Goal: Task Accomplishment & Management: Use online tool/utility

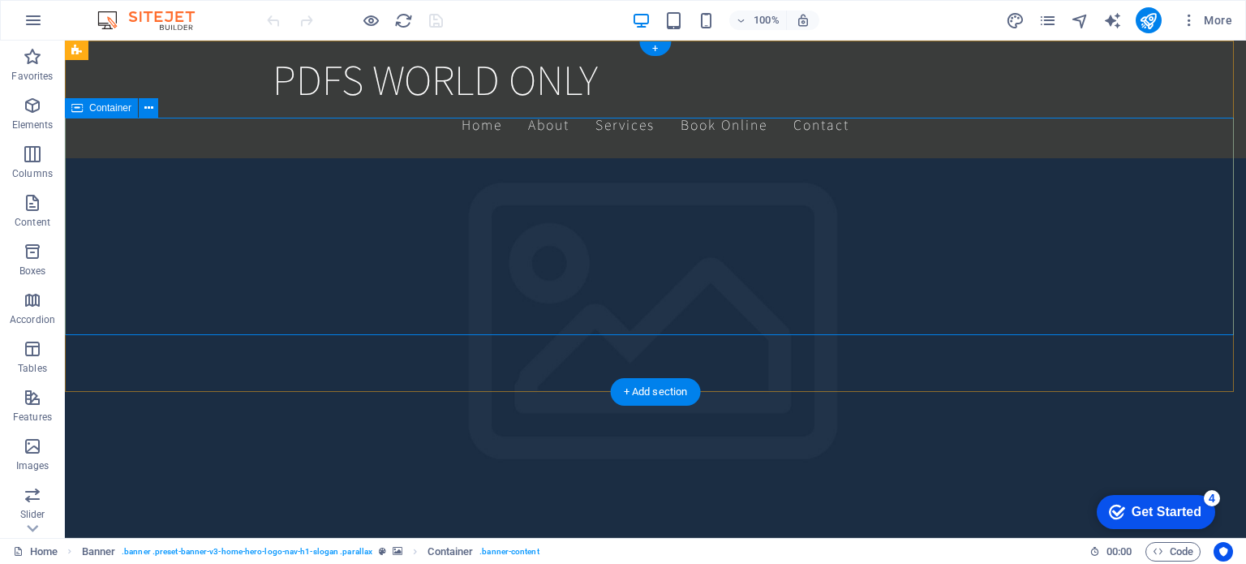
scroll to position [302, 0]
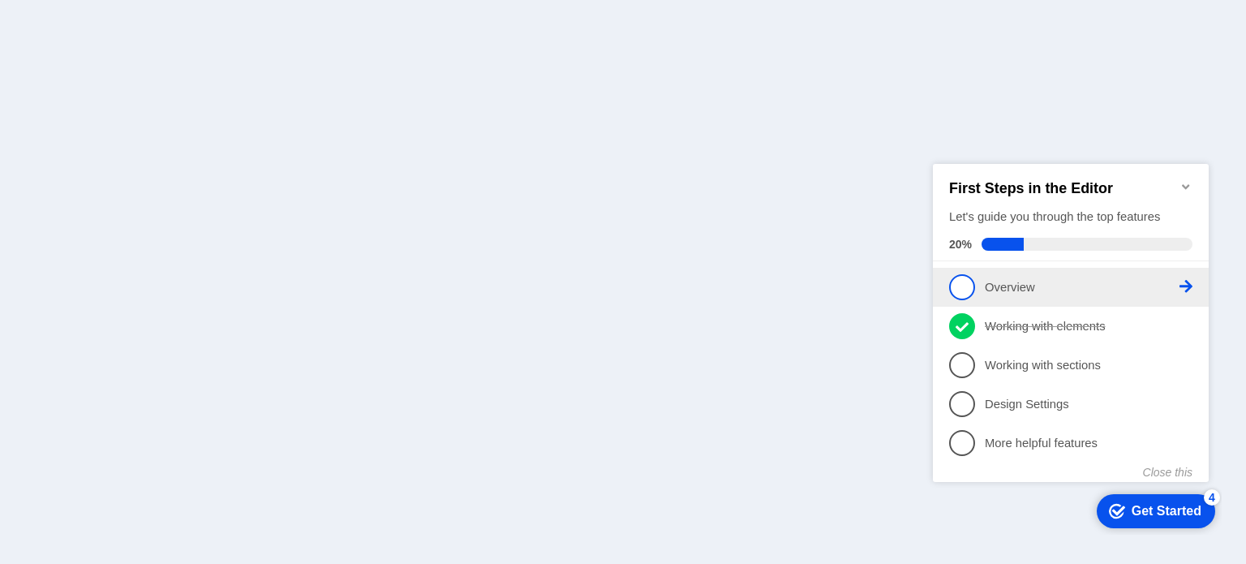
click at [958, 285] on span "1" at bounding box center [962, 286] width 26 height 26
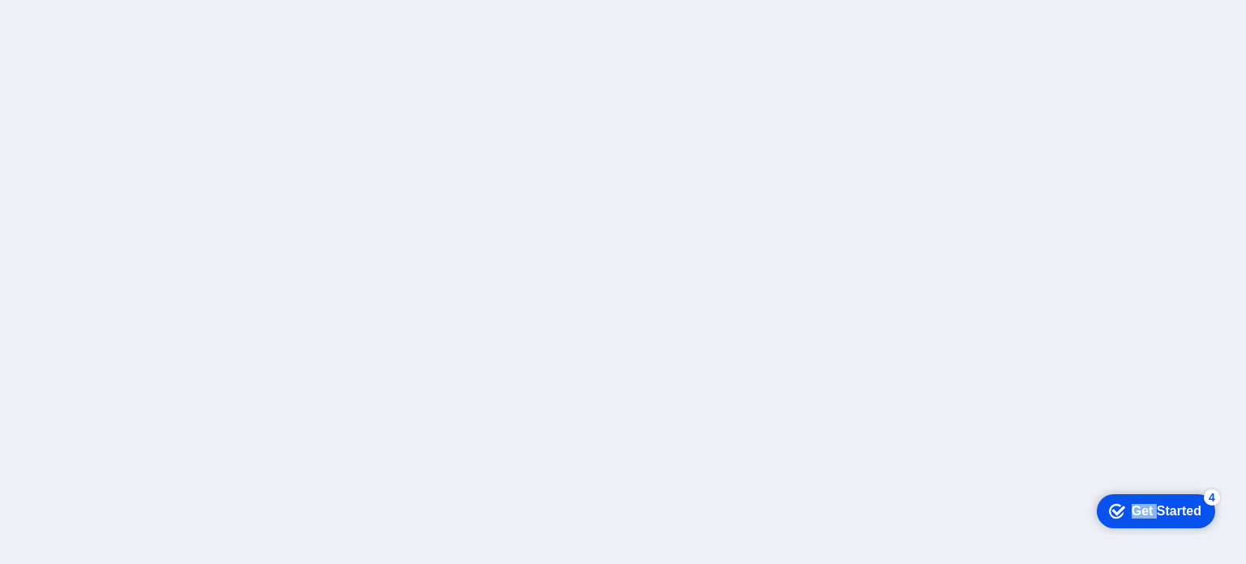
click div "checkmark Get Started 4 First Steps in the Editor Let's guide you through the t…"
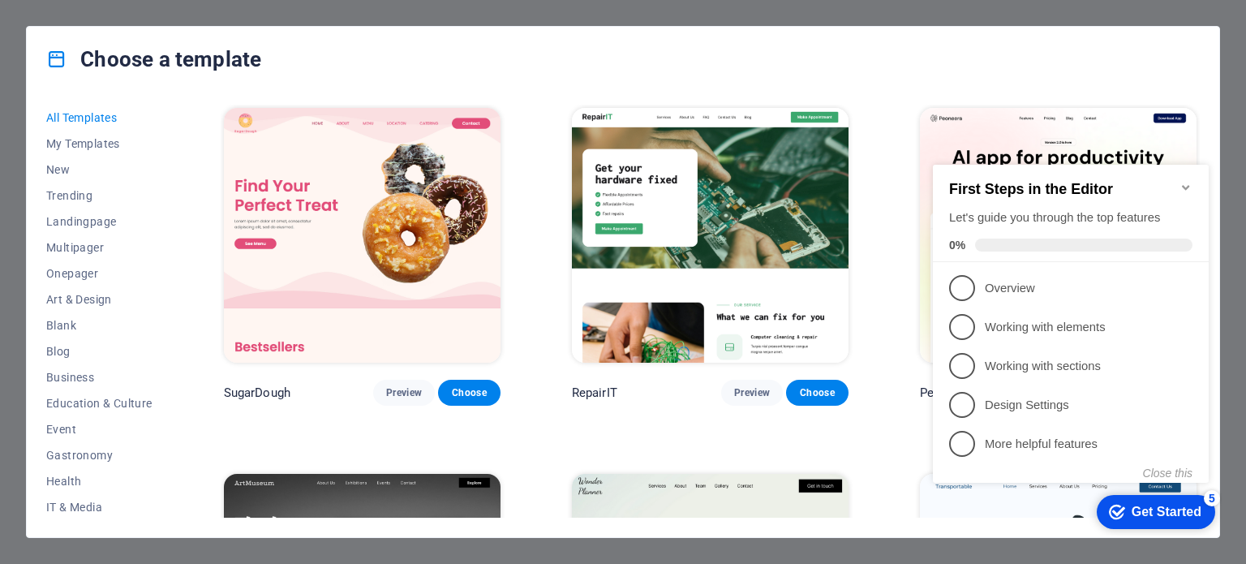
click at [1185, 181] on icon "Minimize checklist" at bounding box center [1185, 187] width 13 height 13
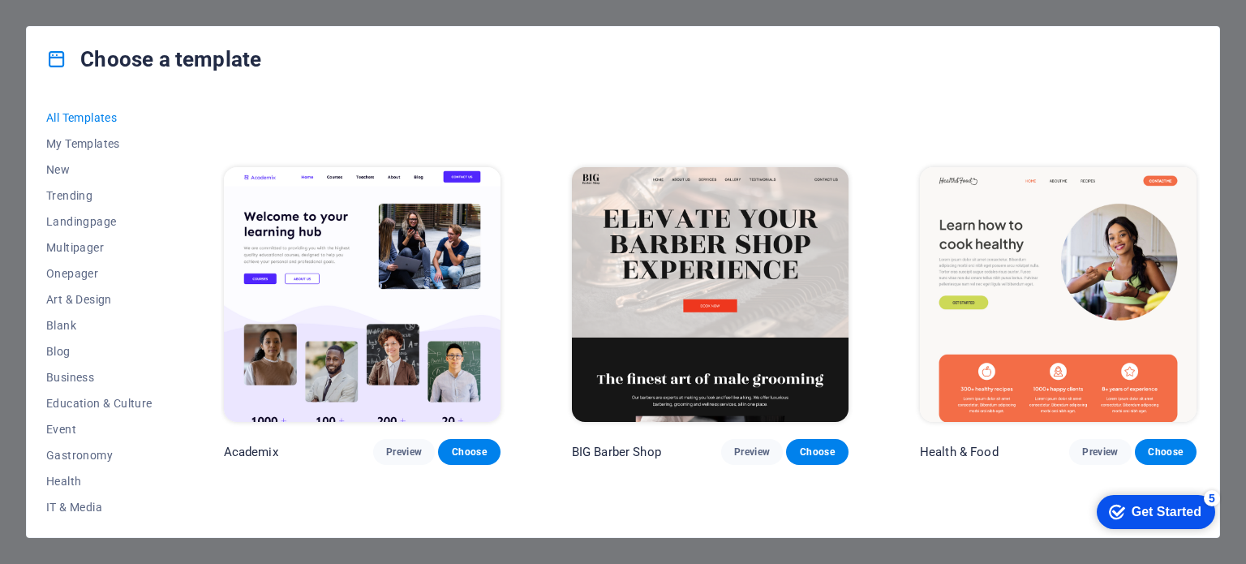
scroll to position [1397, 0]
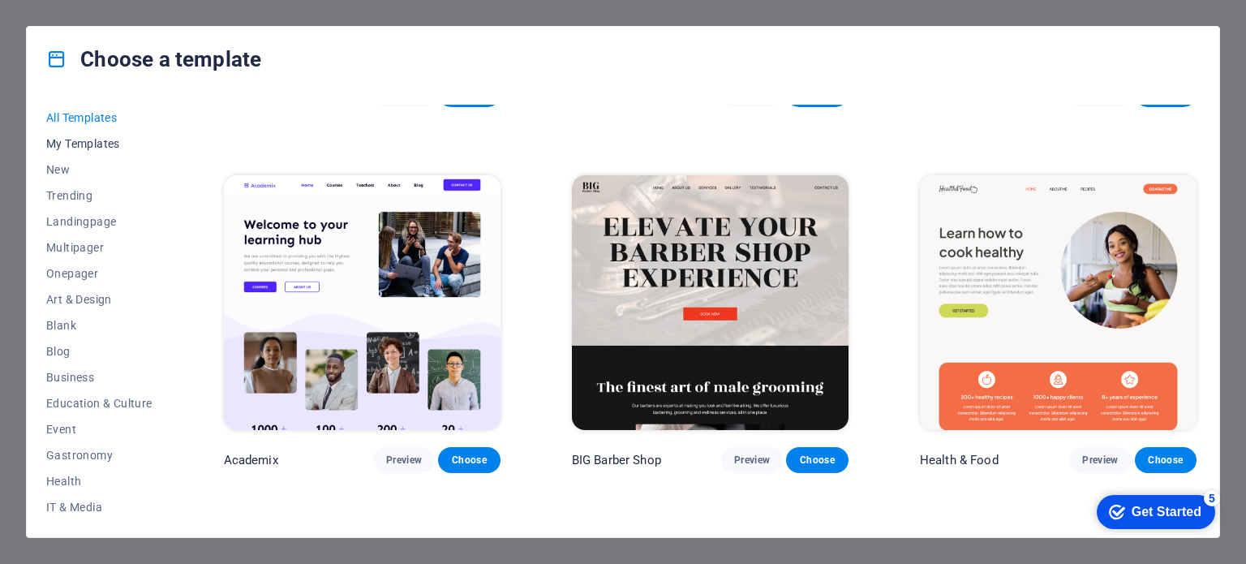
click at [95, 143] on span "My Templates" at bounding box center [99, 143] width 106 height 13
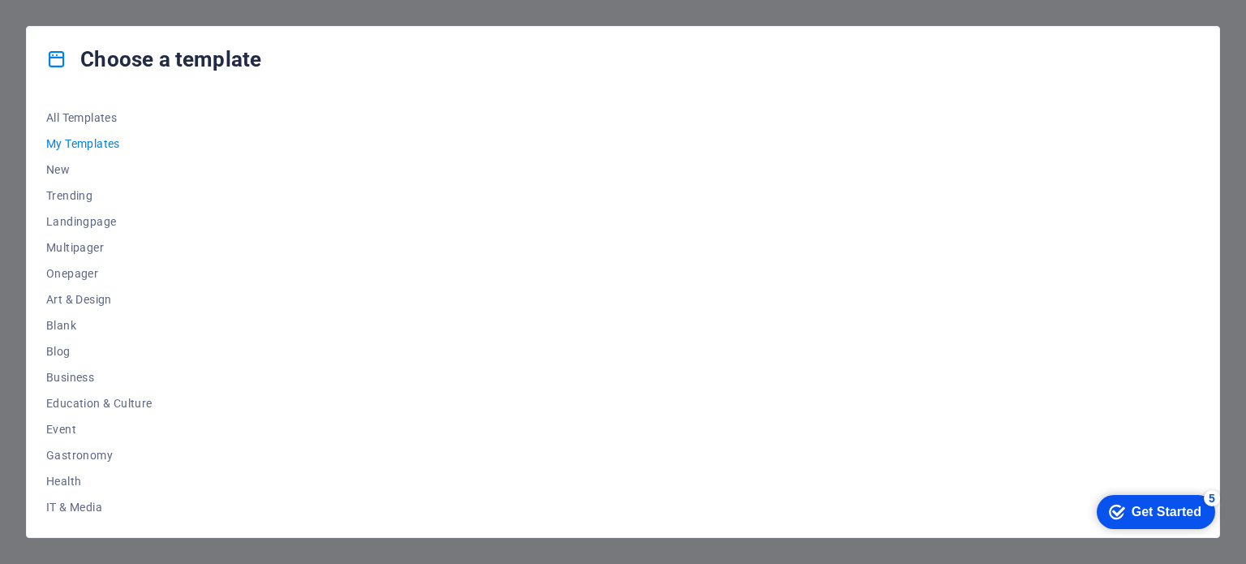
scroll to position [0, 0]
click at [56, 170] on span "New" at bounding box center [99, 169] width 106 height 13
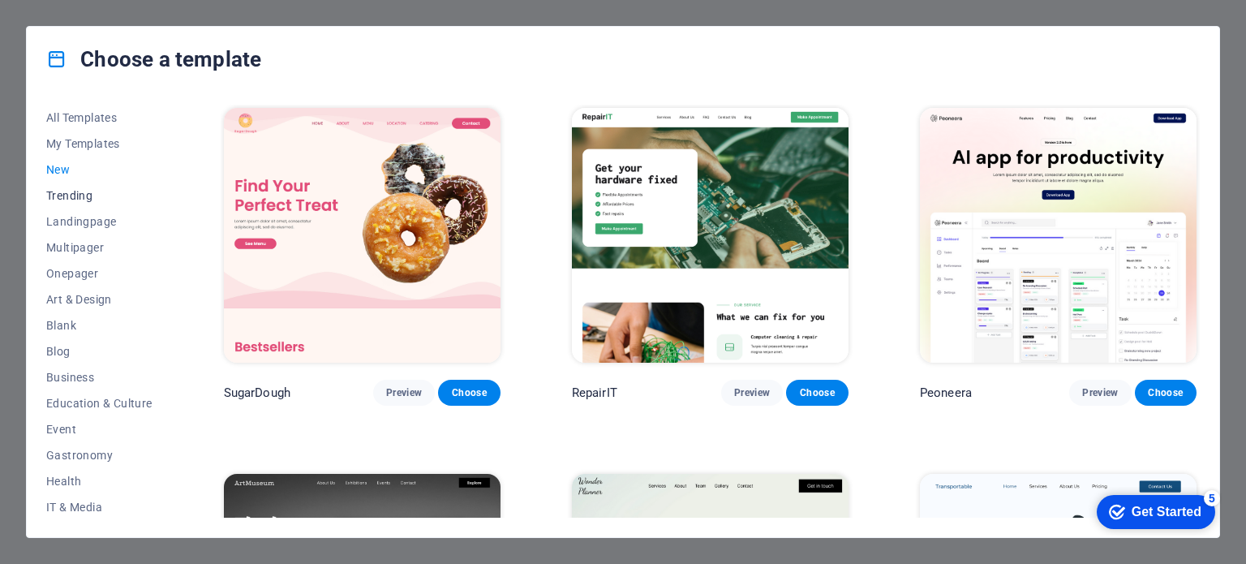
click at [84, 200] on span "Trending" at bounding box center [99, 195] width 106 height 13
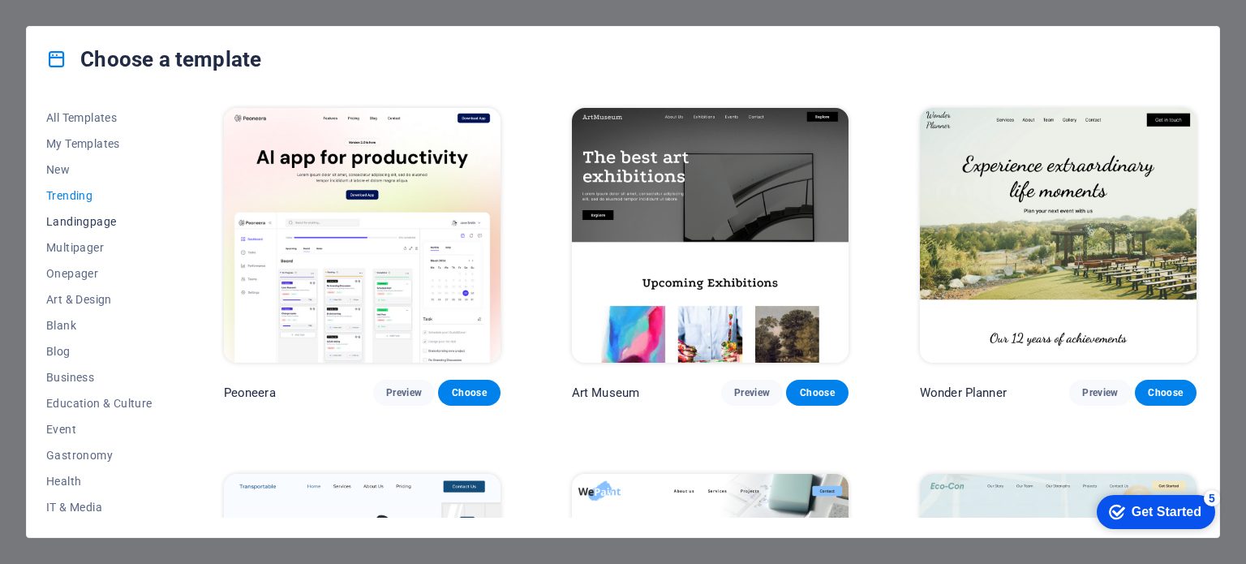
click at [92, 225] on span "Landingpage" at bounding box center [99, 221] width 106 height 13
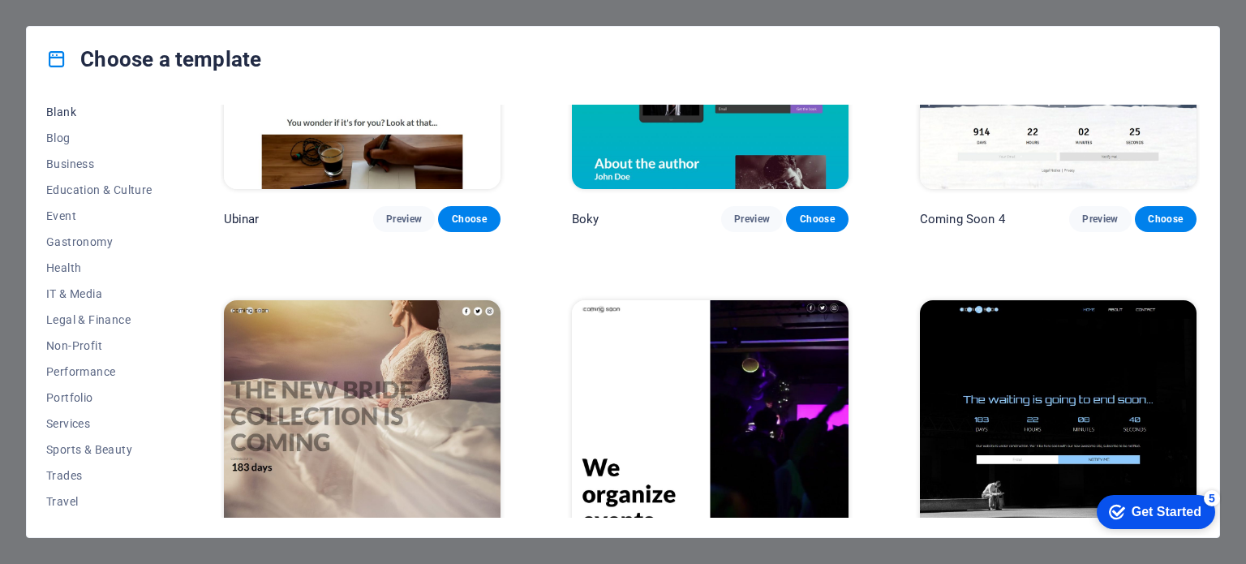
scroll to position [235, 0]
click at [82, 397] on span "Services" at bounding box center [99, 401] width 106 height 13
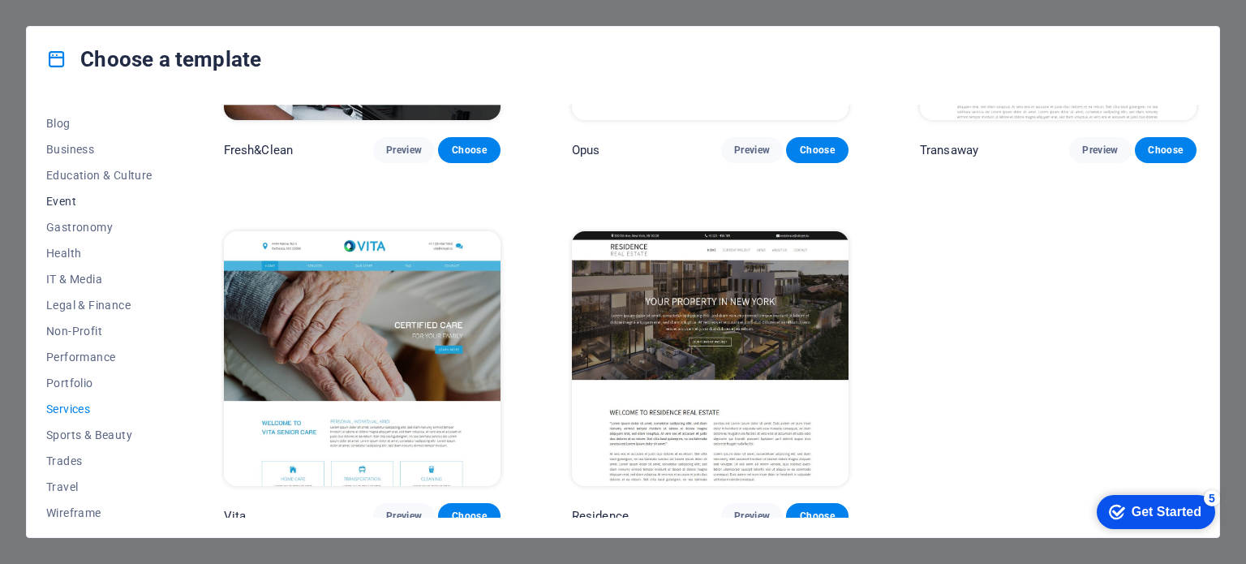
scroll to position [226, 0]
click at [68, 170] on span "Education & Culture" at bounding box center [99, 176] width 106 height 13
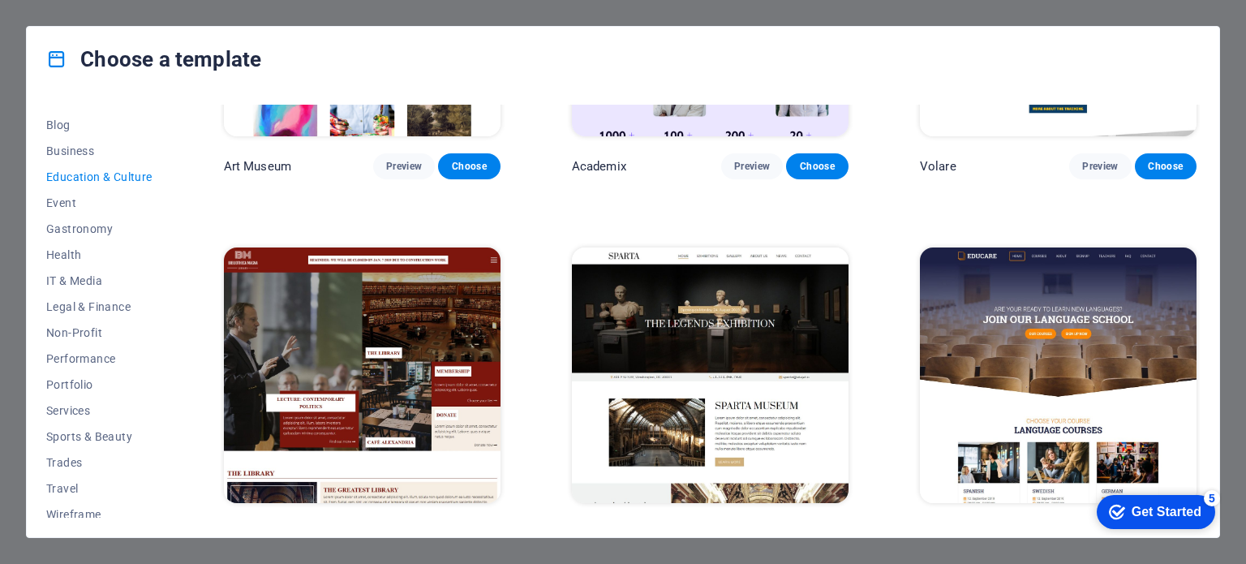
scroll to position [0, 0]
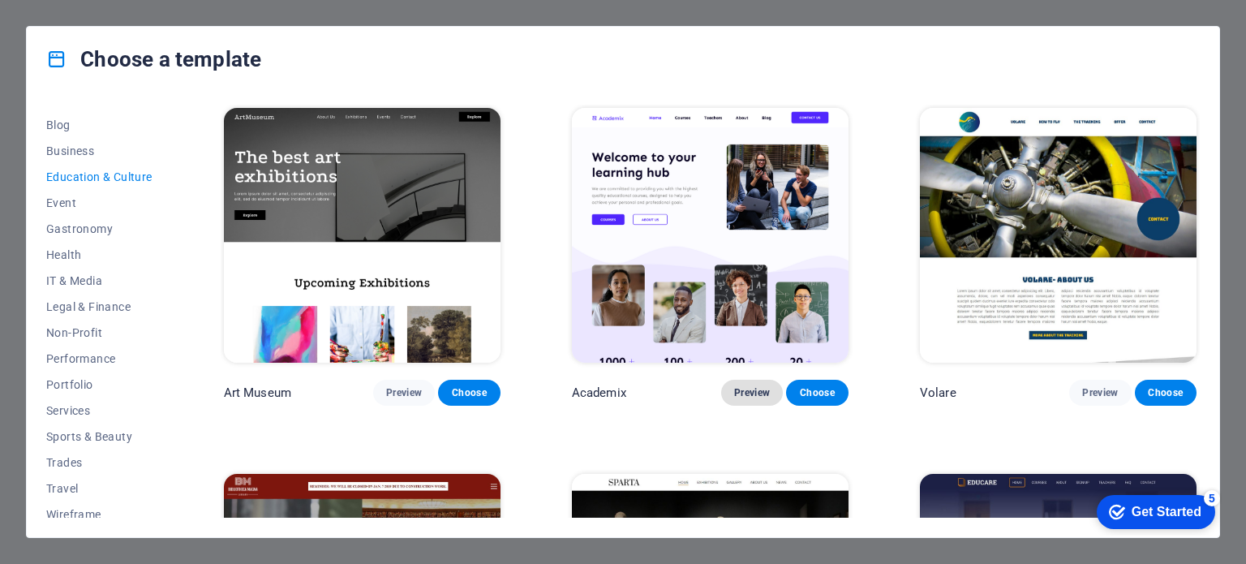
click at [761, 391] on span "Preview" at bounding box center [752, 392] width 36 height 13
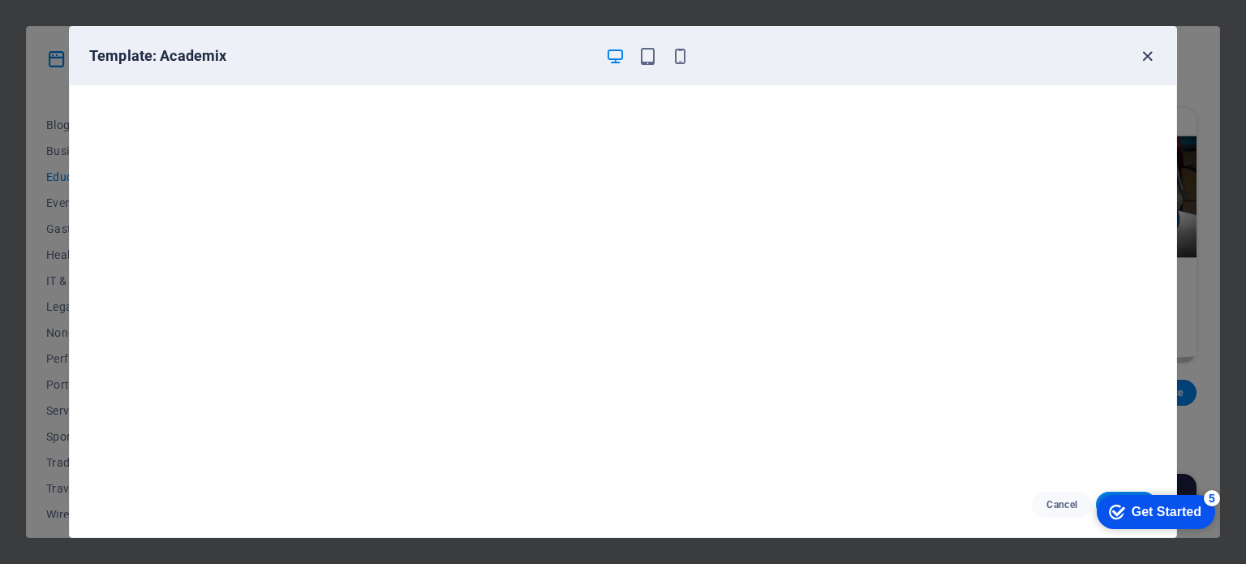
click at [1149, 53] on icon "button" at bounding box center [1147, 56] width 19 height 19
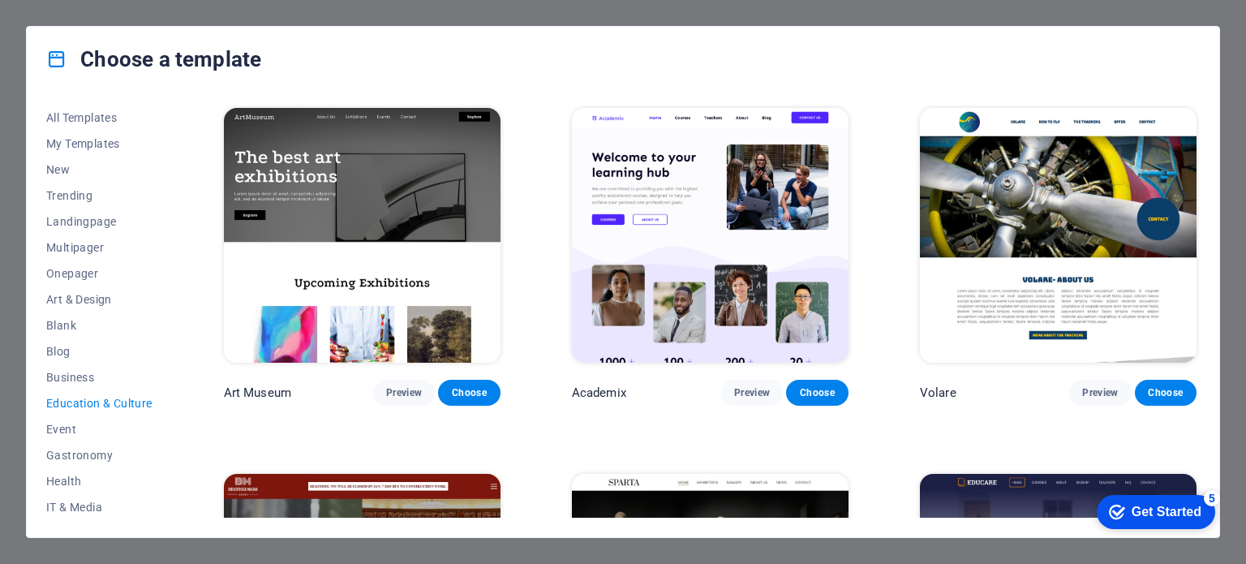
click at [188, 247] on div "All Templates My Templates New Trending Landingpage Multipager Onepager Art & D…" at bounding box center [623, 314] width 1192 height 445
click at [78, 382] on span "Business" at bounding box center [99, 377] width 106 height 13
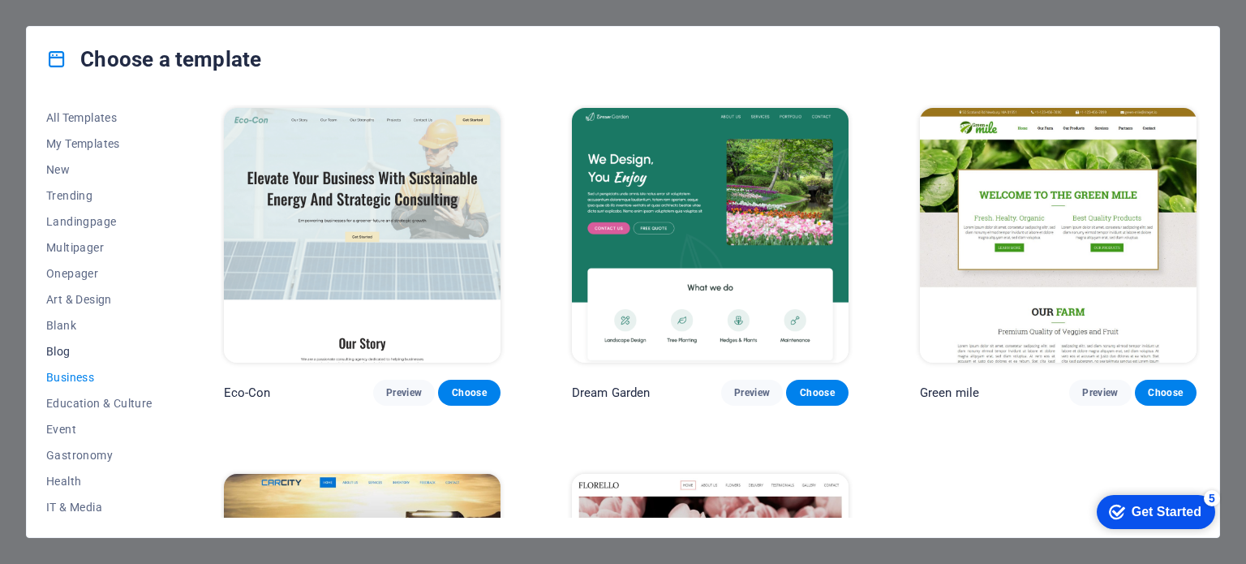
click at [54, 346] on span "Blog" at bounding box center [99, 351] width 106 height 13
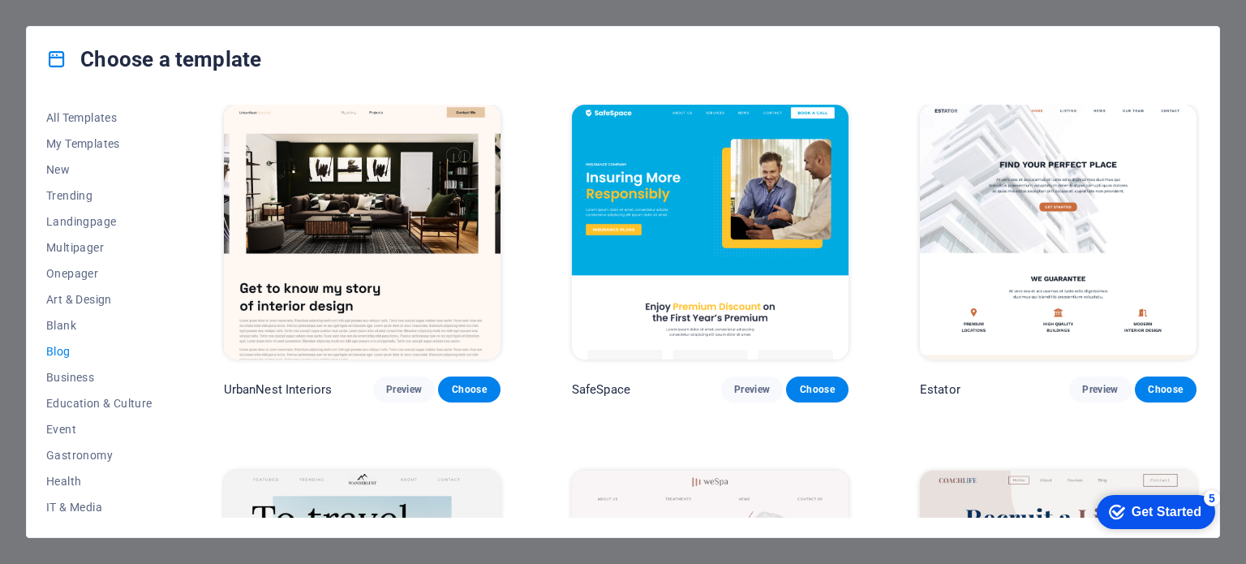
scroll to position [737, 0]
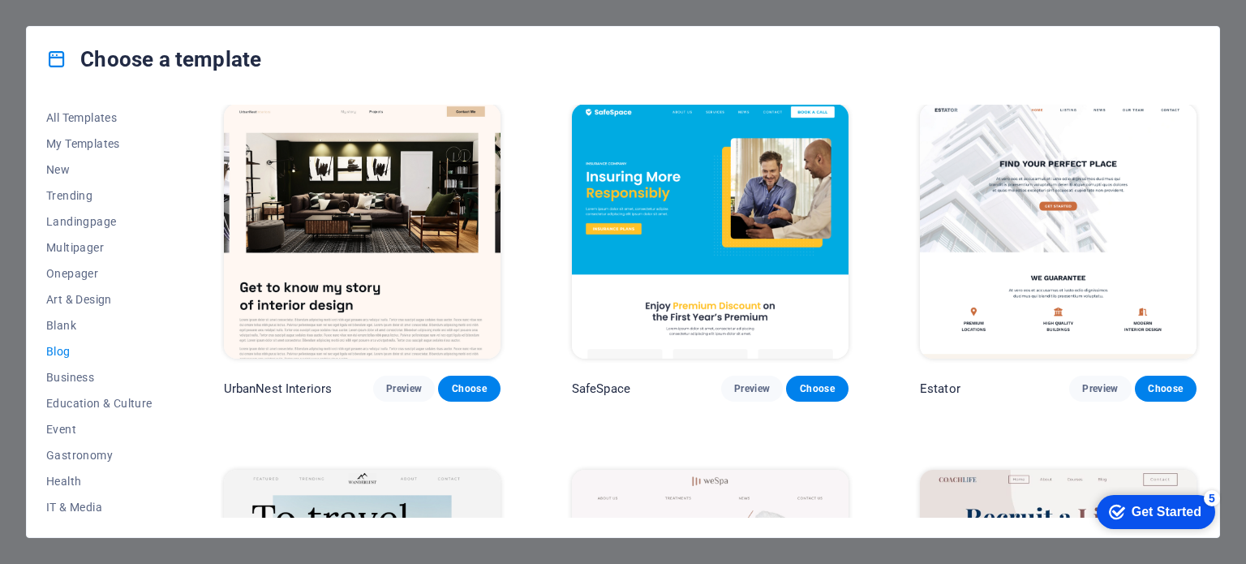
drag, startPoint x: 333, startPoint y: 360, endPoint x: 542, endPoint y: 232, distance: 244.7
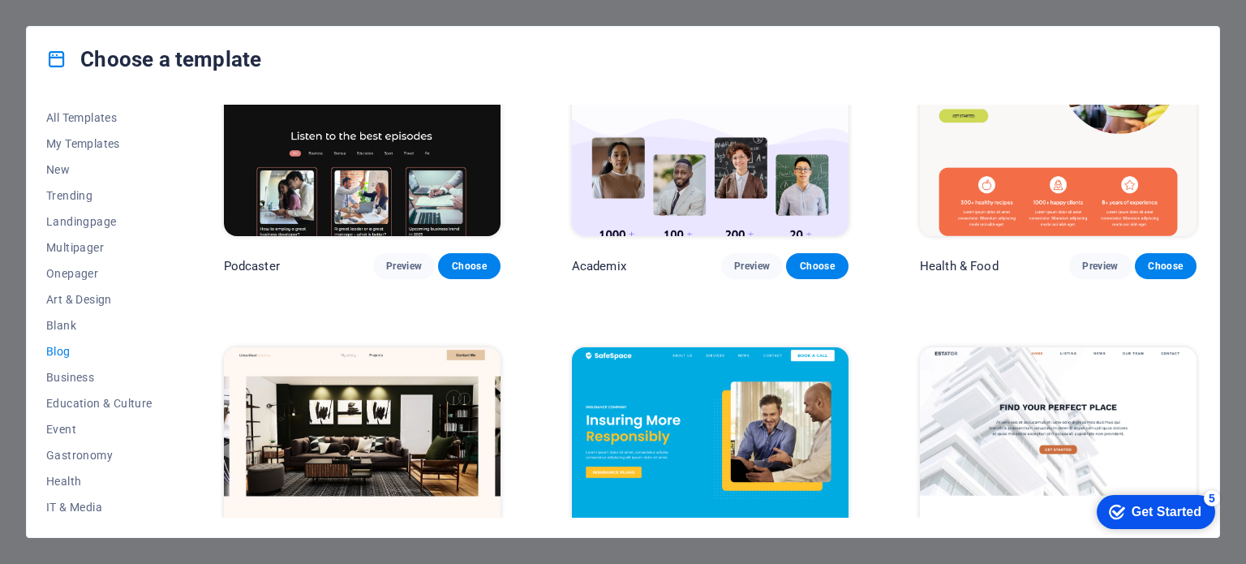
scroll to position [282, 0]
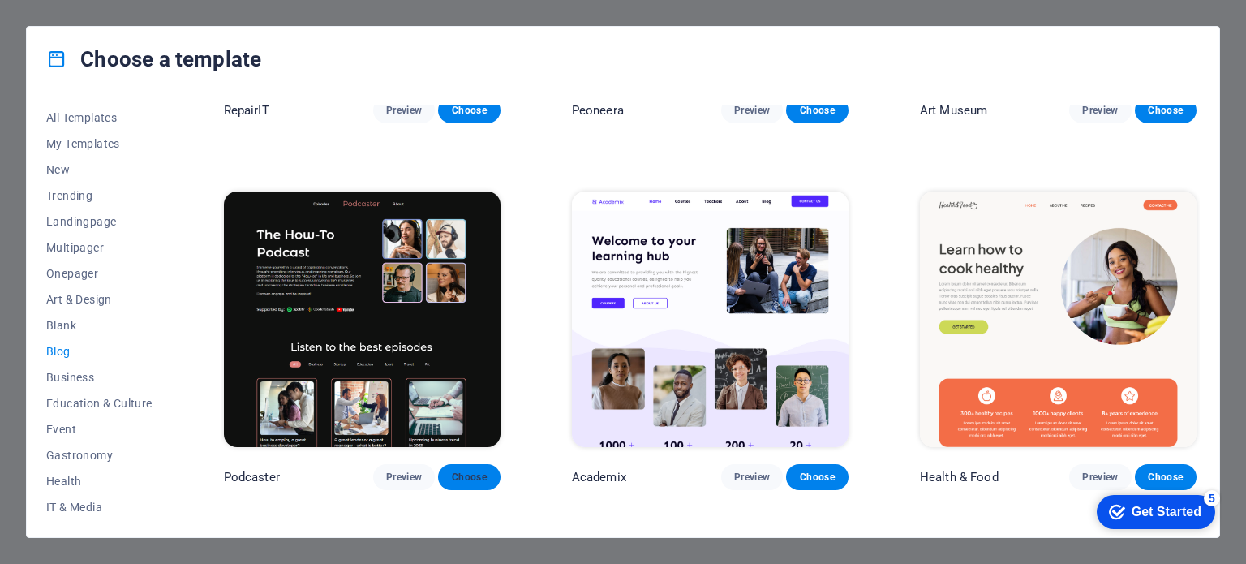
click at [474, 464] on button "Choose" at bounding box center [469, 477] width 62 height 26
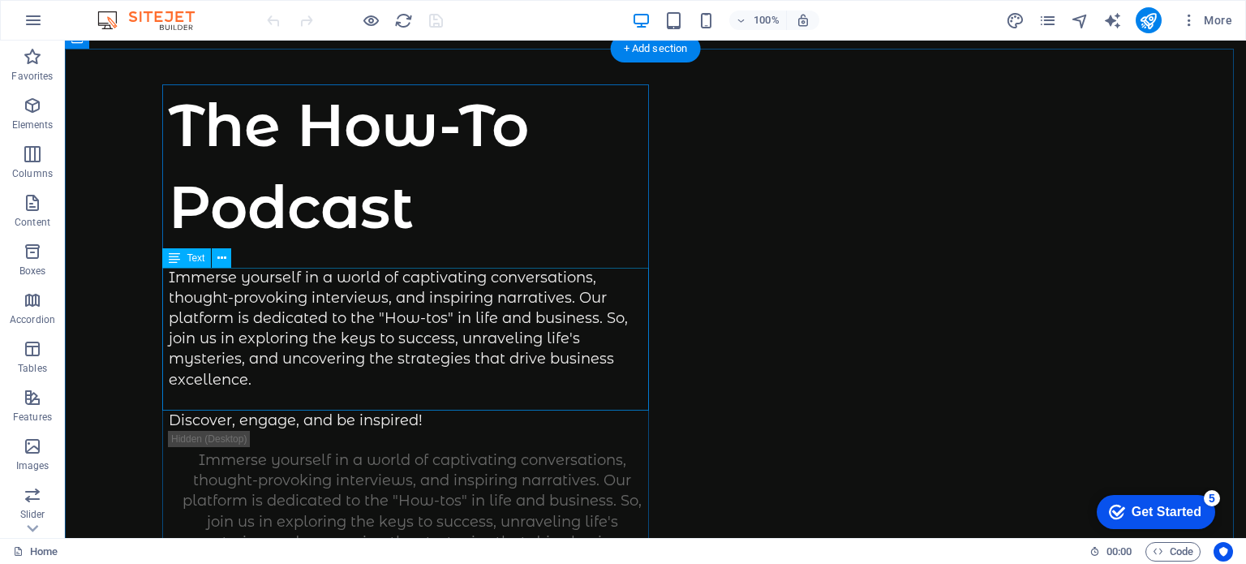
scroll to position [84, 0]
click at [433, 223] on div "The How-To Podcast" at bounding box center [412, 166] width 487 height 164
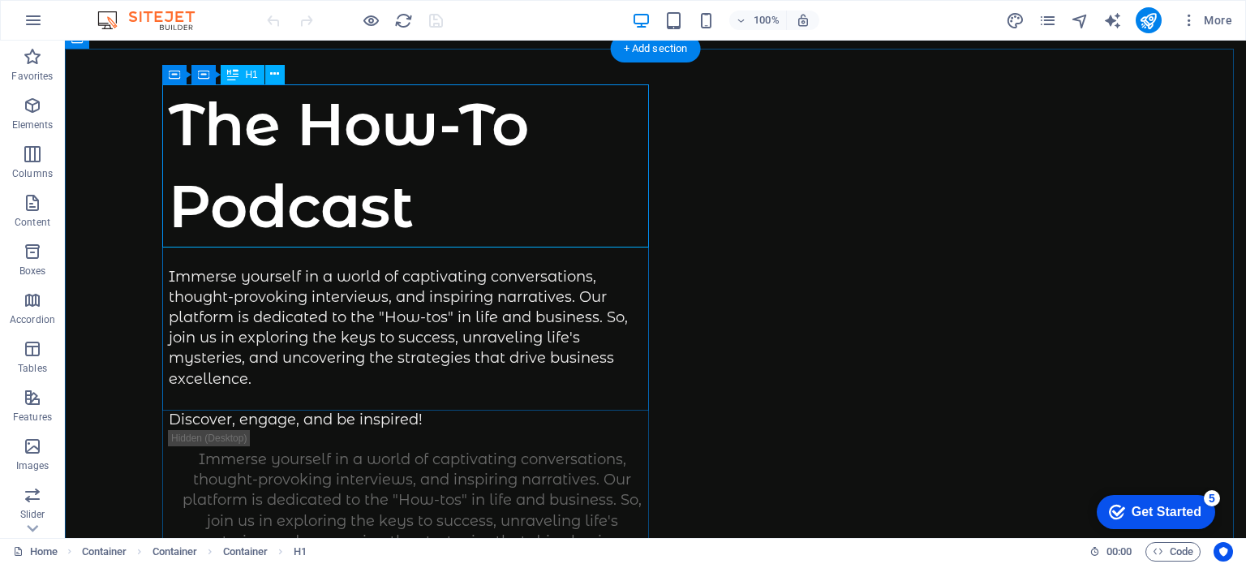
click at [445, 220] on div "The How-To Podcast" at bounding box center [412, 166] width 487 height 164
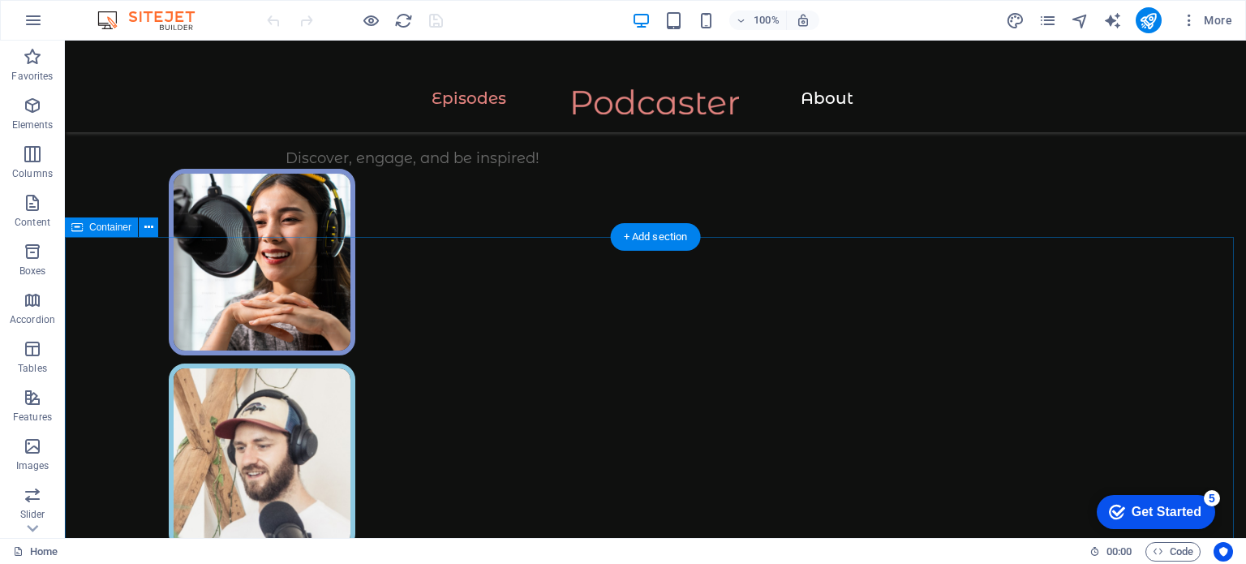
scroll to position [0, 0]
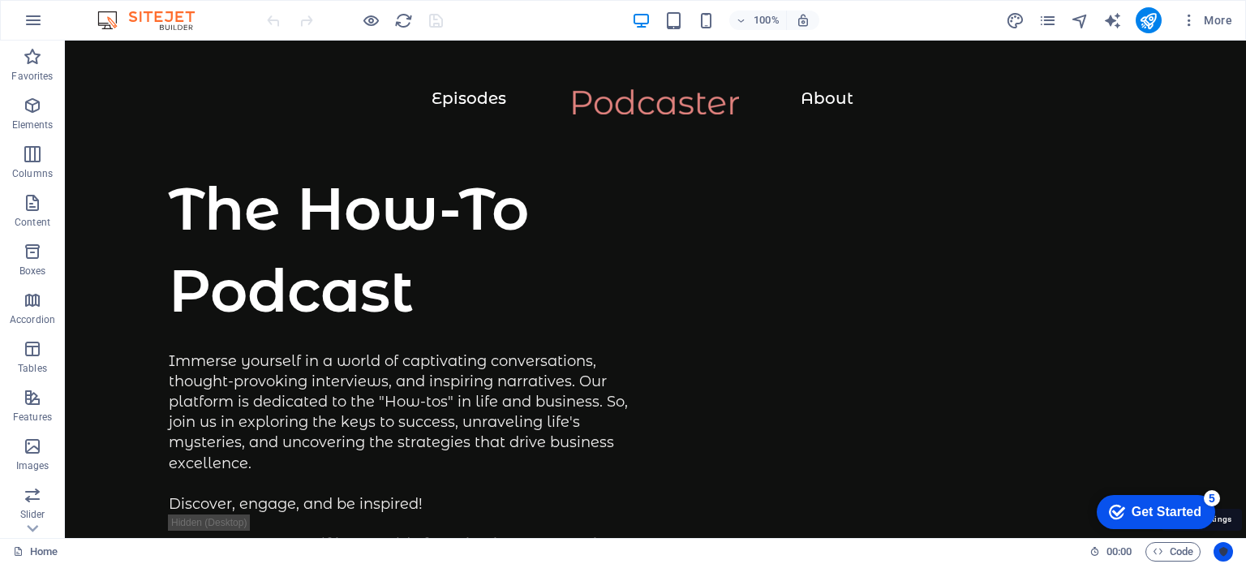
click at [1216, 551] on button "Usercentrics" at bounding box center [1222, 551] width 19 height 19
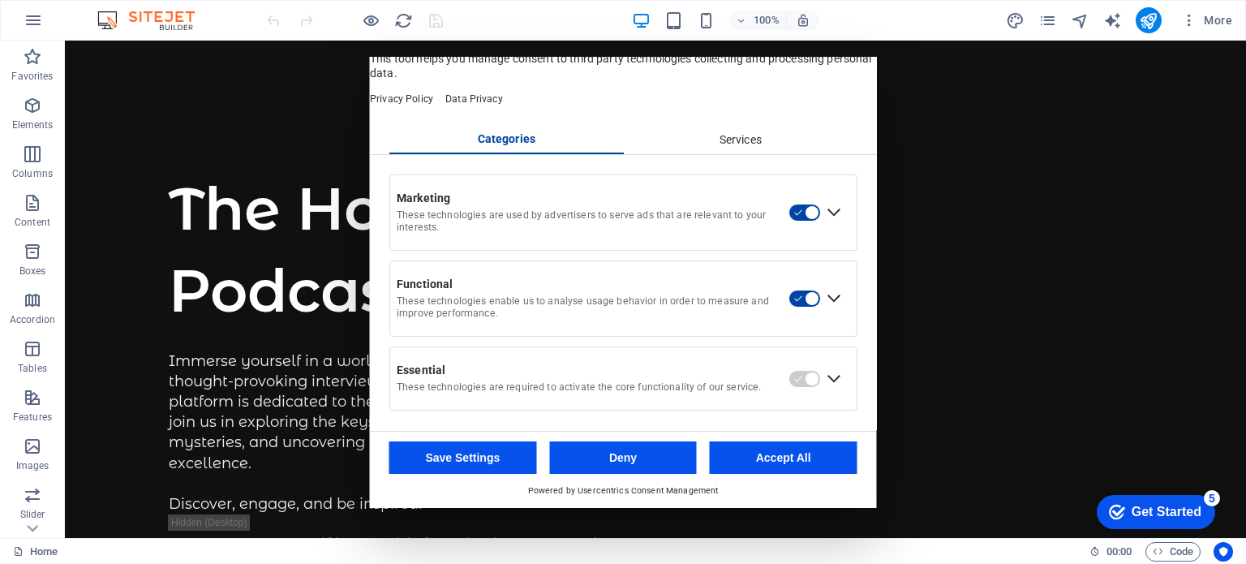
scroll to position [48, 0]
click at [792, 450] on button "Accept All" at bounding box center [784, 457] width 148 height 32
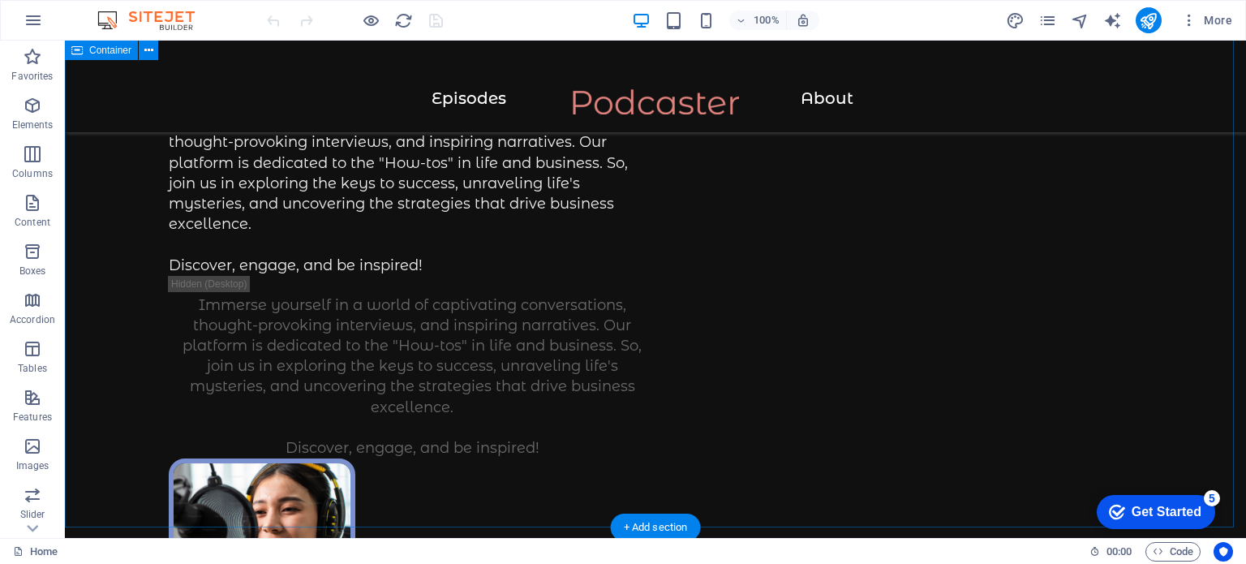
scroll to position [238, 0]
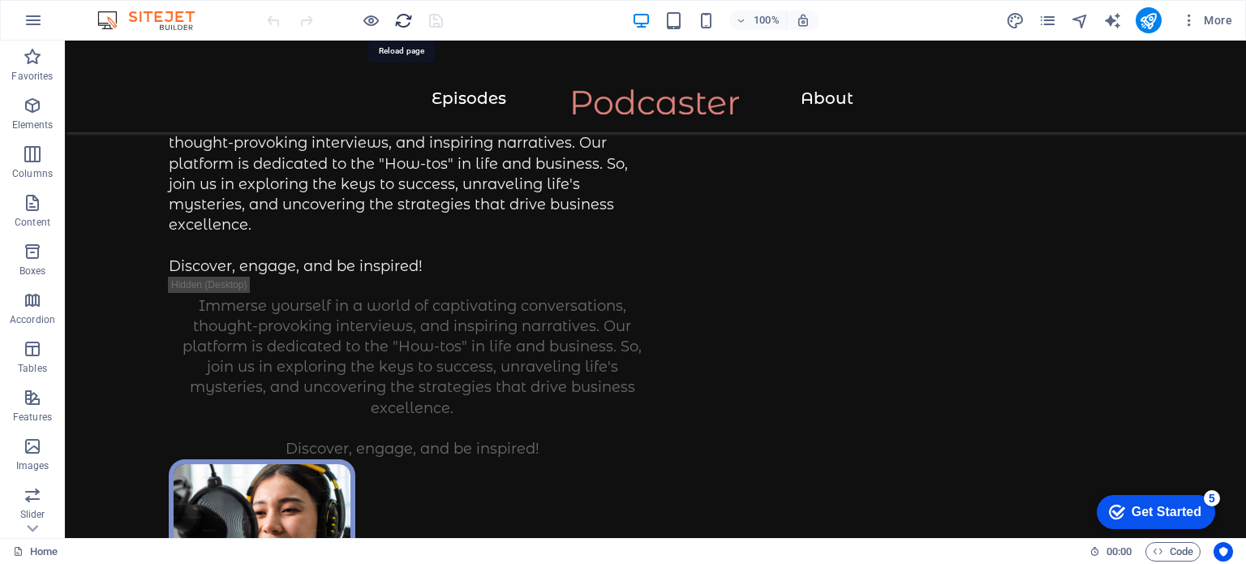
click at [407, 14] on icon "reload" at bounding box center [403, 20] width 19 height 19
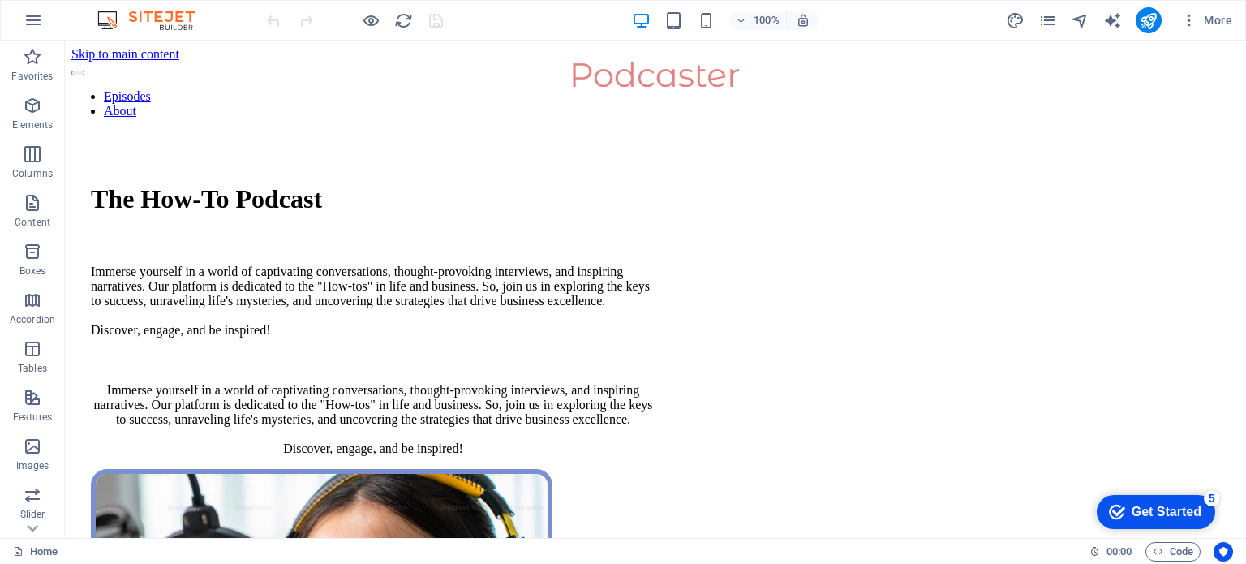
scroll to position [0, 0]
click at [1041, 11] on icon "pages" at bounding box center [1047, 20] width 19 height 19
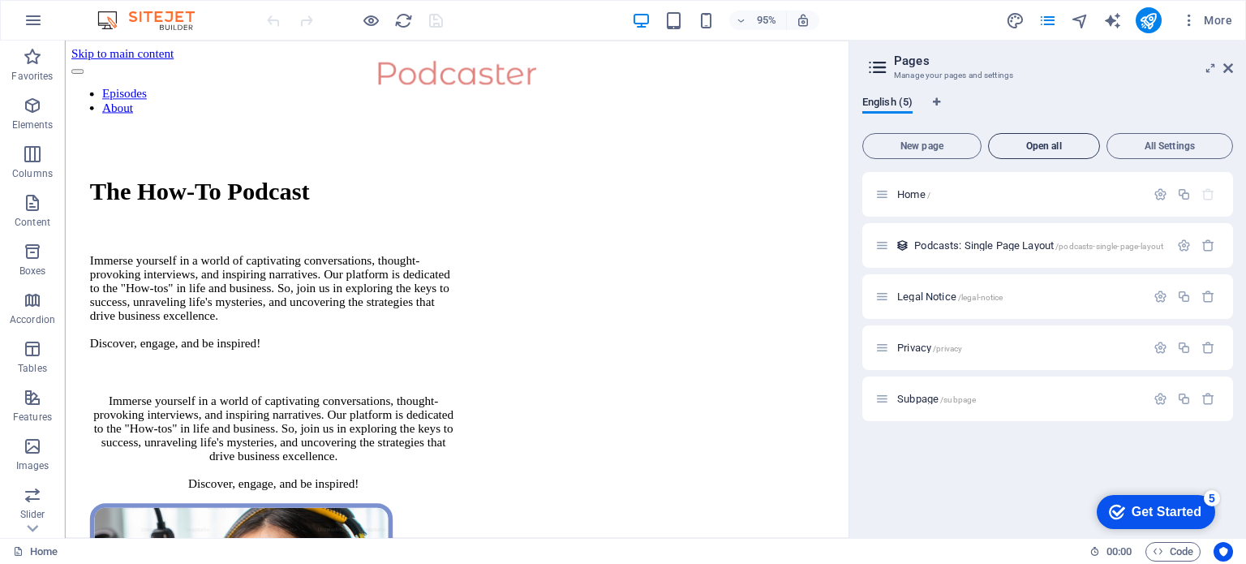
click at [1007, 148] on span "Open all" at bounding box center [1043, 146] width 97 height 10
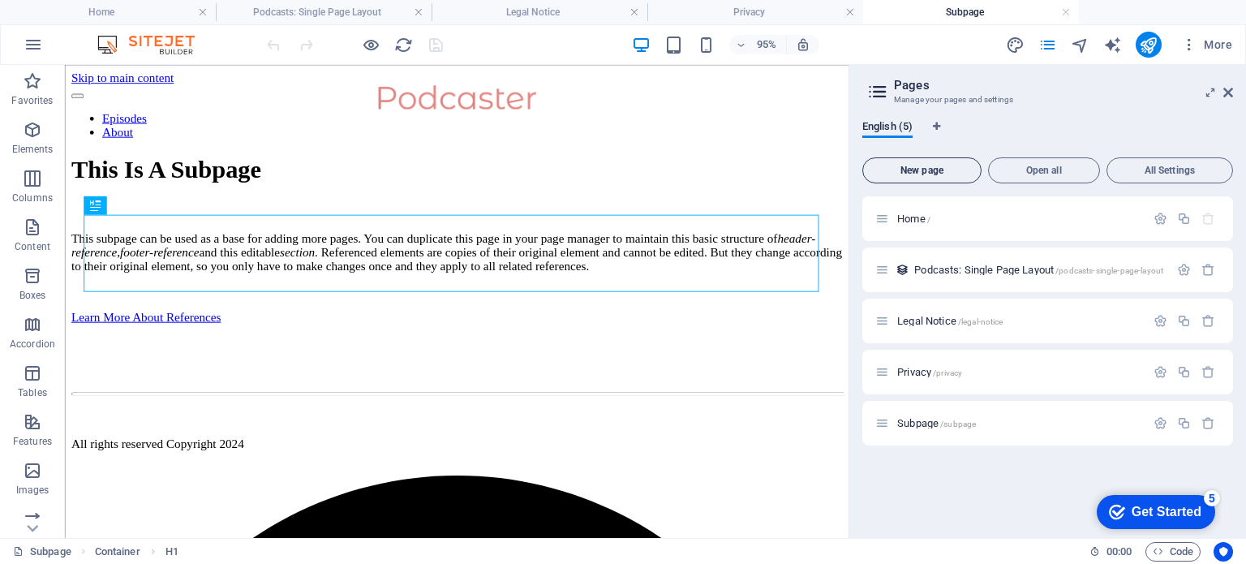
click at [941, 176] on button "New page" at bounding box center [921, 170] width 119 height 26
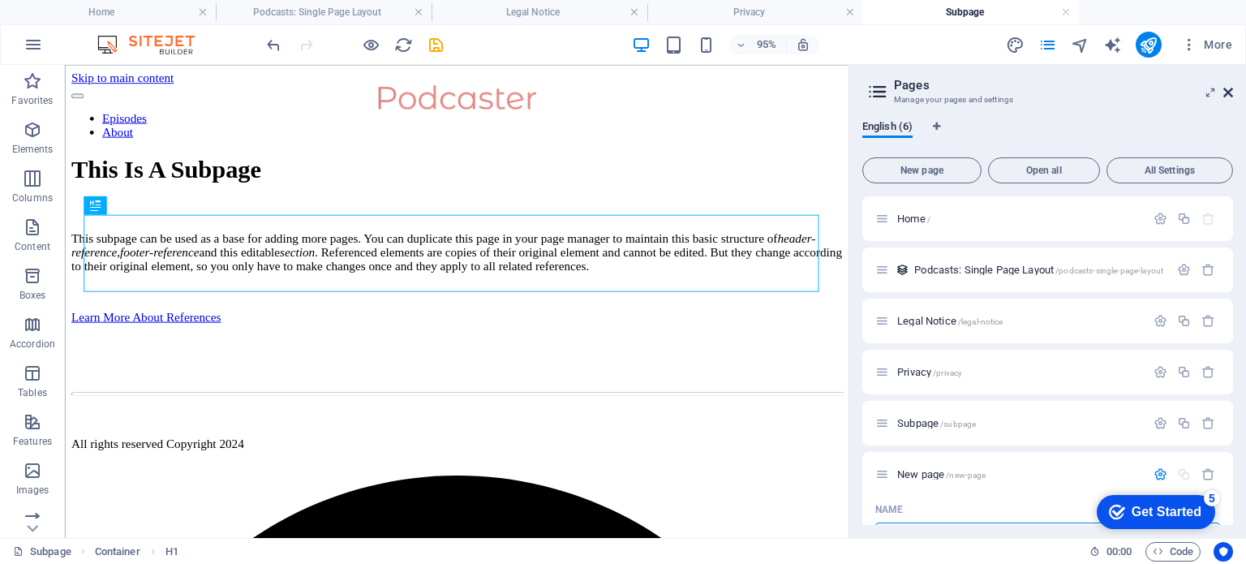
click at [1224, 93] on icon at bounding box center [1228, 92] width 10 height 13
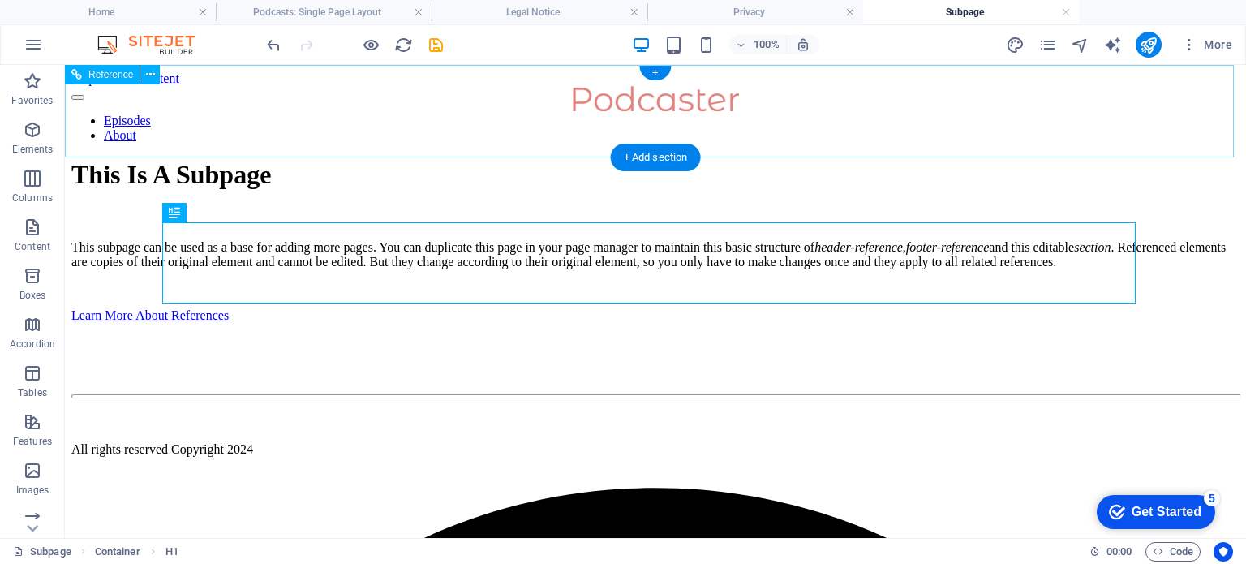
click at [685, 114] on div at bounding box center [655, 100] width 1116 height 28
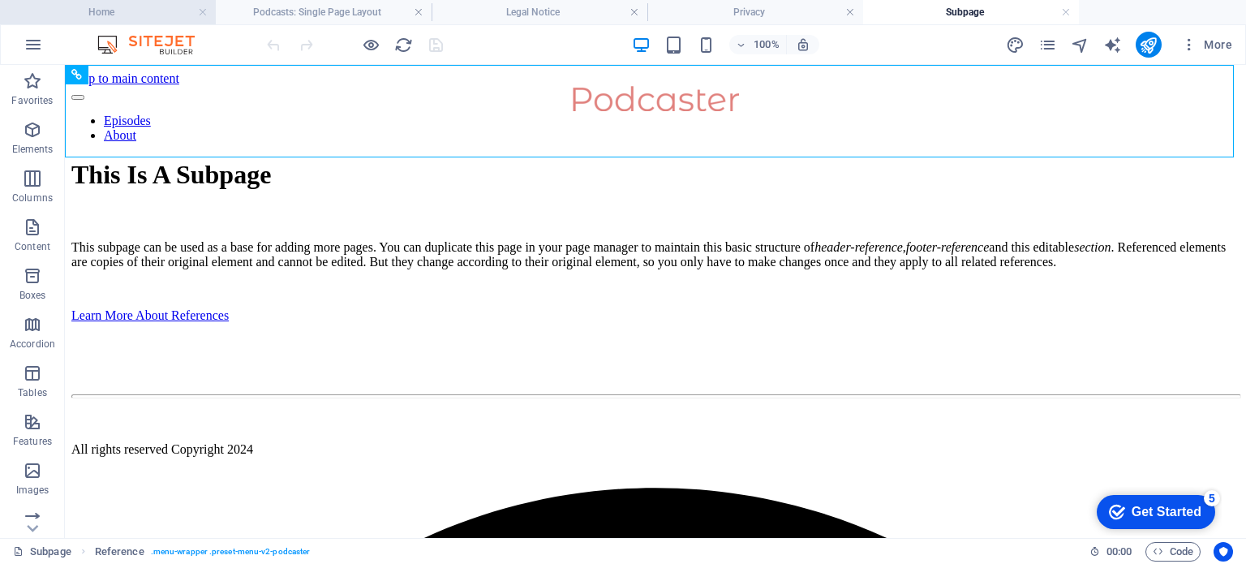
scroll to position [204, 0]
click at [150, 77] on icon at bounding box center [150, 75] width 9 height 17
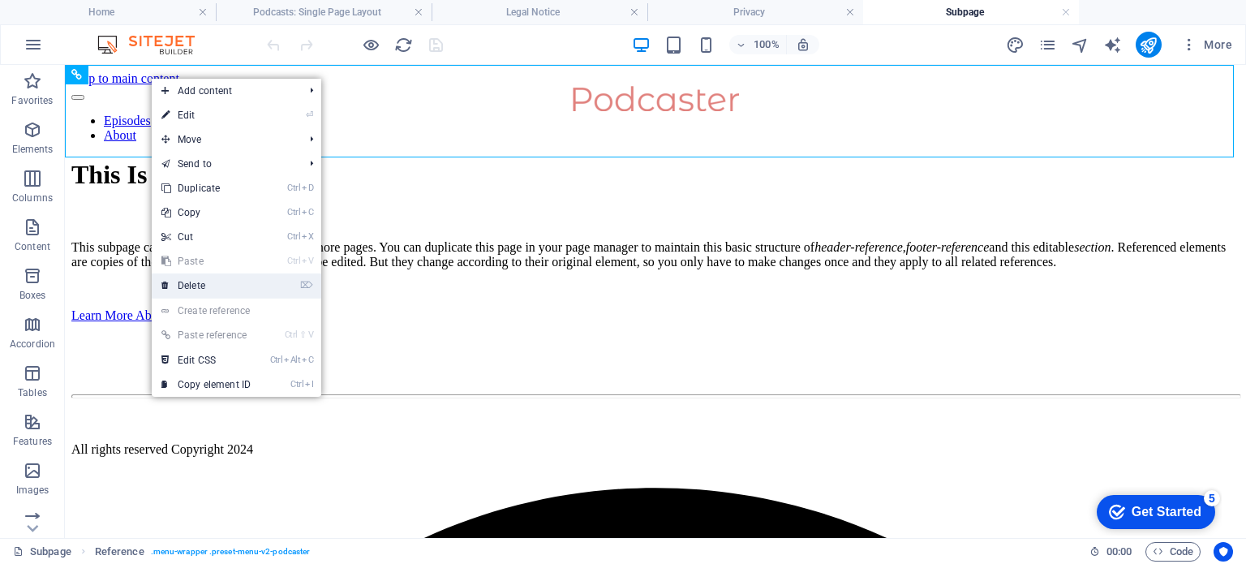
click at [239, 278] on link "⌦ Delete" at bounding box center [206, 285] width 109 height 24
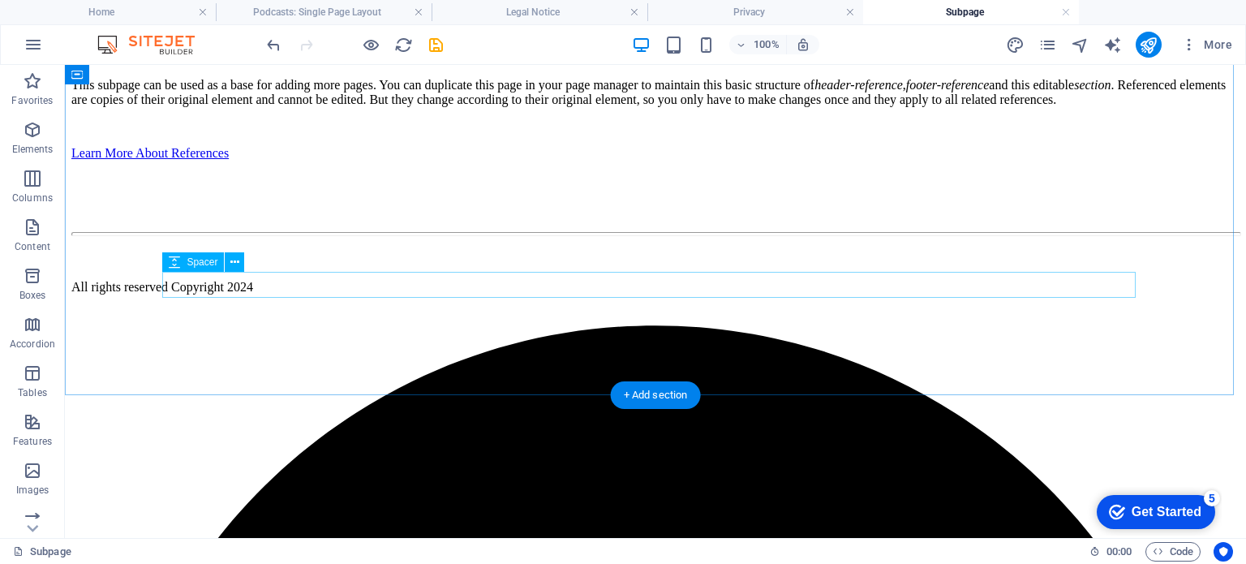
scroll to position [0, 0]
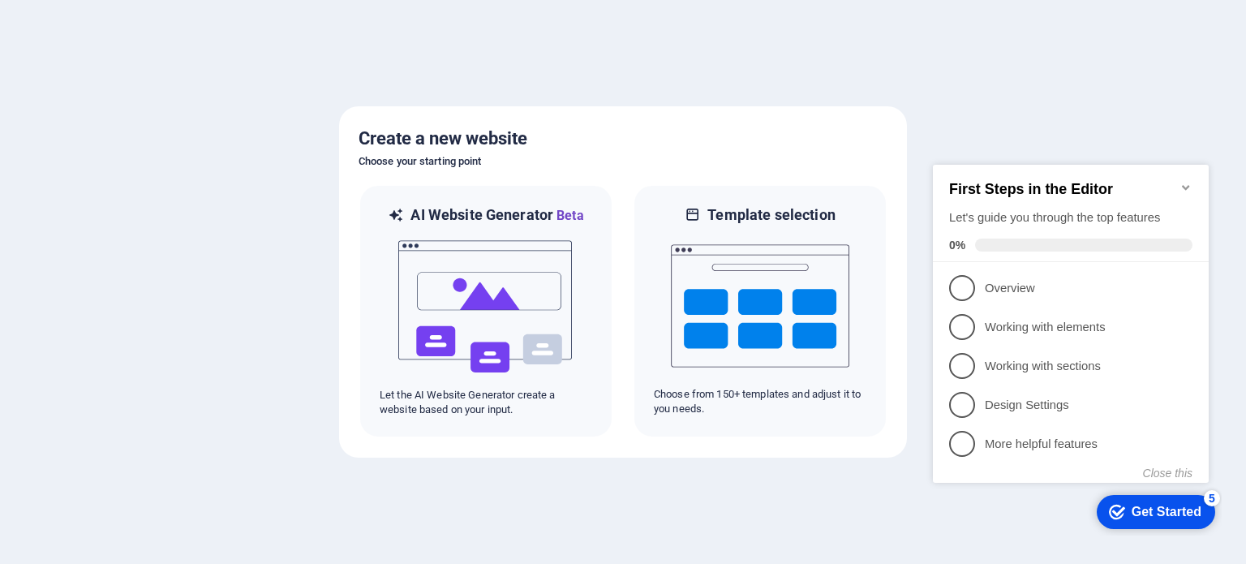
click at [257, 320] on div at bounding box center [623, 282] width 1246 height 564
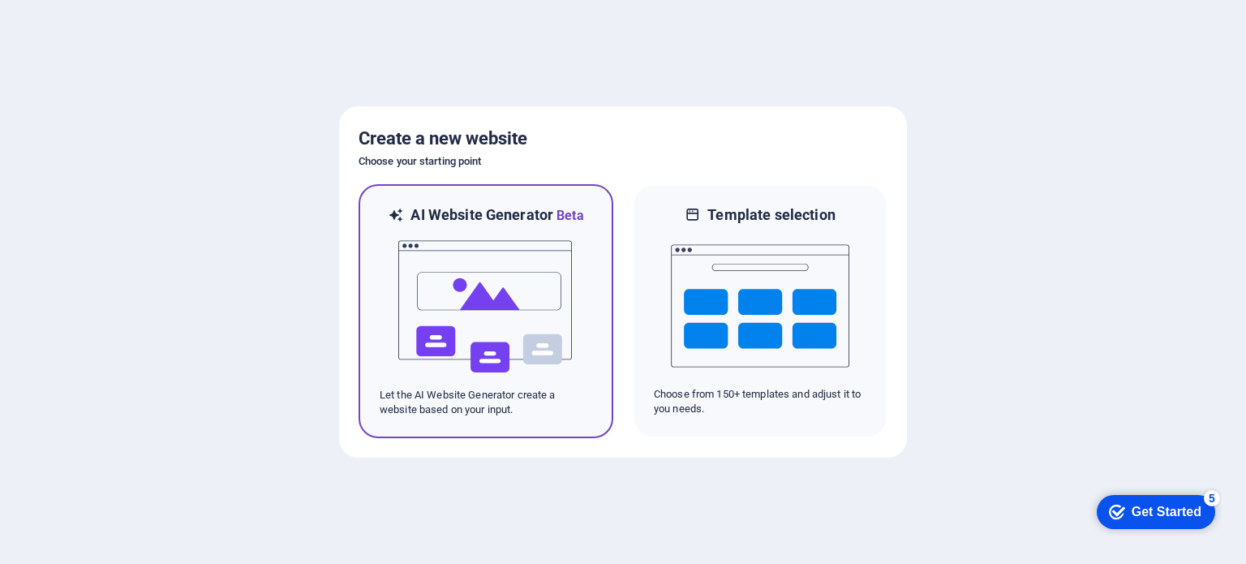
click at [543, 283] on img at bounding box center [486, 307] width 178 height 162
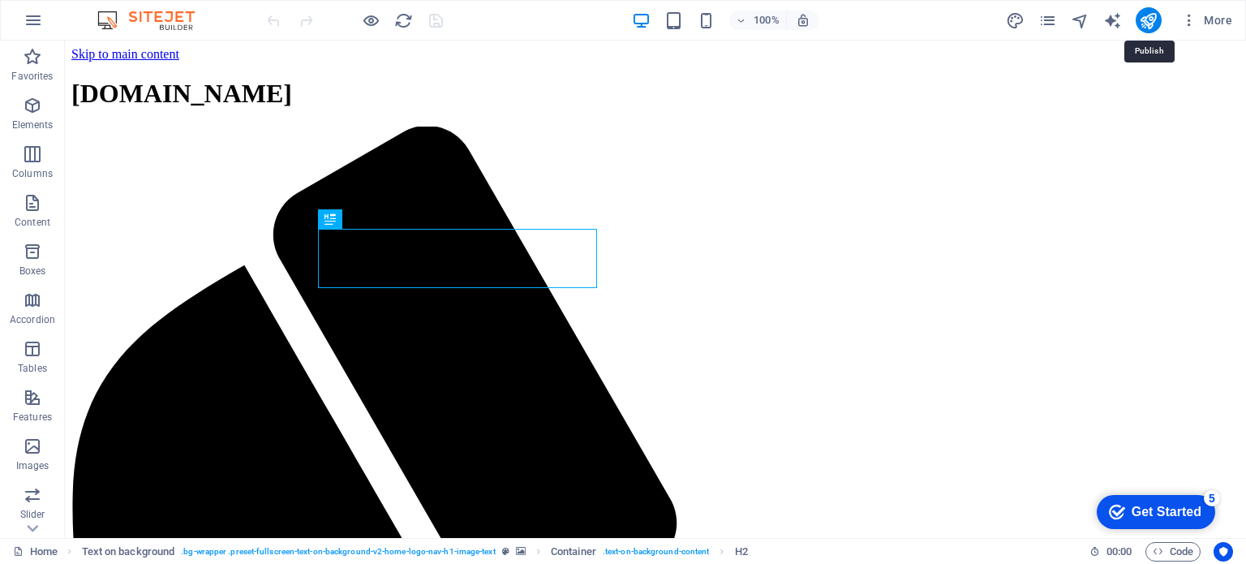
click at [1149, 28] on icon "publish" at bounding box center [1148, 20] width 19 height 19
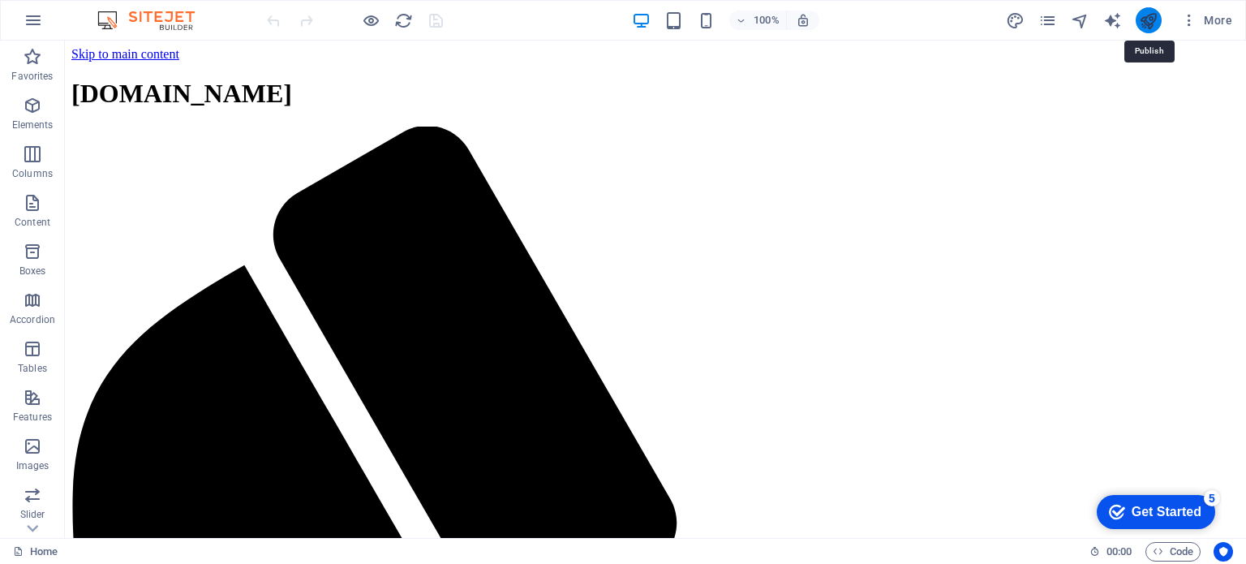
drag, startPoint x: 0, startPoint y: 0, endPoint x: 1149, endPoint y: 28, distance: 1148.9
click at [1149, 28] on icon "publish" at bounding box center [1148, 20] width 19 height 19
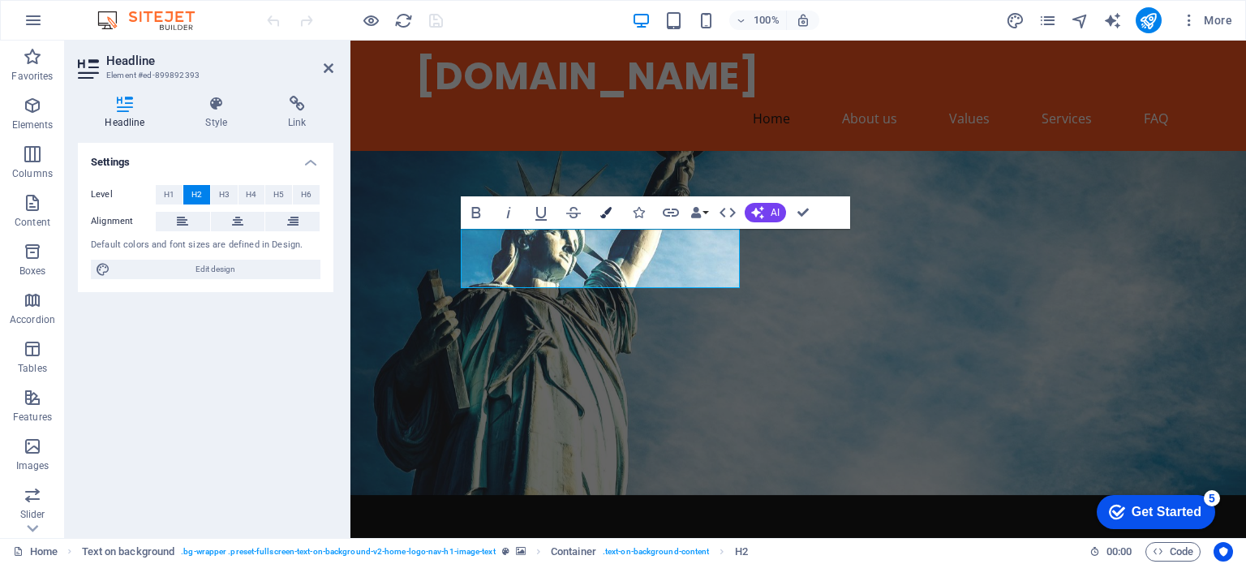
click at [603, 211] on icon "button" at bounding box center [605, 212] width 11 height 11
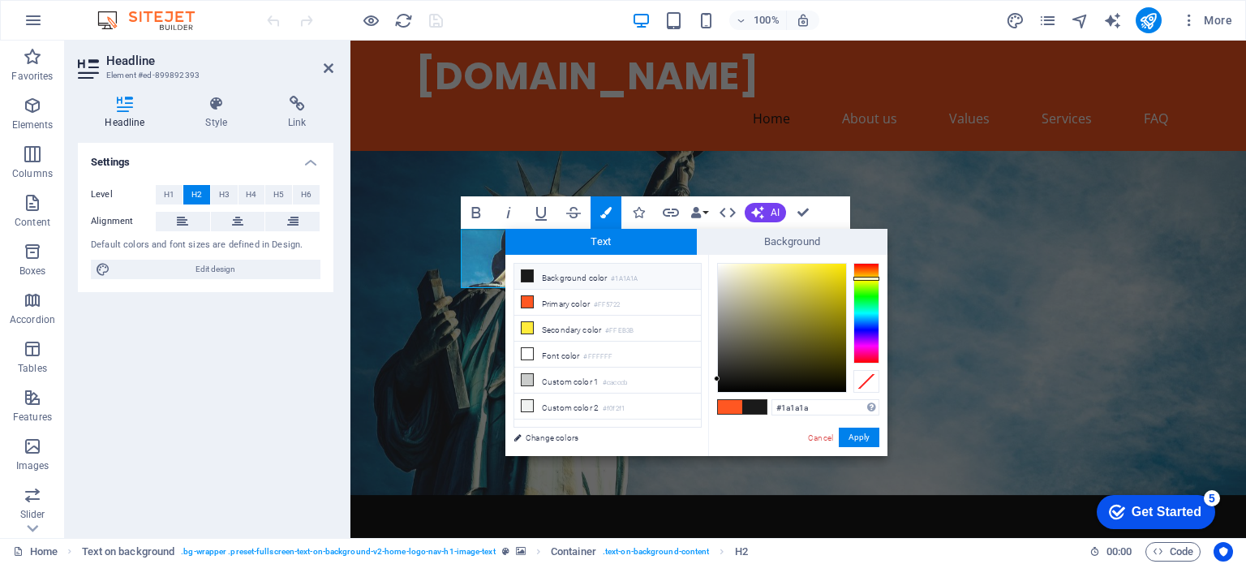
click at [873, 278] on div at bounding box center [866, 313] width 26 height 101
type input "#fbe607"
click at [842, 265] on div at bounding box center [782, 328] width 128 height 128
click at [863, 441] on button "Apply" at bounding box center [859, 436] width 41 height 19
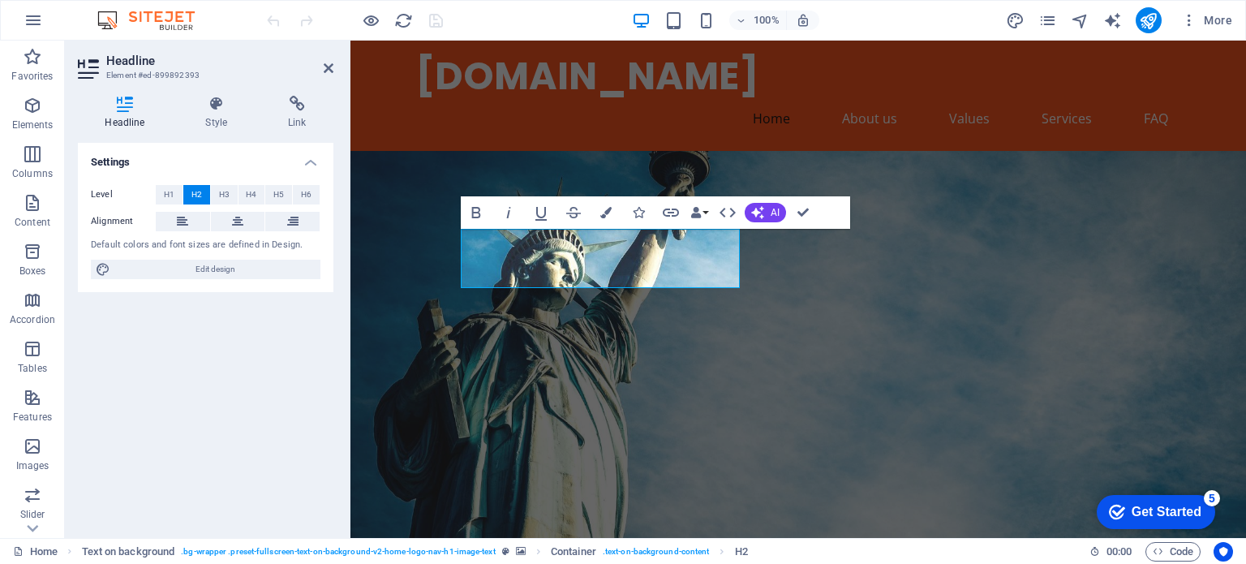
click at [857, 323] on figure at bounding box center [798, 352] width 896 height 403
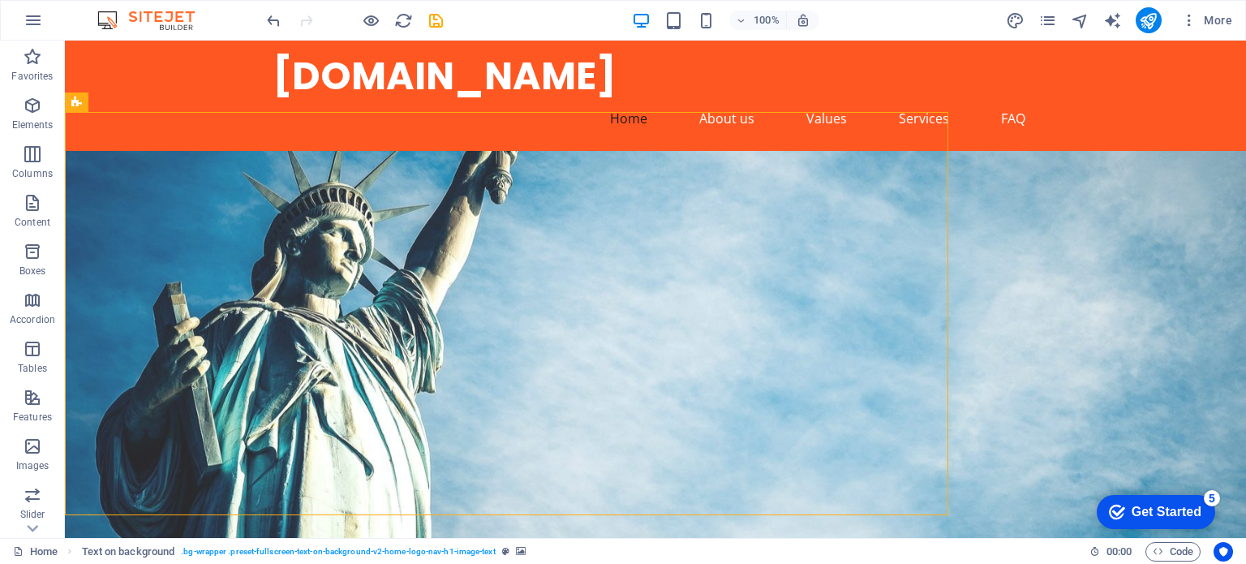
click at [857, 323] on figure at bounding box center [655, 352] width 1181 height 403
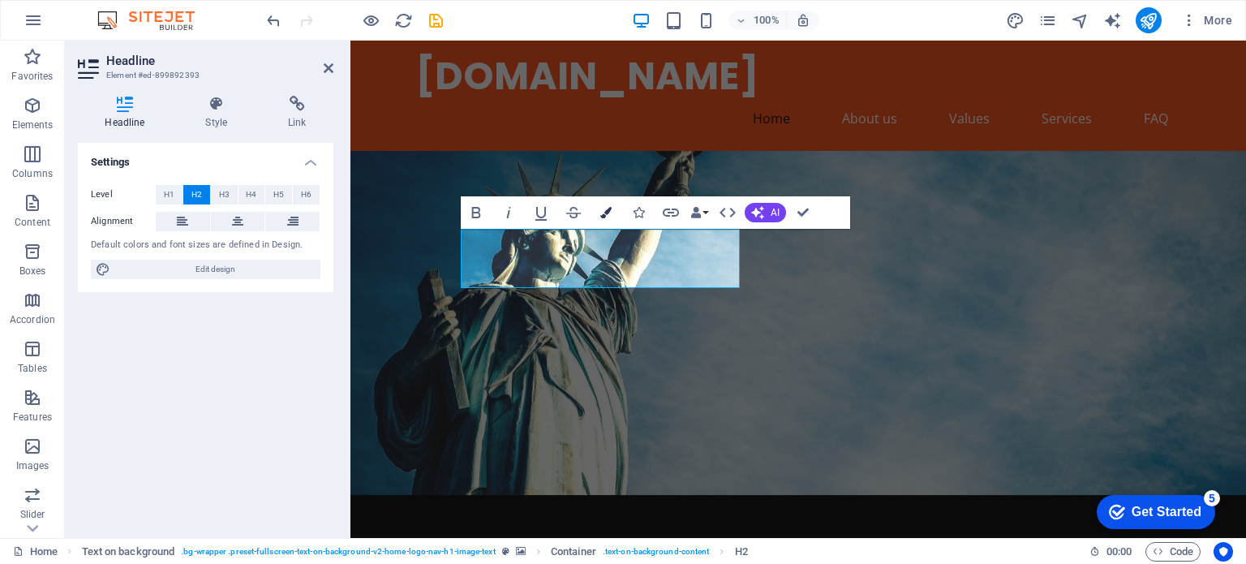
click at [599, 208] on button "Colors" at bounding box center [606, 212] width 31 height 32
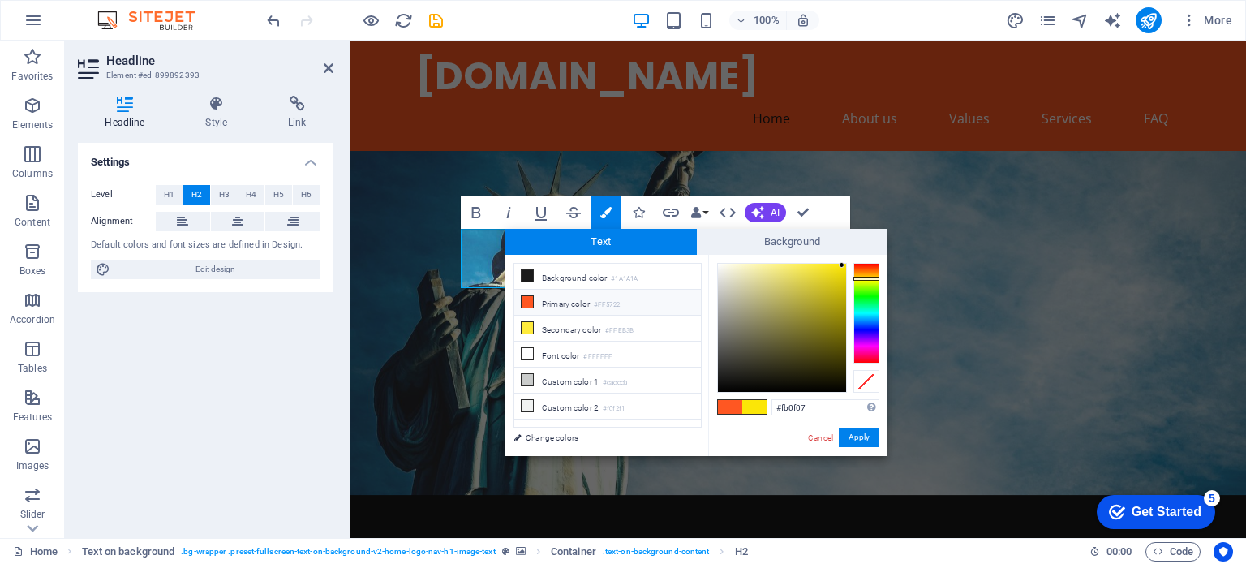
click at [870, 264] on div at bounding box center [866, 313] width 26 height 101
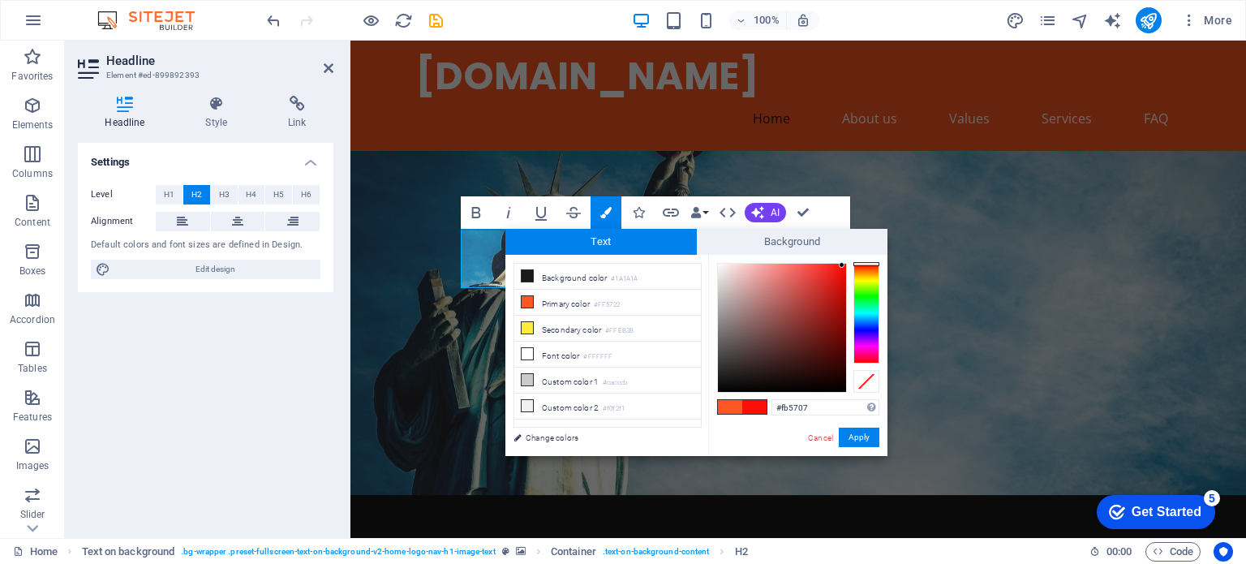
click at [871, 268] on div at bounding box center [866, 313] width 26 height 101
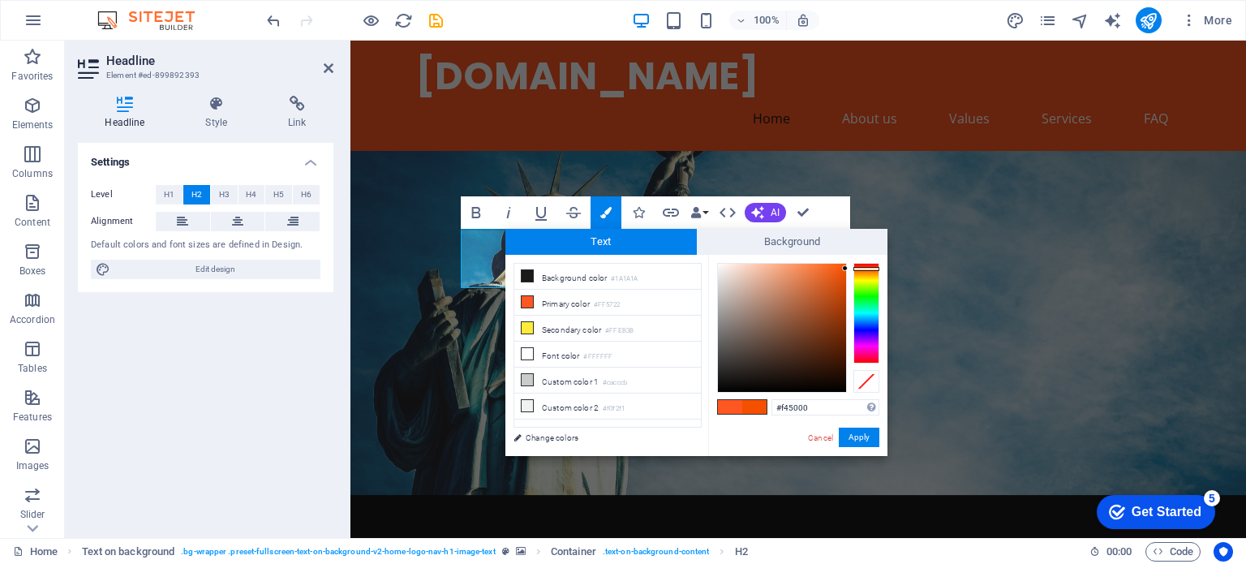
drag, startPoint x: 842, startPoint y: 264, endPoint x: 850, endPoint y: 268, distance: 9.5
click at [850, 268] on div at bounding box center [798, 328] width 162 height 130
type input "#000000"
click at [854, 436] on button "Apply" at bounding box center [859, 436] width 41 height 19
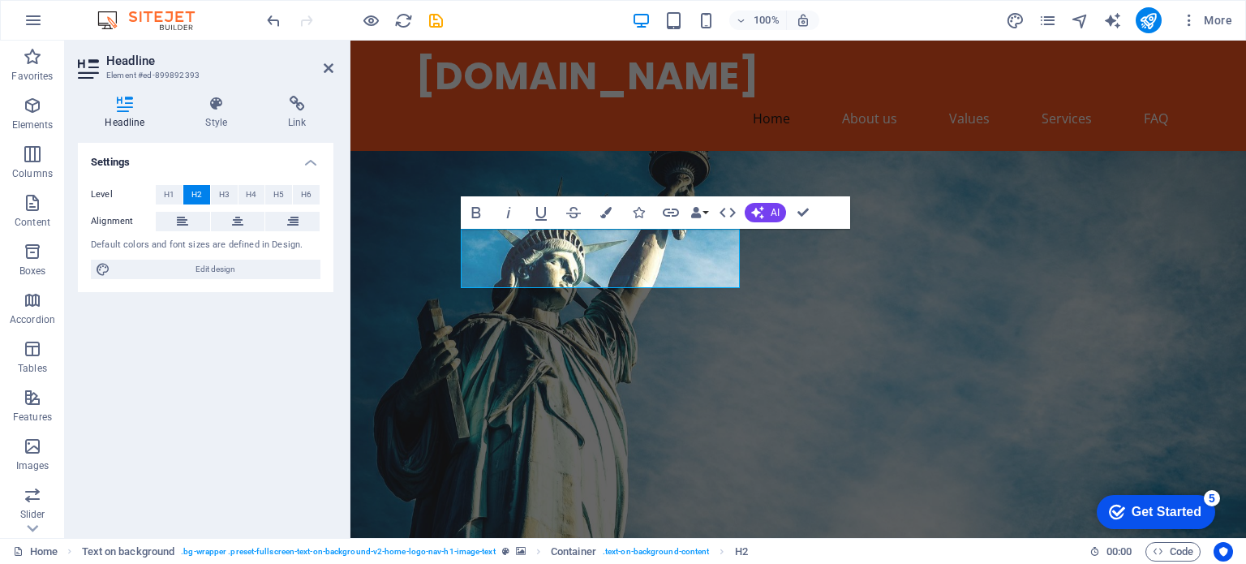
click at [919, 359] on div "H2 Text on background Container Preset Container H2 Spacer Text Button Containe…" at bounding box center [798, 289] width 896 height 497
click at [891, 324] on figure at bounding box center [798, 352] width 896 height 403
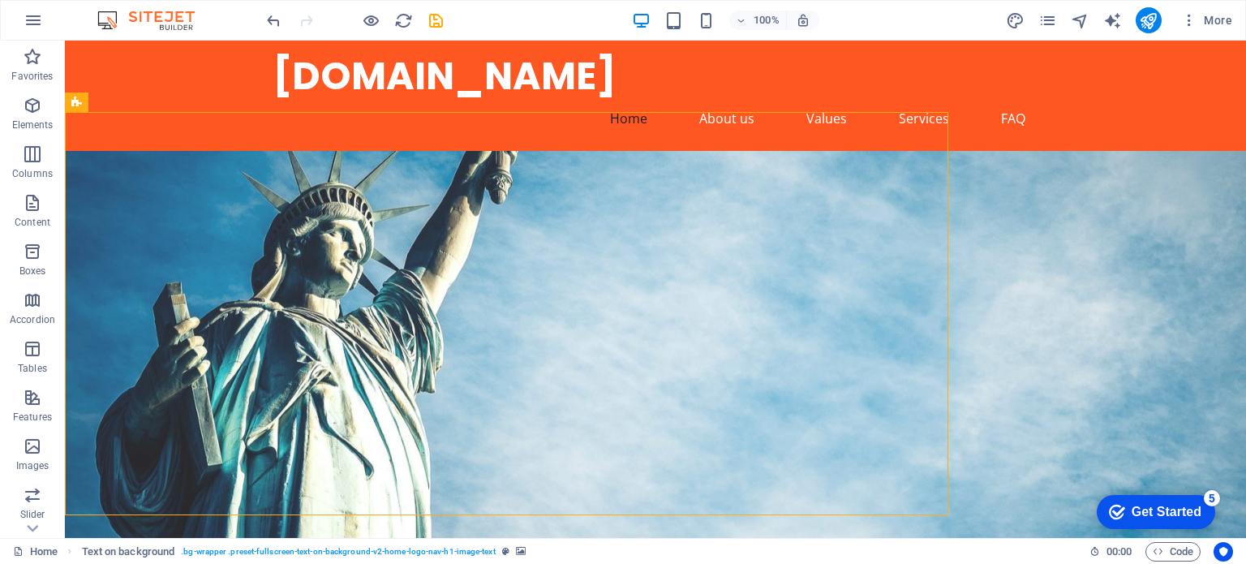
click at [891, 324] on figure at bounding box center [655, 352] width 1181 height 403
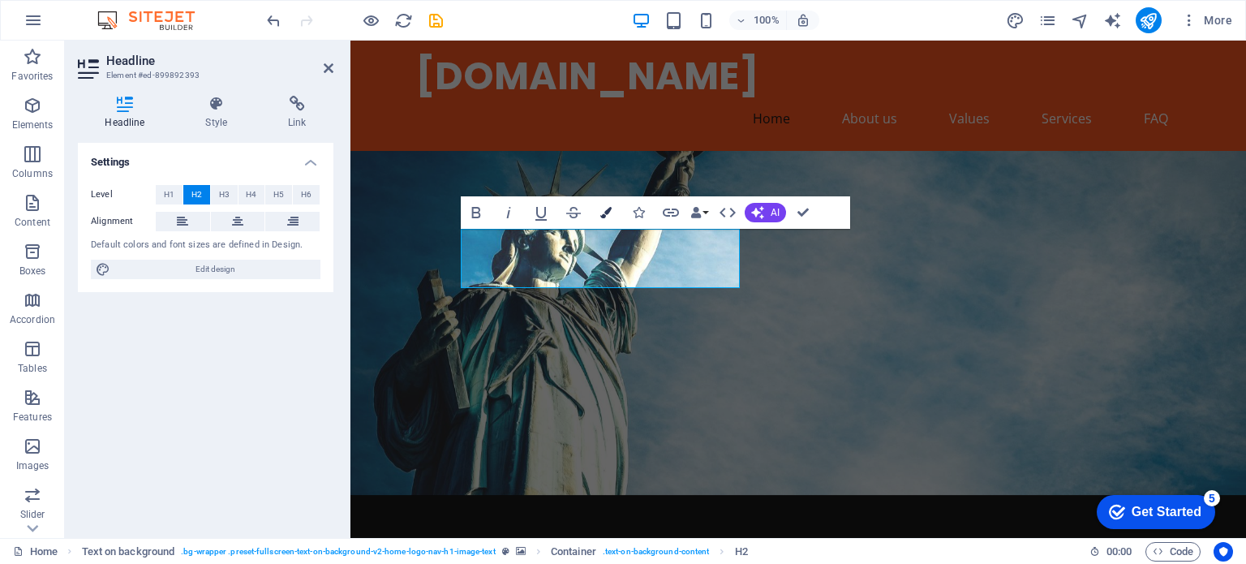
click at [603, 213] on icon "button" at bounding box center [605, 212] width 11 height 11
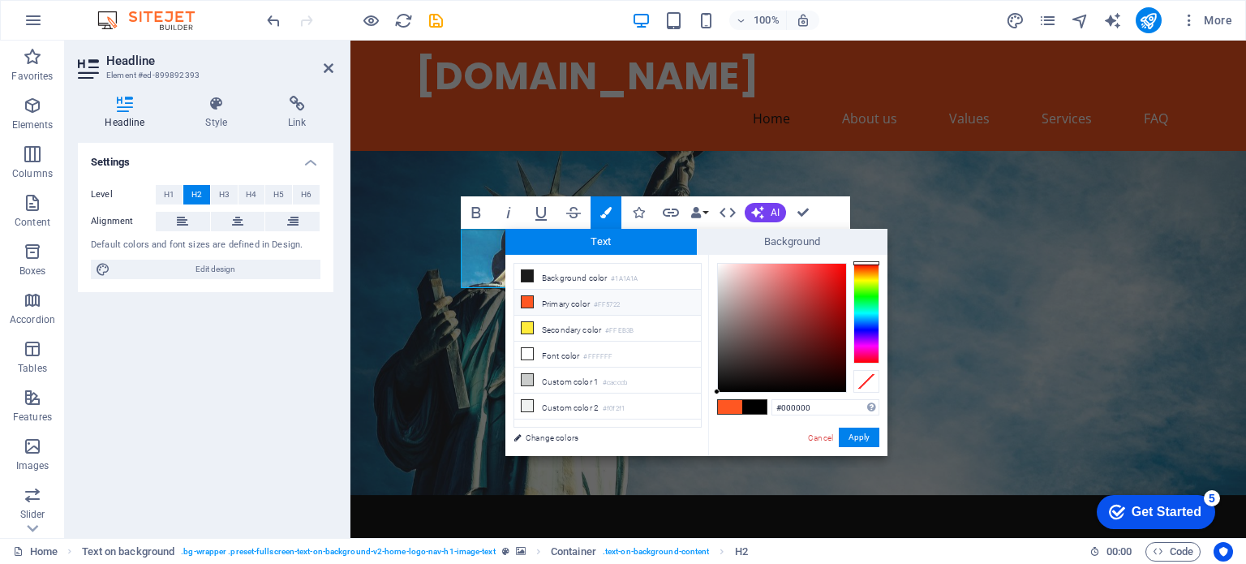
click at [873, 269] on div at bounding box center [866, 313] width 26 height 101
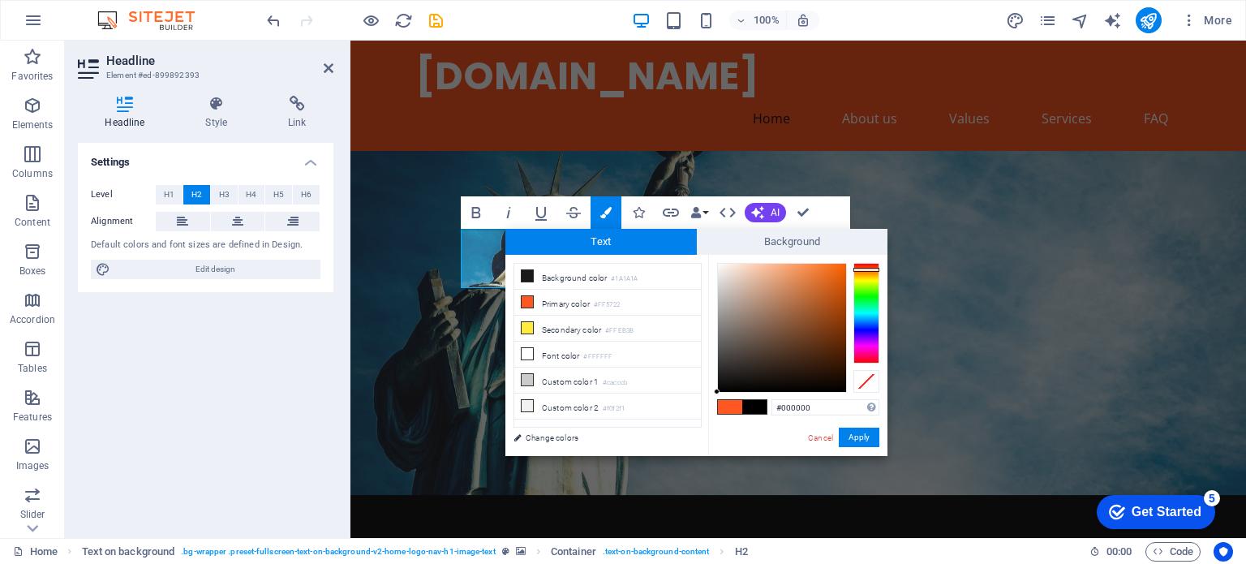
type input "#fb6003"
click at [844, 265] on div at bounding box center [782, 328] width 128 height 128
click at [853, 435] on button "Apply" at bounding box center [859, 436] width 41 height 19
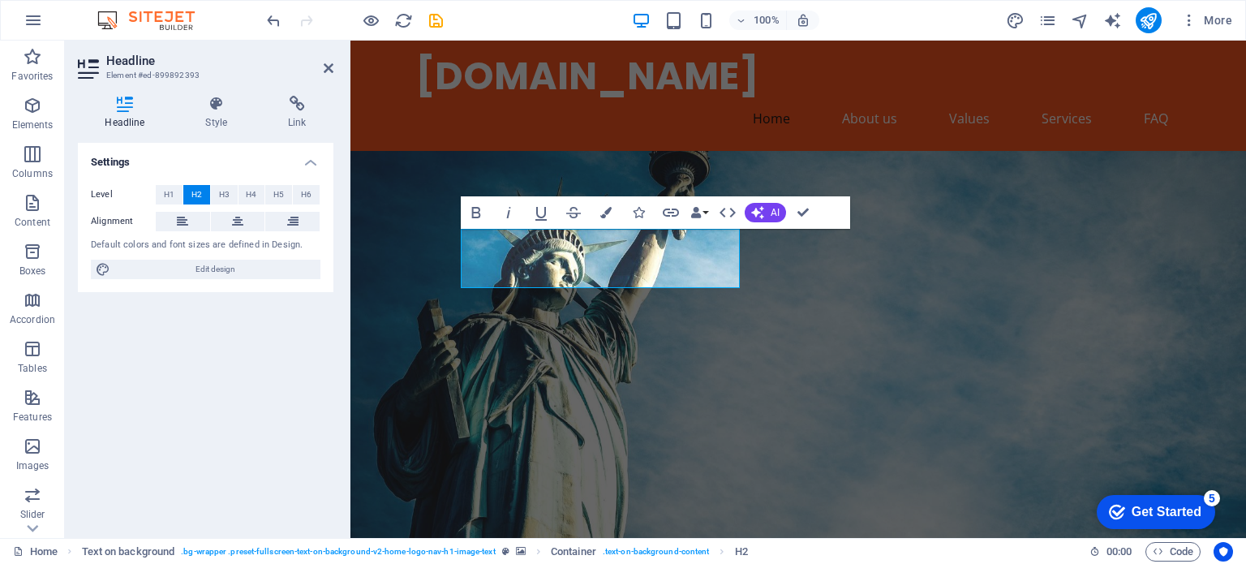
click at [885, 334] on figure at bounding box center [798, 352] width 896 height 403
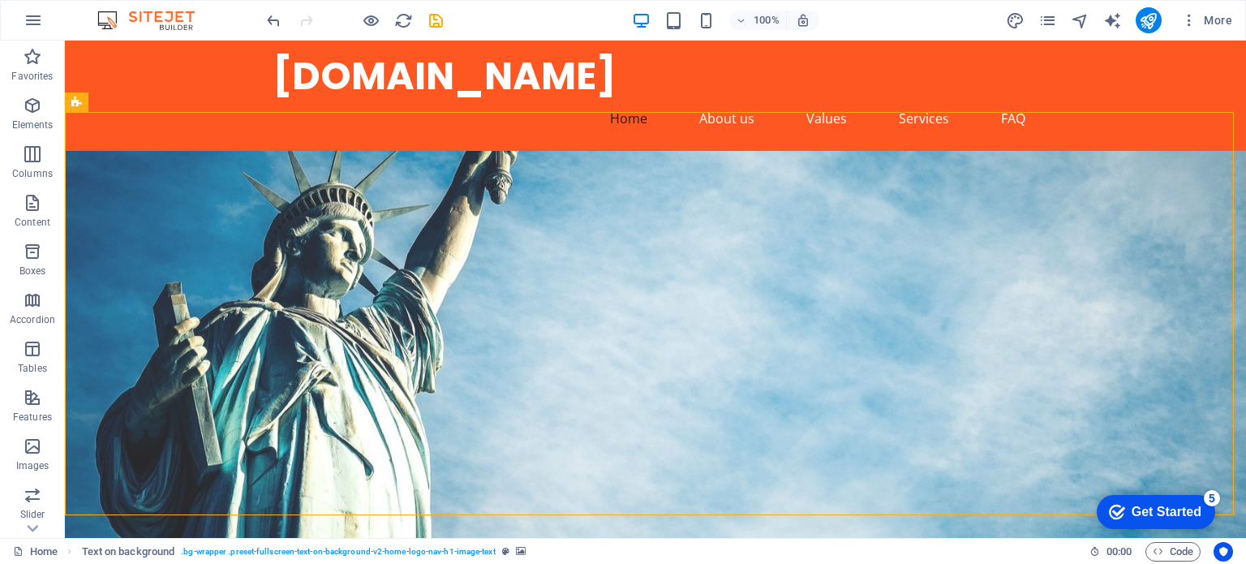
click at [885, 334] on figure at bounding box center [655, 352] width 1181 height 403
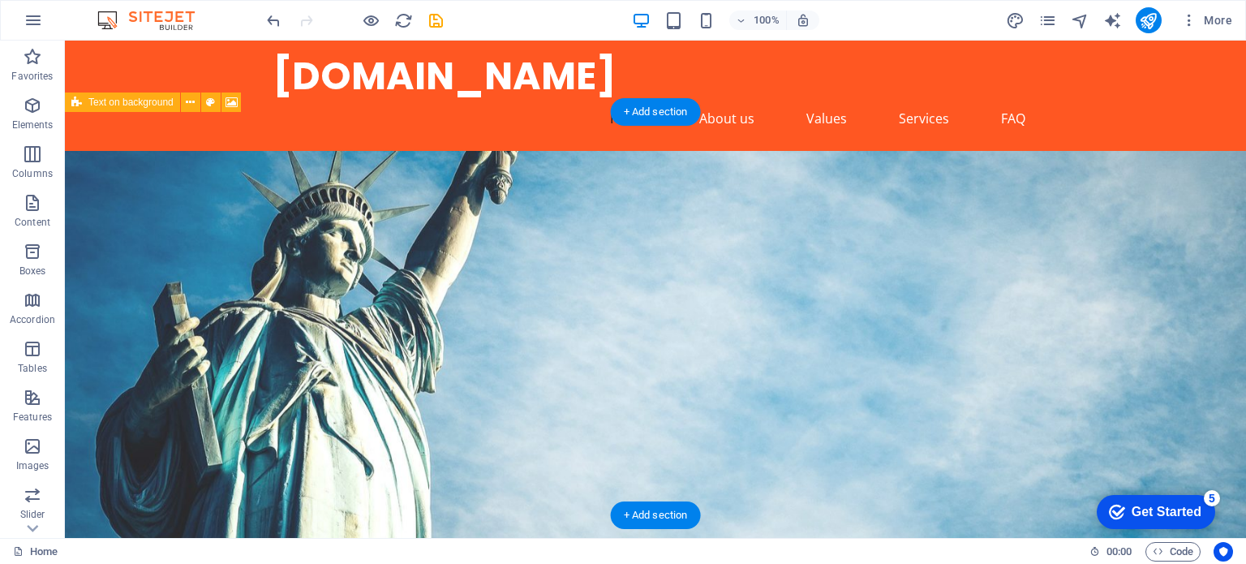
click at [839, 222] on figure at bounding box center [655, 352] width 1181 height 403
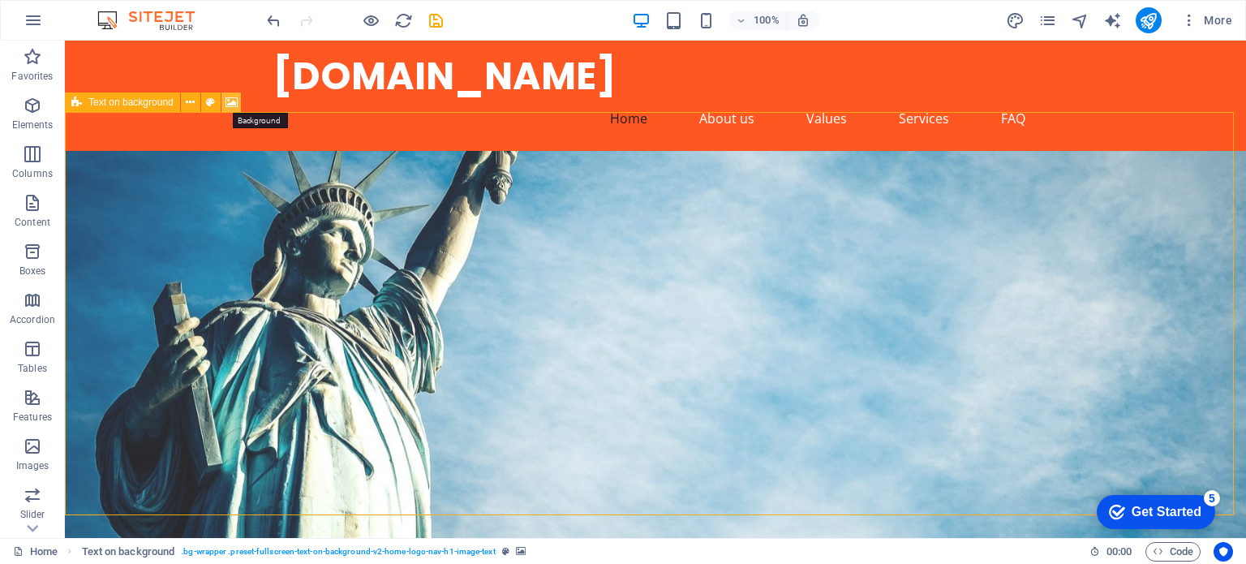
click at [234, 100] on icon at bounding box center [232, 102] width 12 height 17
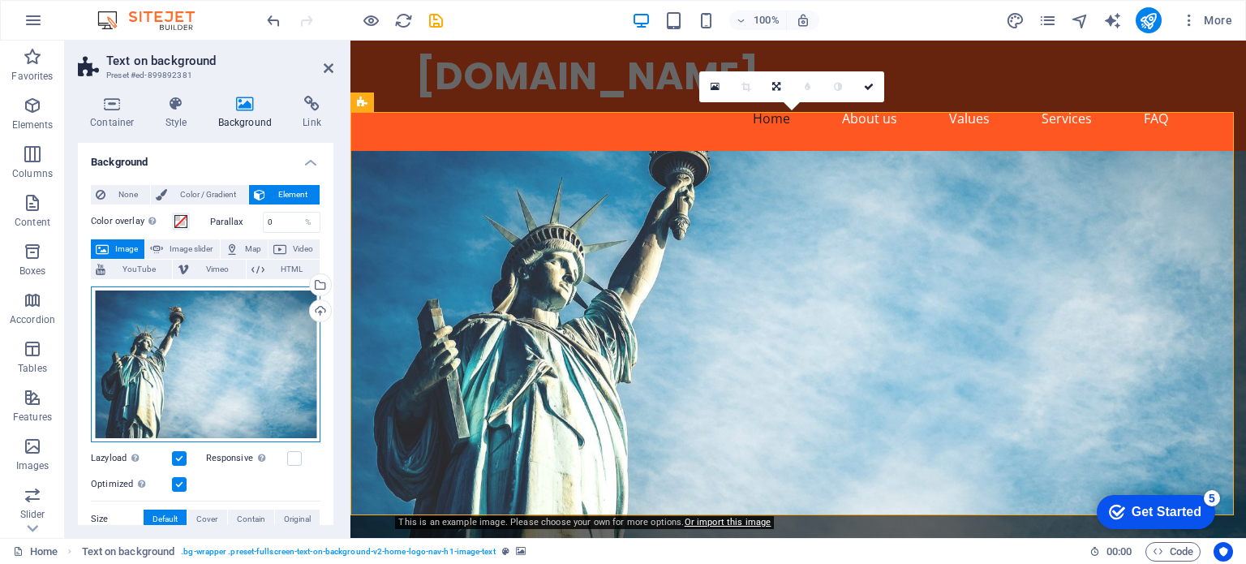
click at [220, 344] on div "Drag files here, click to choose files or select files from Files or our free s…" at bounding box center [206, 364] width 230 height 156
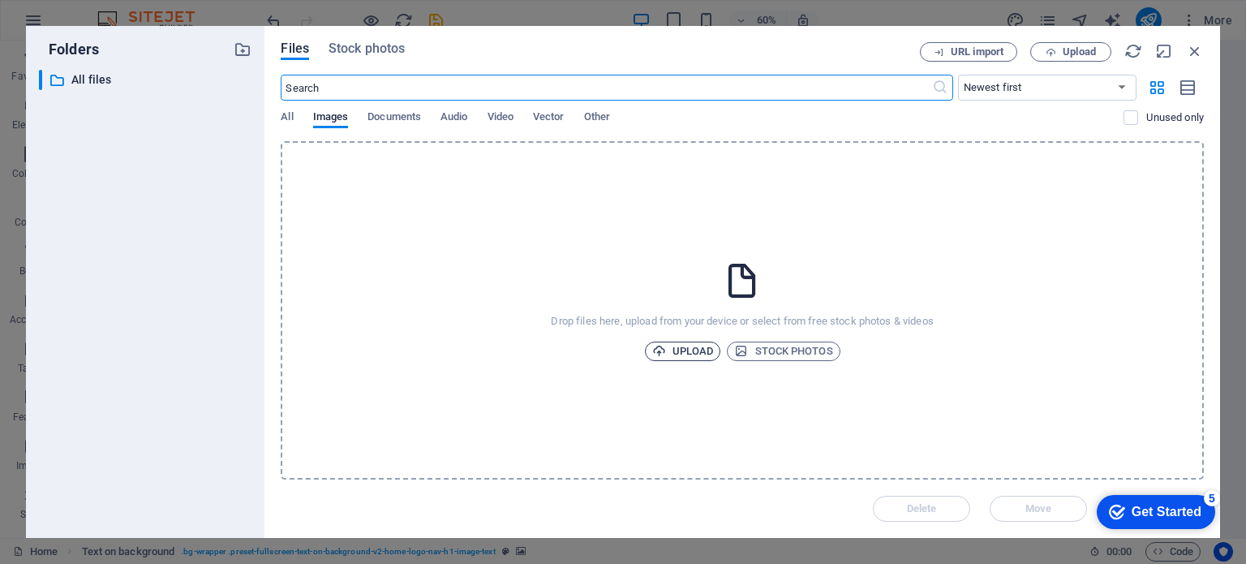
click at [678, 356] on span "Upload" at bounding box center [683, 350] width 62 height 19
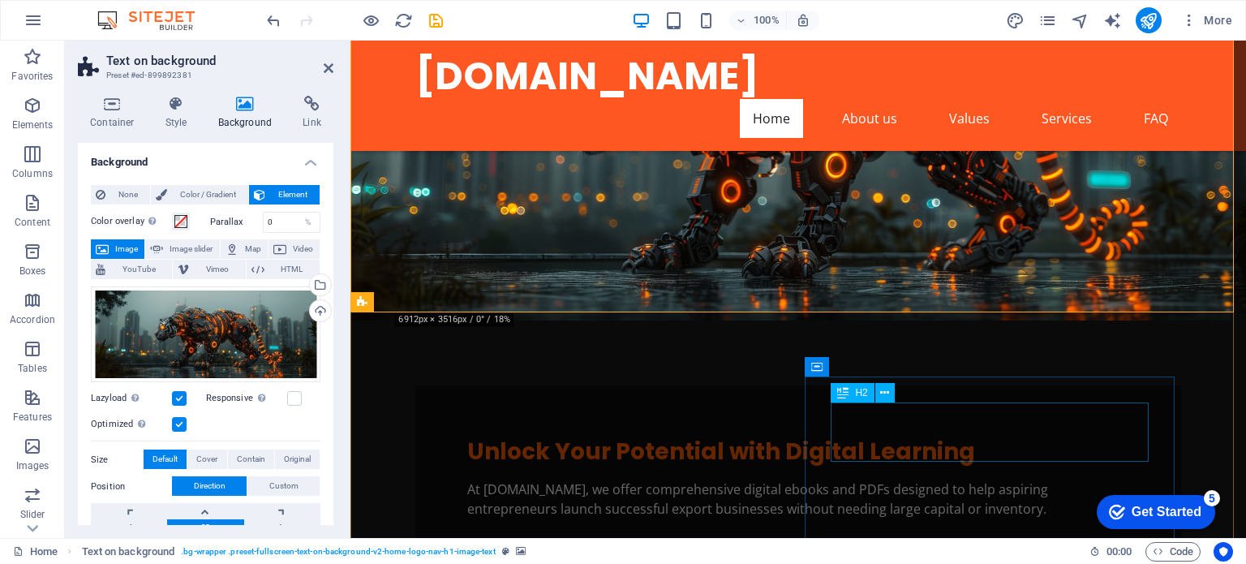
scroll to position [207, 0]
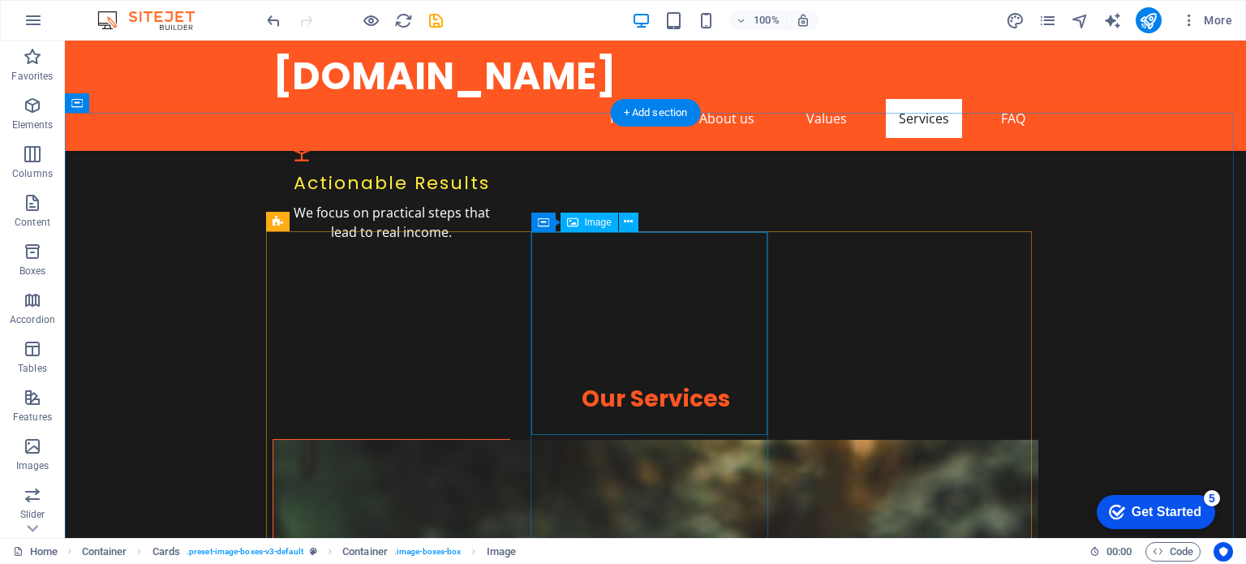
scroll to position [2068, 0]
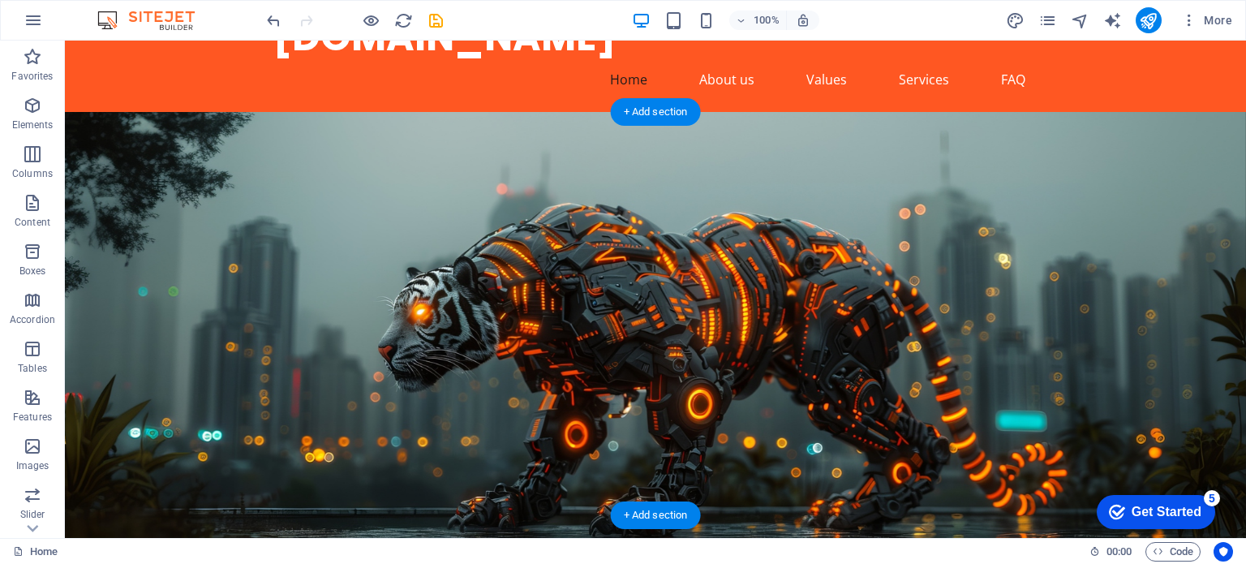
scroll to position [0, 0]
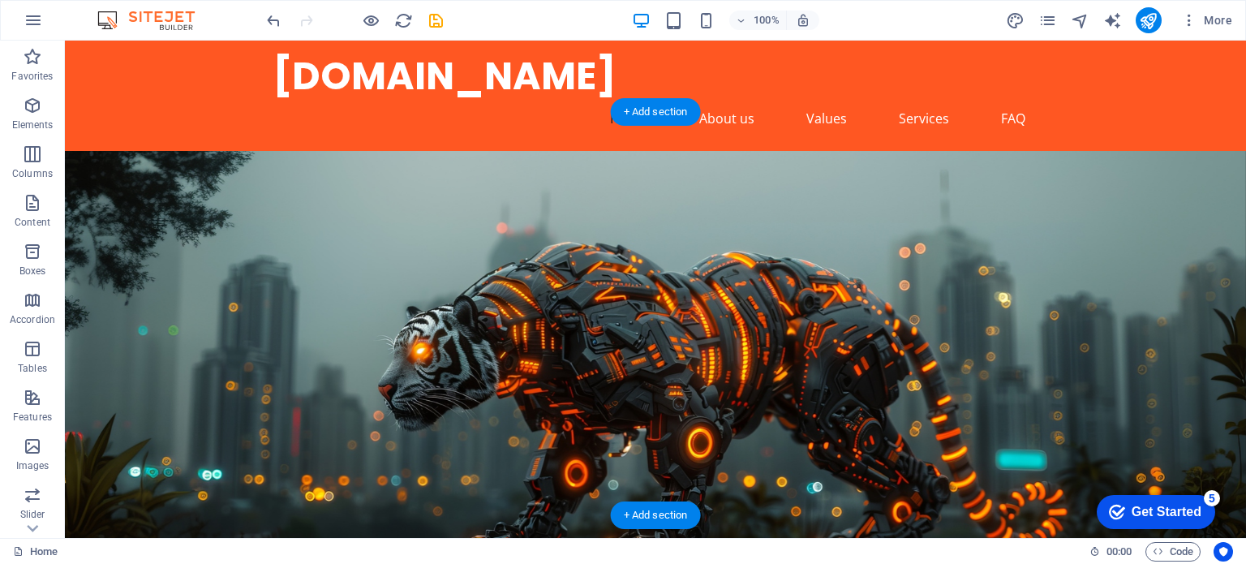
click at [733, 392] on figure at bounding box center [655, 388] width 1181 height 475
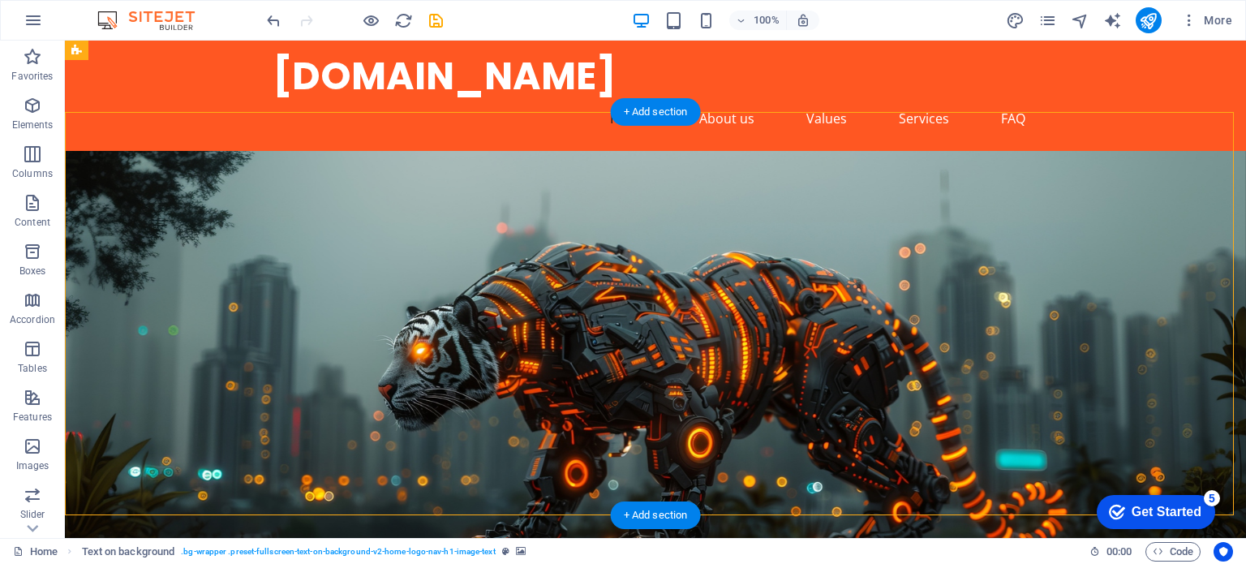
click at [733, 392] on figure at bounding box center [655, 388] width 1181 height 475
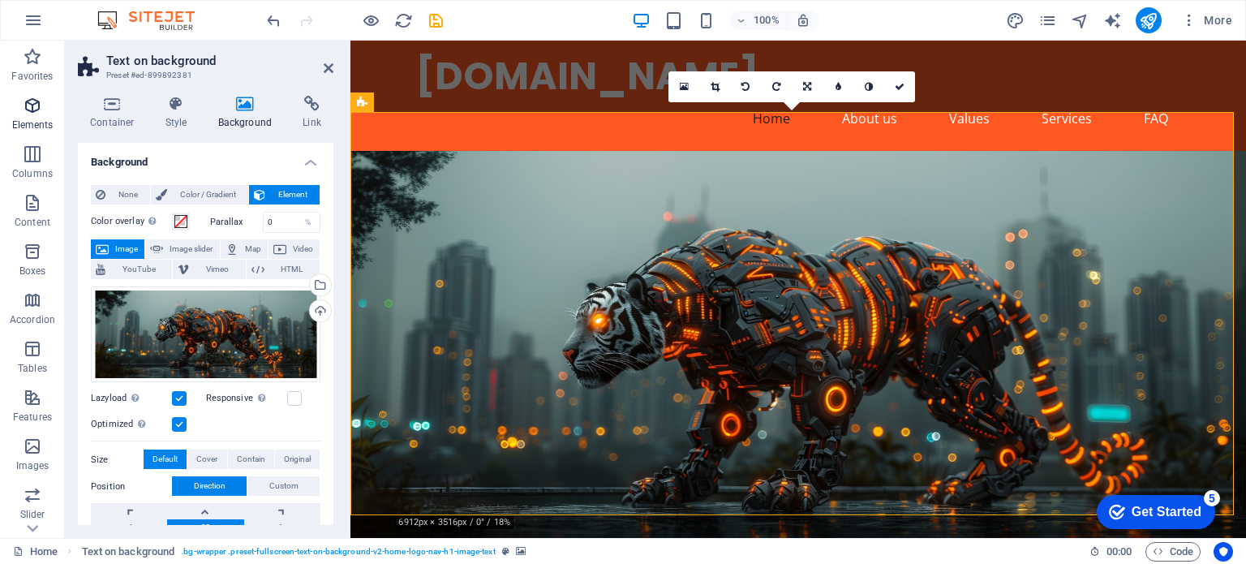
click at [26, 110] on icon "button" at bounding box center [32, 105] width 19 height 19
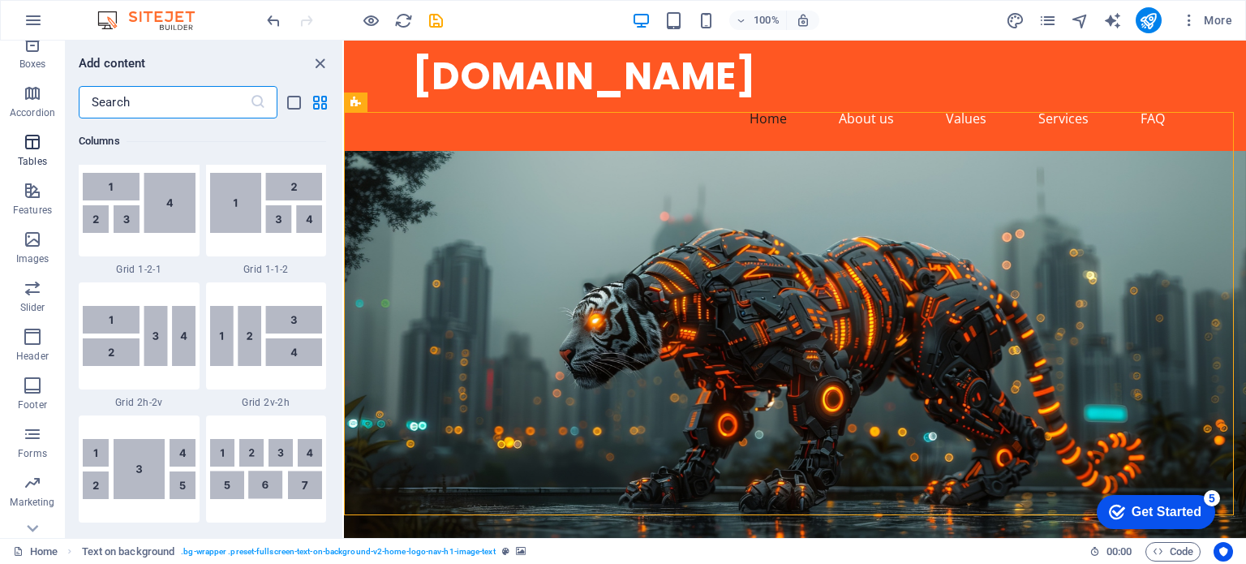
scroll to position [232, 0]
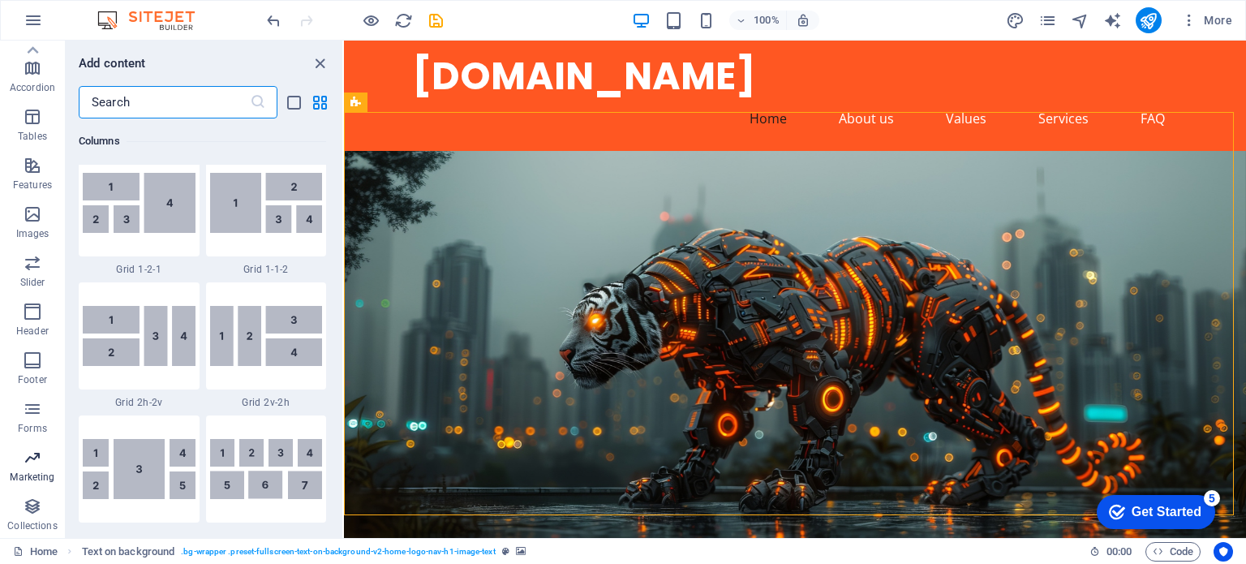
click at [40, 457] on icon "button" at bounding box center [32, 457] width 19 height 19
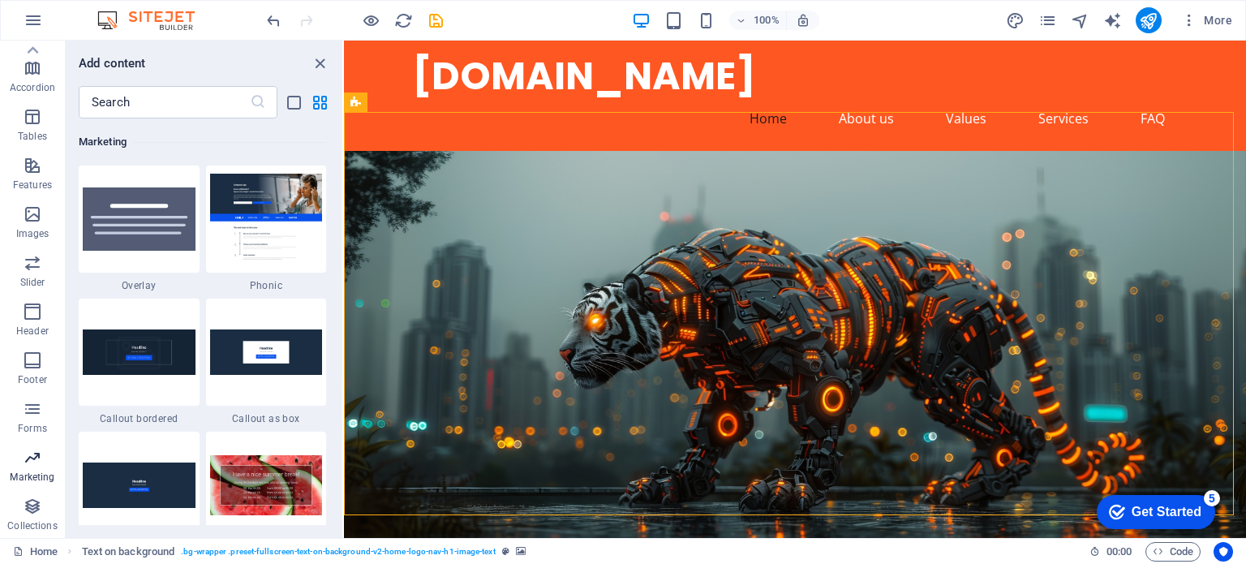
scroll to position [13212, 0]
click at [24, 317] on icon "button" at bounding box center [32, 311] width 19 height 19
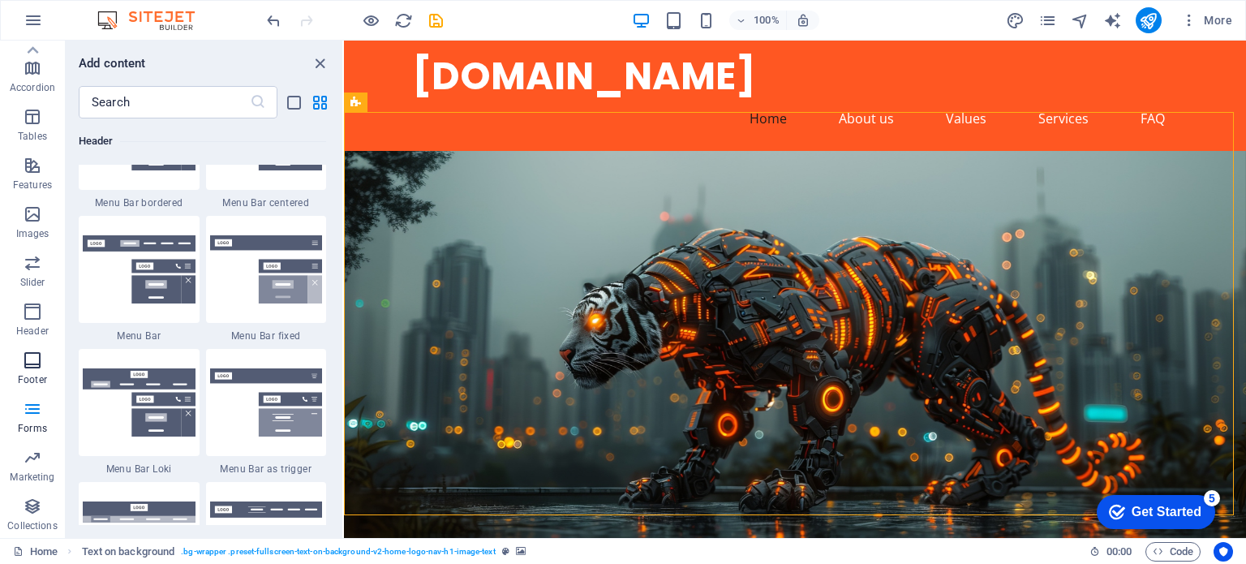
scroll to position [9767, 0]
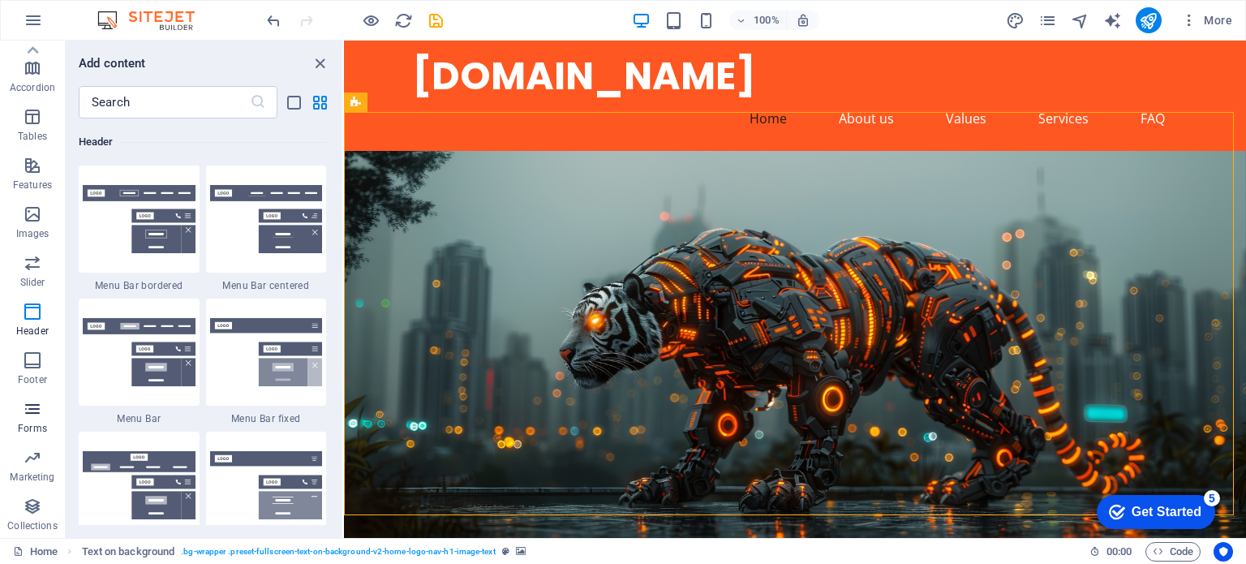
click at [31, 404] on icon "button" at bounding box center [32, 408] width 19 height 19
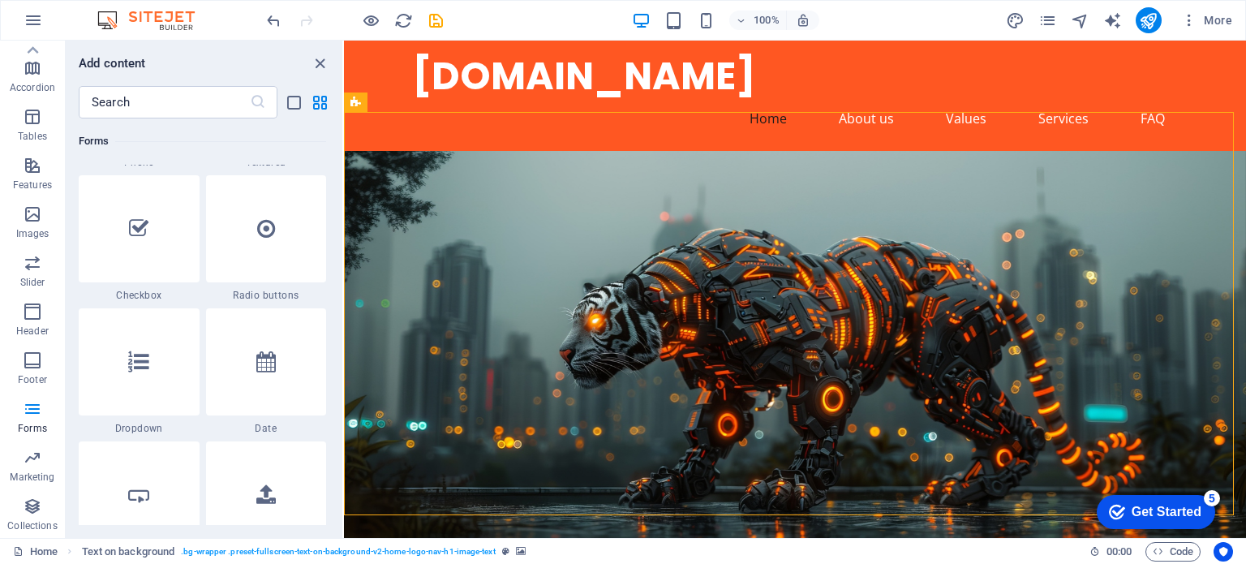
scroll to position [12631, 0]
click at [148, 247] on div at bounding box center [139, 227] width 121 height 107
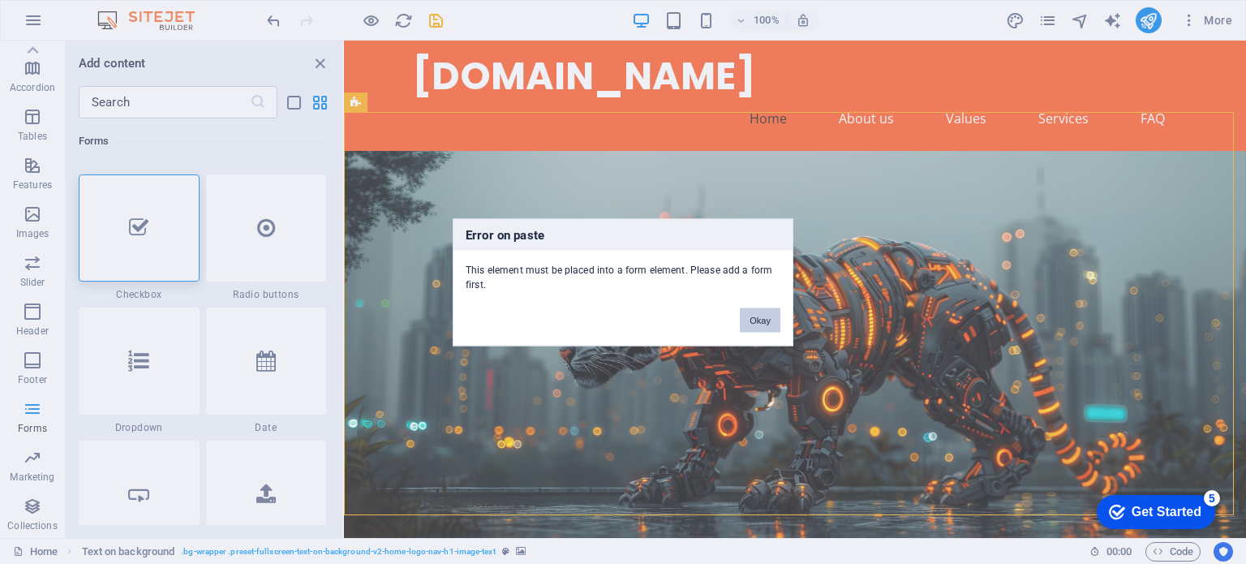
click at [769, 314] on button "Okay" at bounding box center [760, 319] width 41 height 24
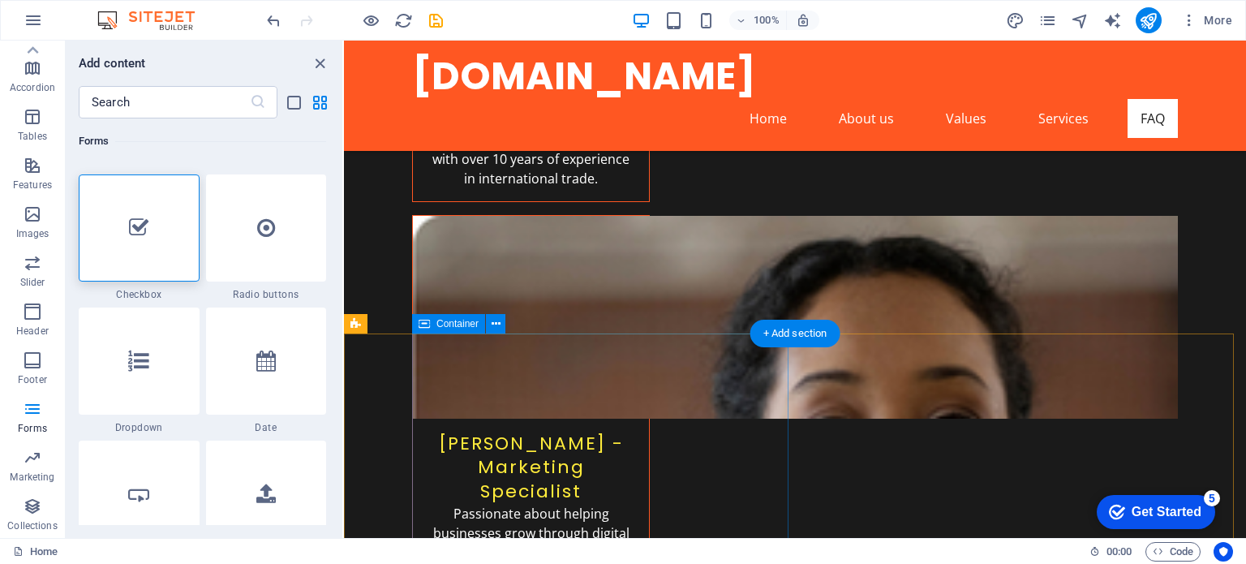
scroll to position [4766, 0]
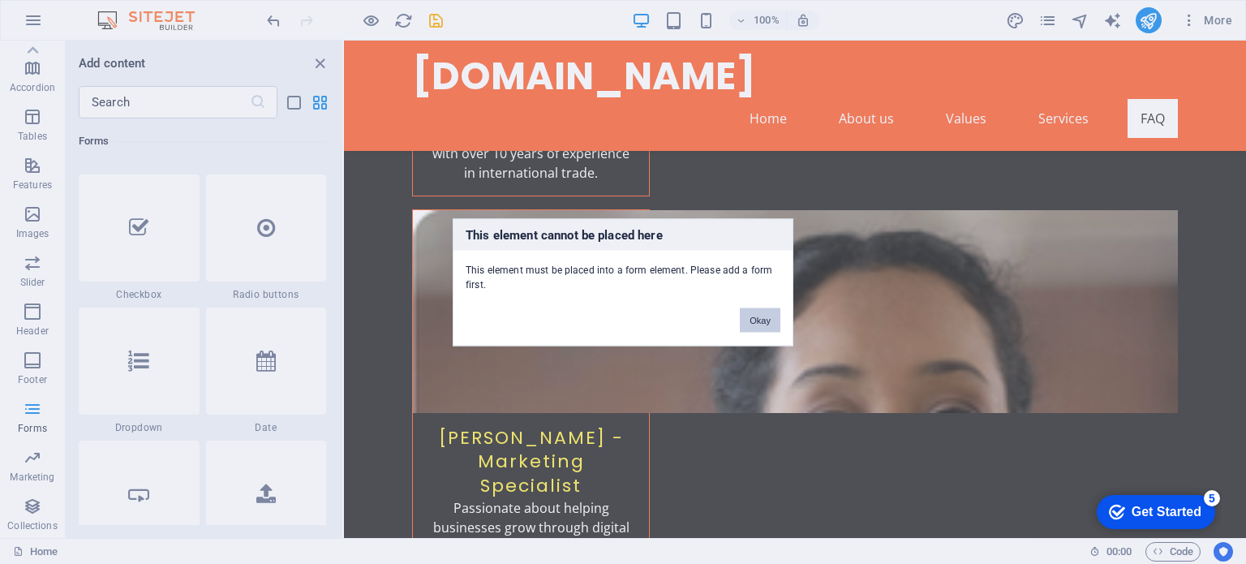
click at [769, 319] on button "Okay" at bounding box center [760, 319] width 41 height 24
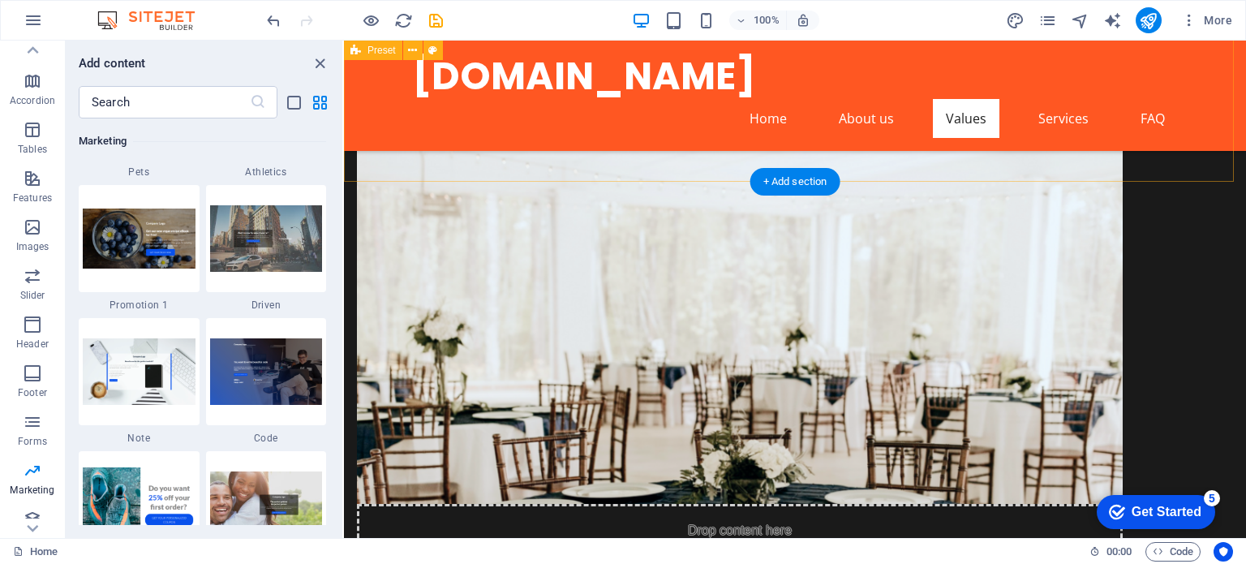
scroll to position [0, 0]
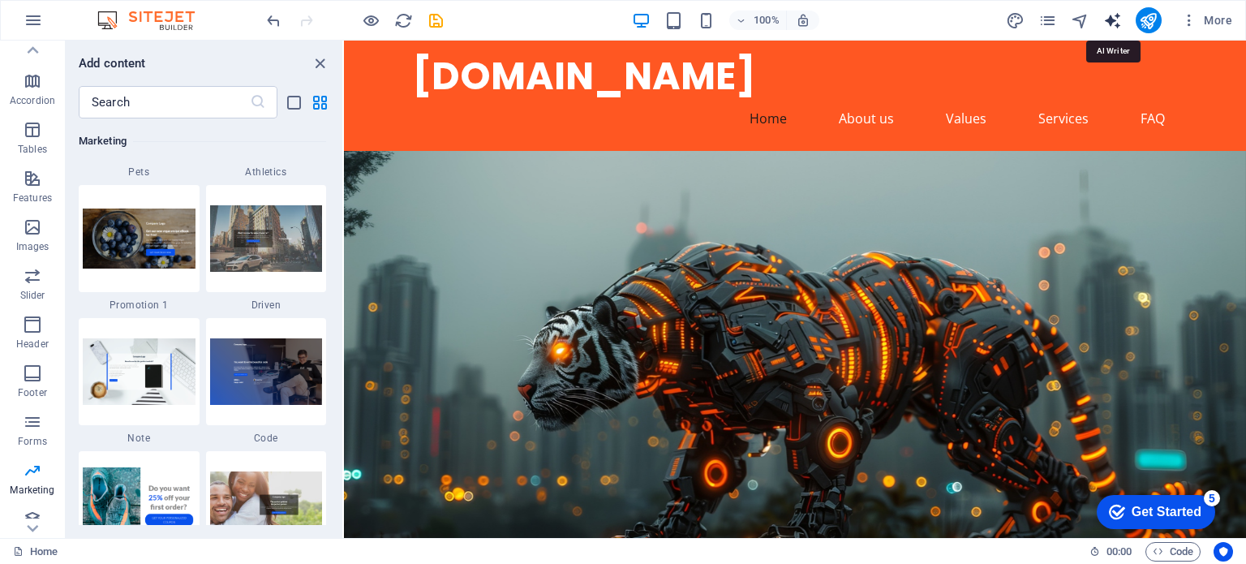
click at [1116, 20] on icon "text_generator" at bounding box center [1112, 20] width 19 height 19
select select "English"
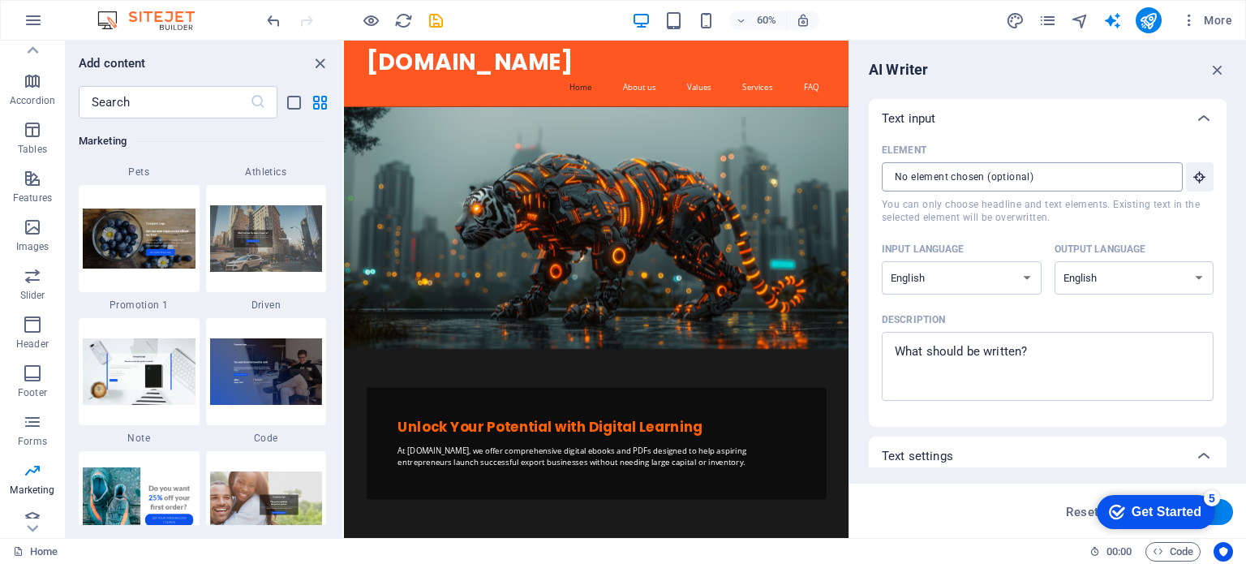
click at [1162, 174] on input "Element ​ You can only choose headline and text elements. Existing text in the …" at bounding box center [1027, 176] width 290 height 29
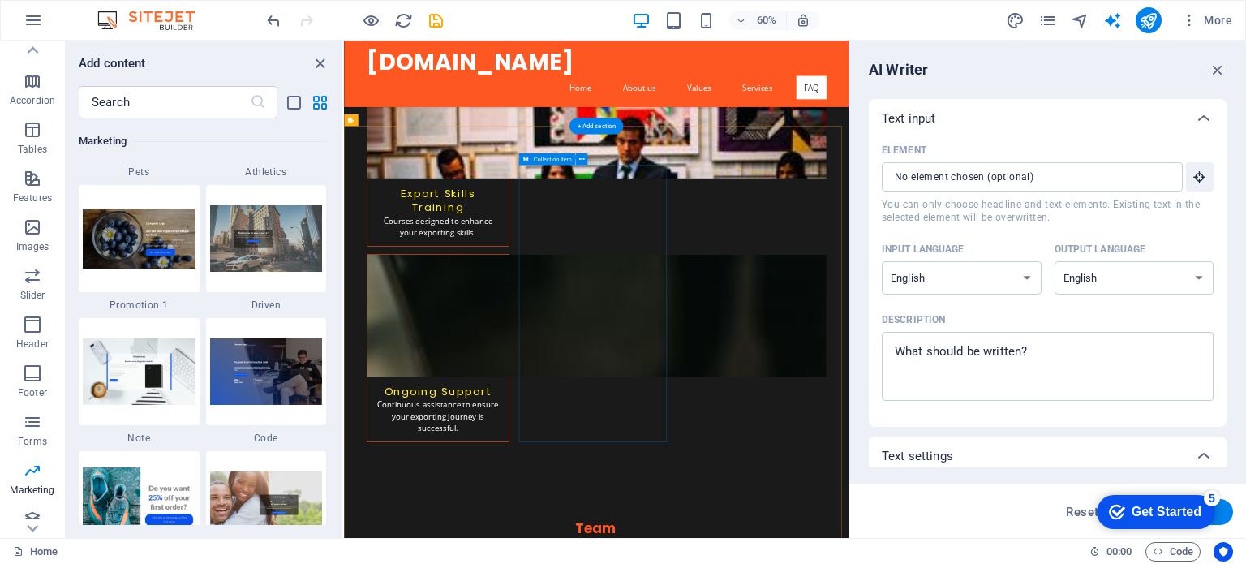
scroll to position [3838, 0]
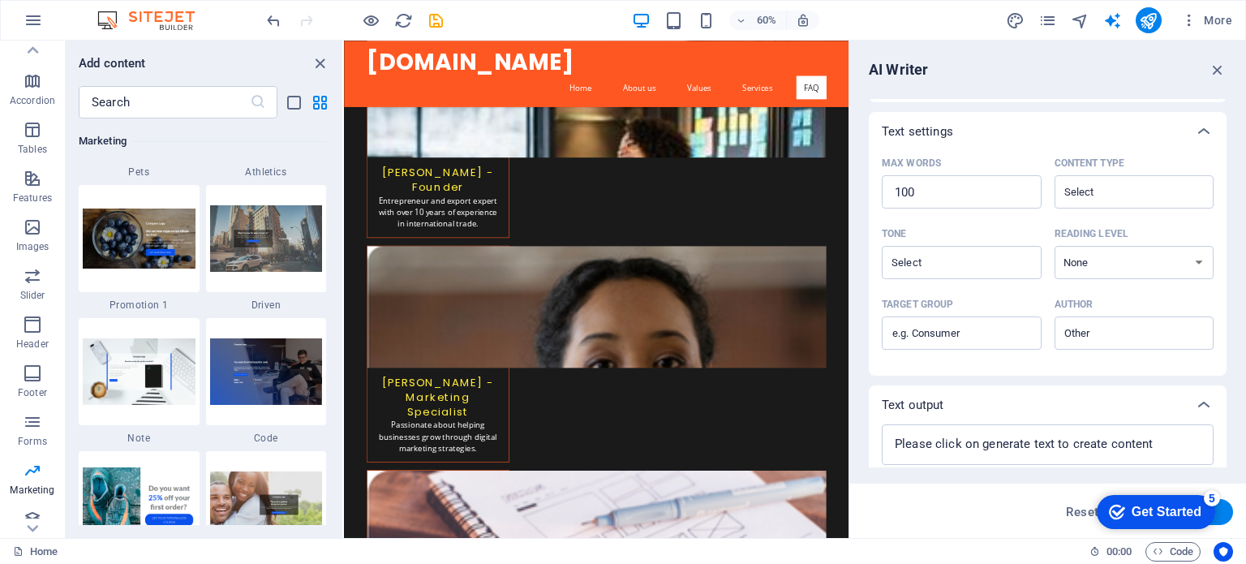
scroll to position [373, 0]
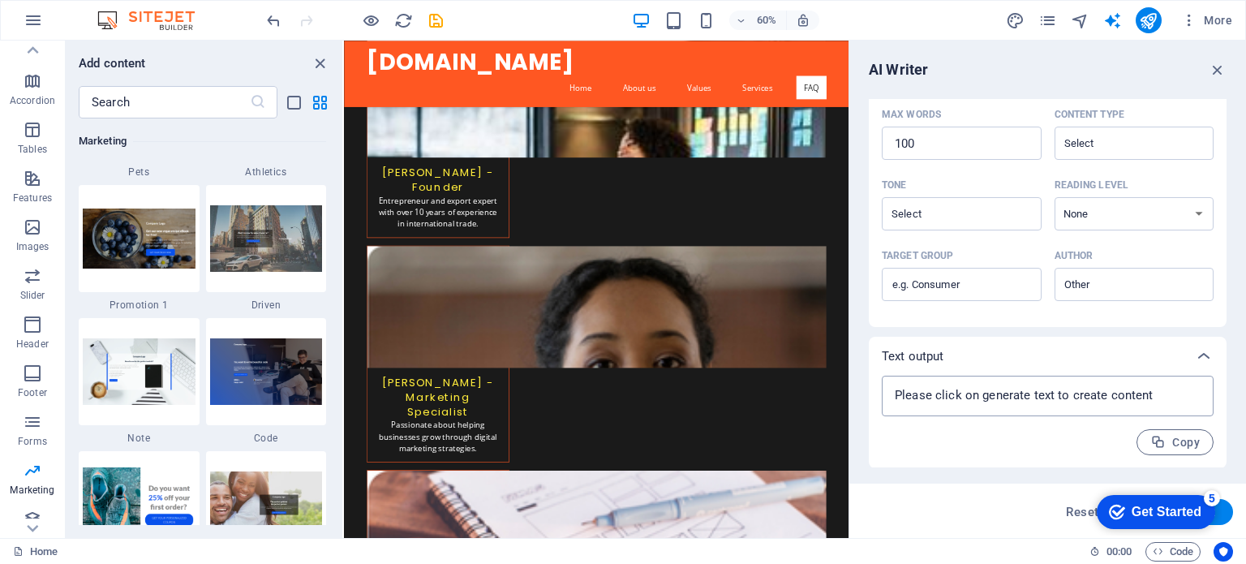
type textarea "x"
click at [1094, 402] on textarea at bounding box center [1048, 396] width 316 height 24
click at [1040, 385] on textarea at bounding box center [1048, 396] width 316 height 24
paste textarea
type textarea "x"
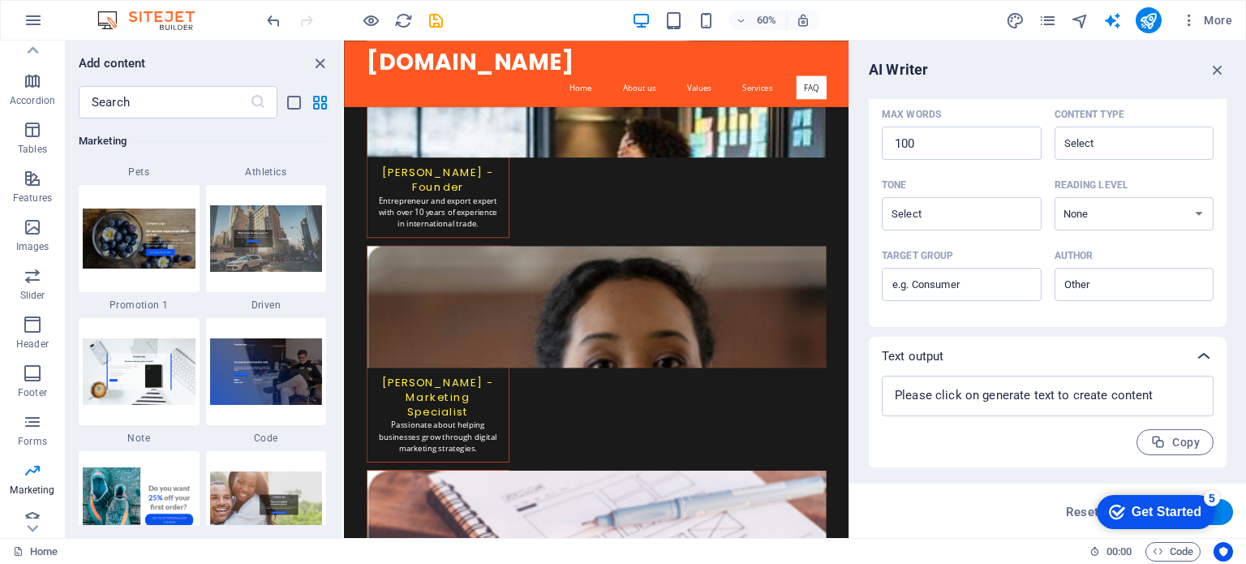
click at [1205, 346] on icon at bounding box center [1203, 355] width 19 height 19
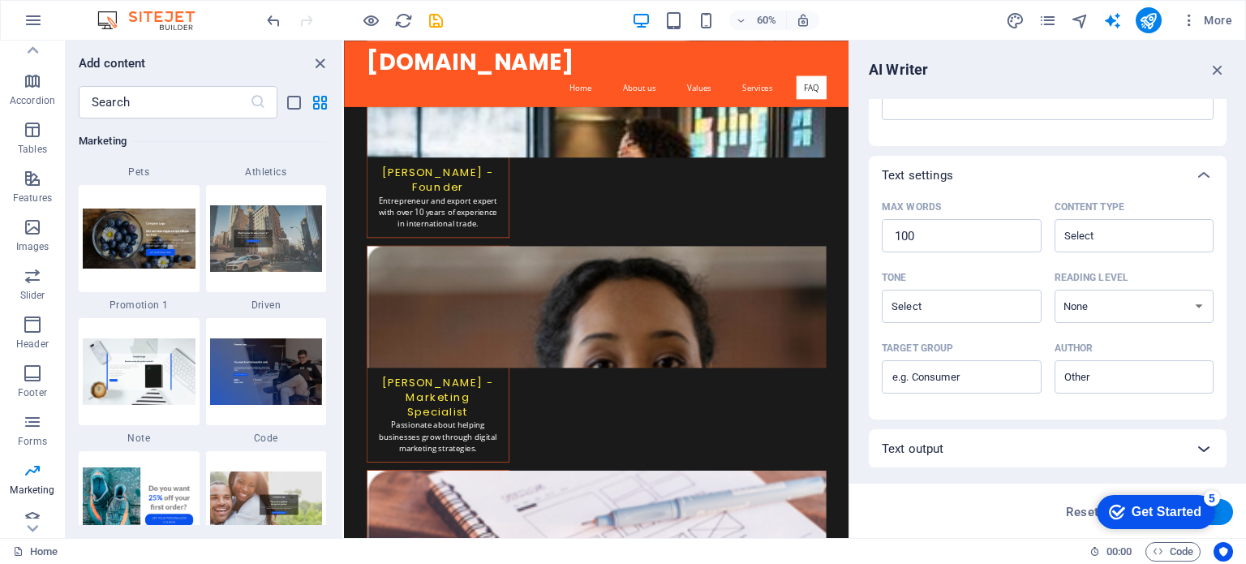
click at [1196, 439] on icon at bounding box center [1203, 448] width 19 height 19
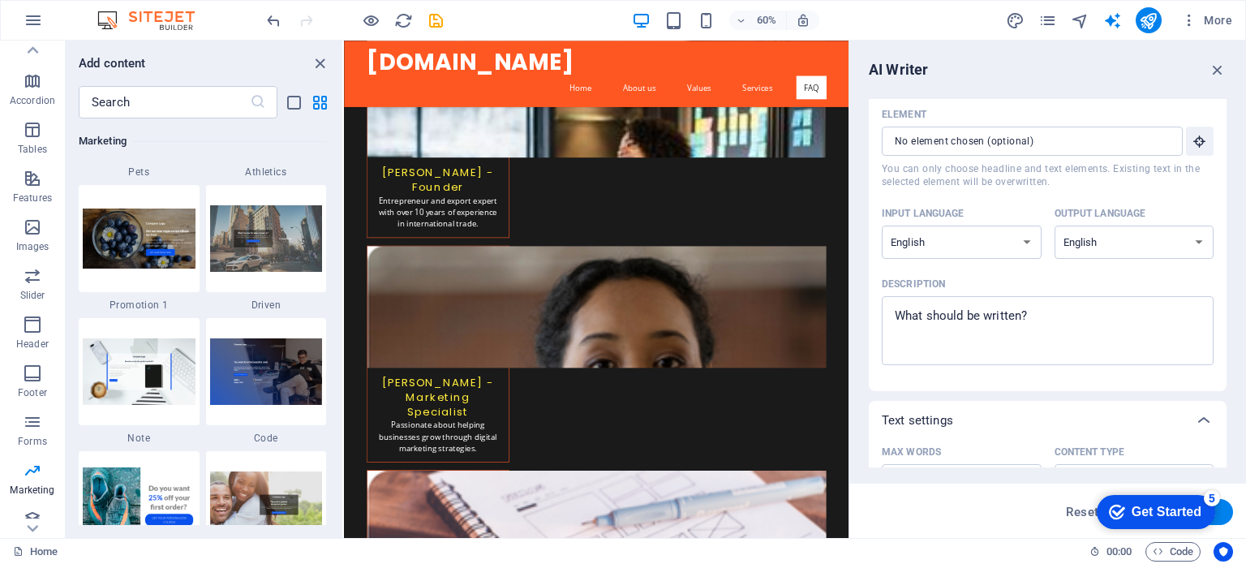
scroll to position [0, 0]
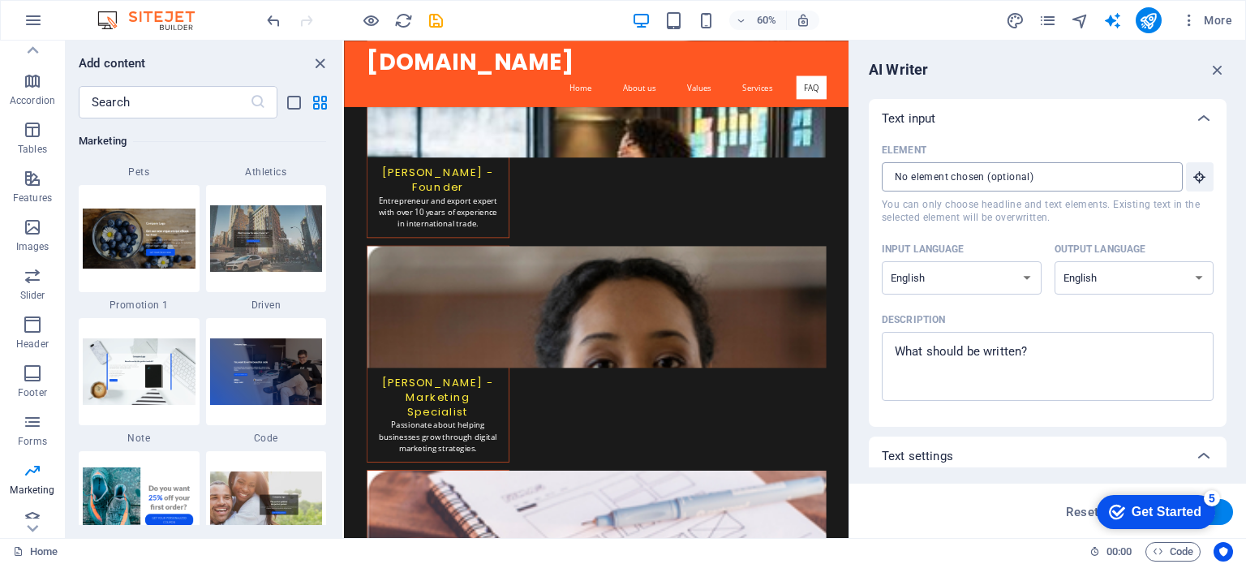
click at [1079, 187] on input "Element ​ You can only choose headline and text elements. Existing text in the …" at bounding box center [1027, 176] width 290 height 29
type textarea "x"
click at [1004, 356] on textarea "Description x ​" at bounding box center [1048, 366] width 316 height 53
type textarea "m"
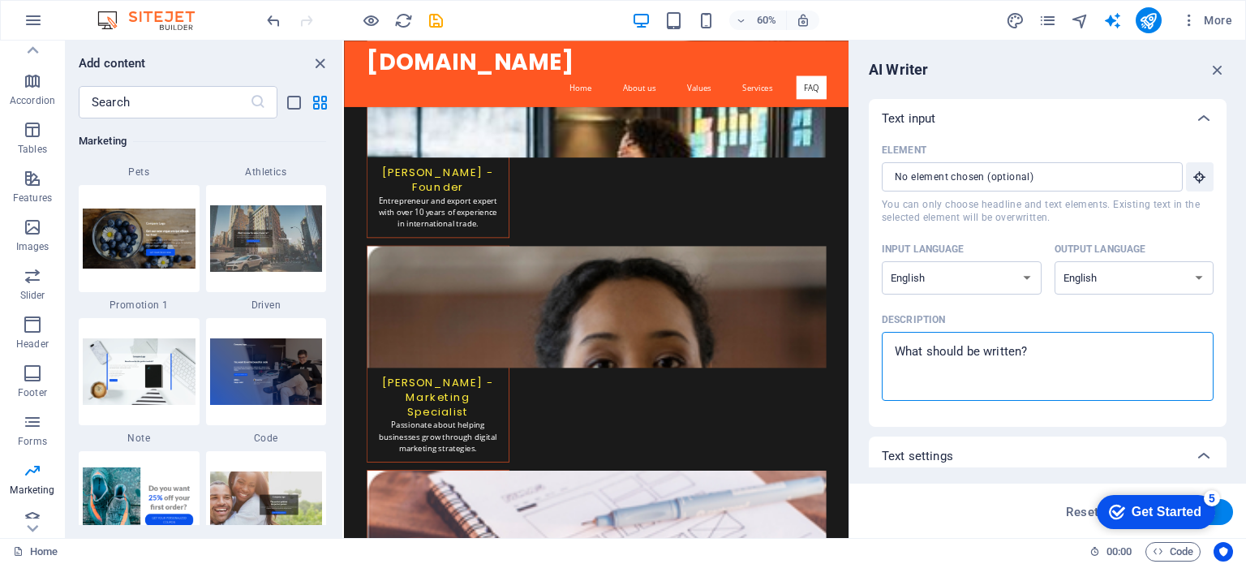
type textarea "x"
paste textarea "Expomoney.co is a digital education brand that empowers entrepreneurs to start …"
type textarea "Expomoney.co is a digital education brand that empowers entrepreneurs to start …"
type textarea "x"
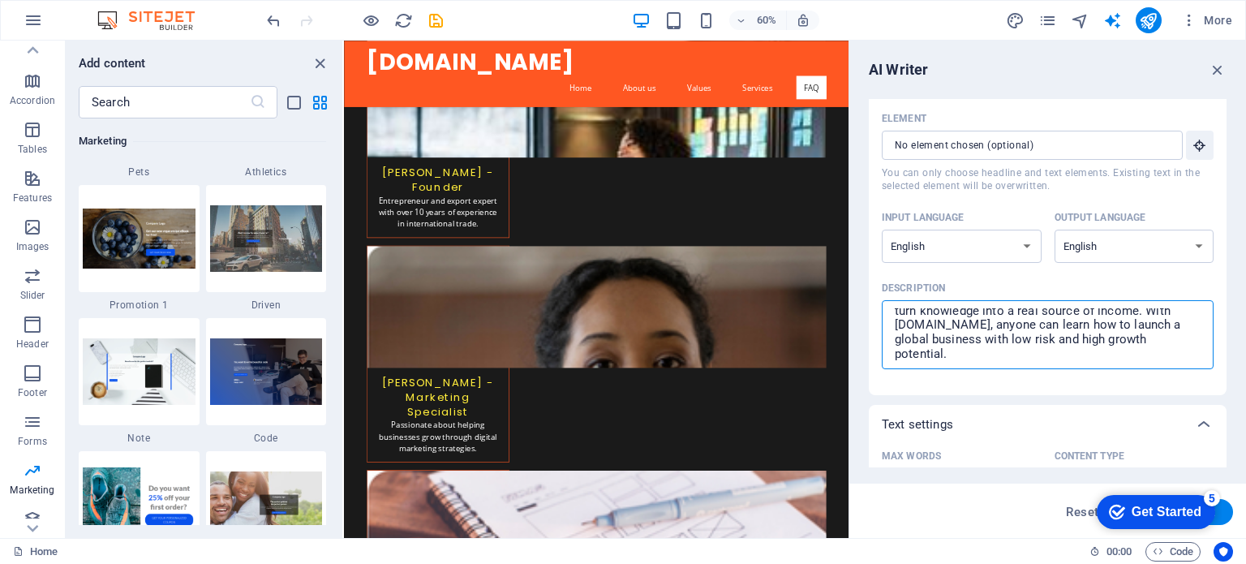
scroll to position [373, 0]
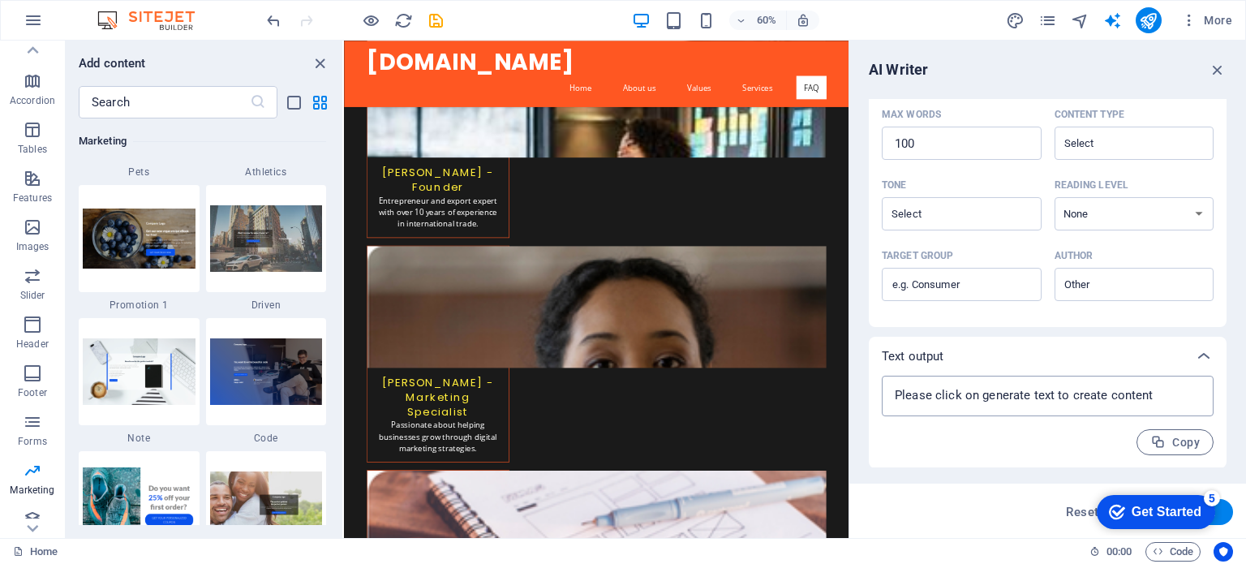
type textarea "Expomoney.co is a digital education brand that empowers entrepreneurs to start …"
type textarea "x"
click at [1106, 380] on div "x ​" at bounding box center [1048, 396] width 332 height 41
type textarea "x"
paste textarea
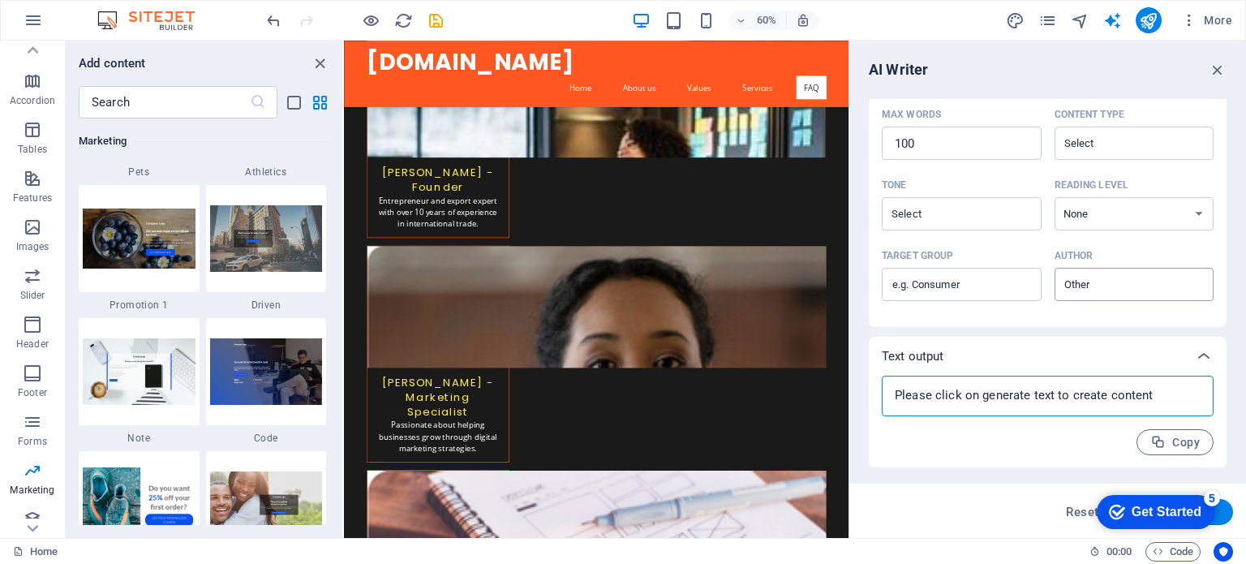
scroll to position [0, 0]
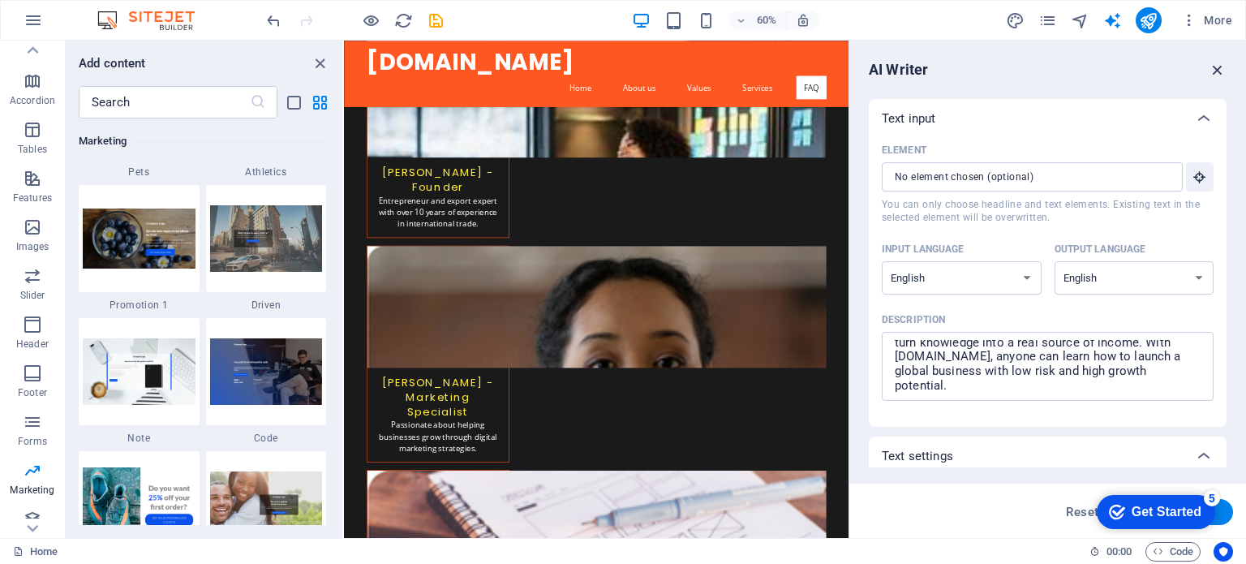
type textarea "x"
click at [1218, 69] on icon "button" at bounding box center [1218, 70] width 18 height 18
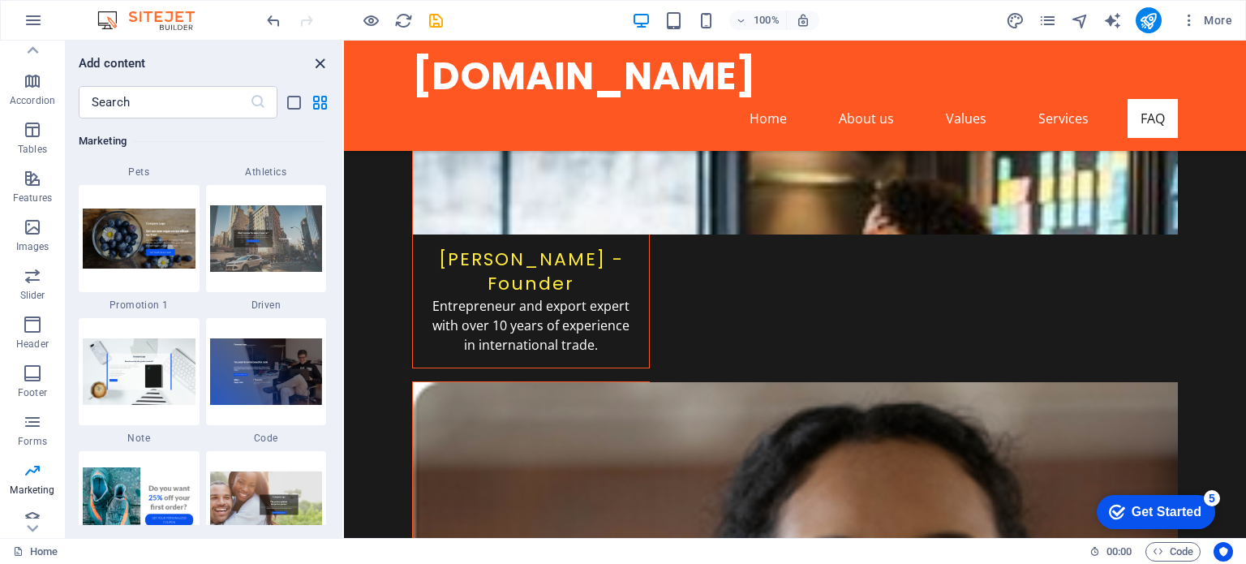
click at [323, 58] on icon "close panel" at bounding box center [320, 63] width 19 height 19
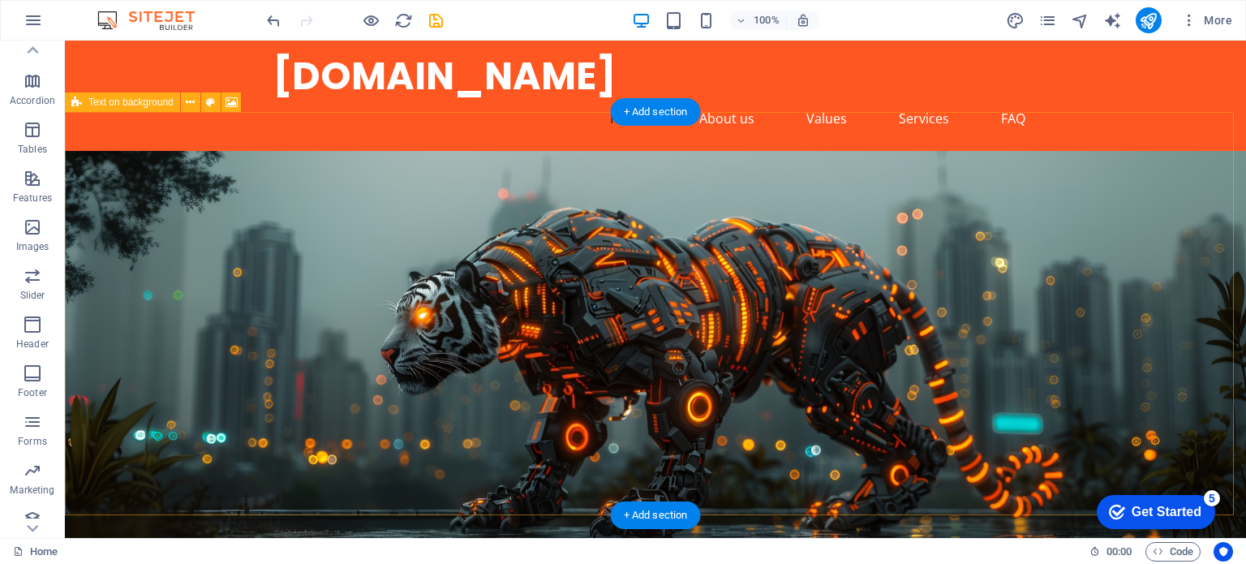
click at [1123, 461] on figure at bounding box center [655, 352] width 1181 height 403
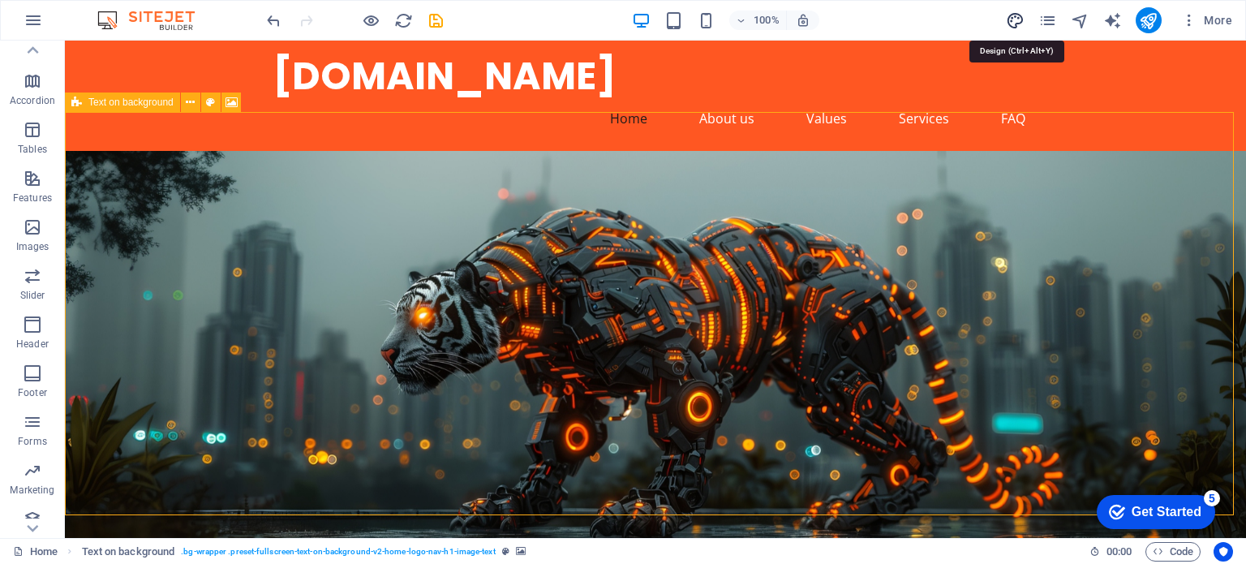
click at [1012, 22] on icon "design" at bounding box center [1015, 20] width 19 height 19
select select "px"
select select "200"
select select "px"
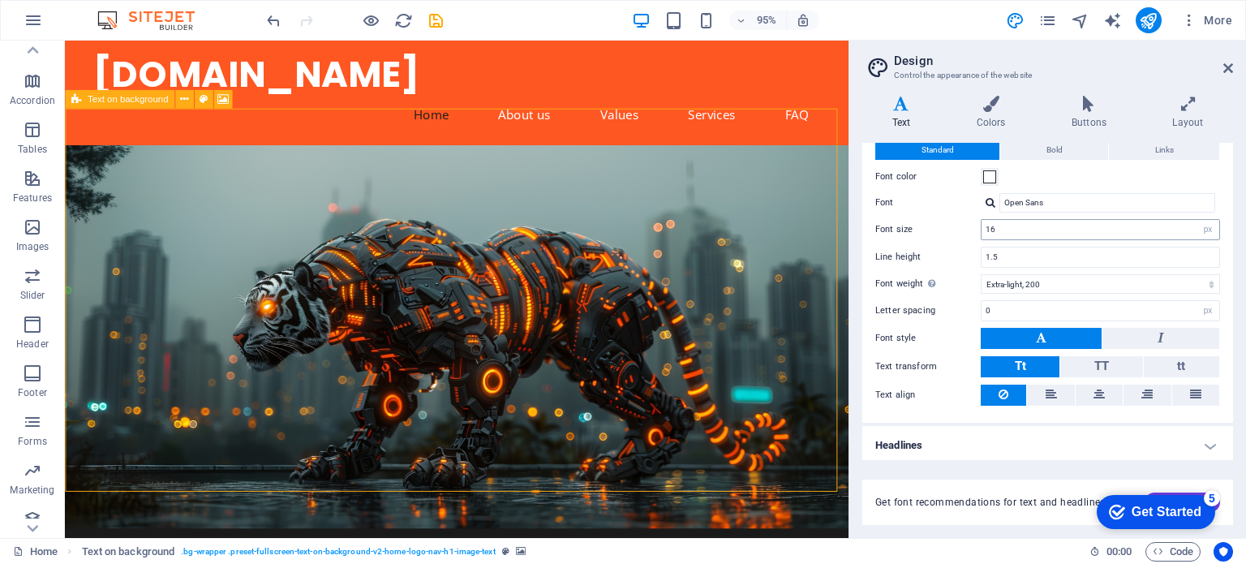
scroll to position [49, 0]
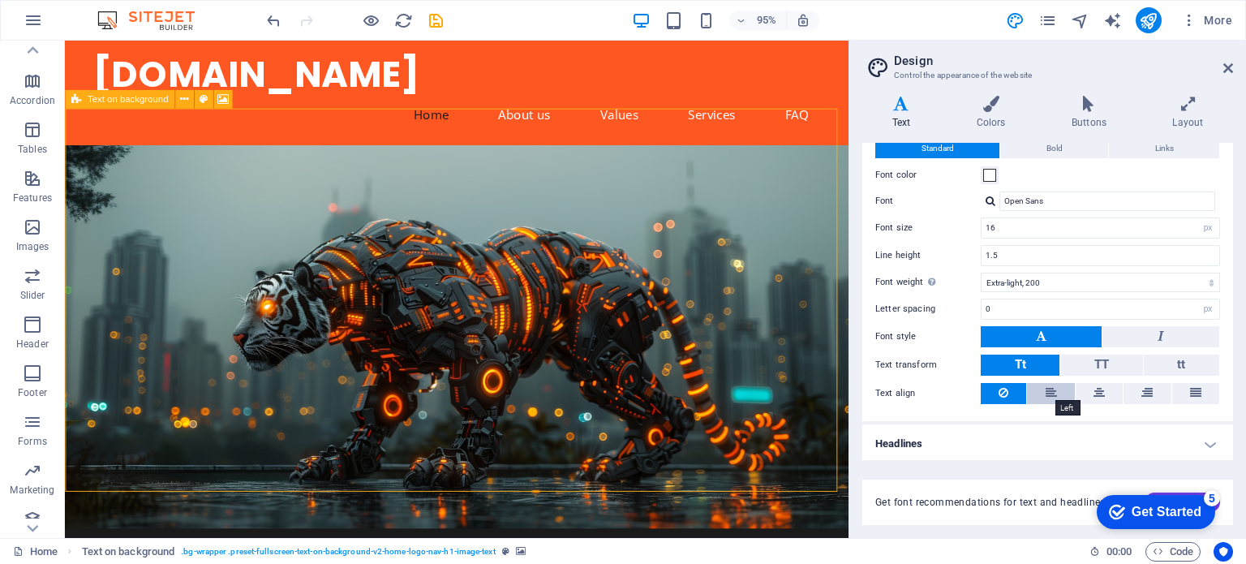
click at [1048, 392] on icon at bounding box center [1051, 392] width 11 height 19
click at [1016, 392] on button at bounding box center [1003, 393] width 45 height 21
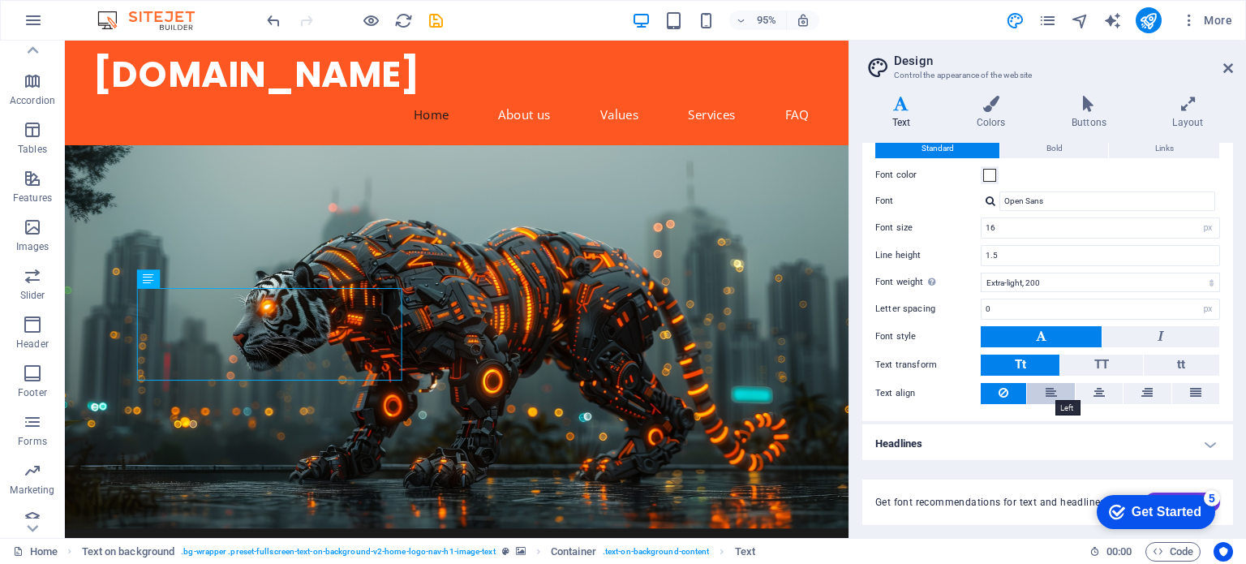
click at [1048, 383] on icon at bounding box center [1051, 392] width 11 height 19
click at [1093, 392] on icon at bounding box center [1098, 392] width 11 height 19
click at [1133, 391] on button at bounding box center [1146, 393] width 47 height 21
click at [1002, 391] on icon at bounding box center [1004, 392] width 10 height 19
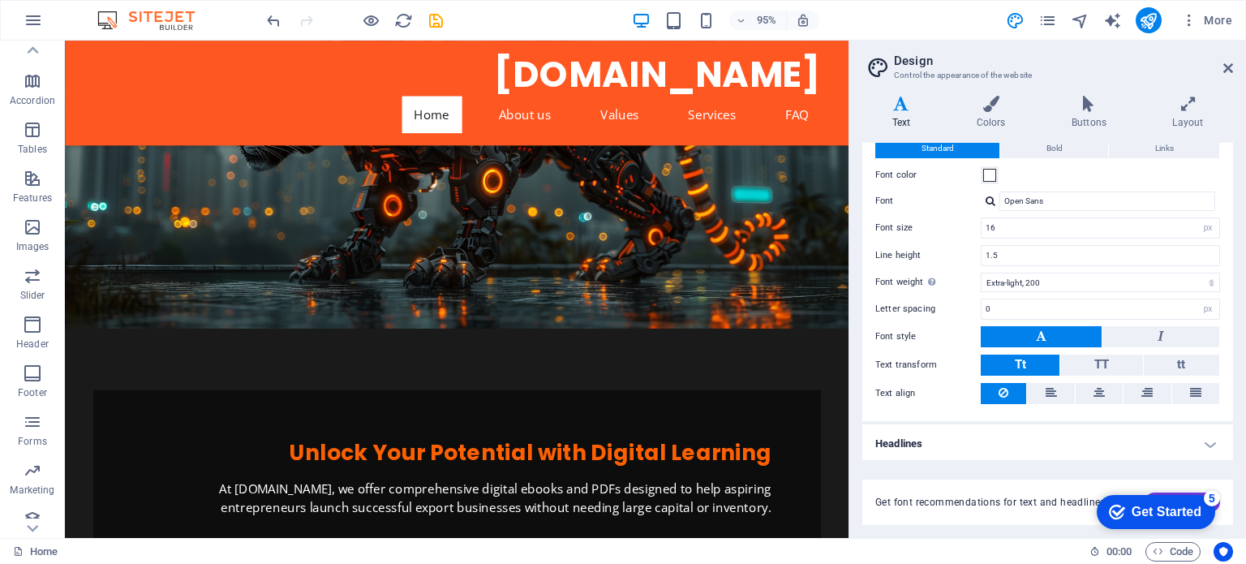
scroll to position [174, 0]
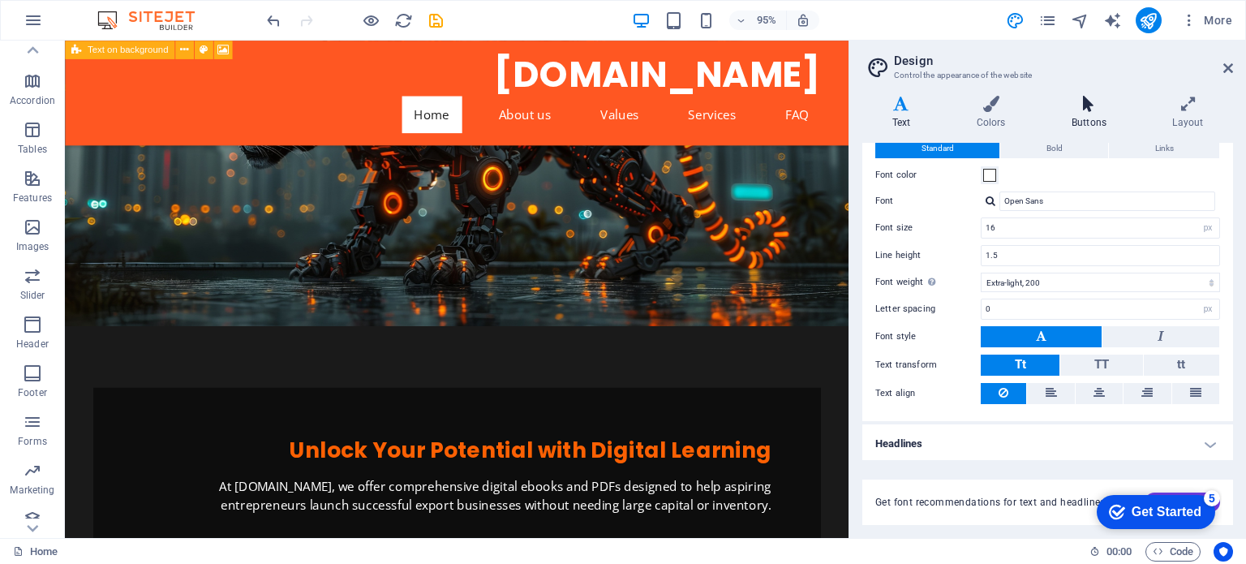
click at [1090, 117] on h4 "Buttons" at bounding box center [1092, 113] width 101 height 34
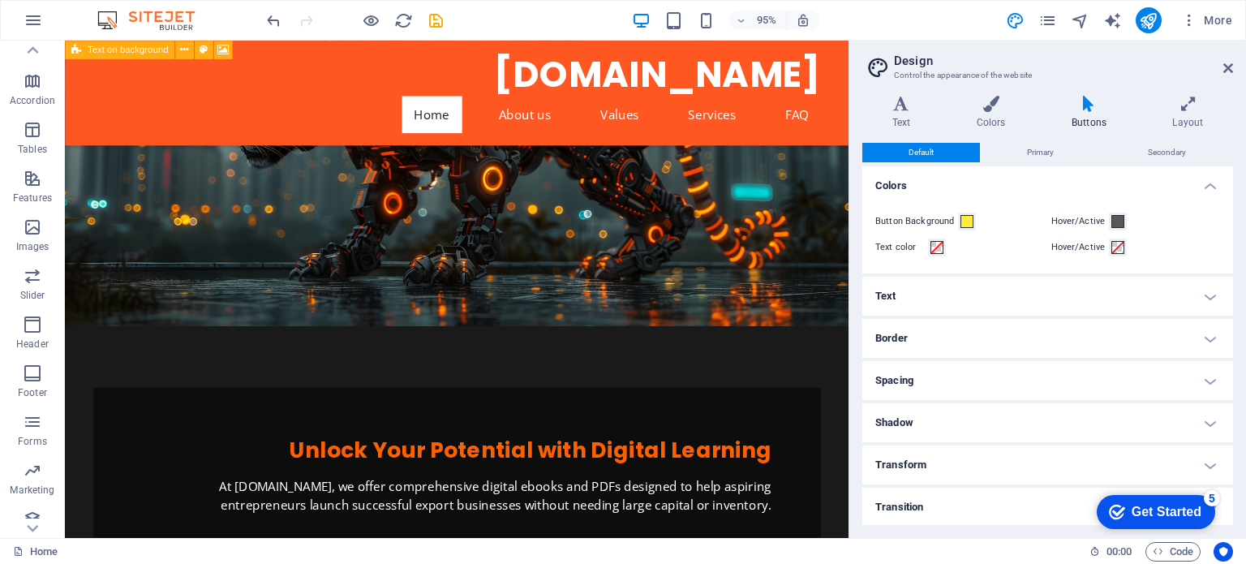
scroll to position [0, 0]
click at [1166, 105] on icon at bounding box center [1188, 104] width 90 height 16
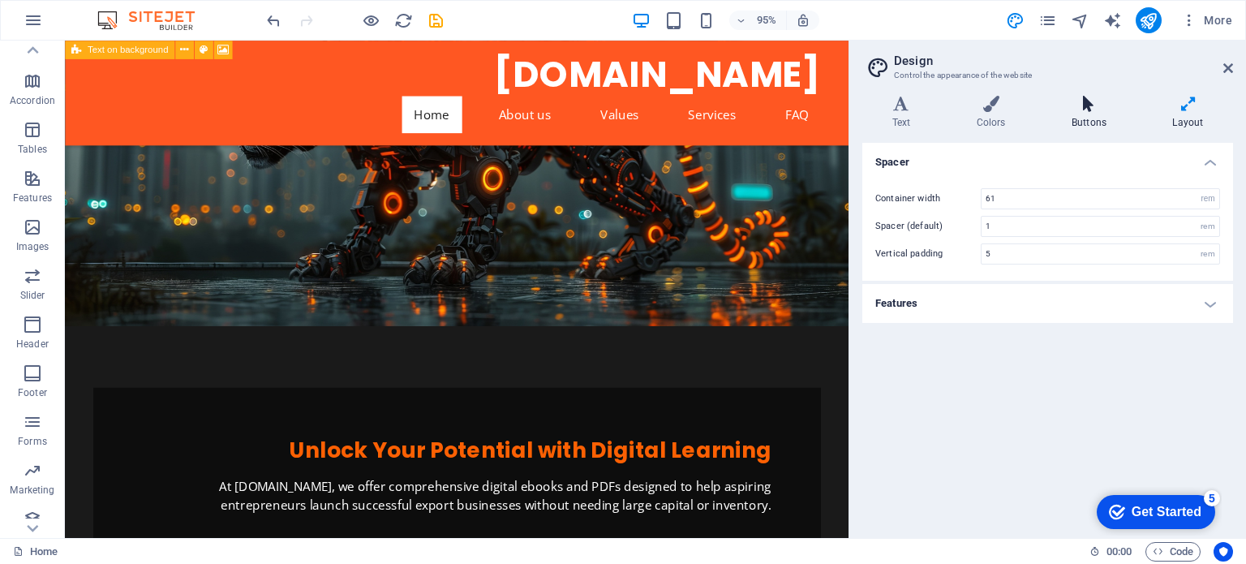
click at [1054, 116] on h4 "Buttons" at bounding box center [1092, 113] width 101 height 34
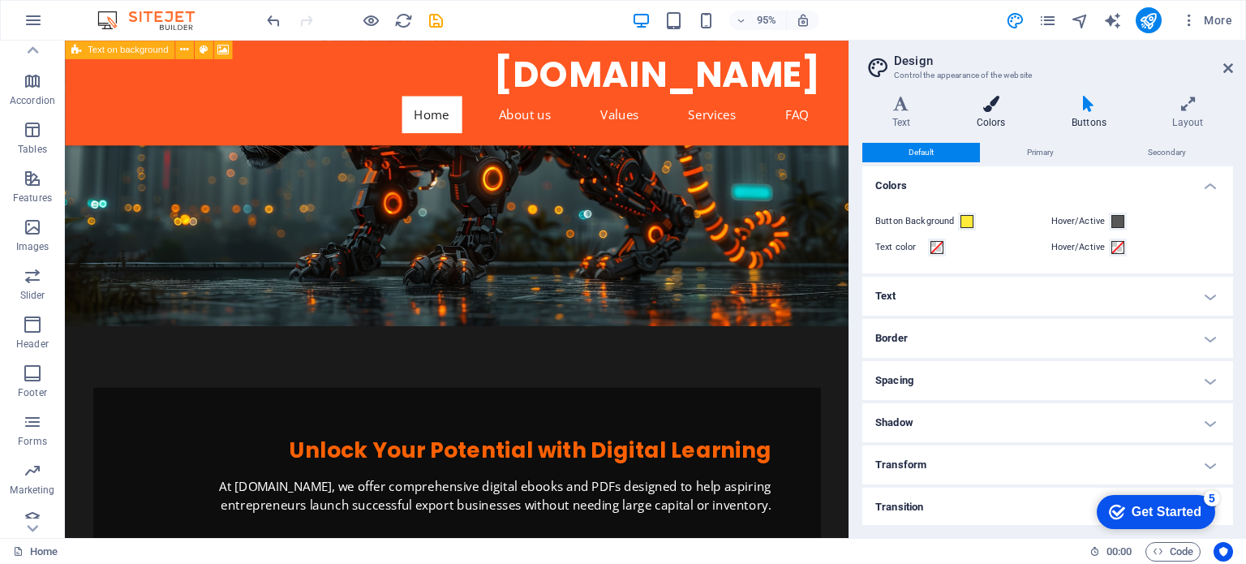
click at [968, 112] on h4 "Colors" at bounding box center [994, 113] width 95 height 34
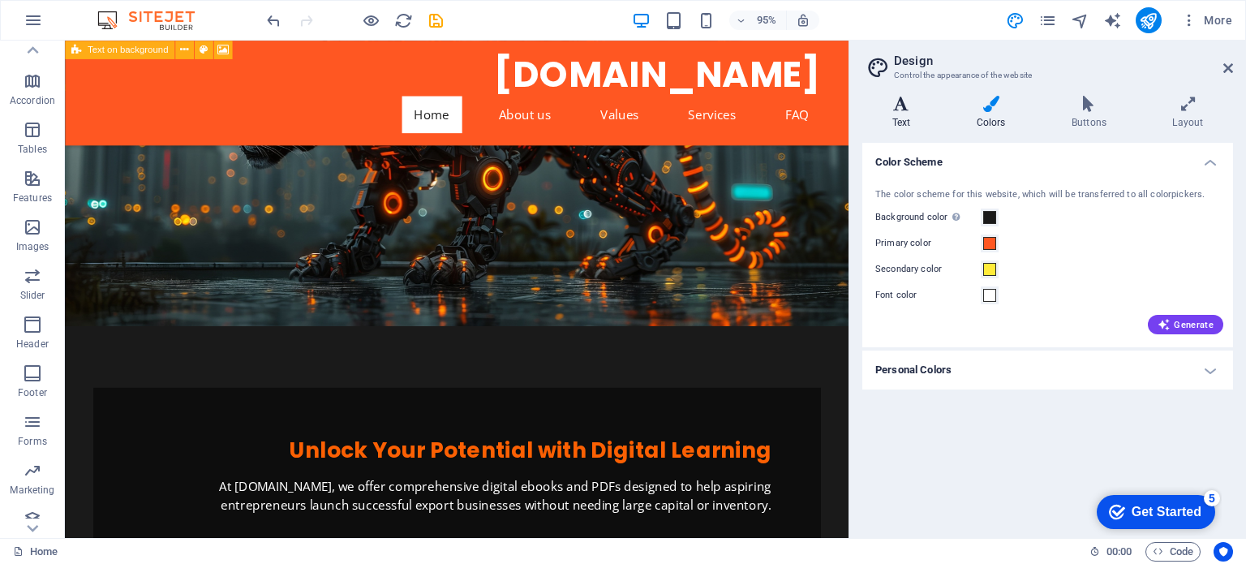
click at [913, 115] on h4 "Text" at bounding box center [904, 113] width 84 height 34
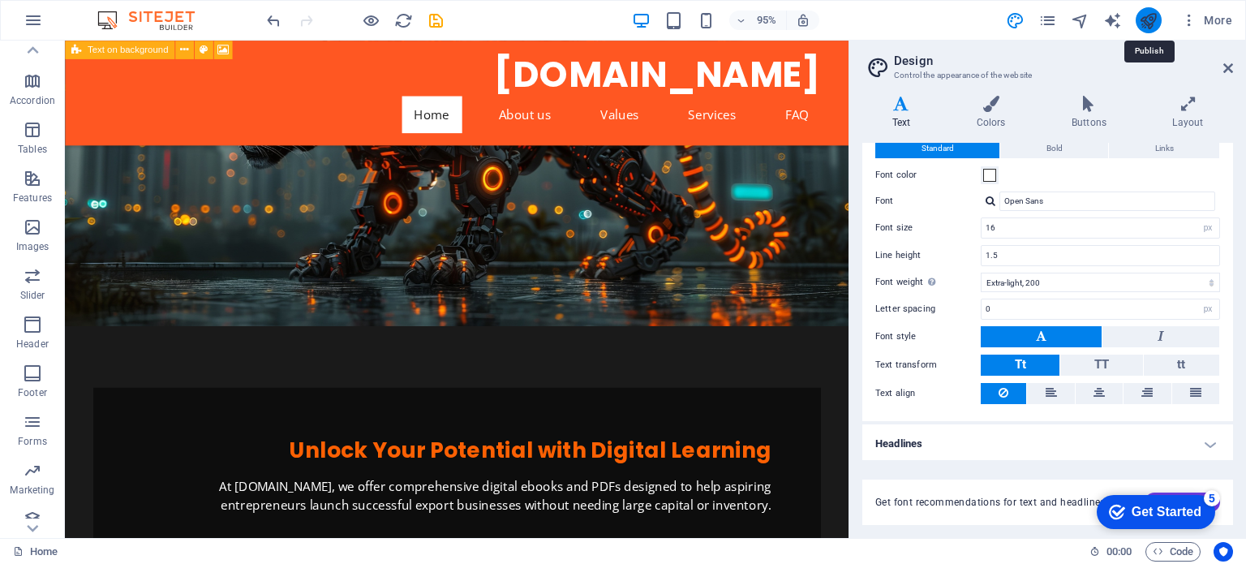
click at [1148, 28] on icon "publish" at bounding box center [1148, 20] width 19 height 19
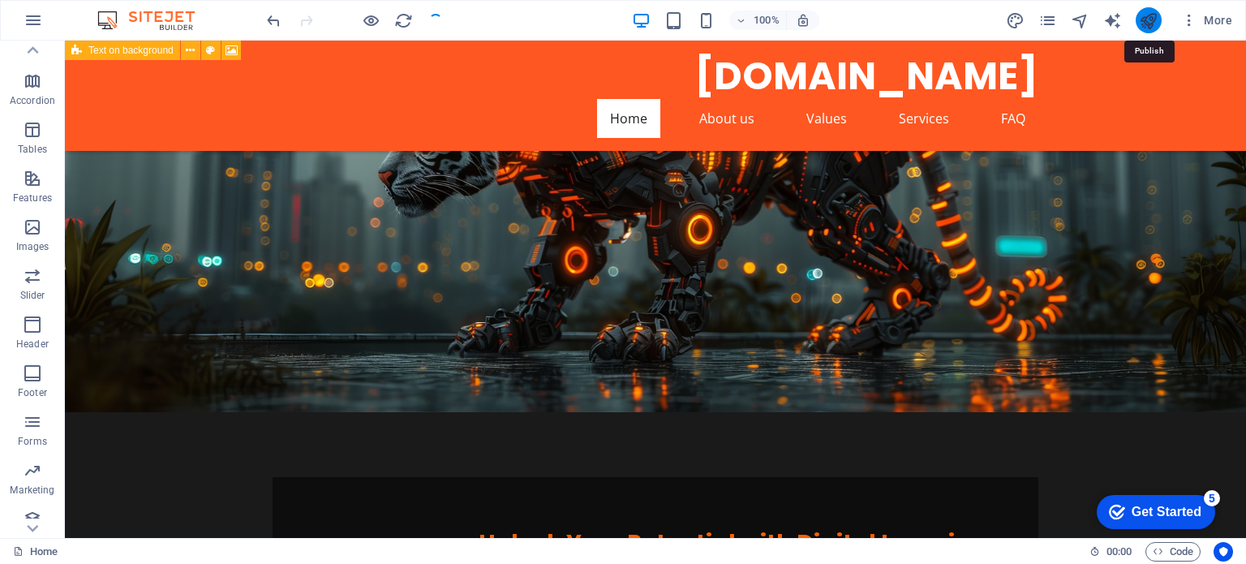
click at [1147, 20] on icon "publish" at bounding box center [1148, 20] width 19 height 19
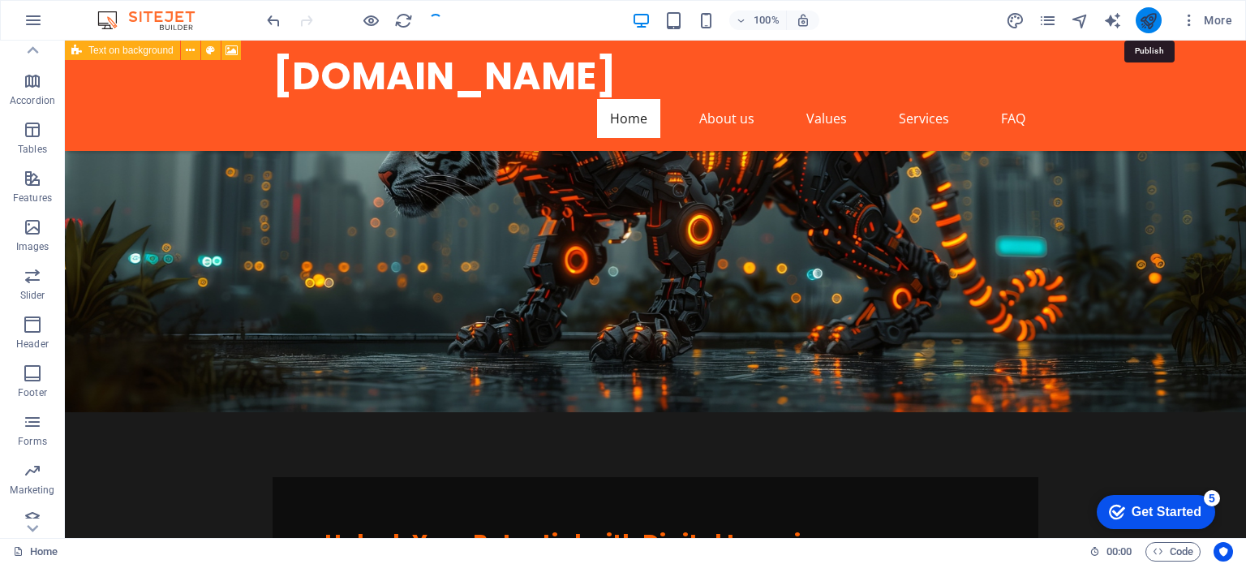
click at [1140, 14] on icon "publish" at bounding box center [1148, 20] width 19 height 19
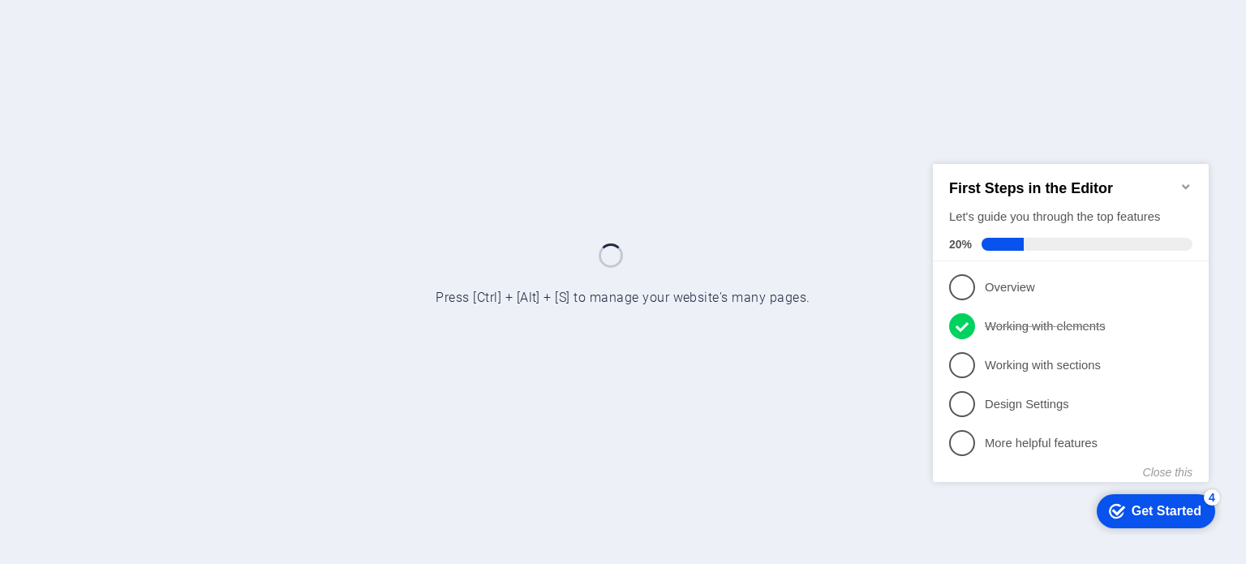
click at [1186, 183] on icon "Minimize checklist" at bounding box center [1185, 185] width 7 height 5
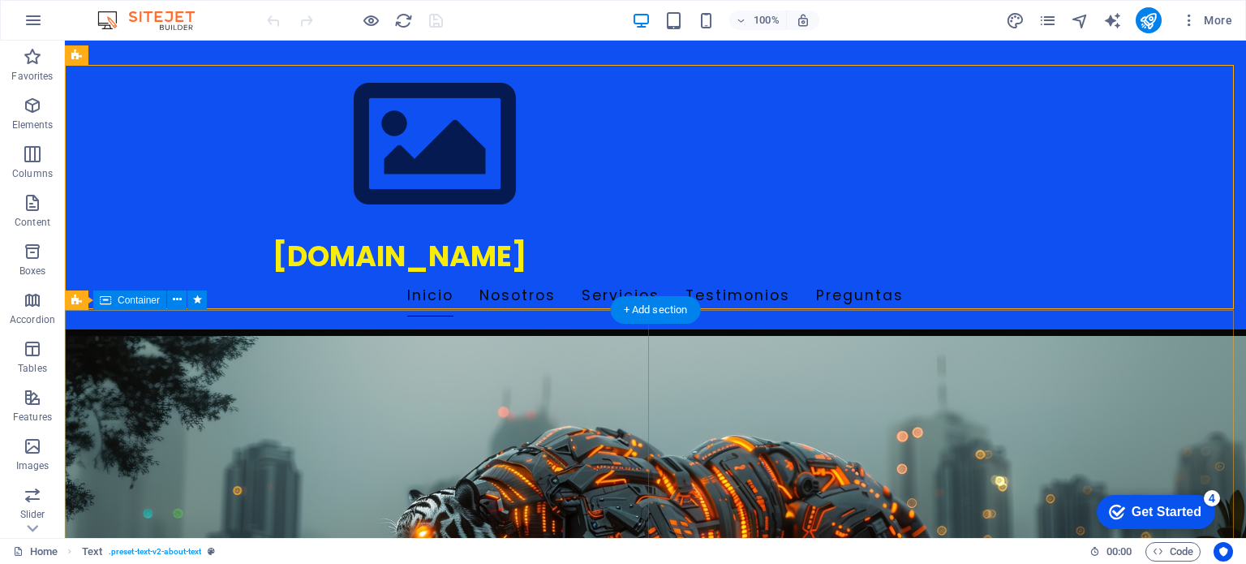
scroll to position [487, 0]
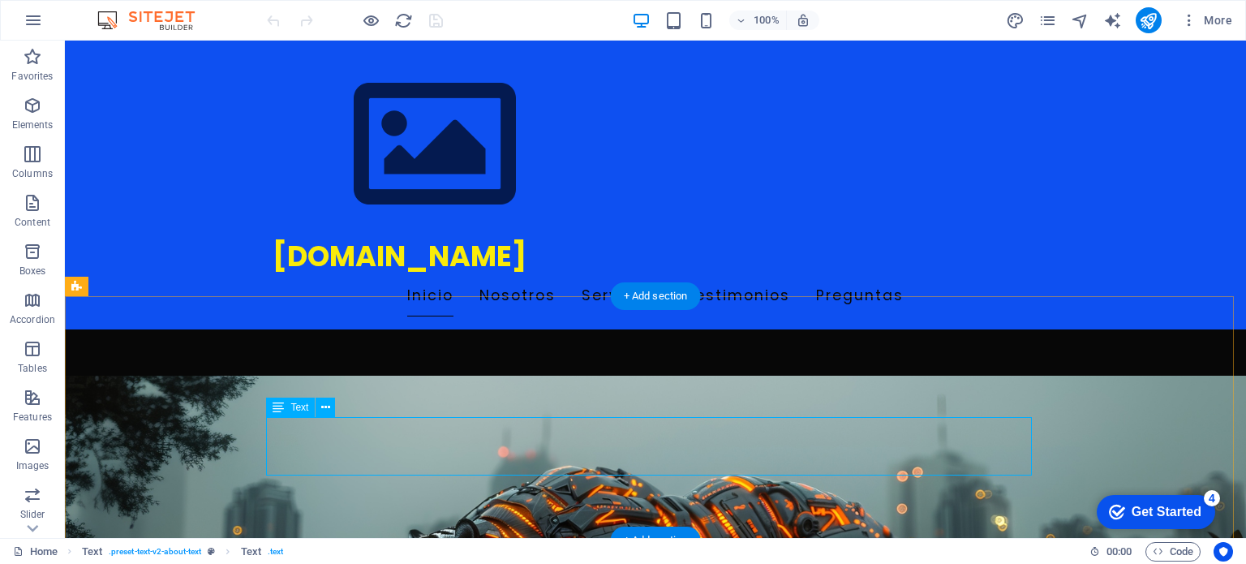
scroll to position [649, 0]
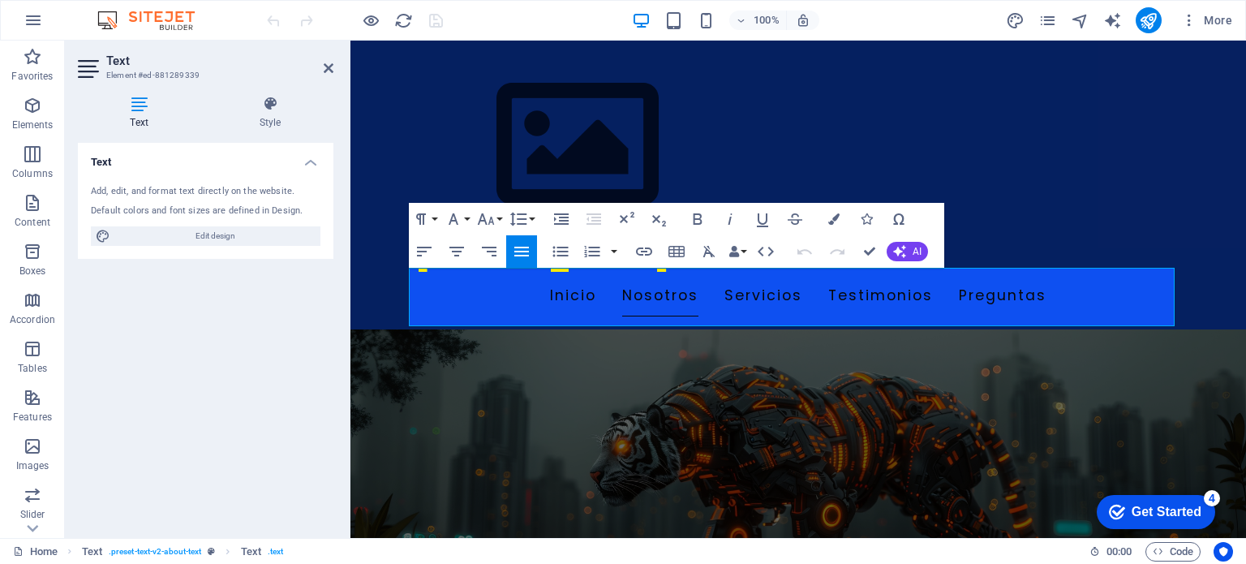
drag, startPoint x: 1149, startPoint y: 314, endPoint x: 247, endPoint y: 221, distance: 906.7
click at [831, 224] on button "Colors" at bounding box center [833, 219] width 31 height 32
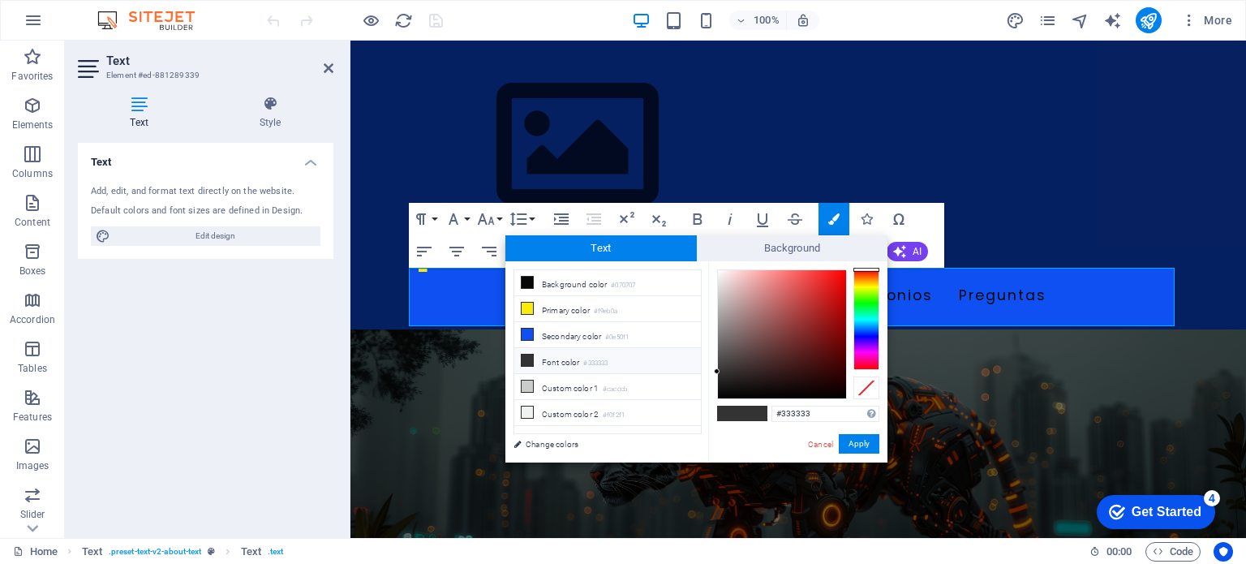
type input "#f9f3f3"
click at [720, 272] on div at bounding box center [782, 334] width 128 height 128
click at [861, 445] on button "Apply" at bounding box center [859, 443] width 41 height 19
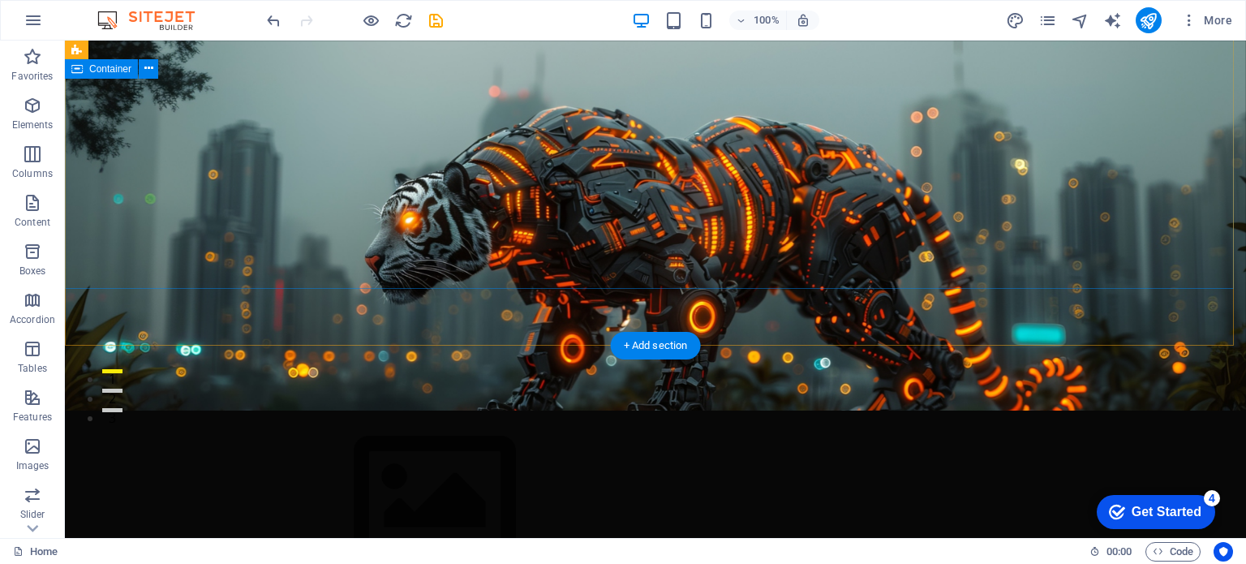
scroll to position [119, 0]
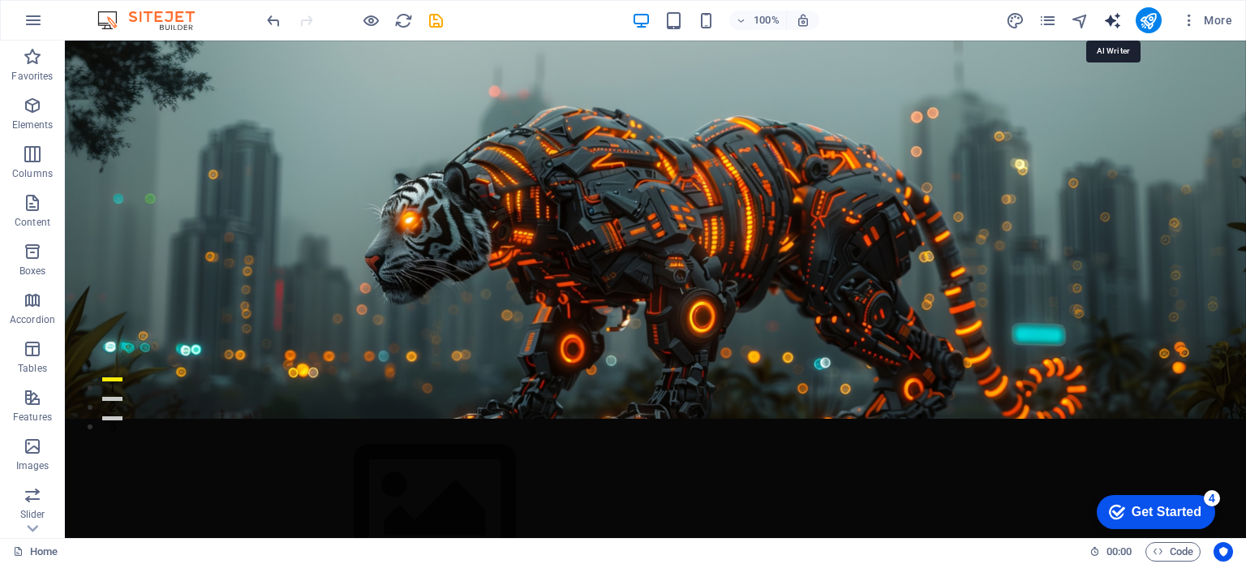
click at [1119, 19] on icon "text_generator" at bounding box center [1112, 20] width 19 height 19
select select "English"
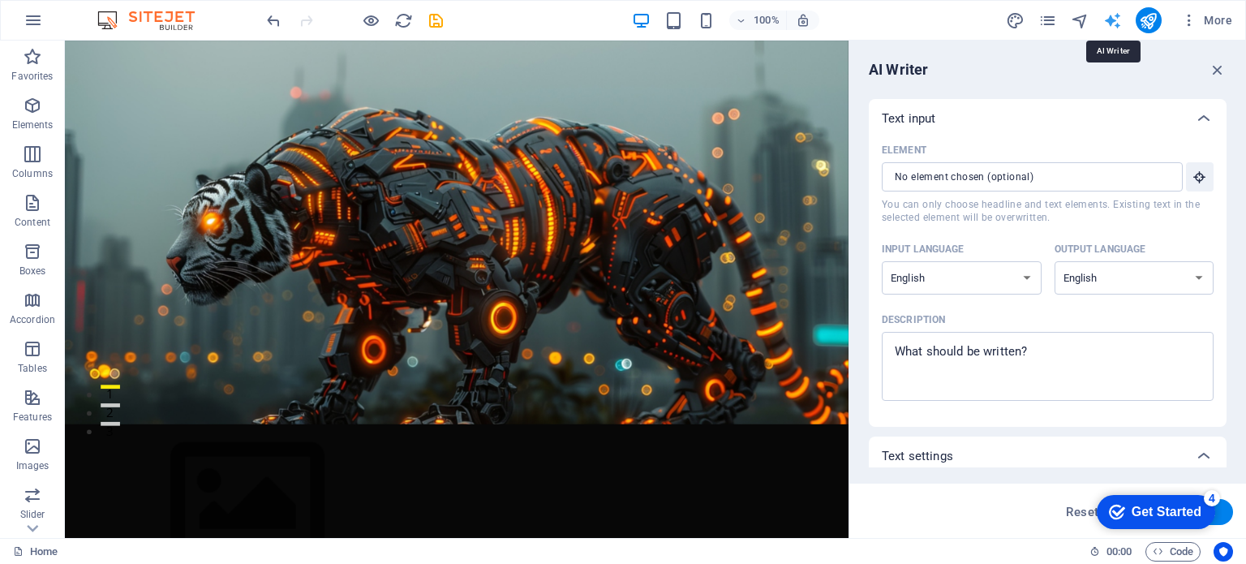
scroll to position [0, 0]
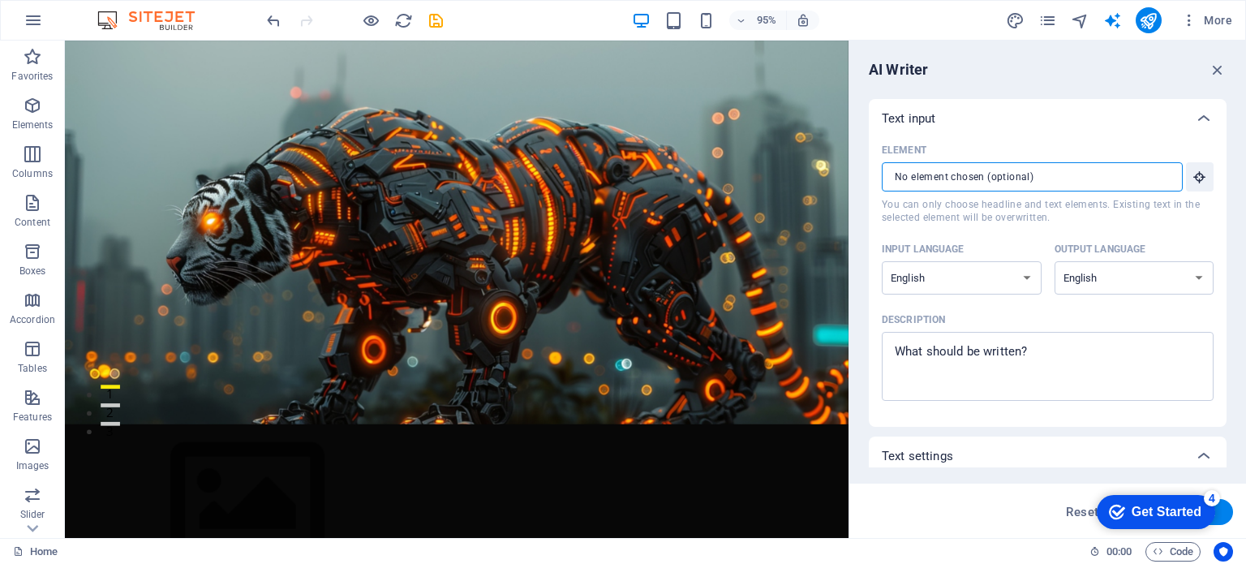
click at [981, 174] on input "Element ​ You can only choose headline and text elements. Existing text in the …" at bounding box center [1027, 176] width 290 height 29
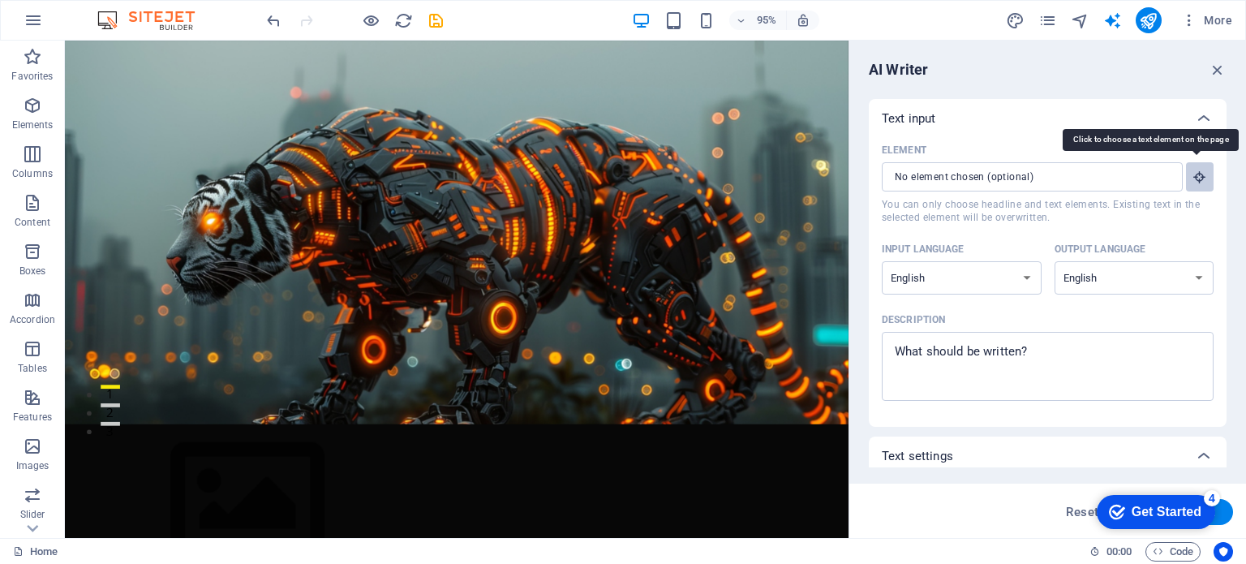
click at [1192, 173] on icon "button" at bounding box center [1199, 177] width 15 height 15
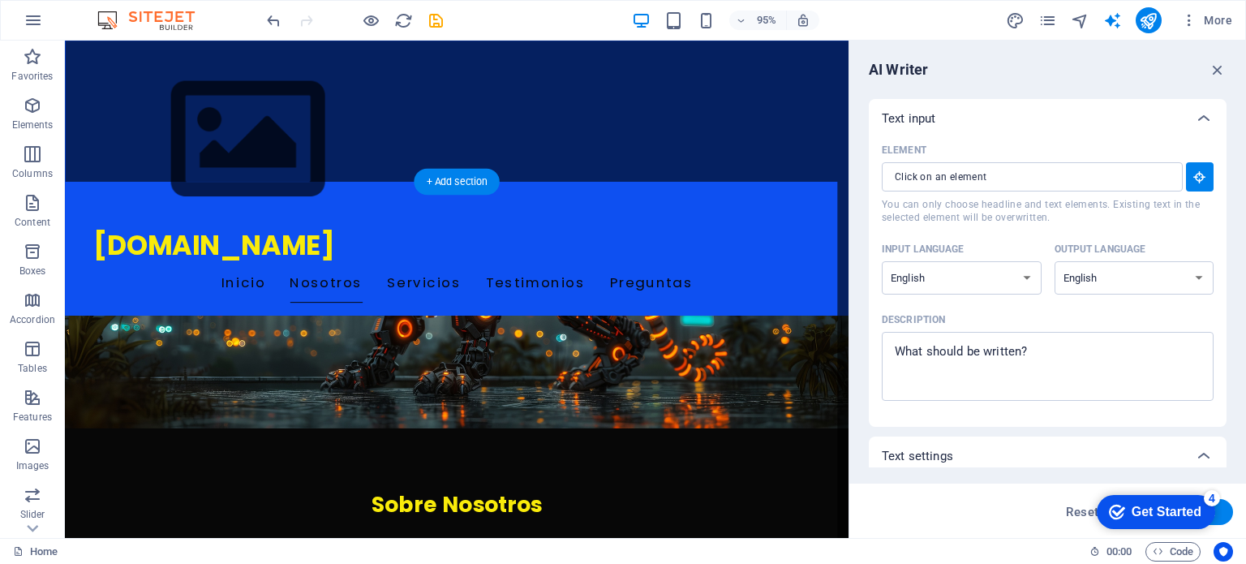
scroll to position [930, 0]
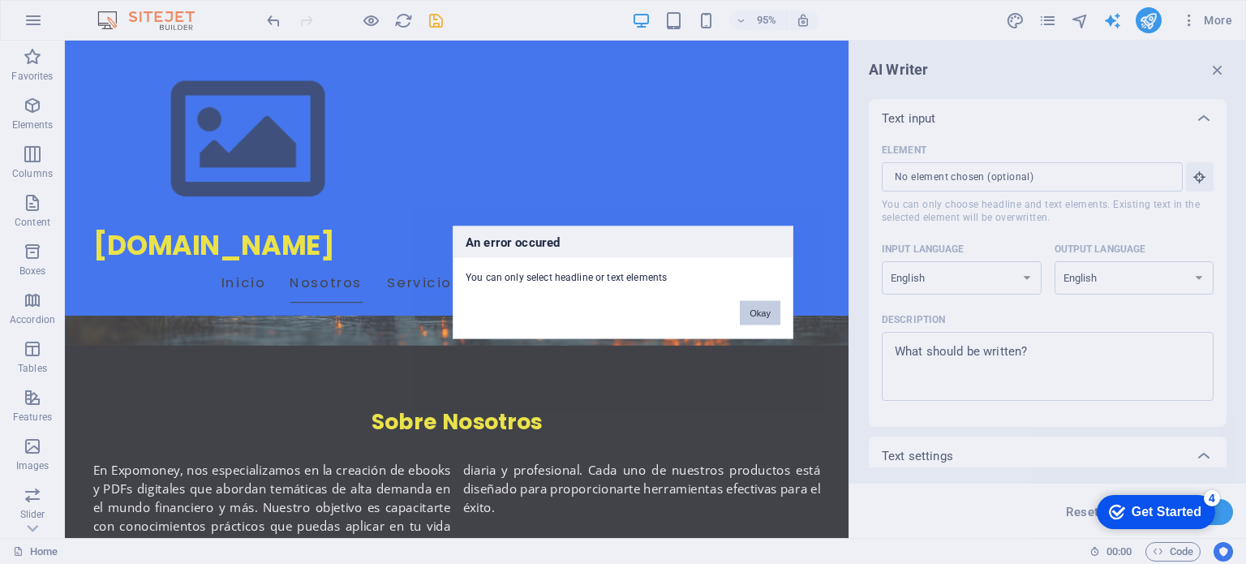
drag, startPoint x: 766, startPoint y: 311, endPoint x: 718, endPoint y: 285, distance: 54.4
click at [766, 311] on button "Okay" at bounding box center [760, 312] width 41 height 24
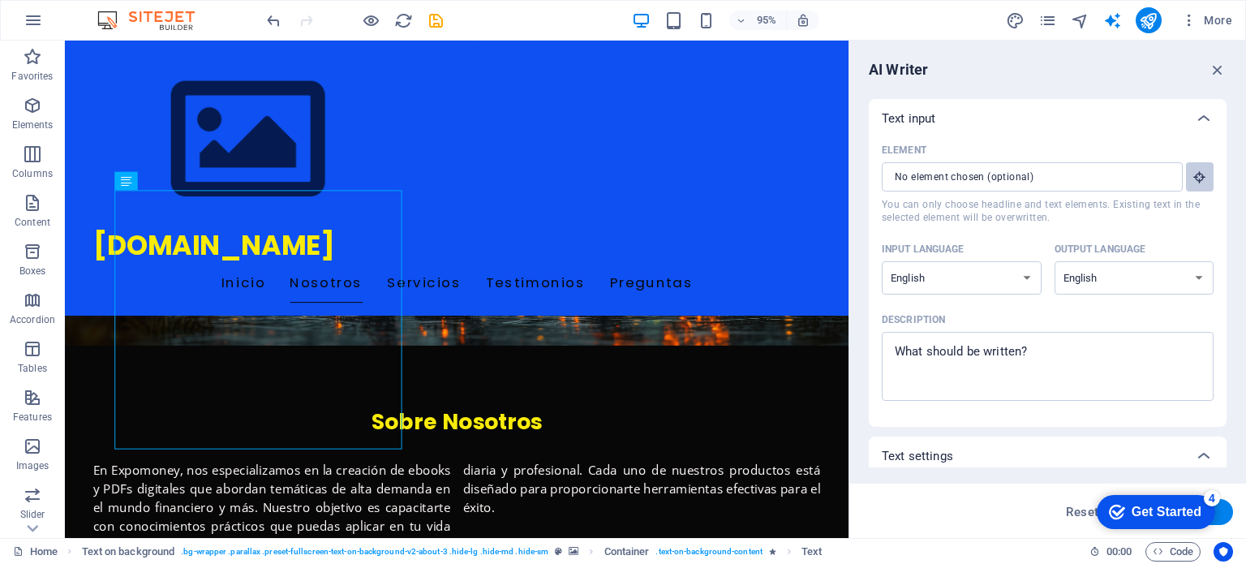
click at [1194, 175] on icon "button" at bounding box center [1199, 177] width 15 height 15
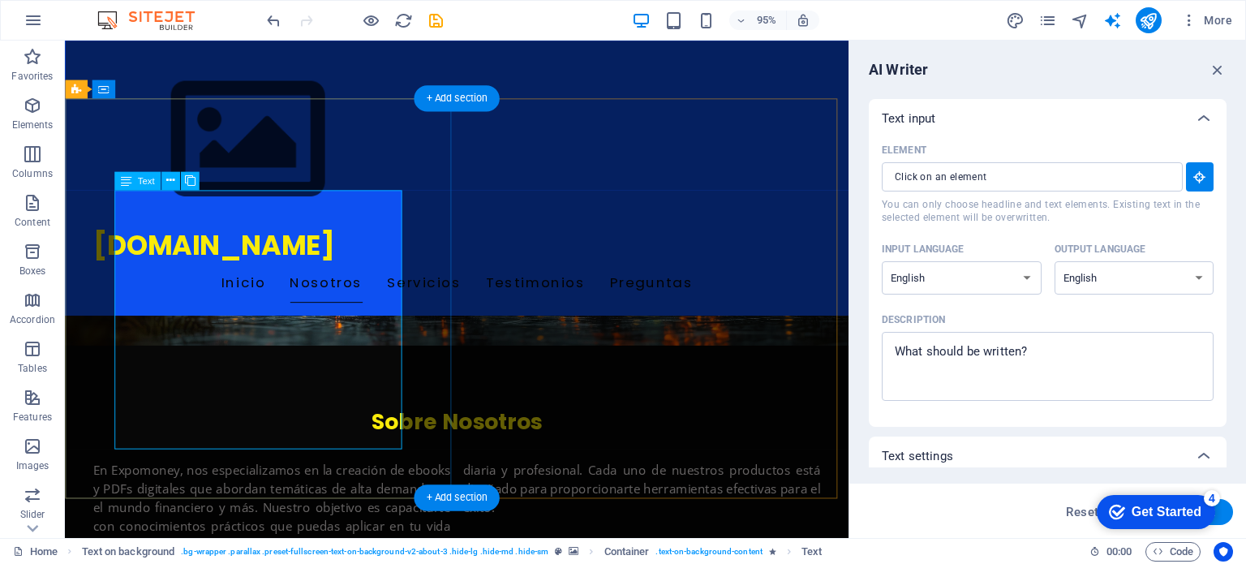
type input "#ed-881290881"
type textarea "x"
type input "77"
type textarea "x"
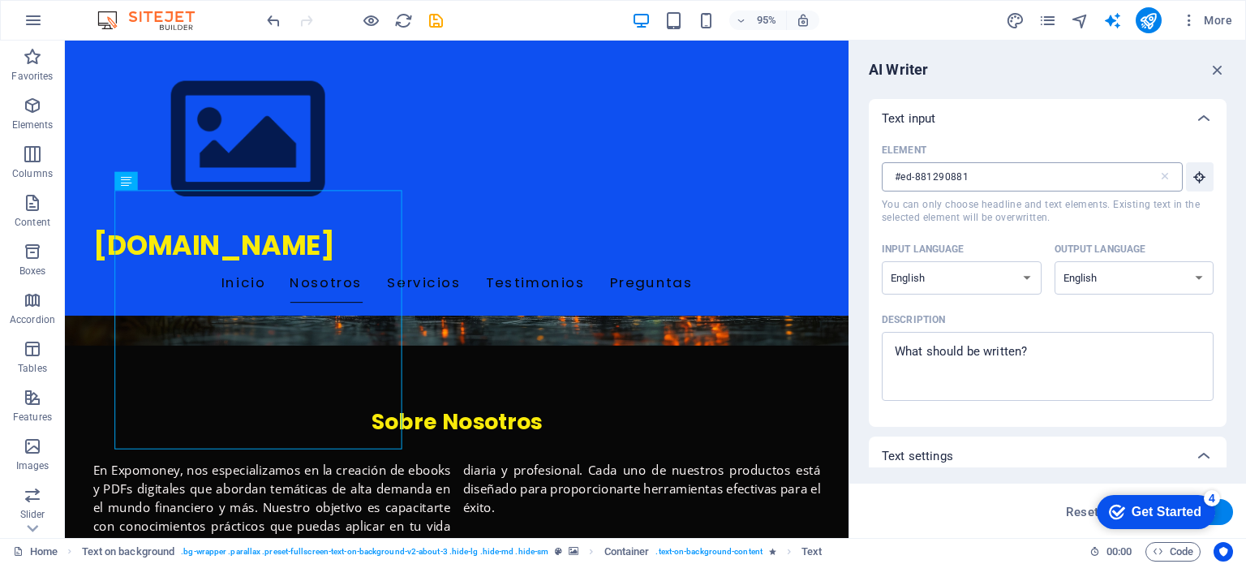
click at [993, 171] on input "#ed-881290881" at bounding box center [1020, 176] width 277 height 29
type textarea "x"
click at [1049, 348] on textarea "Description x ​" at bounding box center [1048, 366] width 316 height 53
paste textarea "Expomoney.co is a digital education brand that empowers entrepreneurs to start …"
type textarea "Expomoney.co is a digital education brand that empowers entrepreneurs to start …"
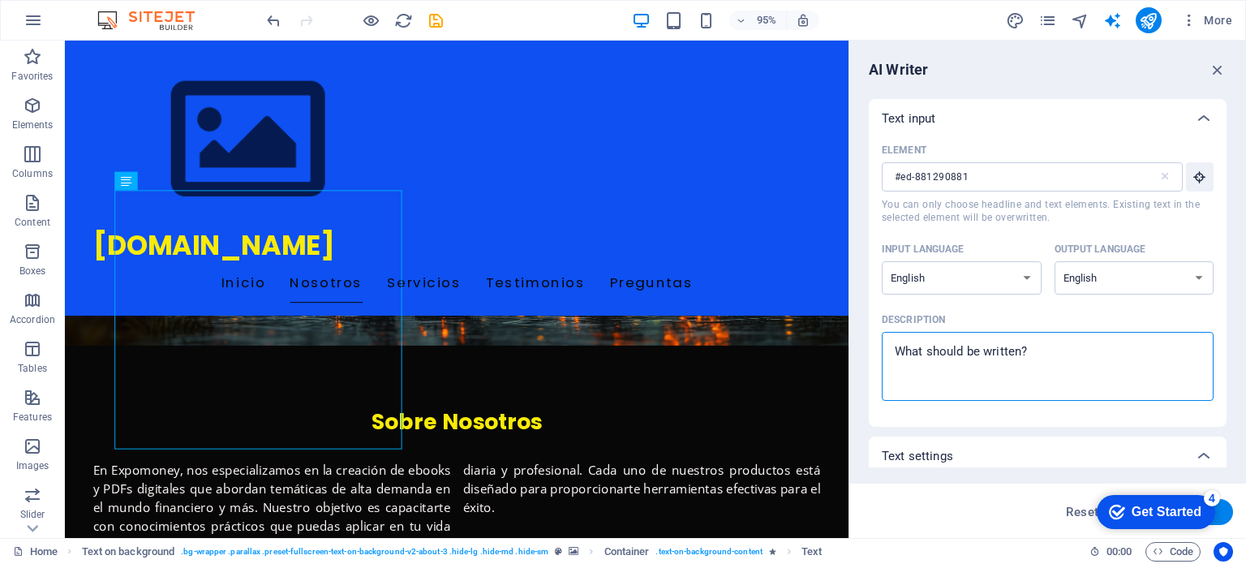
type textarea "x"
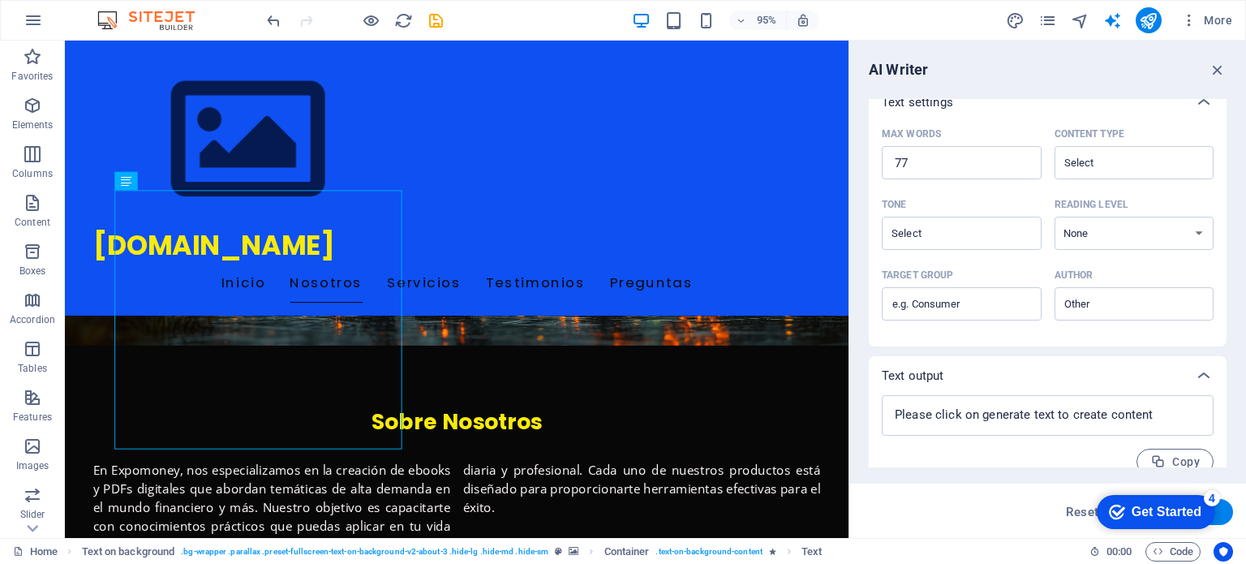
scroll to position [373, 0]
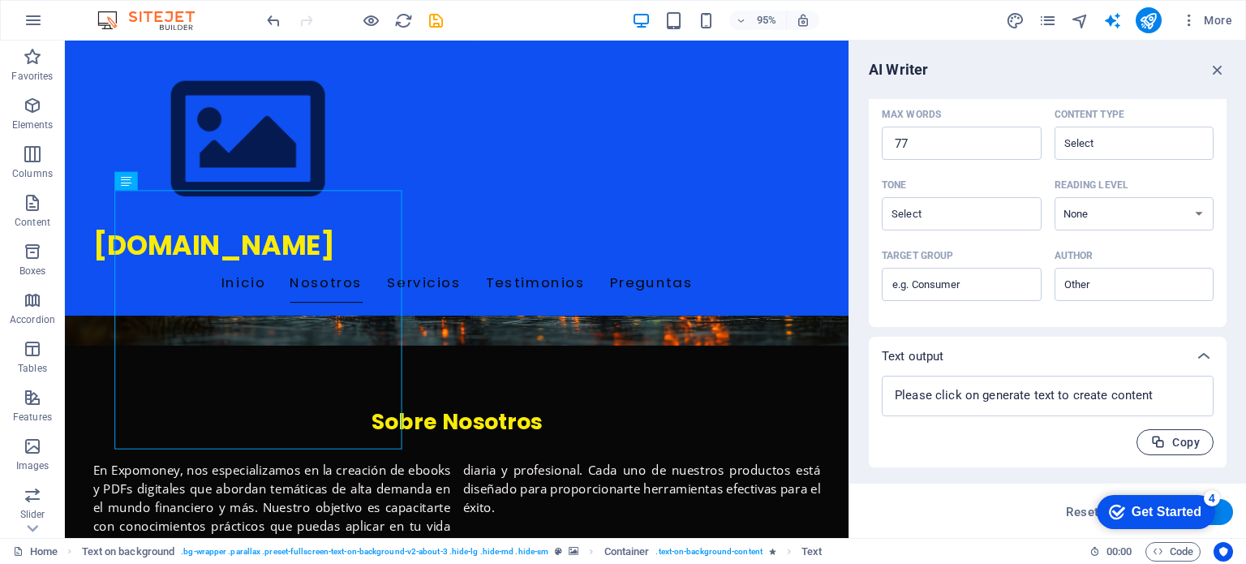
type textarea "Expomoney.co is a digital education brand that empowers entrepreneurs to start …"
click at [1170, 444] on span "Copy" at bounding box center [1174, 442] width 49 height 15
type textarea "x"
click at [1110, 391] on textarea at bounding box center [1048, 396] width 316 height 24
click at [1162, 438] on span "Copied" at bounding box center [1169, 442] width 61 height 15
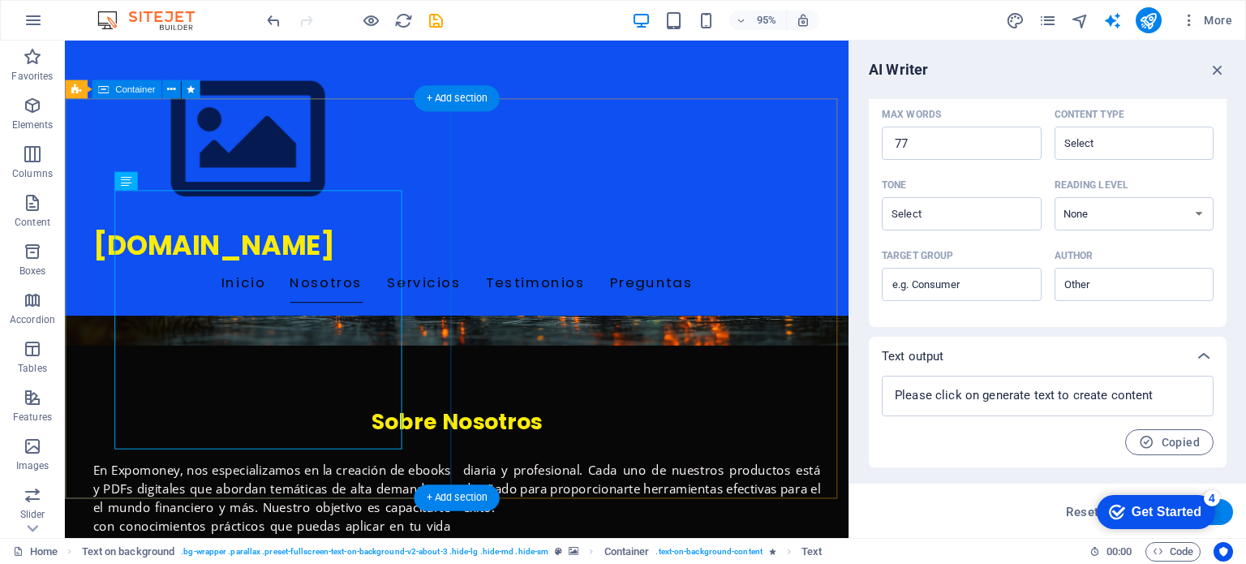
drag, startPoint x: 389, startPoint y: 449, endPoint x: 311, endPoint y: 440, distance: 79.3
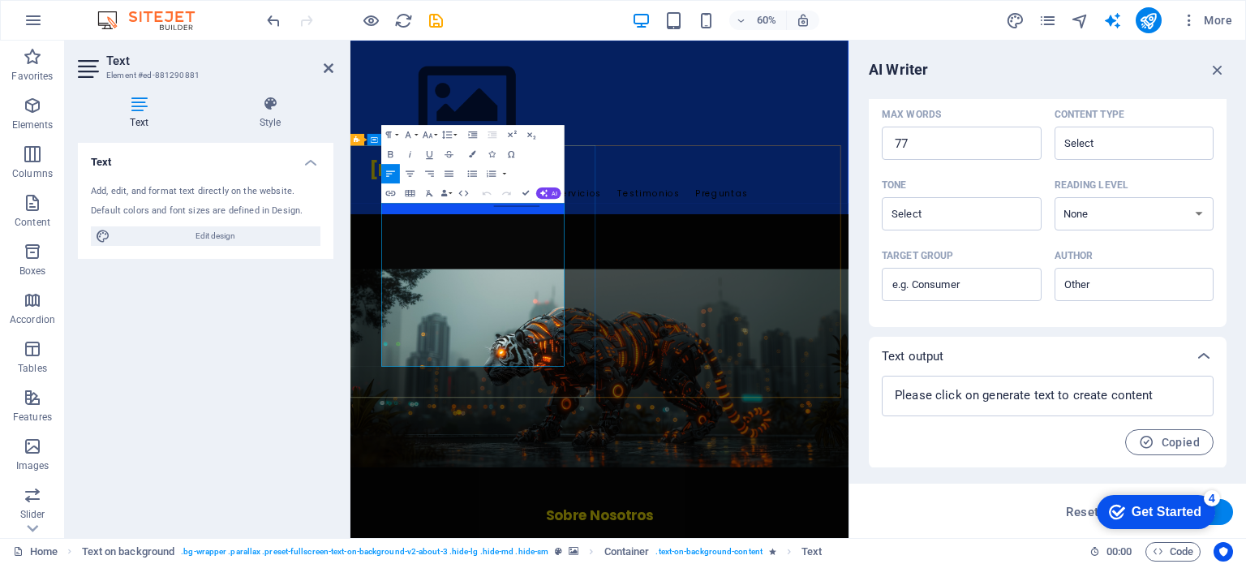
scroll to position [770, 0]
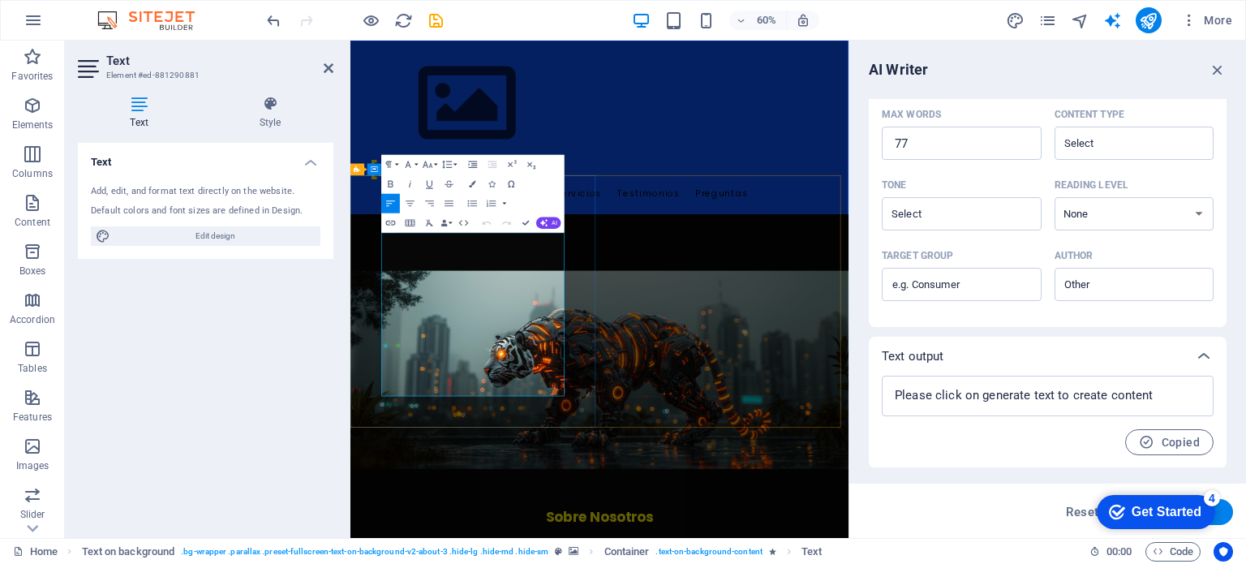
drag, startPoint x: 695, startPoint y: 593, endPoint x: 853, endPoint y: 616, distance: 159.0
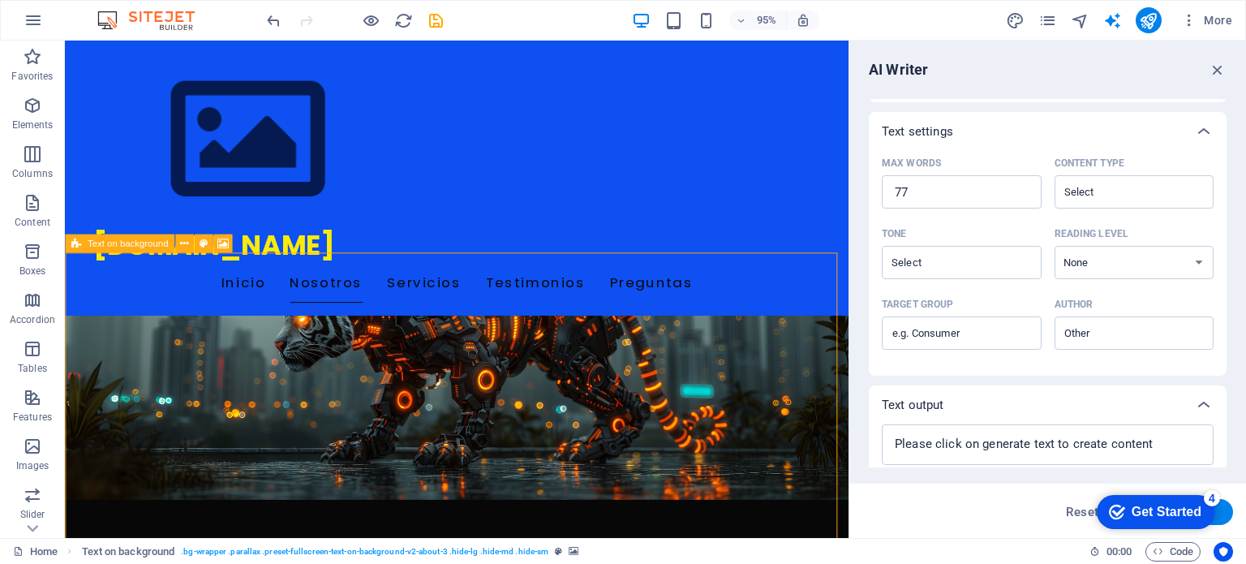
scroll to position [373, 0]
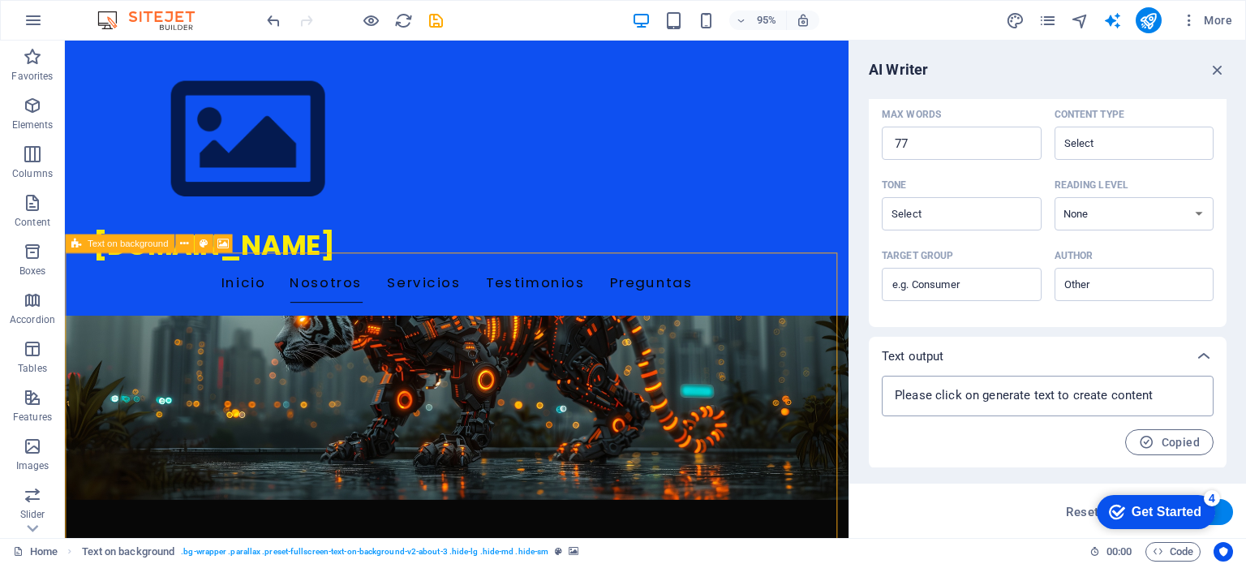
type textarea "x"
click at [1057, 394] on textarea at bounding box center [1048, 396] width 316 height 24
paste textarea
type textarea "x"
click at [1080, 518] on span "Reset" at bounding box center [1082, 511] width 32 height 13
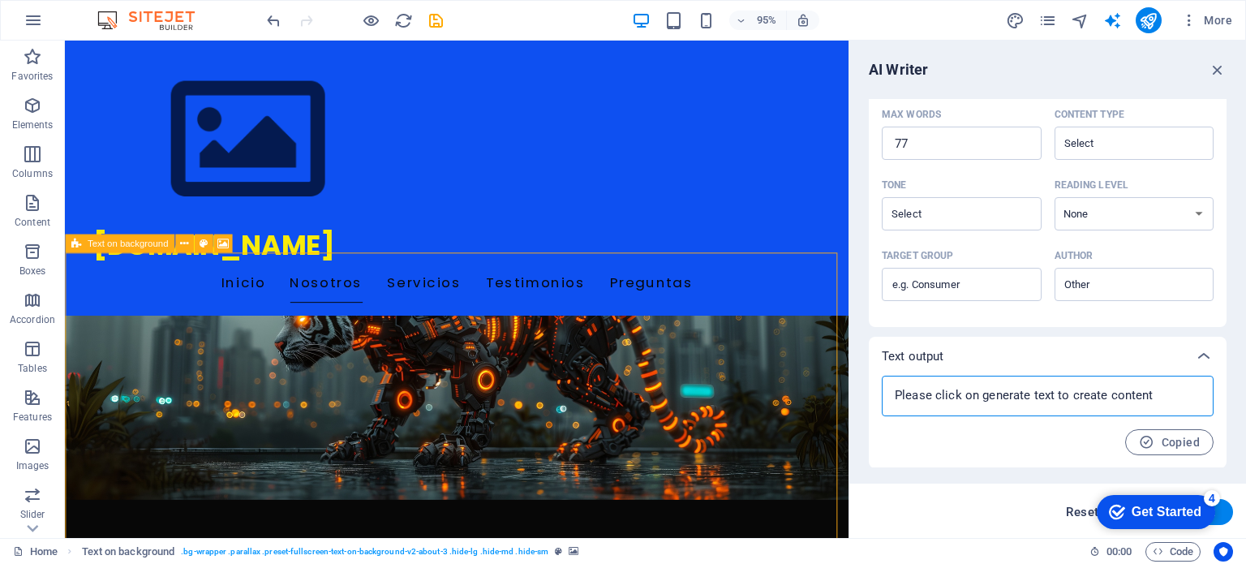
type textarea "x"
type input "100"
type textarea "x"
click at [1113, 507] on icon "checkmark" at bounding box center [1117, 512] width 16 height 16
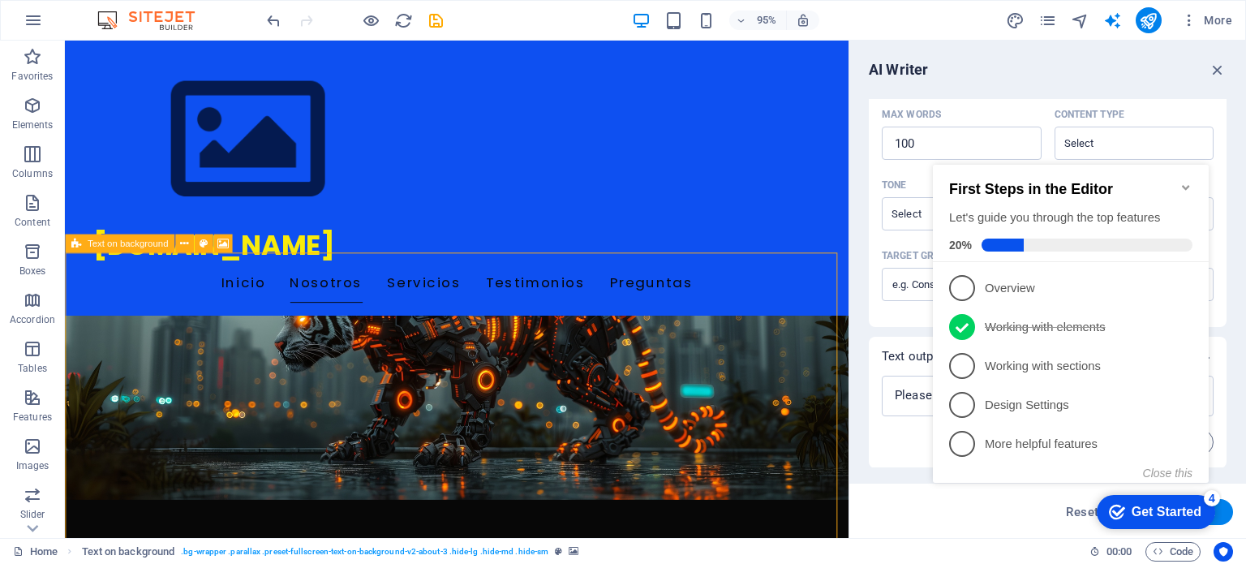
click at [1113, 507] on icon "checkmark" at bounding box center [1117, 512] width 16 height 16
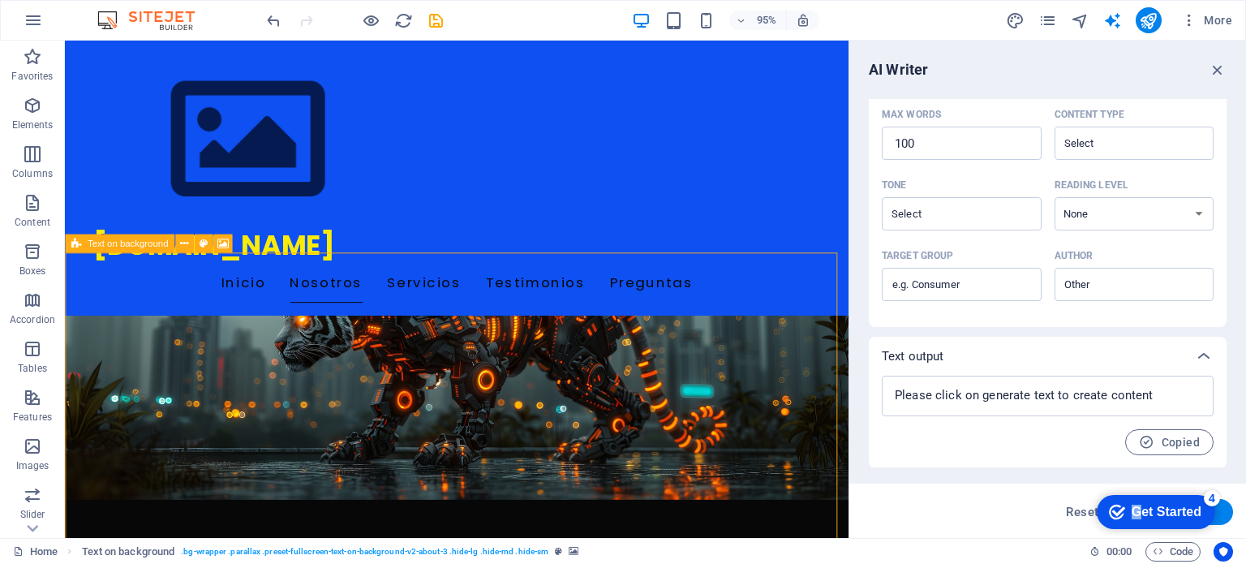
drag, startPoint x: 1139, startPoint y: 508, endPoint x: 991, endPoint y: 534, distance: 149.9
click html "checkmark Get Started 4 First Steps in the Editor Let's guide you through the t…"
drag, startPoint x: 1035, startPoint y: 424, endPoint x: 1058, endPoint y: 372, distance: 57.4
click at [1054, 359] on div "Text output x ​ Copied" at bounding box center [1048, 402] width 358 height 131
click at [1061, 444] on div "Copied" at bounding box center [1048, 442] width 332 height 26
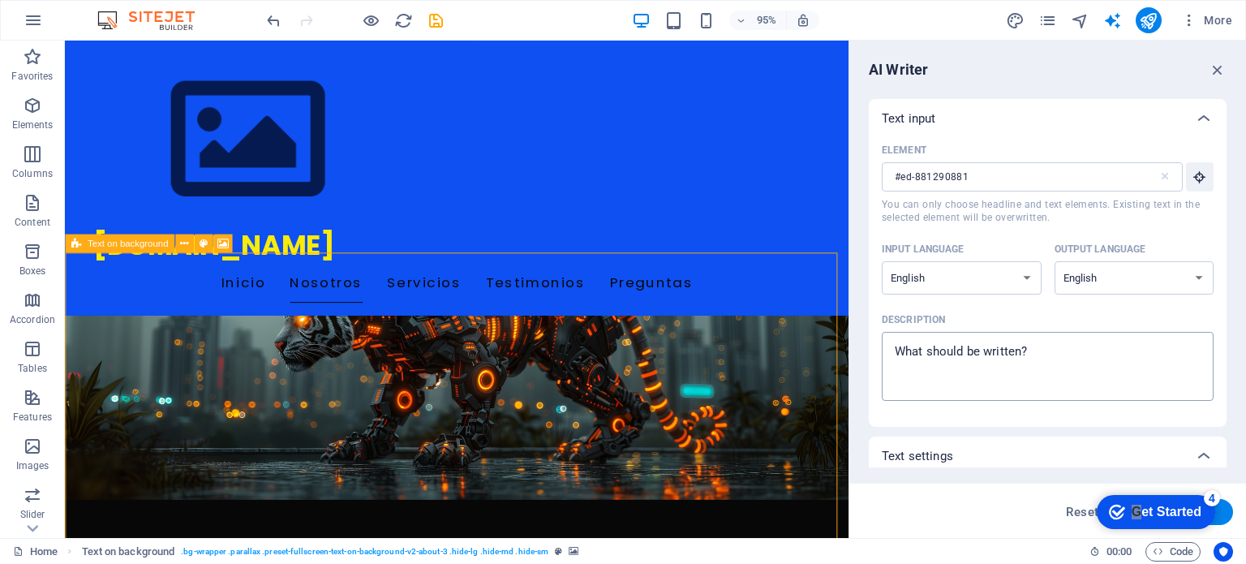
type textarea "x"
click at [1008, 363] on textarea "Description x ​" at bounding box center [1048, 366] width 316 height 53
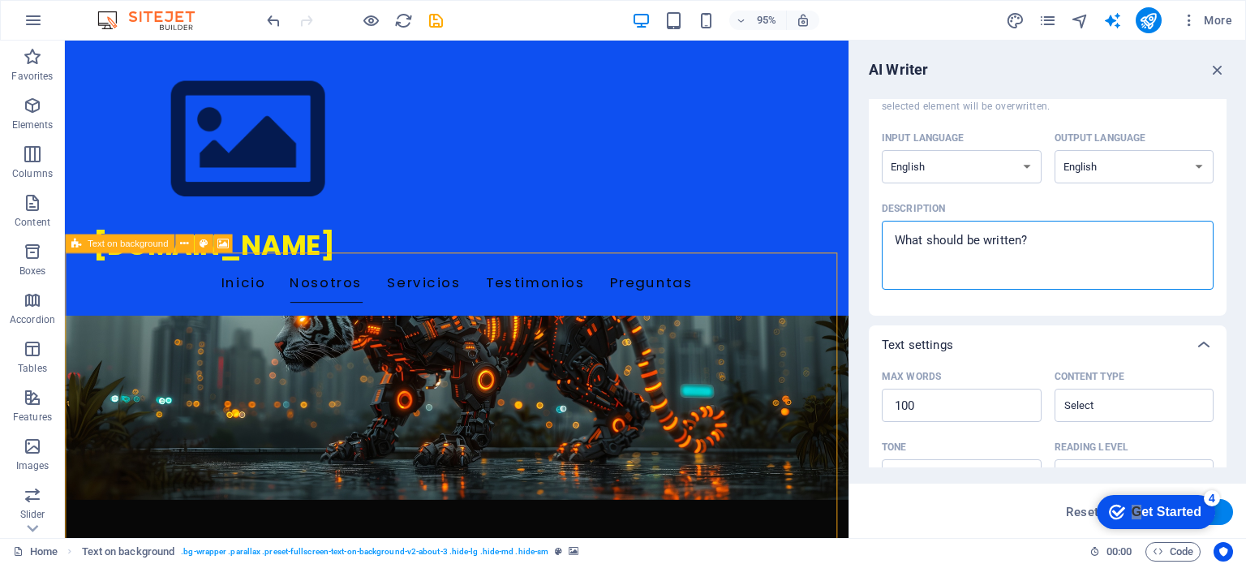
scroll to position [243, 0]
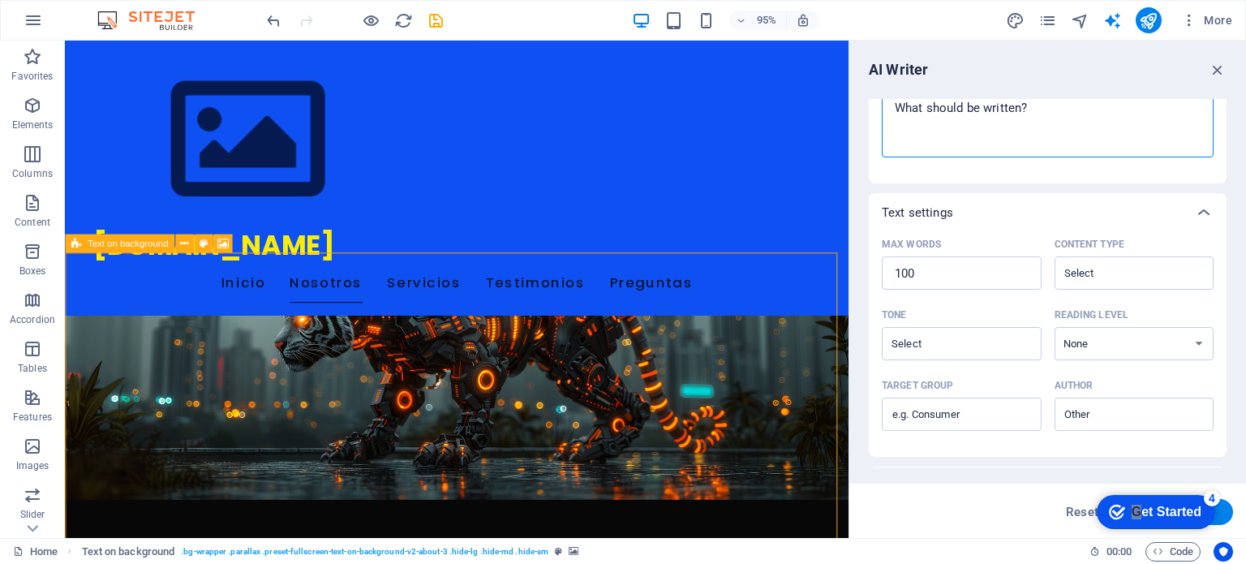
click at [1055, 140] on textarea "Description x ​" at bounding box center [1048, 123] width 316 height 53
click at [1063, 126] on textarea "Description x ​" at bounding box center [1048, 123] width 316 height 53
paste textarea "o"
type textarea "o"
type textarea "x"
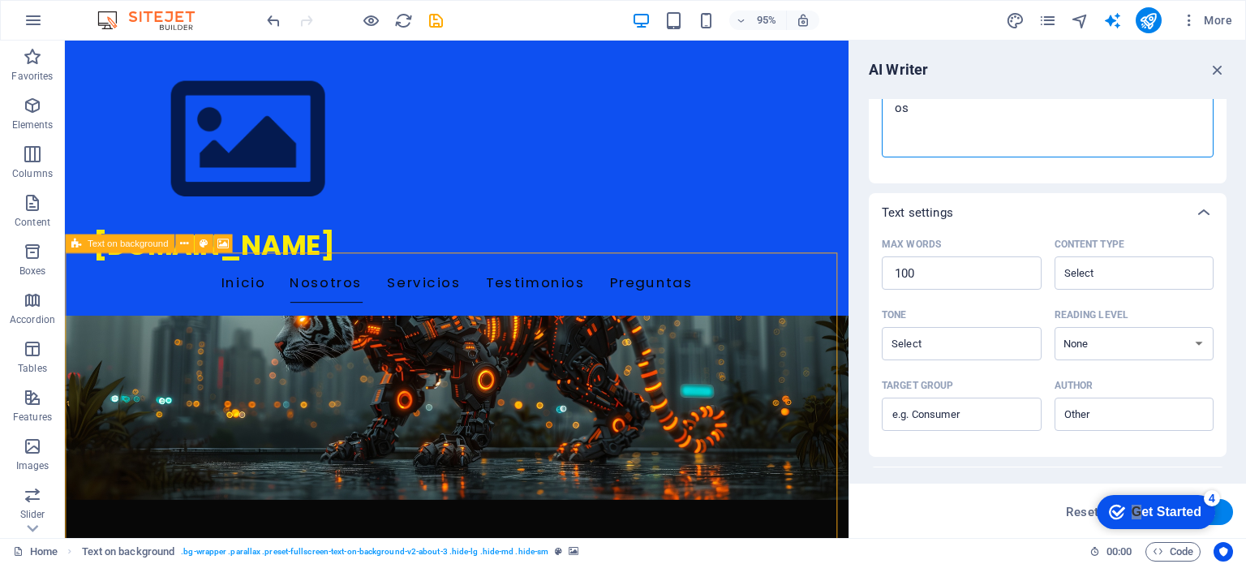
type textarea "osk"
type textarea "x"
type textarea "osko"
type textarea "x"
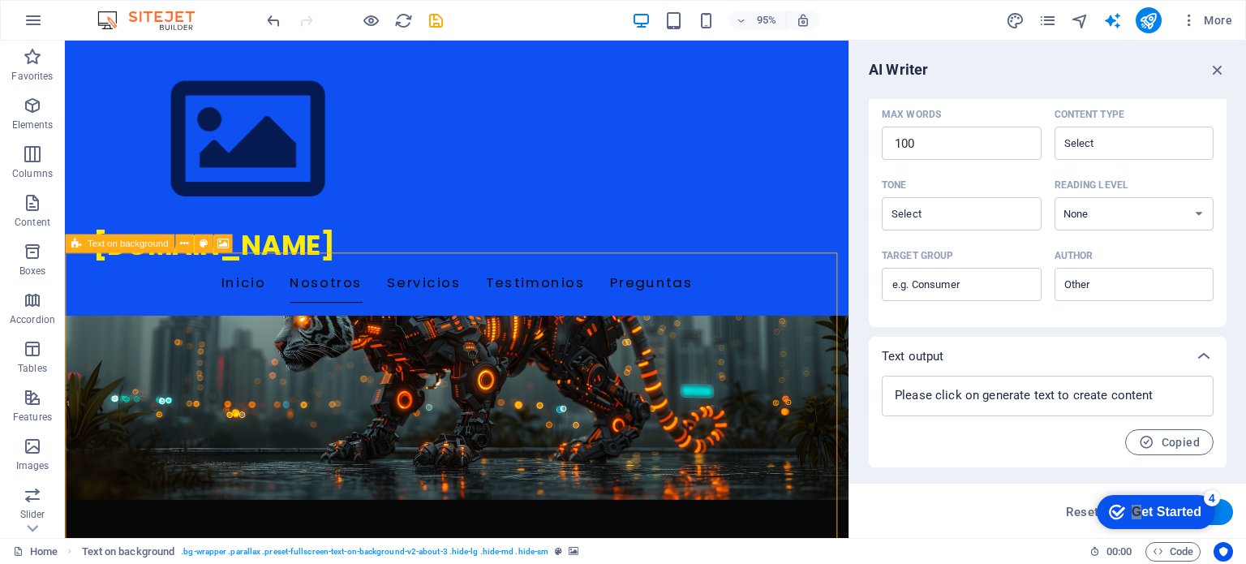
scroll to position [0, 0]
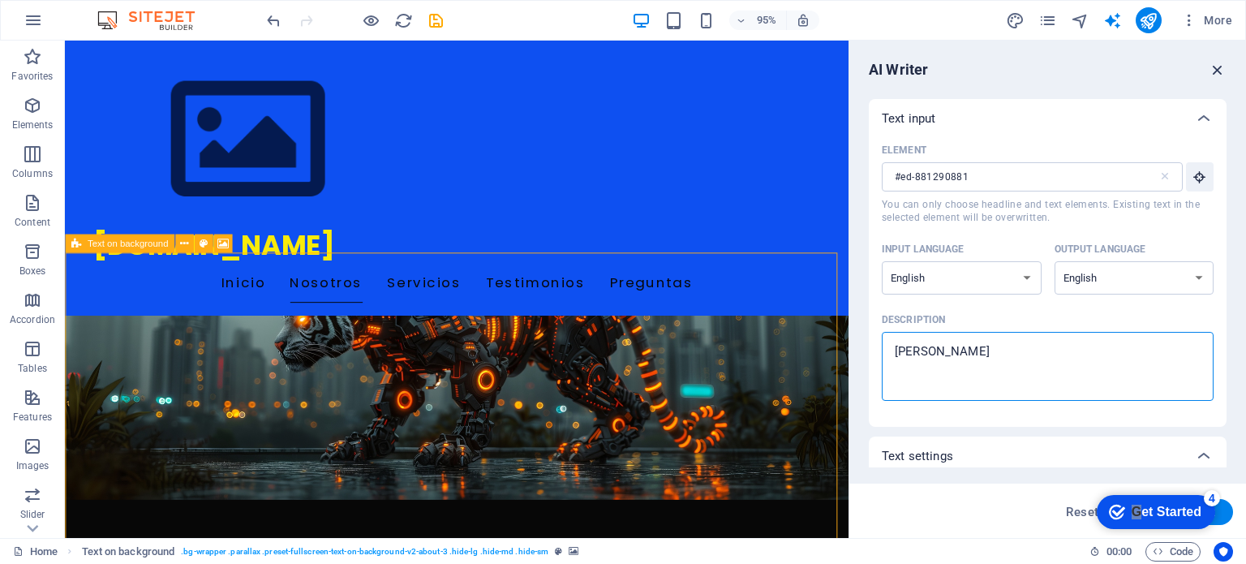
type textarea "osko"
type textarea "x"
drag, startPoint x: 1149, startPoint y: 26, endPoint x: 1214, endPoint y: 67, distance: 76.5
click at [1214, 67] on icon "button" at bounding box center [1218, 70] width 18 height 18
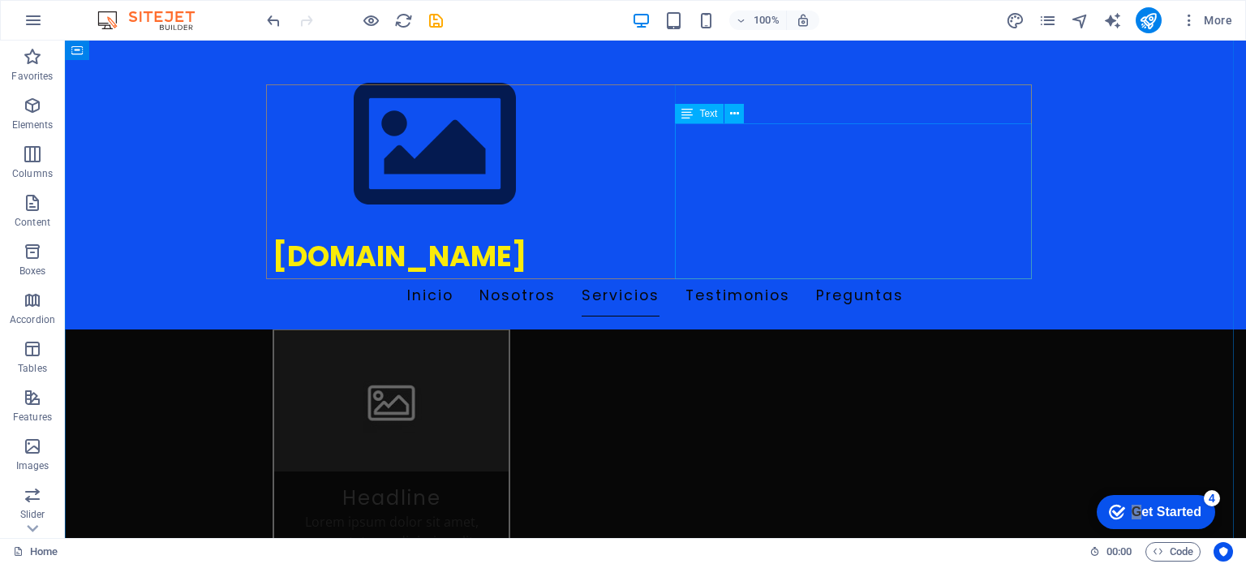
scroll to position [2803, 0]
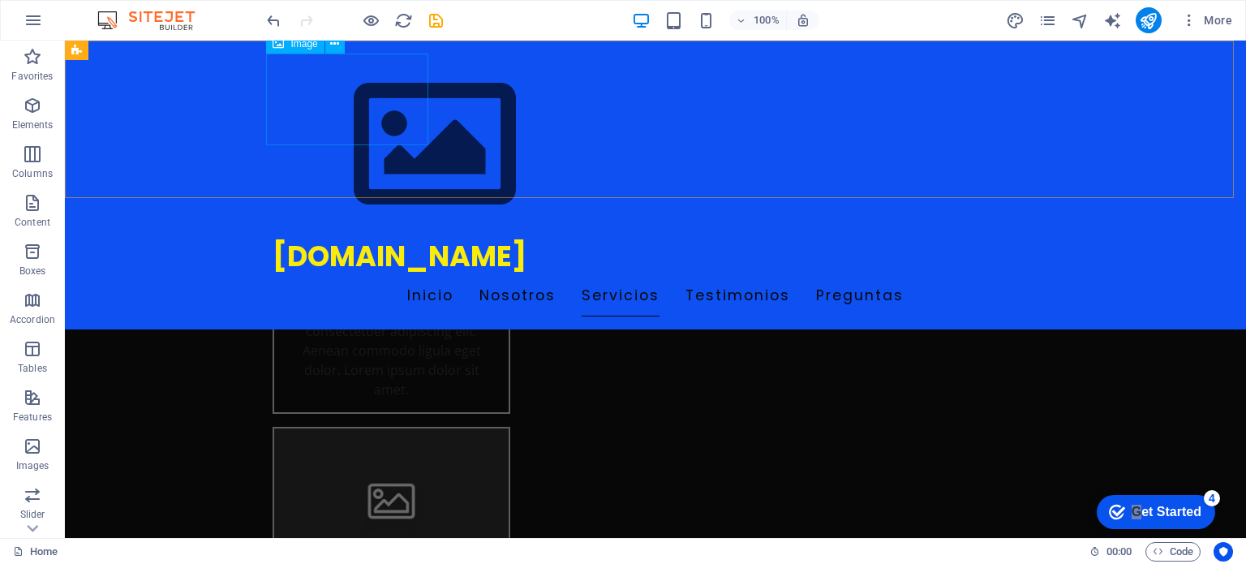
click at [328, 103] on figure at bounding box center [656, 145] width 766 height 183
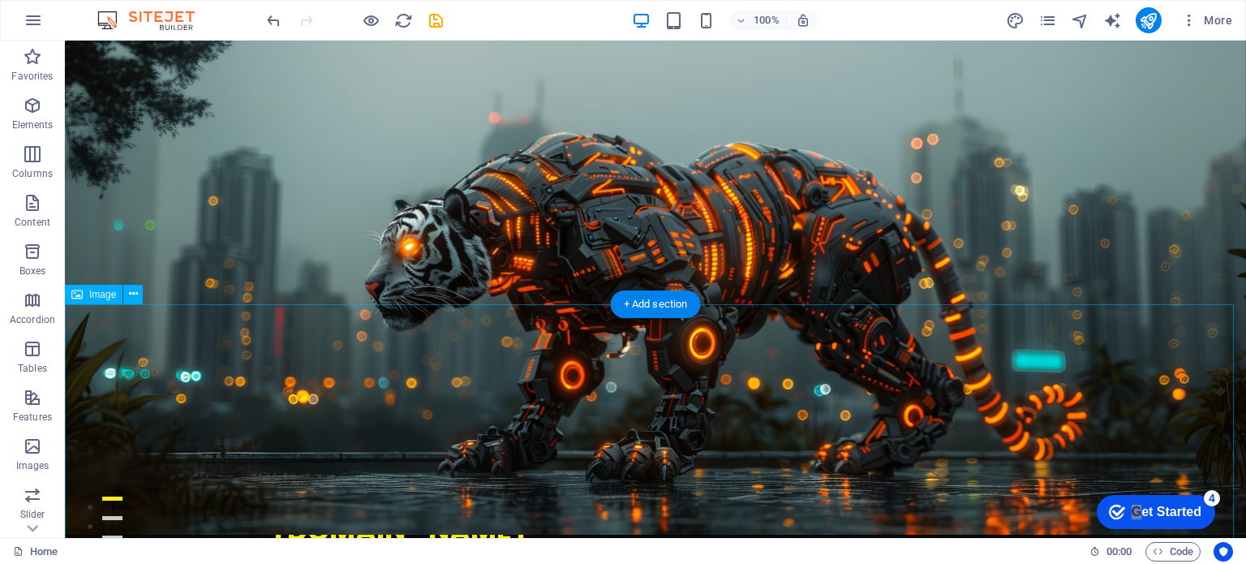
scroll to position [324, 0]
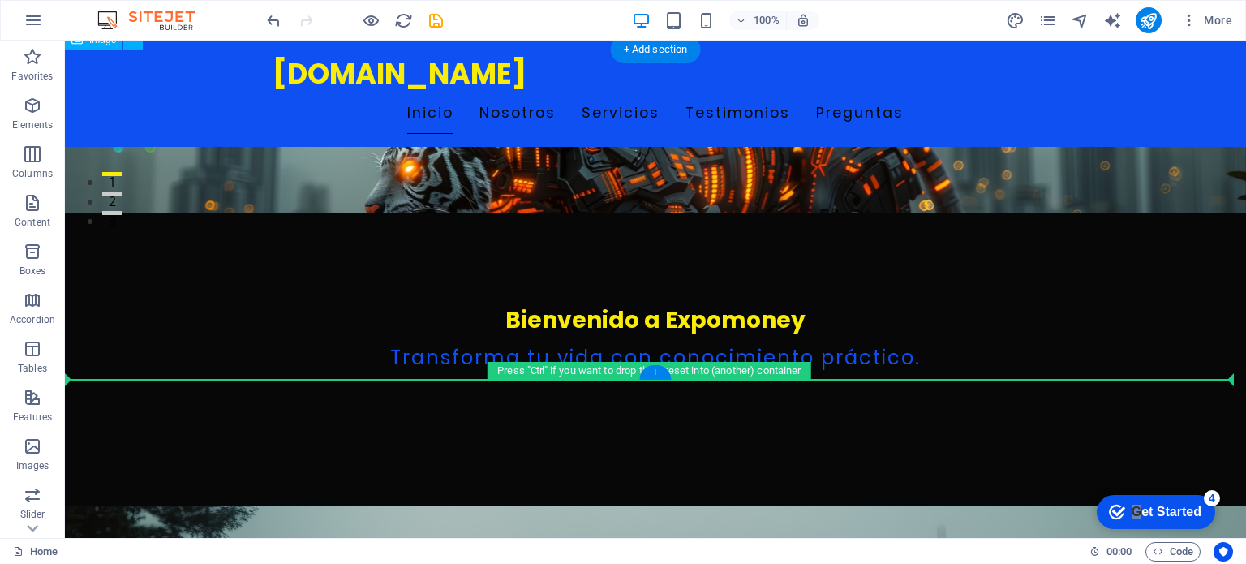
drag, startPoint x: 561, startPoint y: 289, endPoint x: 949, endPoint y: 278, distance: 388.7
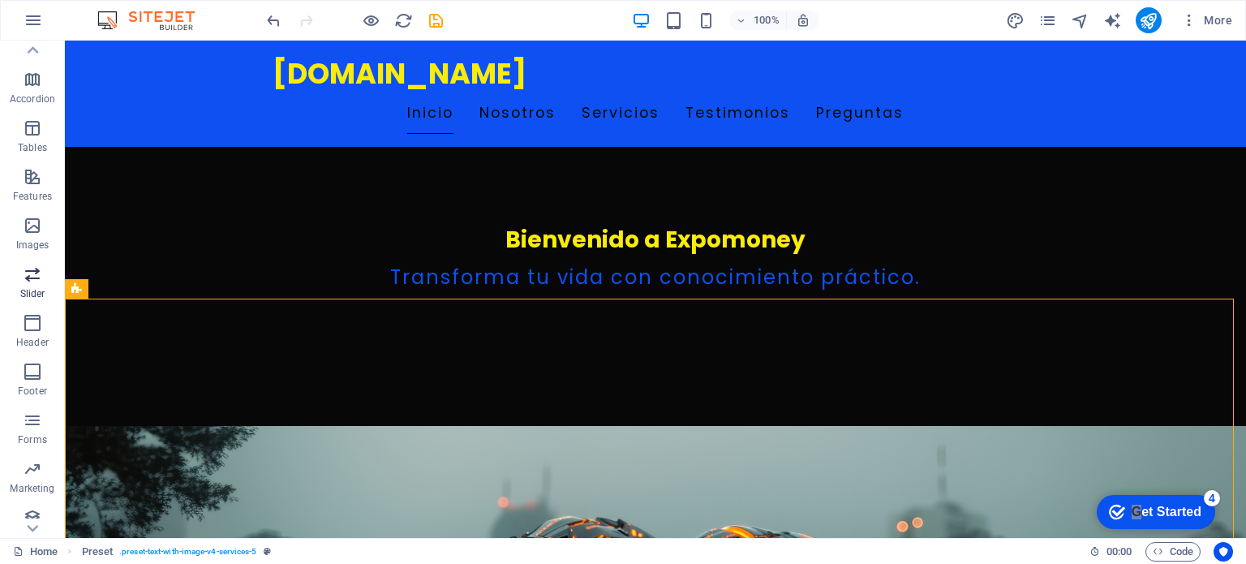
scroll to position [232, 0]
click at [30, 462] on icon "button" at bounding box center [32, 457] width 19 height 19
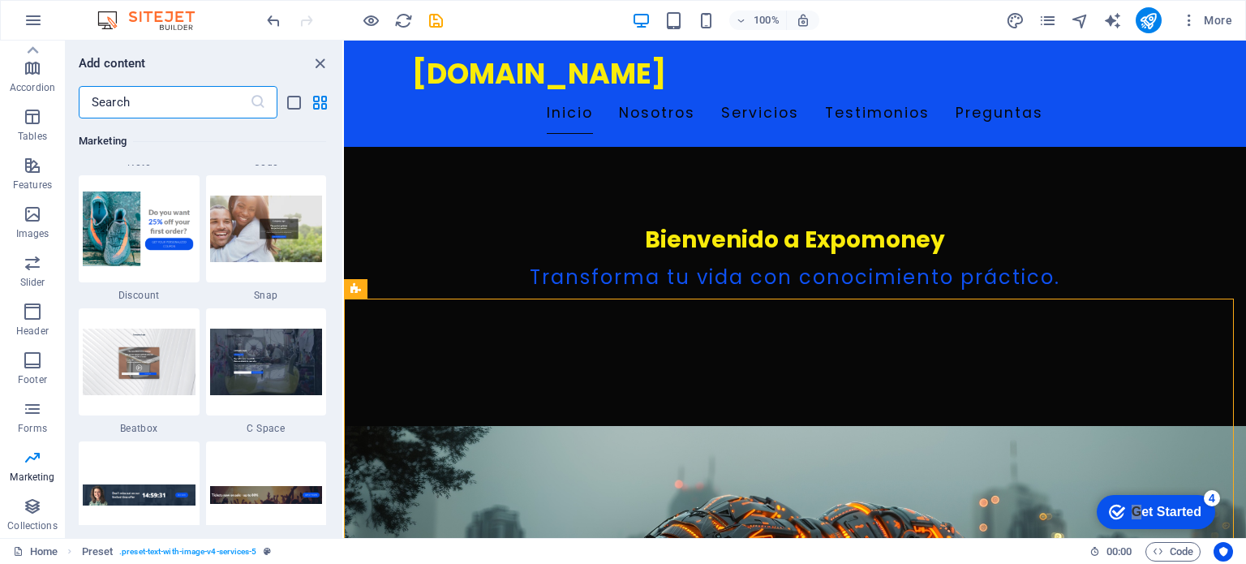
scroll to position [14510, 0]
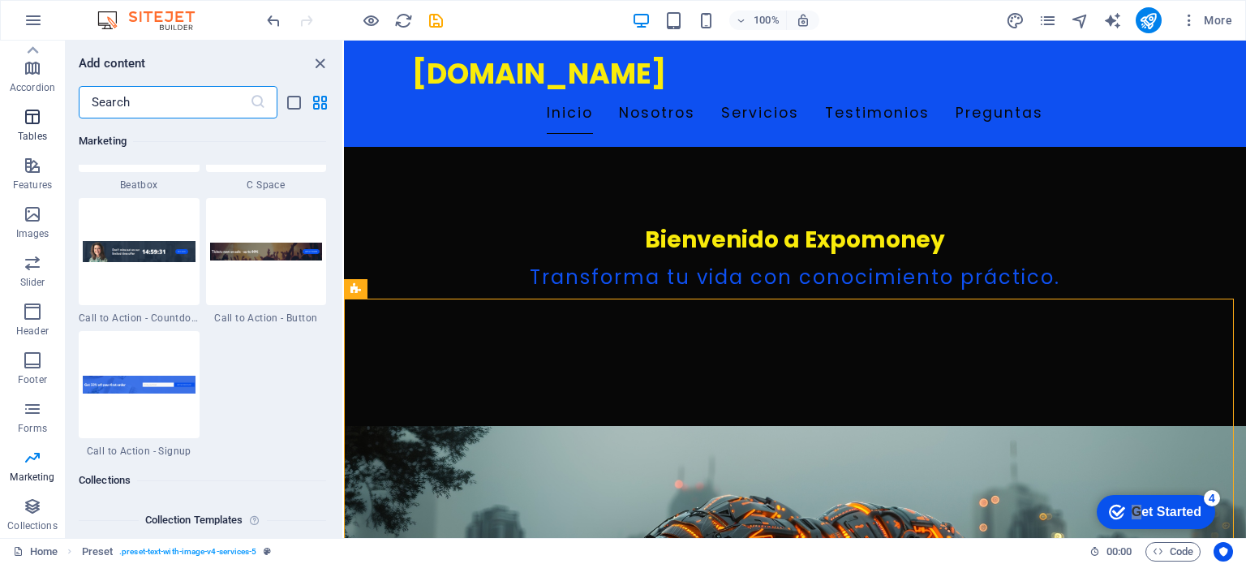
click at [39, 127] on span "Tables" at bounding box center [32, 126] width 65 height 39
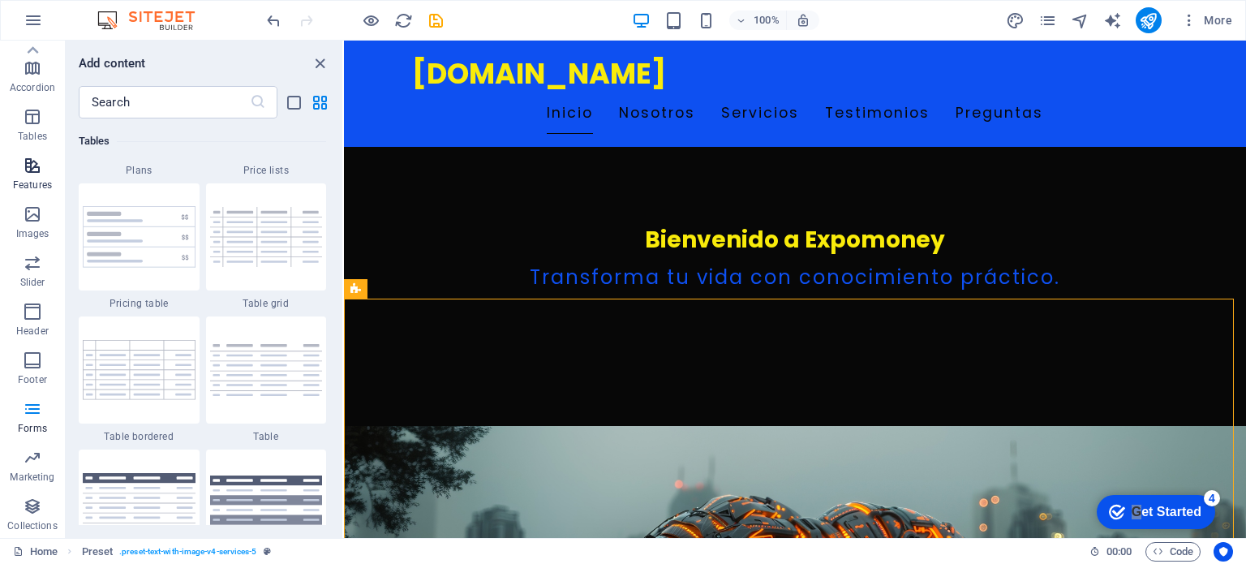
scroll to position [5617, 0]
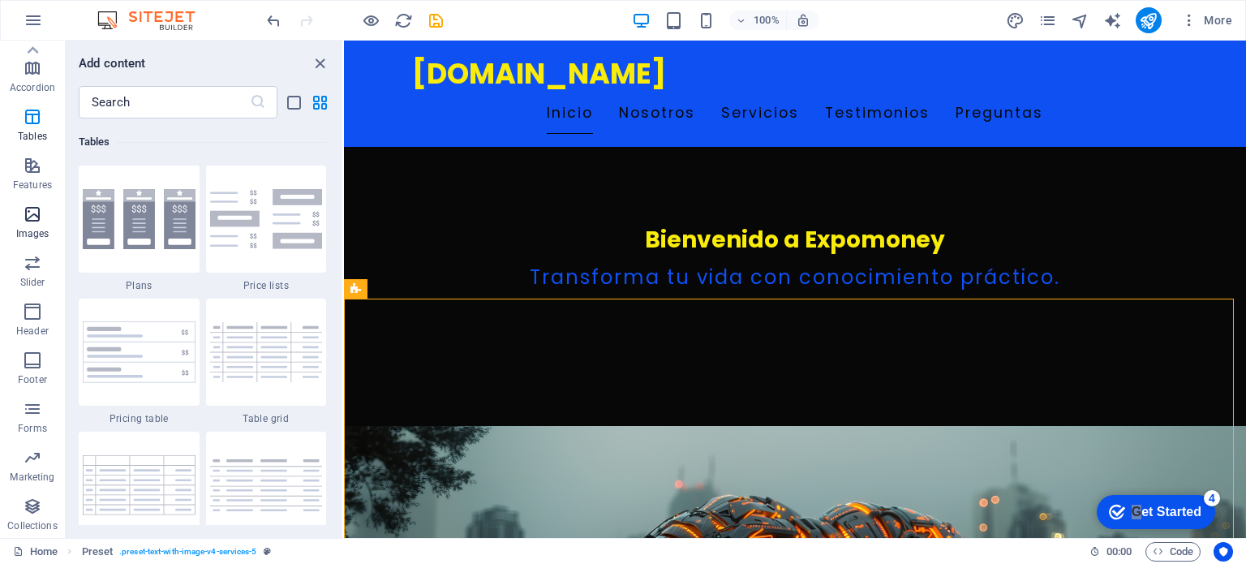
click at [26, 201] on button "Images" at bounding box center [32, 222] width 65 height 49
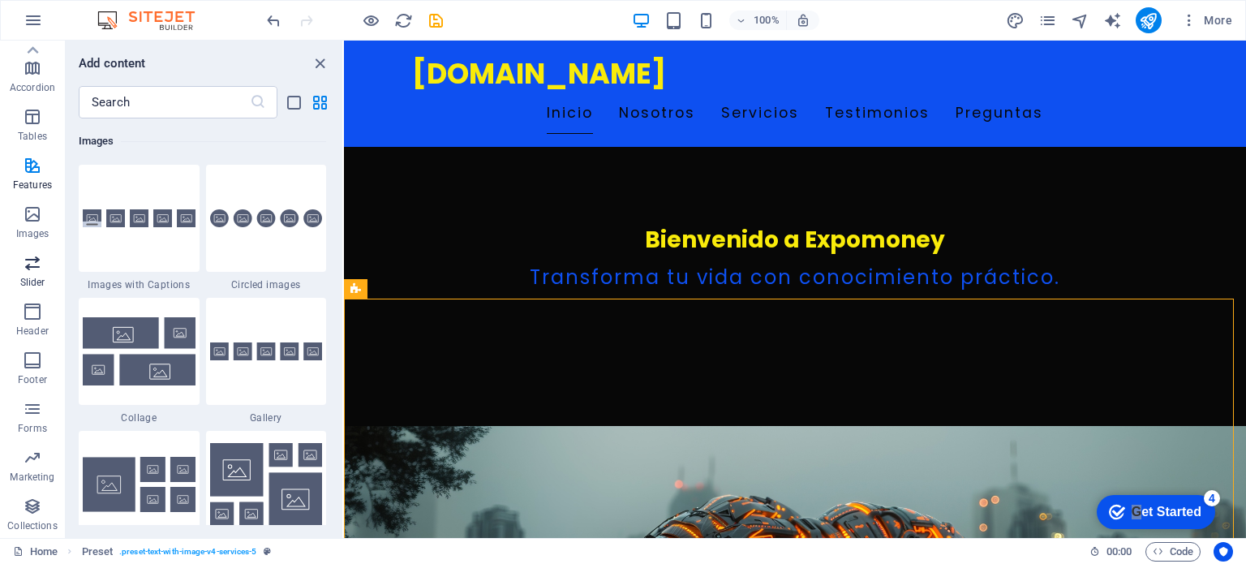
click at [32, 269] on icon "button" at bounding box center [32, 262] width 19 height 19
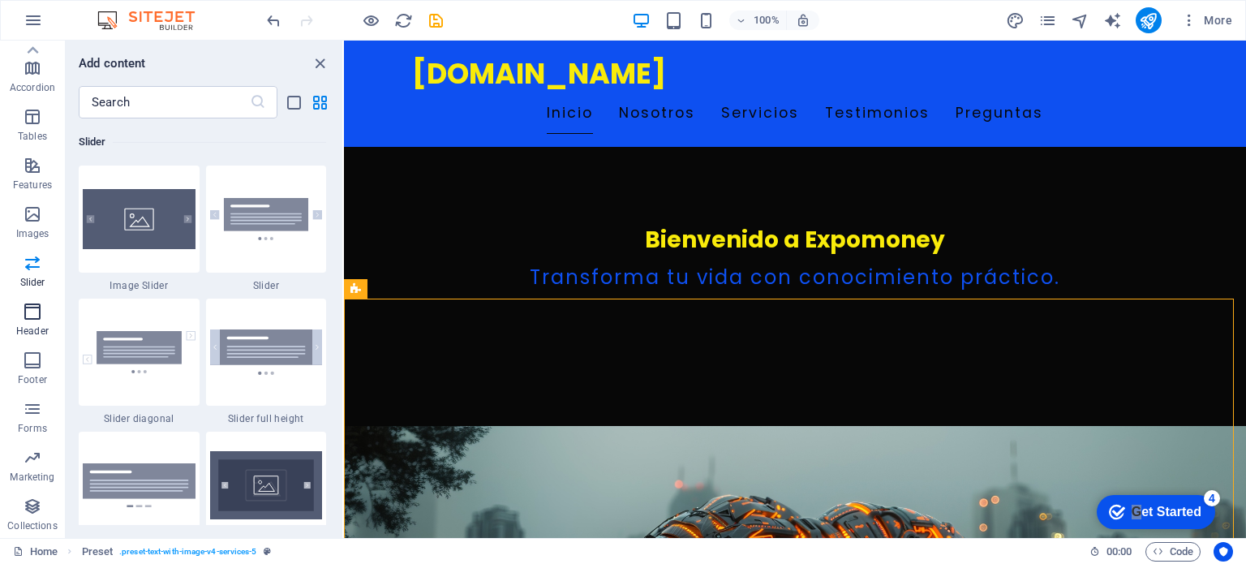
click at [32, 309] on icon "button" at bounding box center [32, 311] width 19 height 19
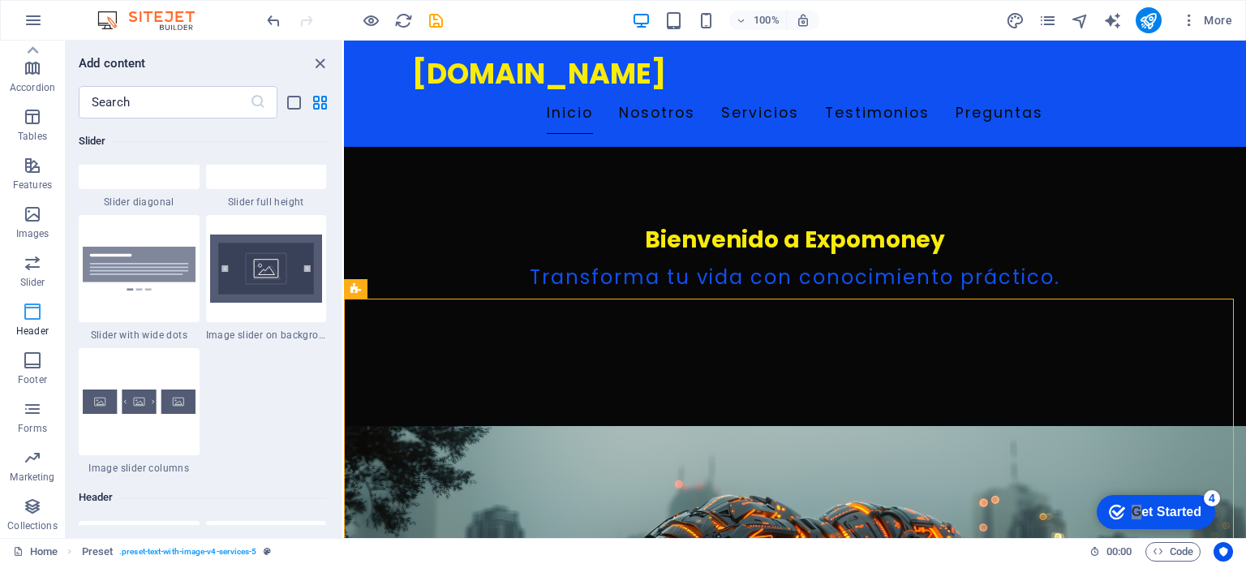
scroll to position [9767, 0]
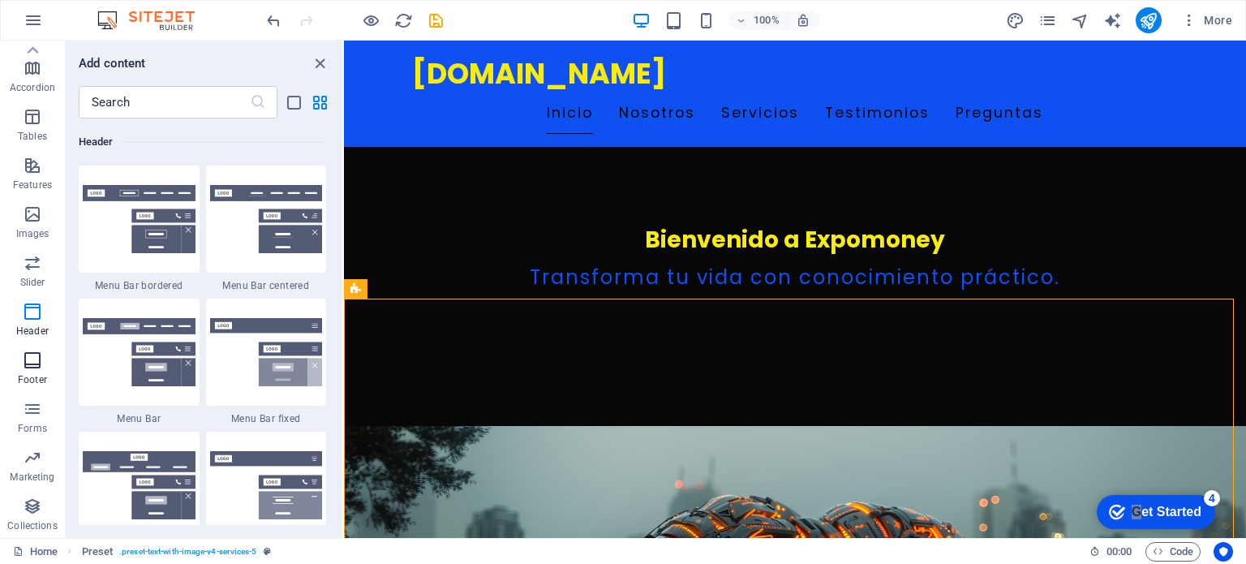
click at [35, 353] on icon "button" at bounding box center [32, 359] width 19 height 19
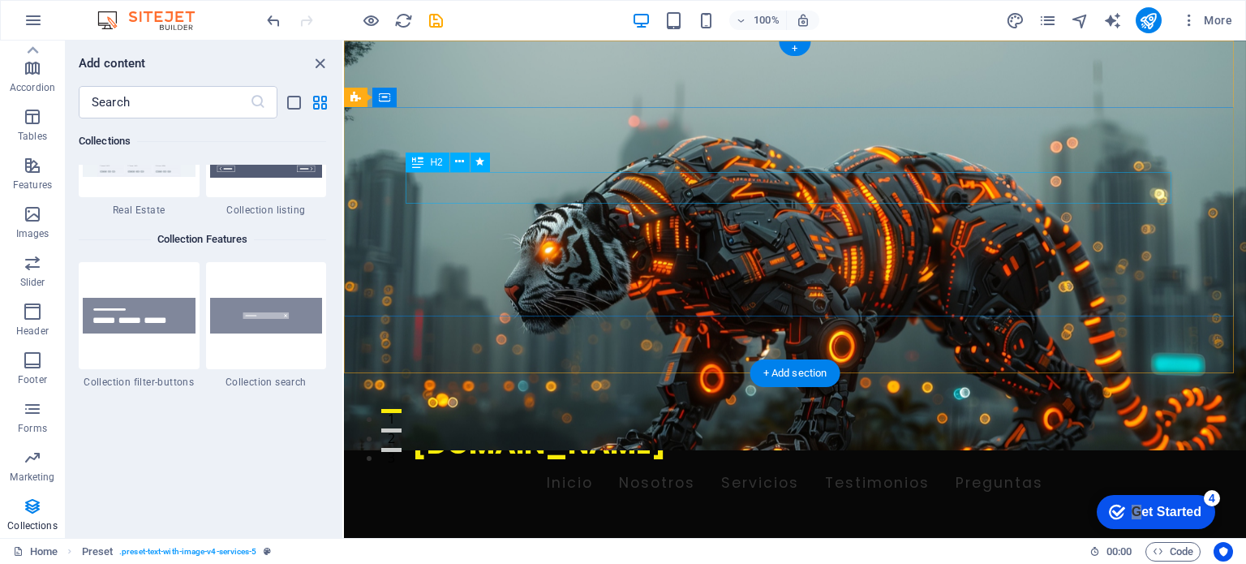
scroll to position [0, 0]
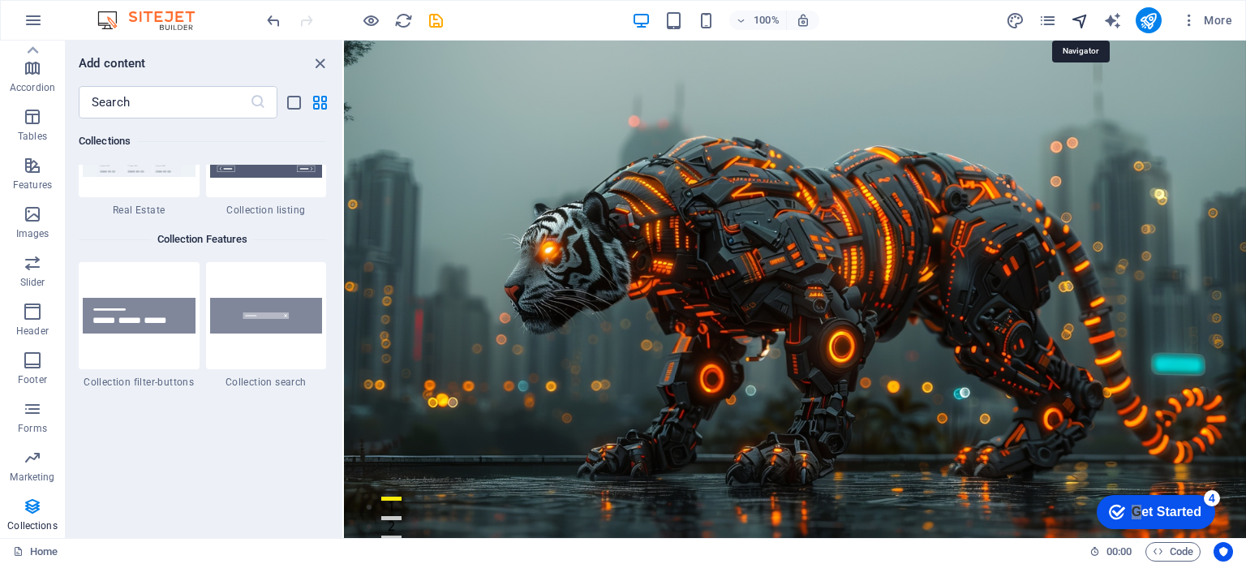
click at [1078, 23] on icon "navigator" at bounding box center [1080, 20] width 19 height 19
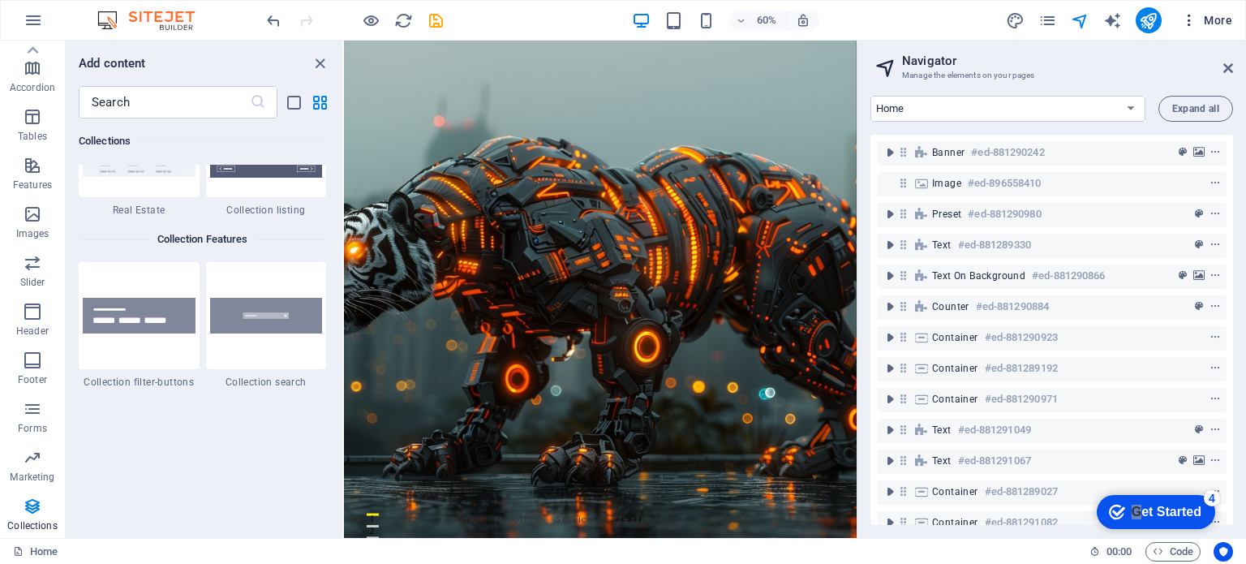
click at [1188, 17] on icon "button" at bounding box center [1189, 20] width 16 height 16
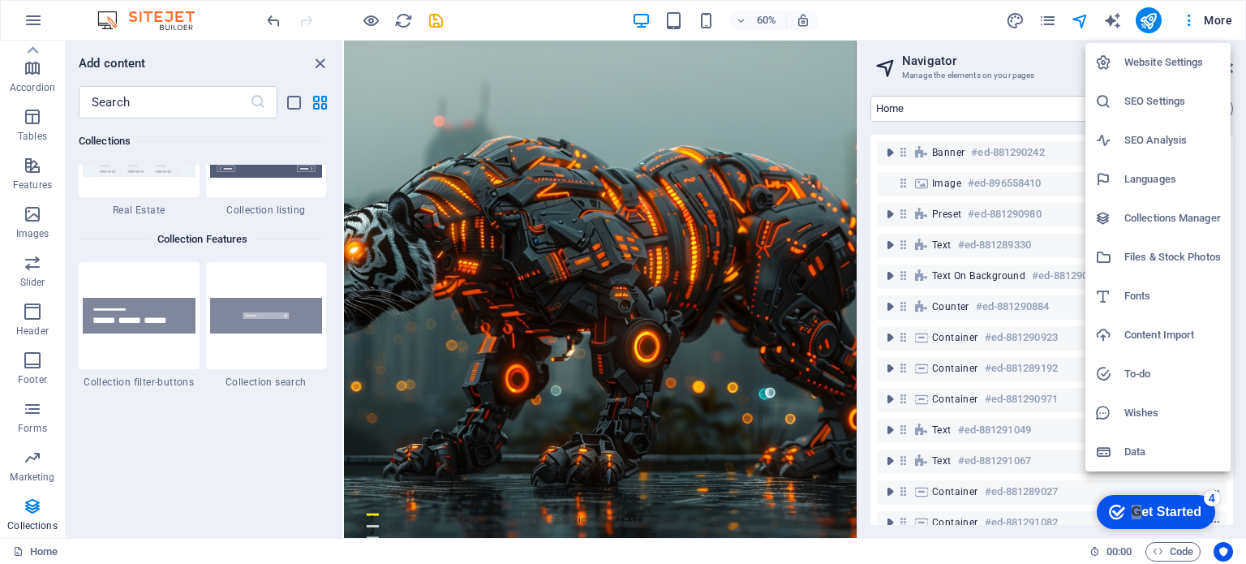
click at [1178, 68] on h6 "Website Settings" at bounding box center [1172, 62] width 97 height 19
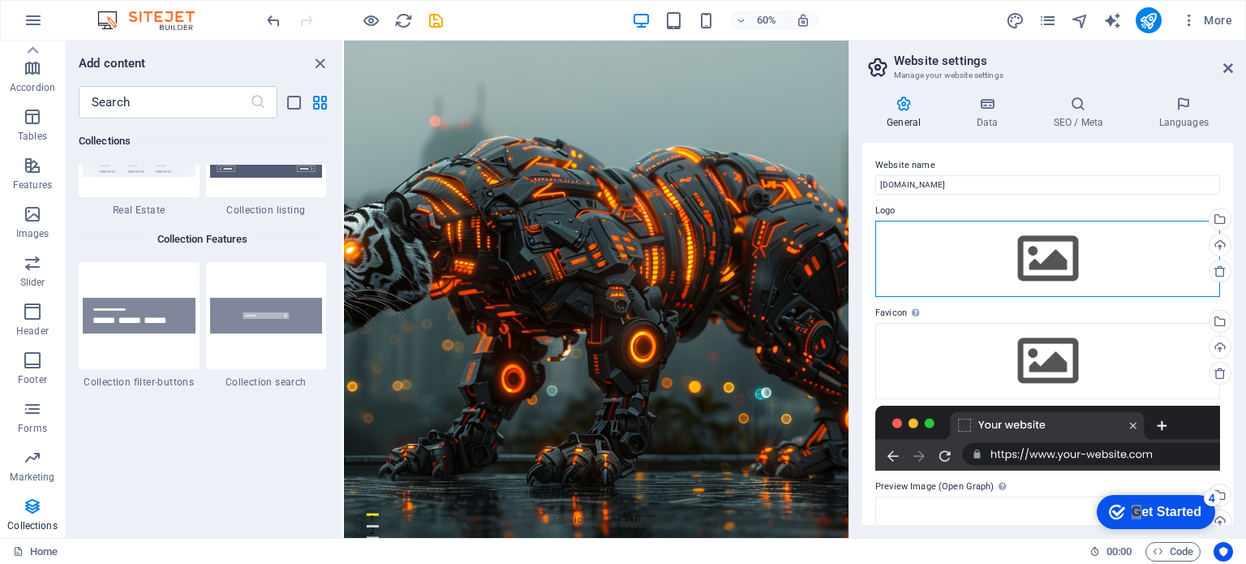
click at [945, 247] on div "Drag files here, click to choose files or select files from Files or our free s…" at bounding box center [1047, 259] width 345 height 76
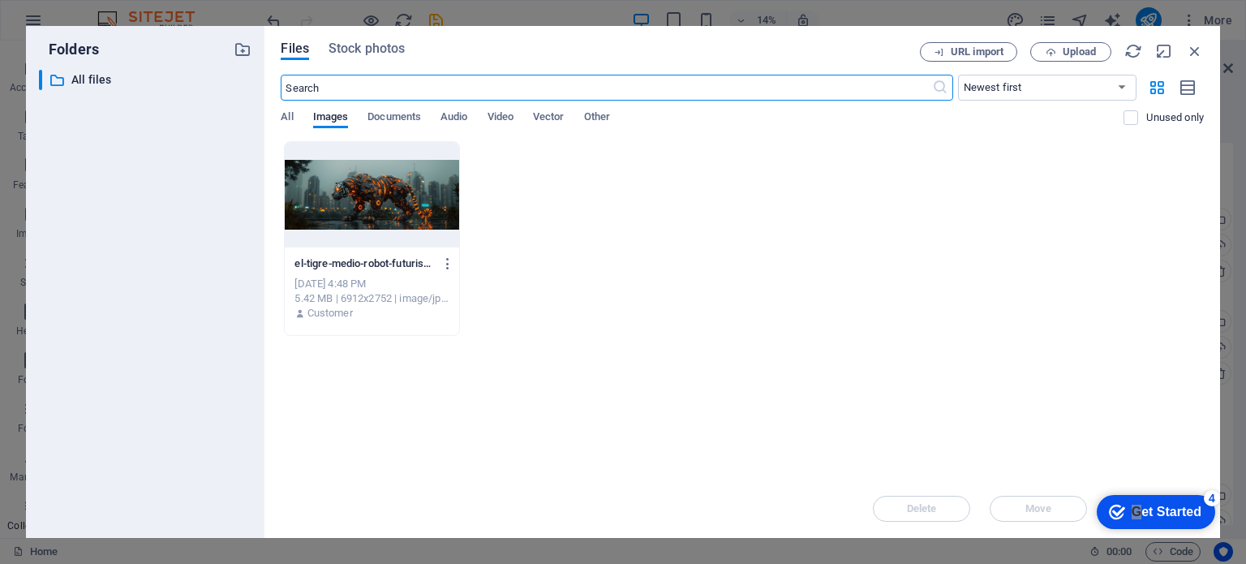
click at [336, 200] on div at bounding box center [372, 194] width 174 height 105
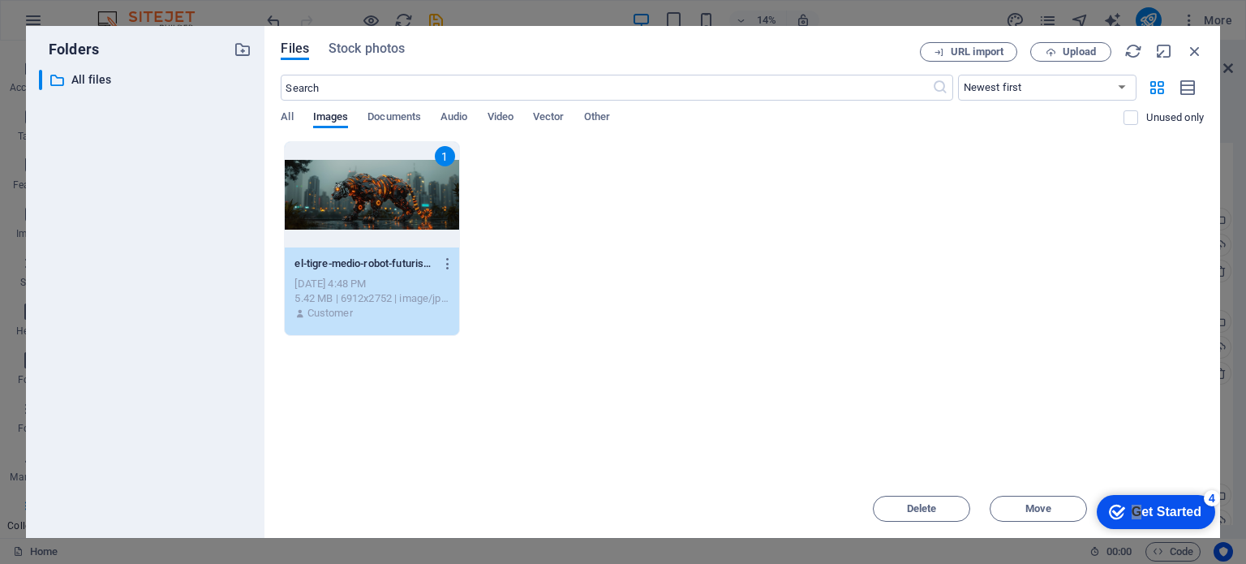
drag, startPoint x: 336, startPoint y: 200, endPoint x: 75, endPoint y: 280, distance: 272.5
click at [336, 200] on div "1" at bounding box center [372, 194] width 174 height 105
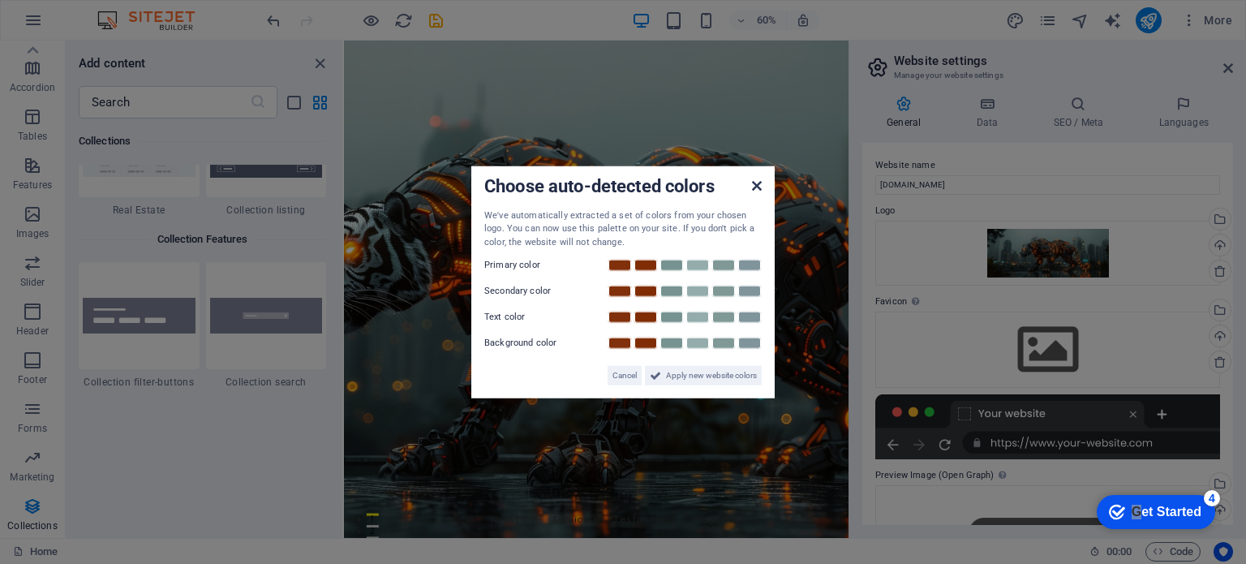
click at [754, 187] on icon at bounding box center [757, 184] width 10 height 13
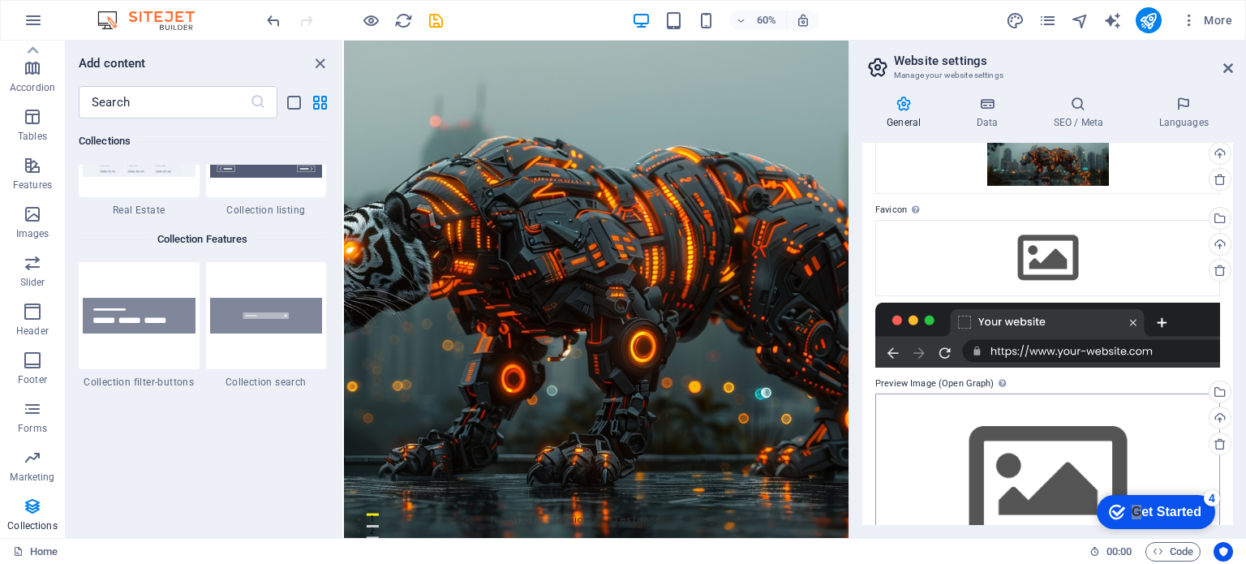
scroll to position [159, 0]
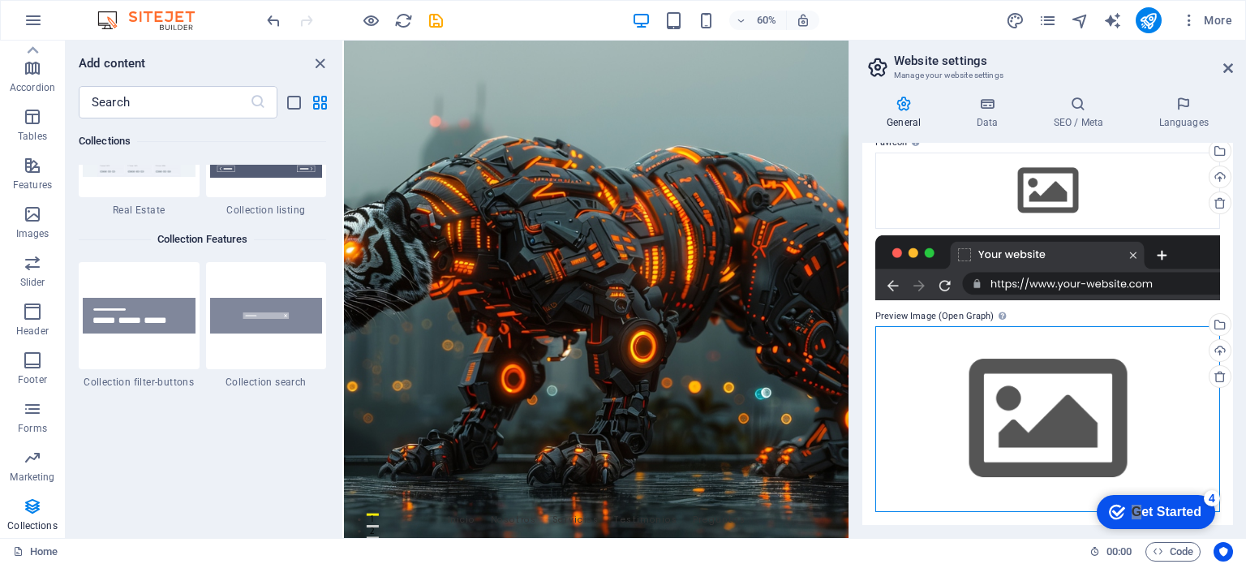
click at [1040, 378] on div "Drag files here, click to choose files or select files from Files or our free s…" at bounding box center [1047, 419] width 345 height 186
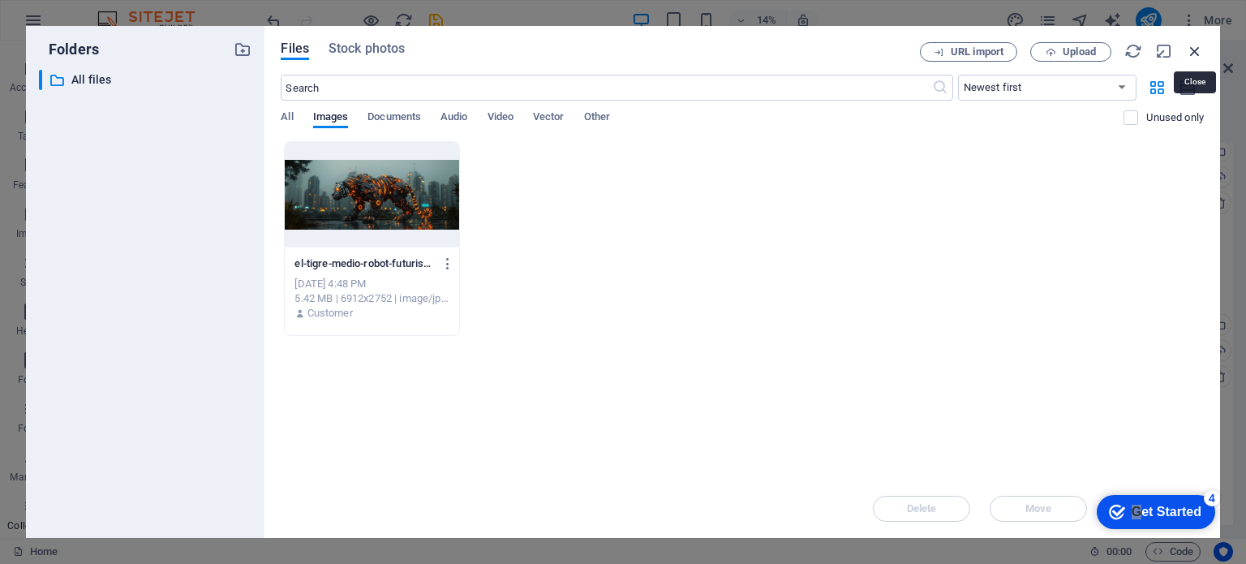
click at [1190, 45] on icon "button" at bounding box center [1195, 51] width 18 height 18
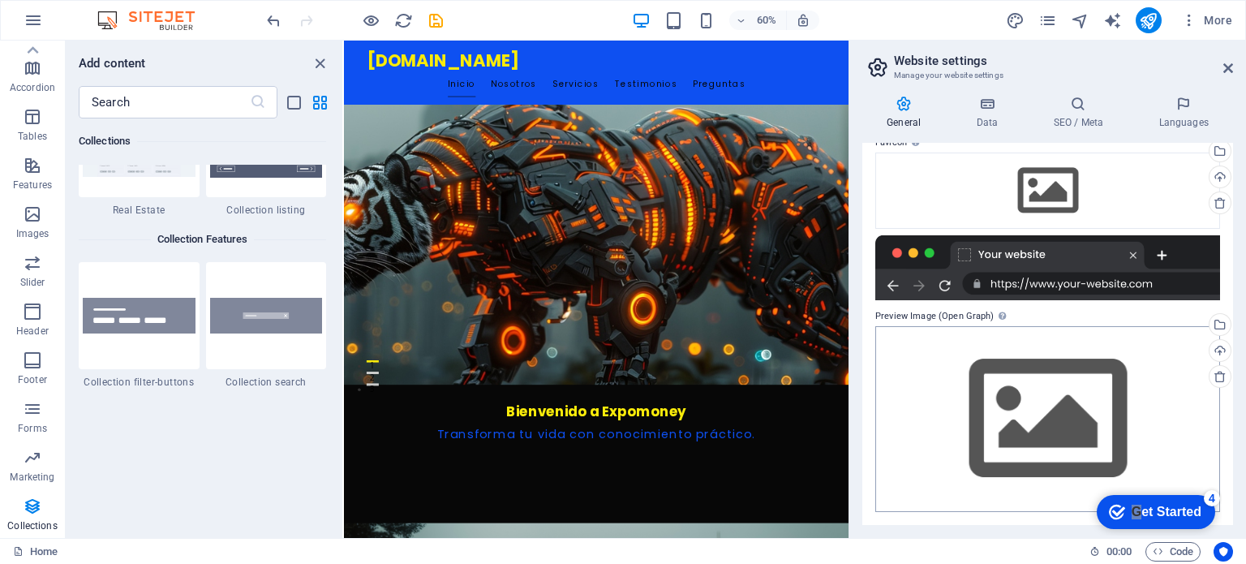
scroll to position [406, 0]
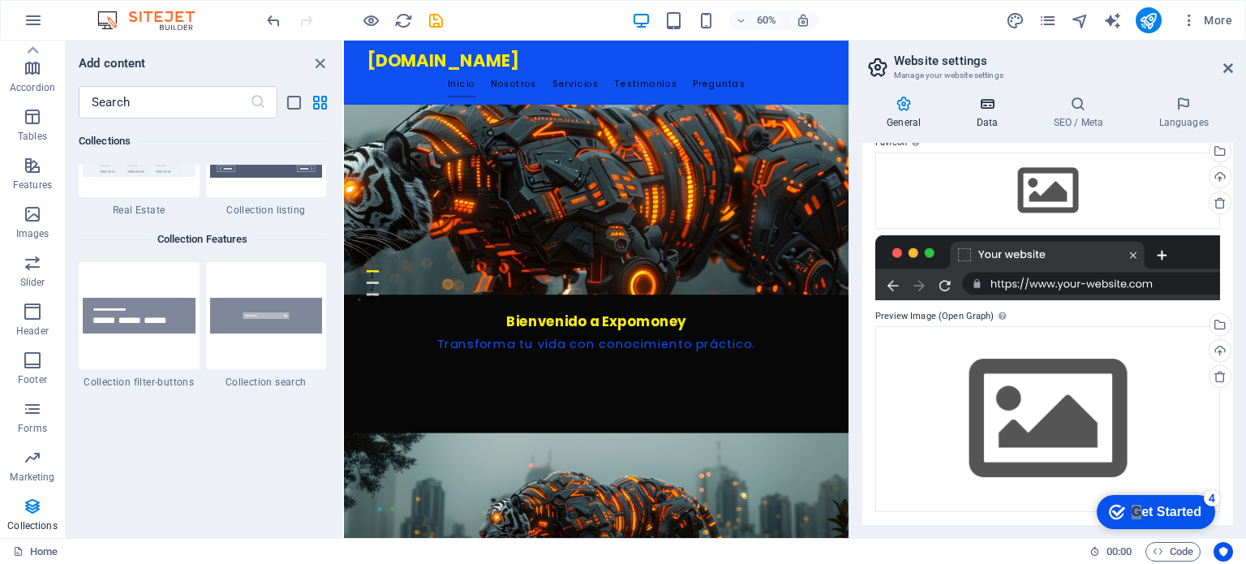
click at [993, 119] on h4 "Data" at bounding box center [989, 113] width 77 height 34
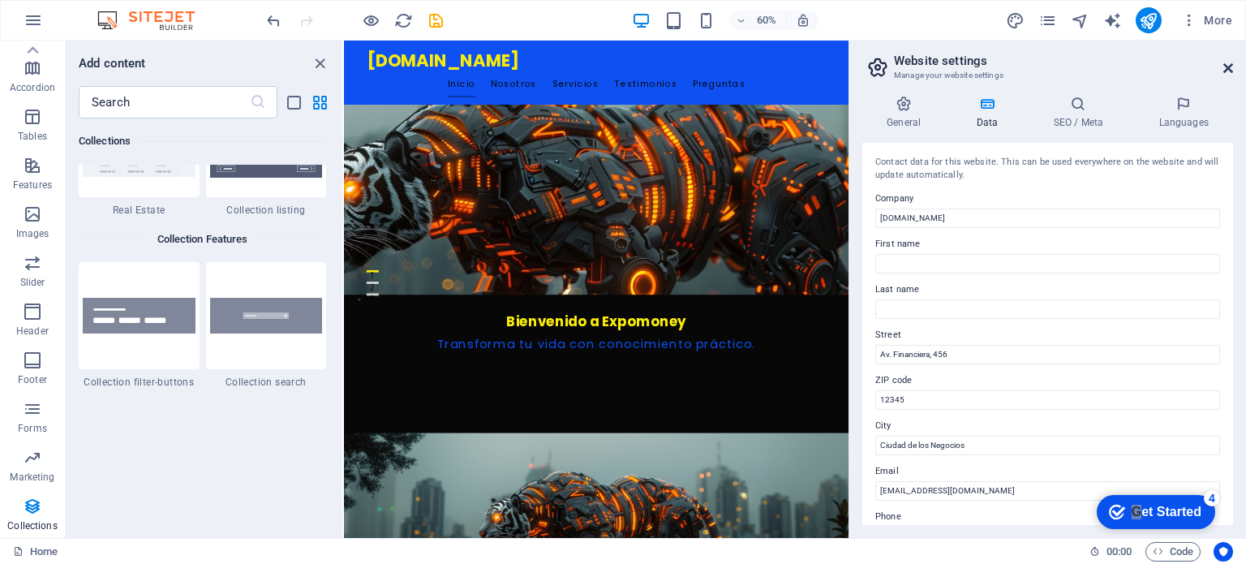
click at [1228, 66] on icon at bounding box center [1228, 68] width 10 height 13
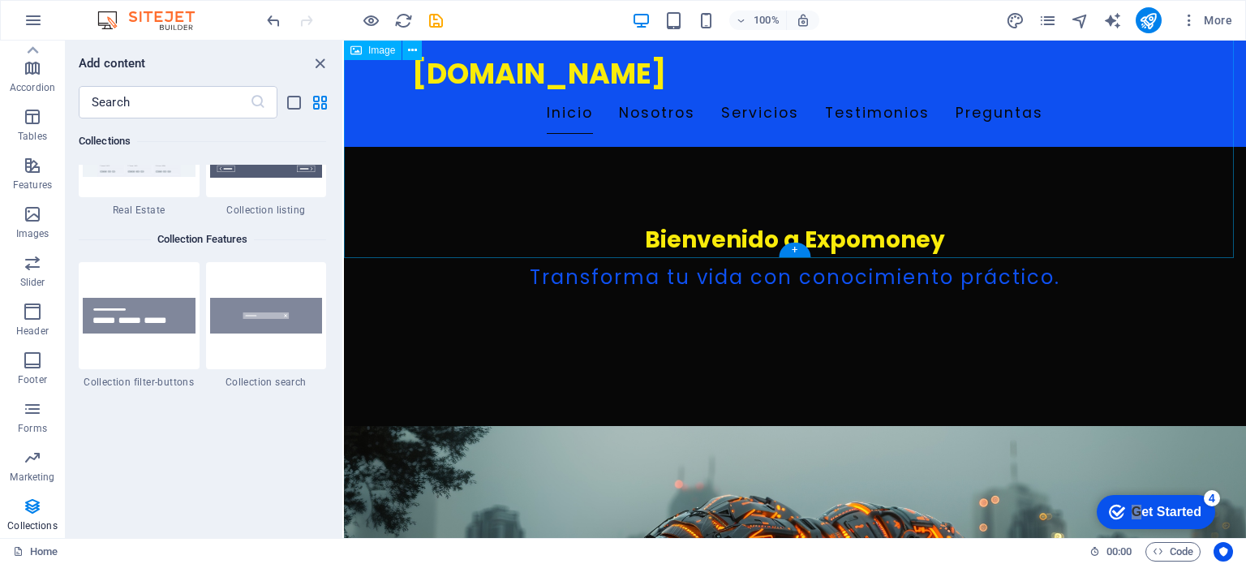
scroll to position [730, 0]
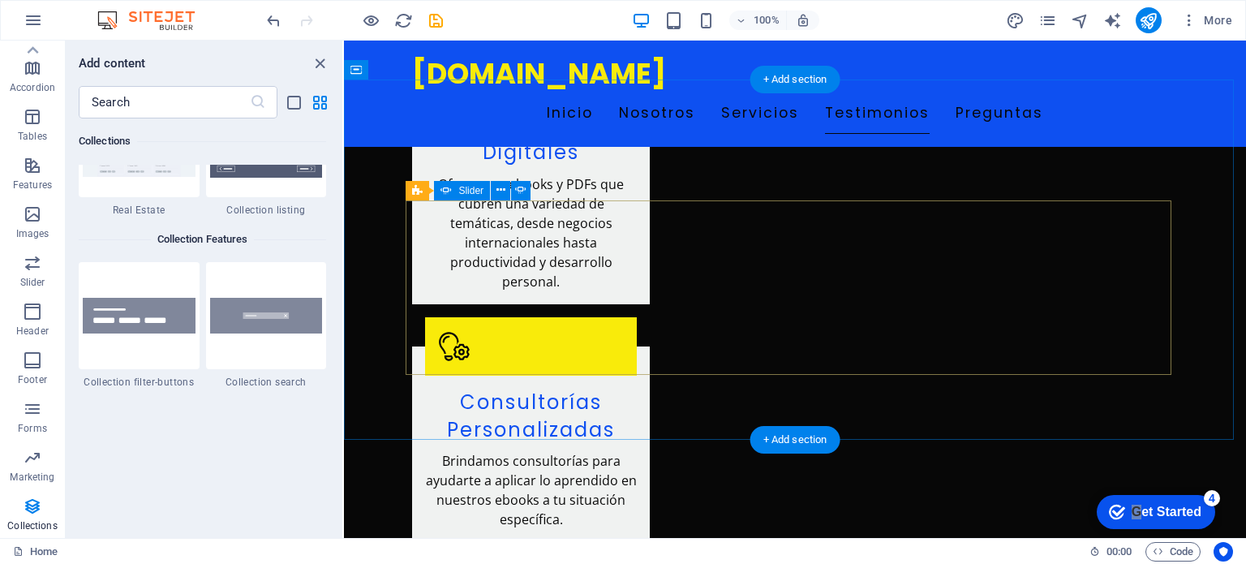
scroll to position [4056, 0]
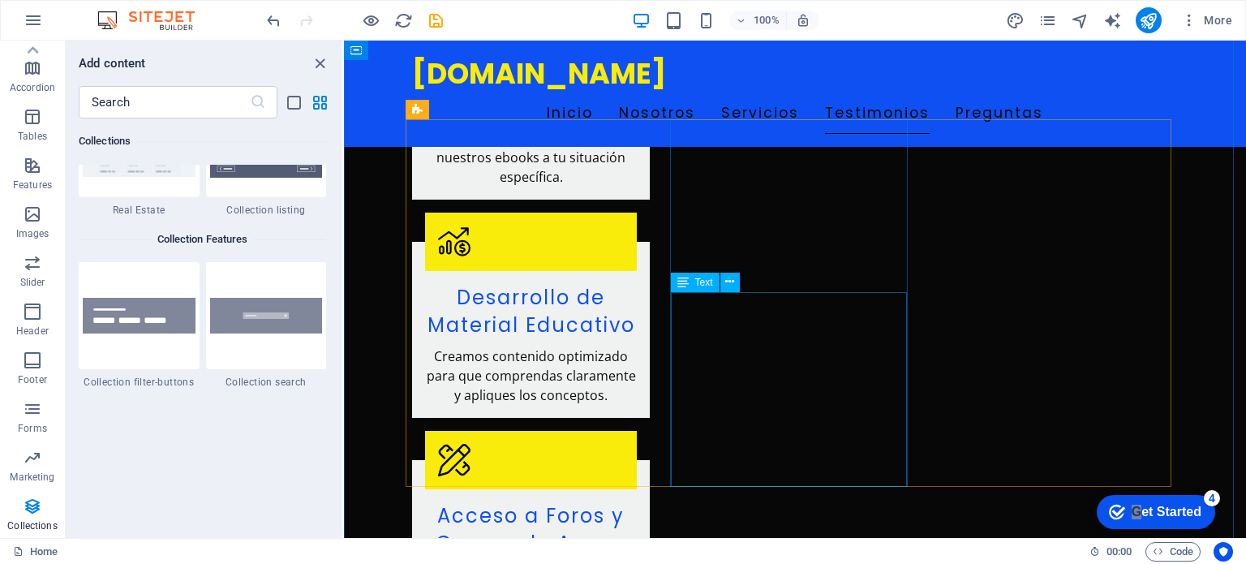
scroll to position [4542, 0]
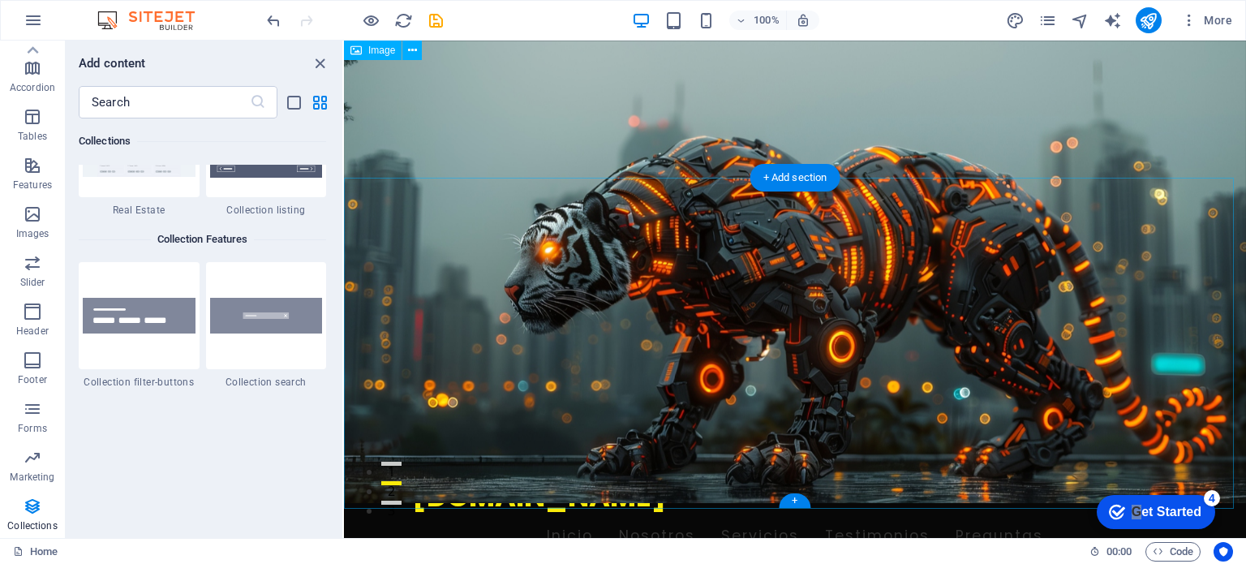
scroll to position [0, 0]
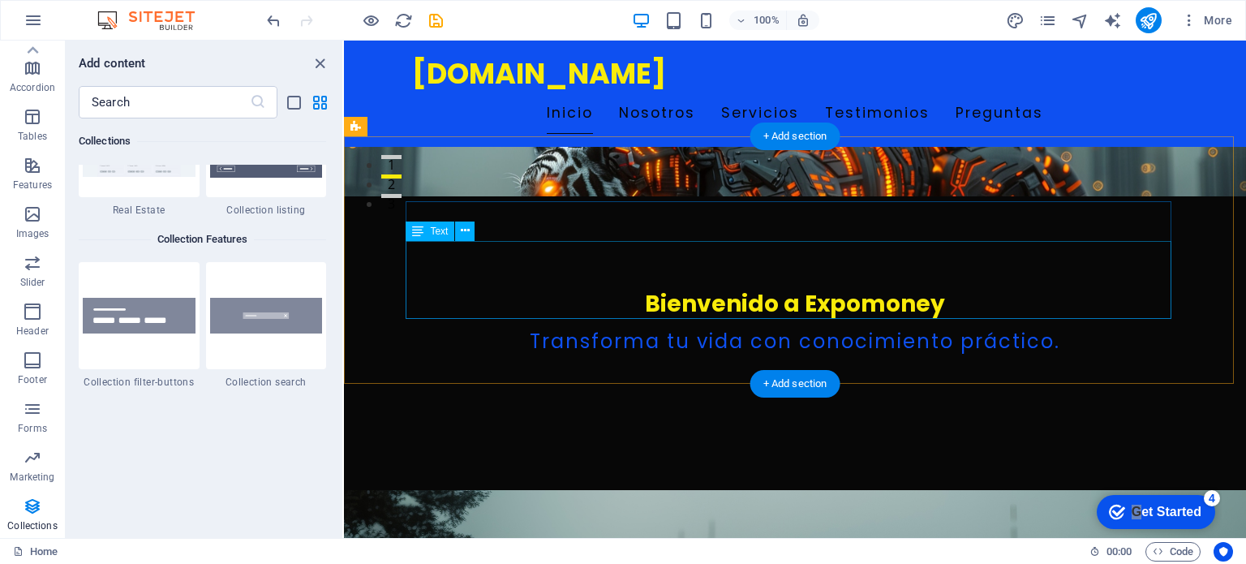
scroll to position [243, 0]
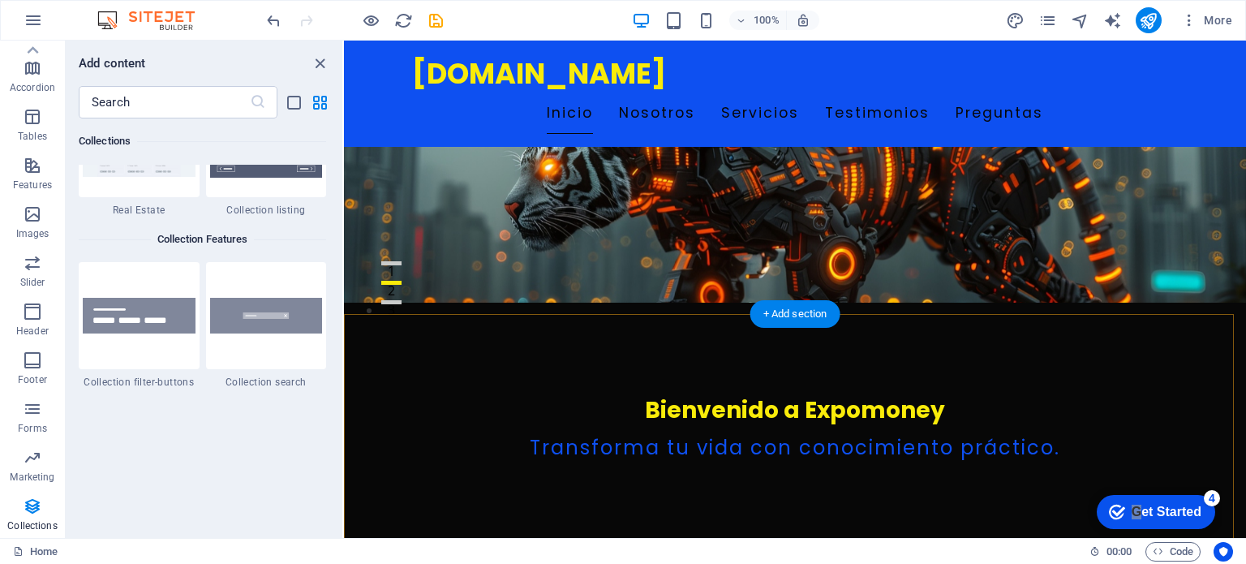
scroll to position [487, 0]
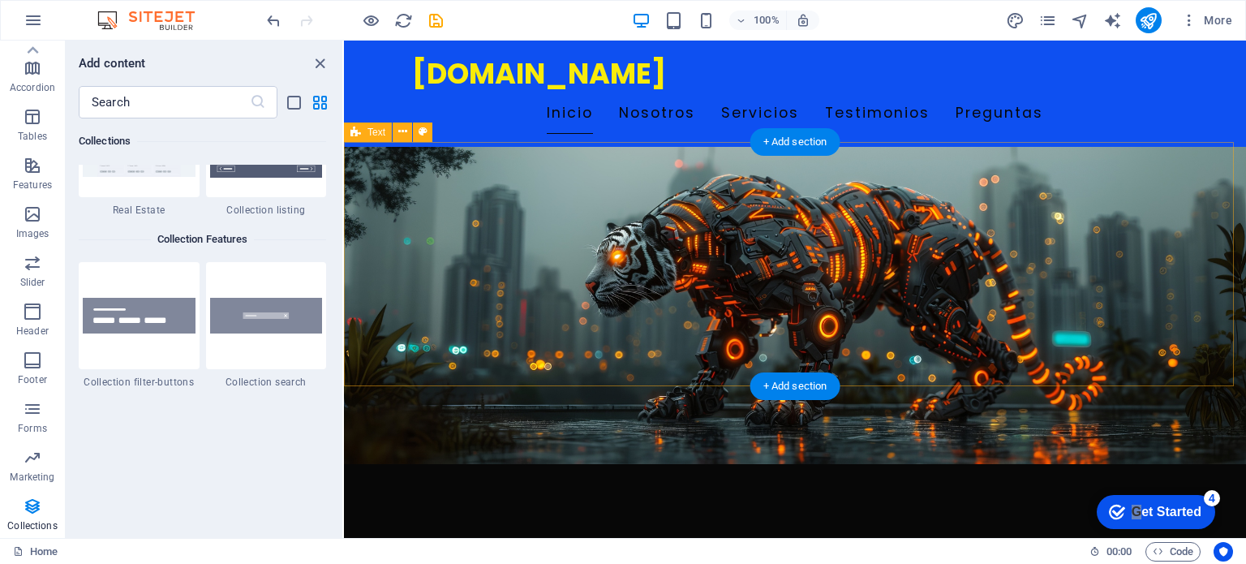
scroll to position [744, 0]
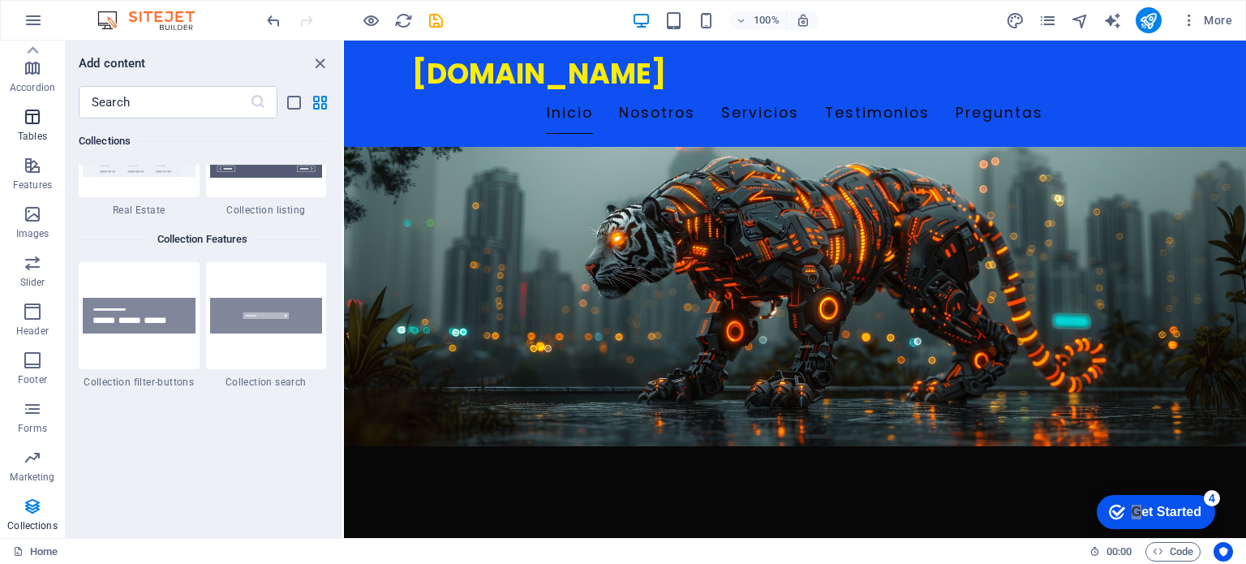
click at [28, 115] on icon "button" at bounding box center [32, 116] width 19 height 19
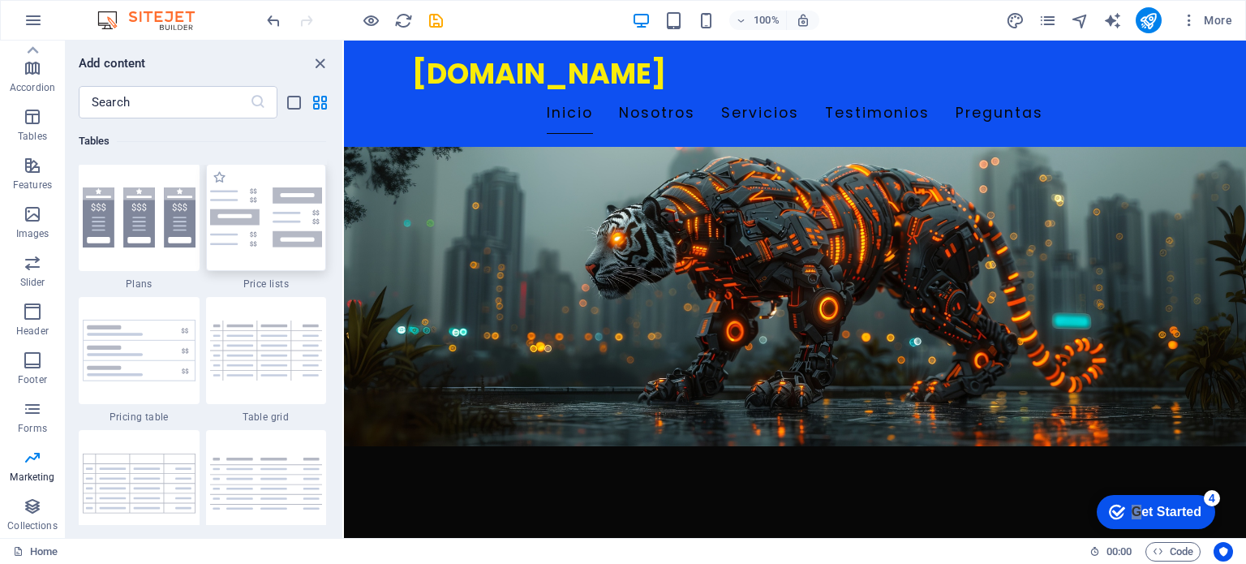
scroll to position [5618, 0]
click at [407, 24] on icon "reload" at bounding box center [403, 20] width 19 height 19
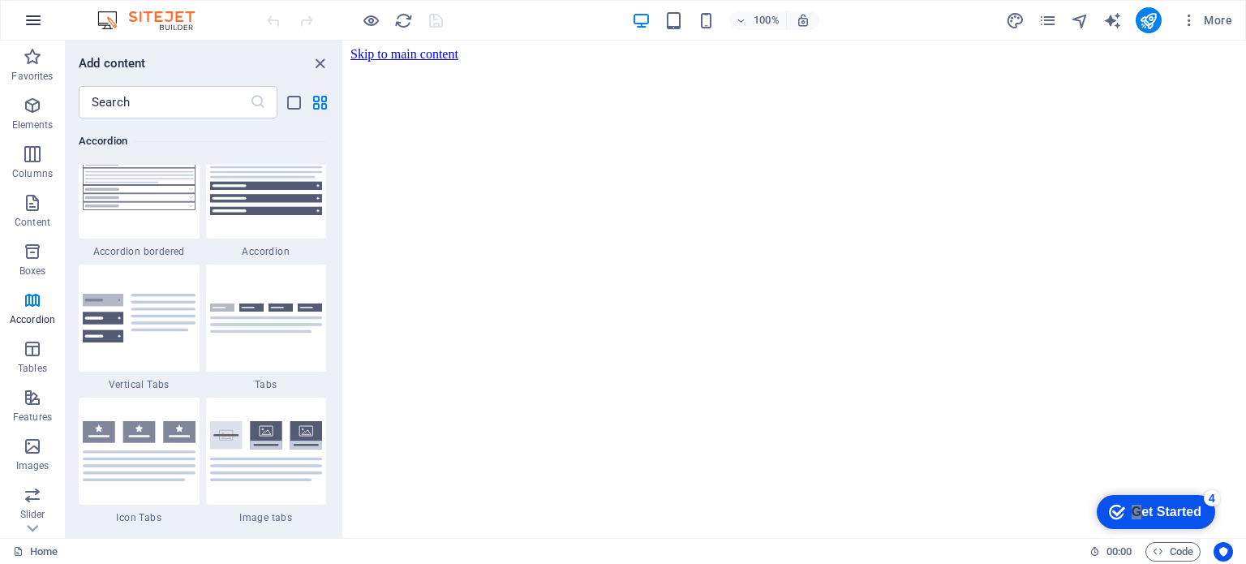
scroll to position [744, 0]
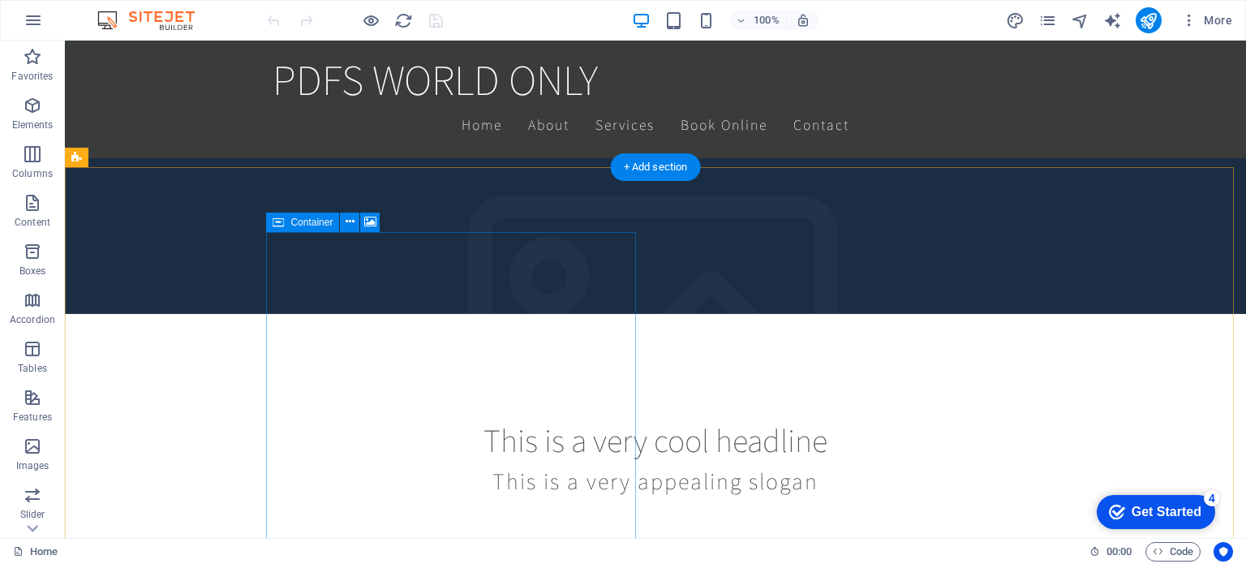
scroll to position [81, 0]
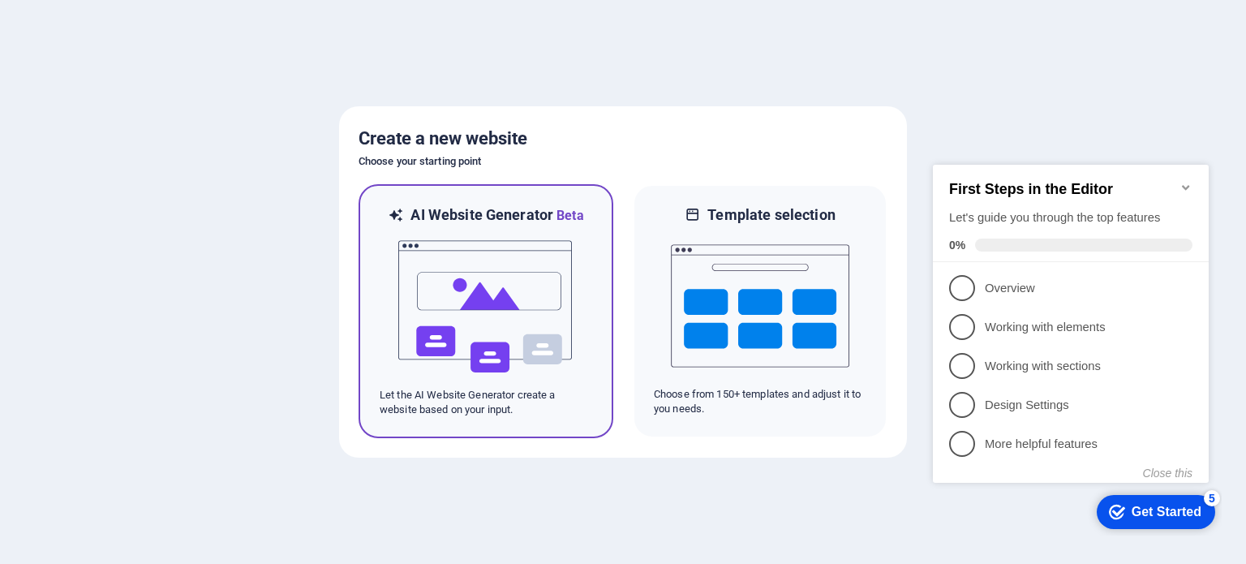
click at [423, 294] on img at bounding box center [486, 307] width 178 height 162
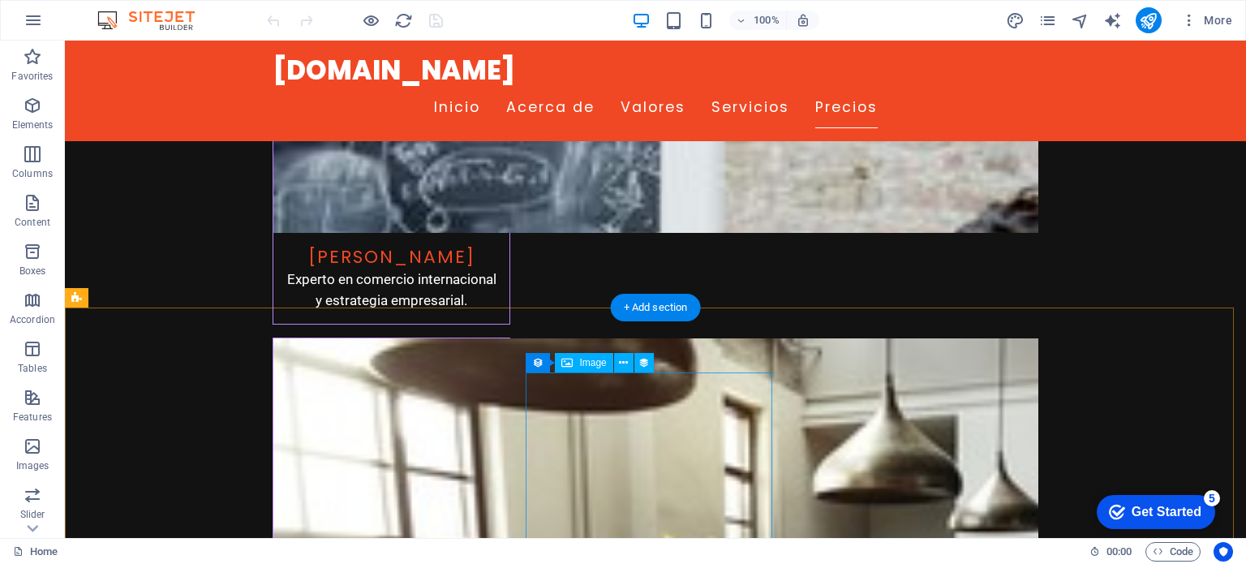
scroll to position [5678, 0]
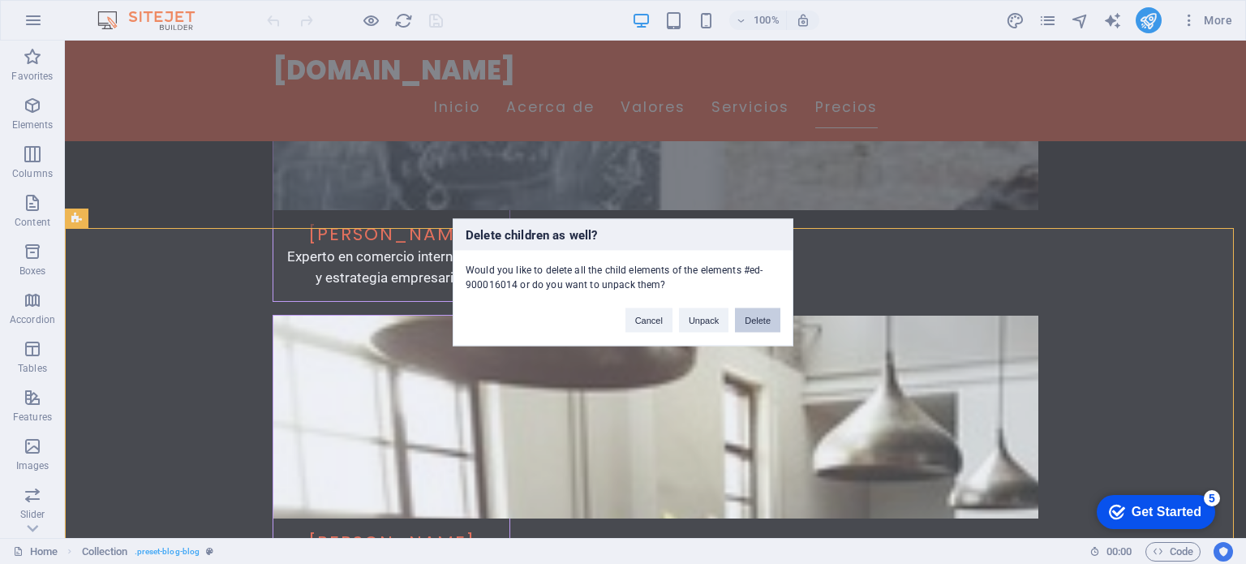
click at [764, 321] on button "Delete" at bounding box center [757, 319] width 45 height 24
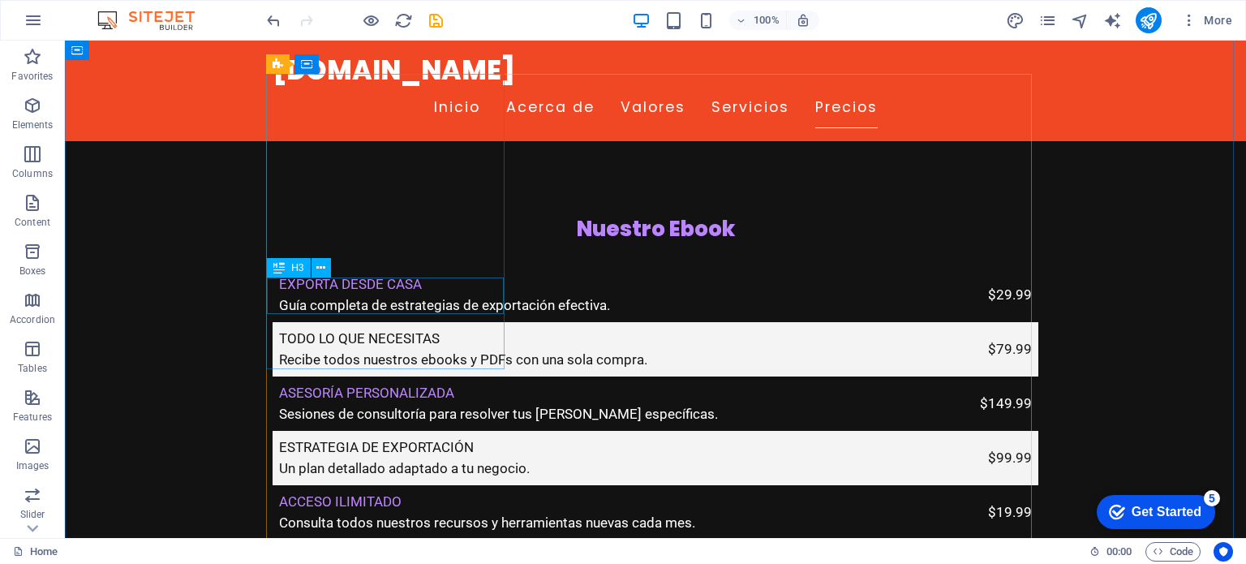
scroll to position [3569, 0]
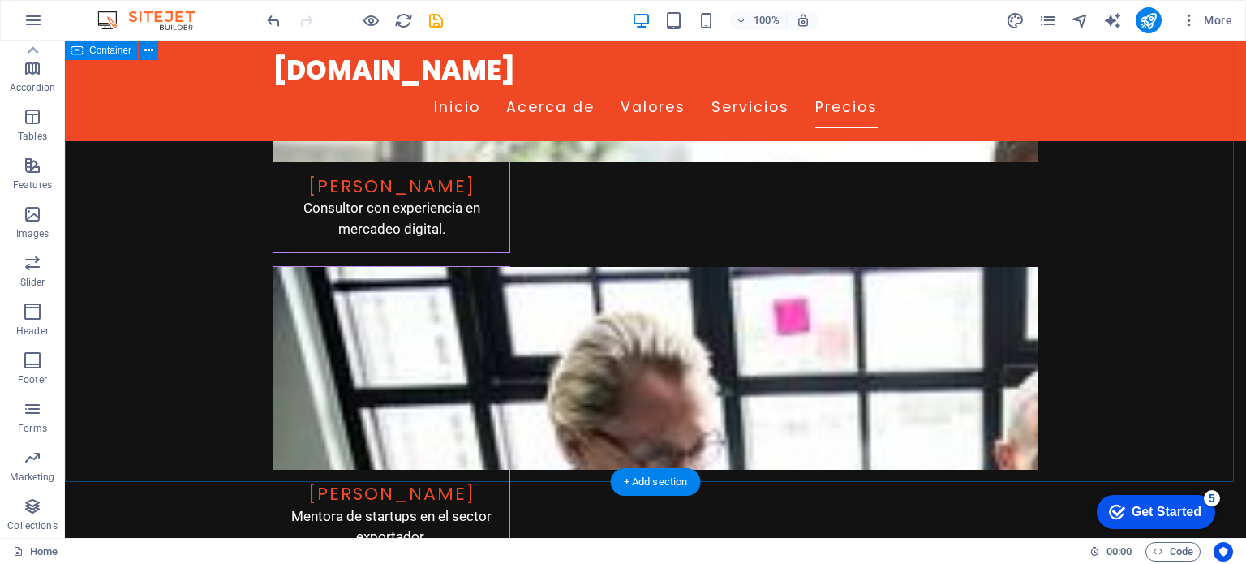
scroll to position [6311, 0]
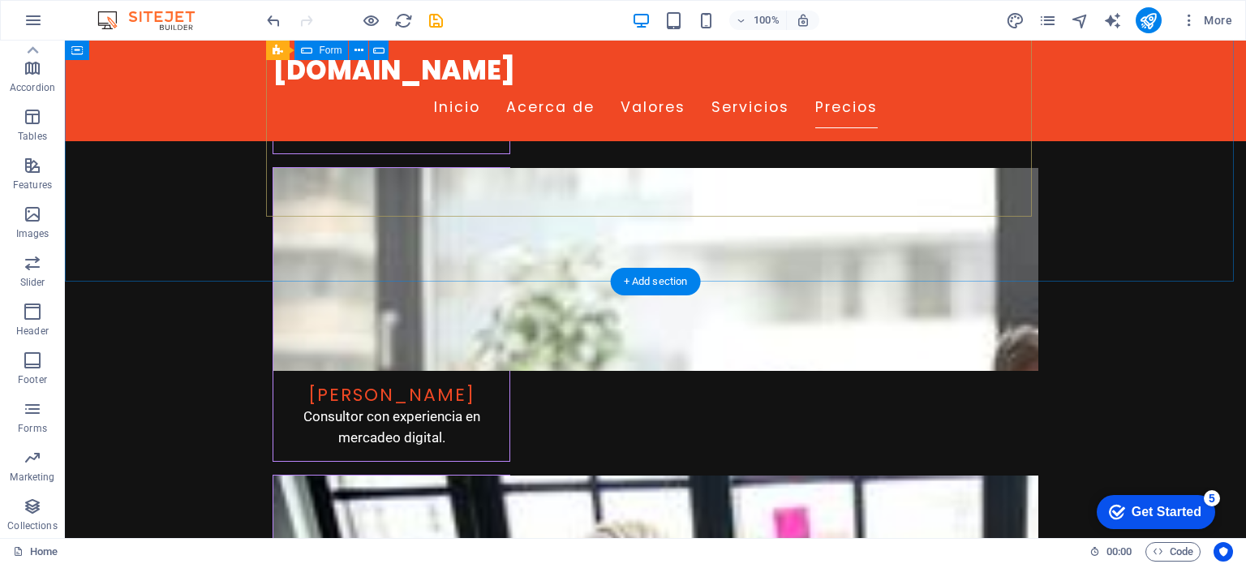
scroll to position [6067, 0]
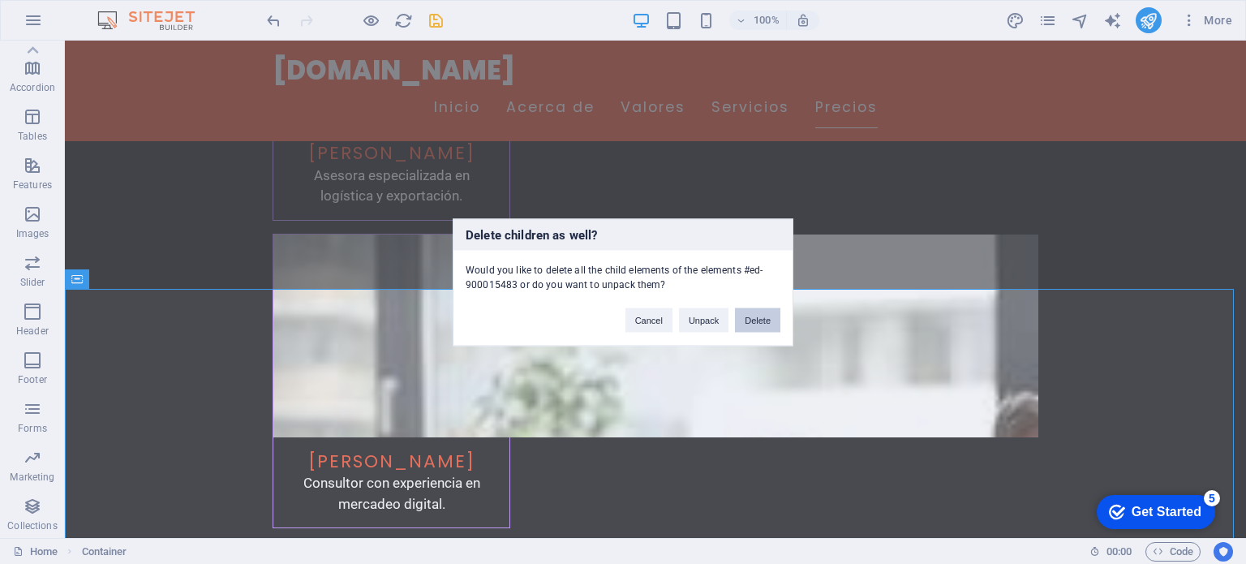
click at [766, 327] on button "Delete" at bounding box center [757, 319] width 45 height 24
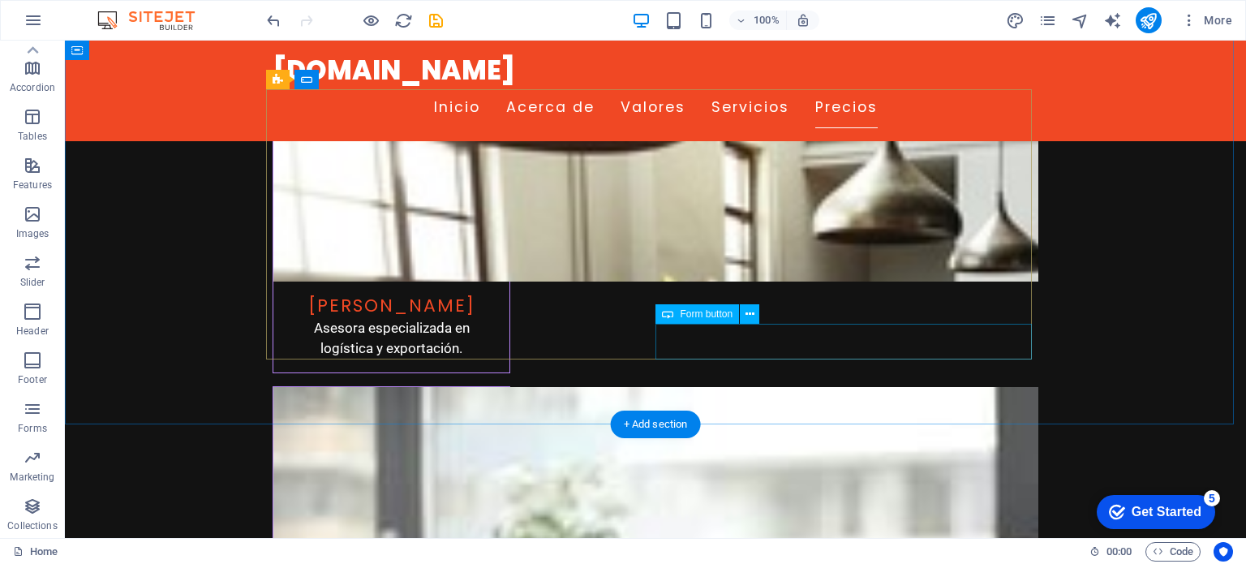
scroll to position [5905, 0]
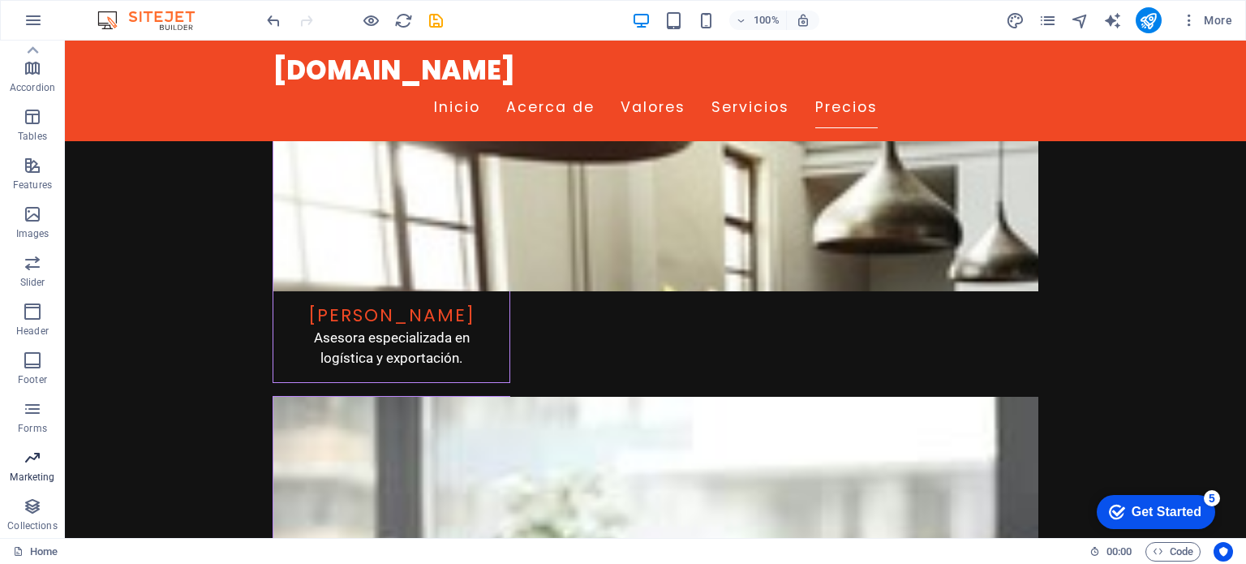
click at [49, 422] on span "Forms" at bounding box center [32, 418] width 65 height 39
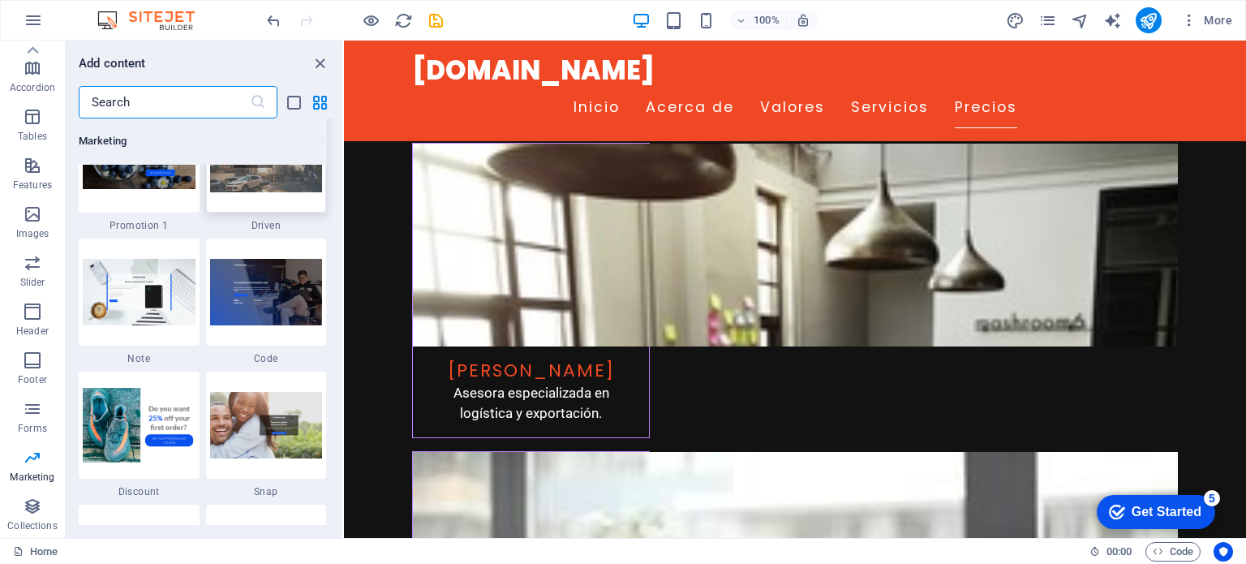
scroll to position [14114, 0]
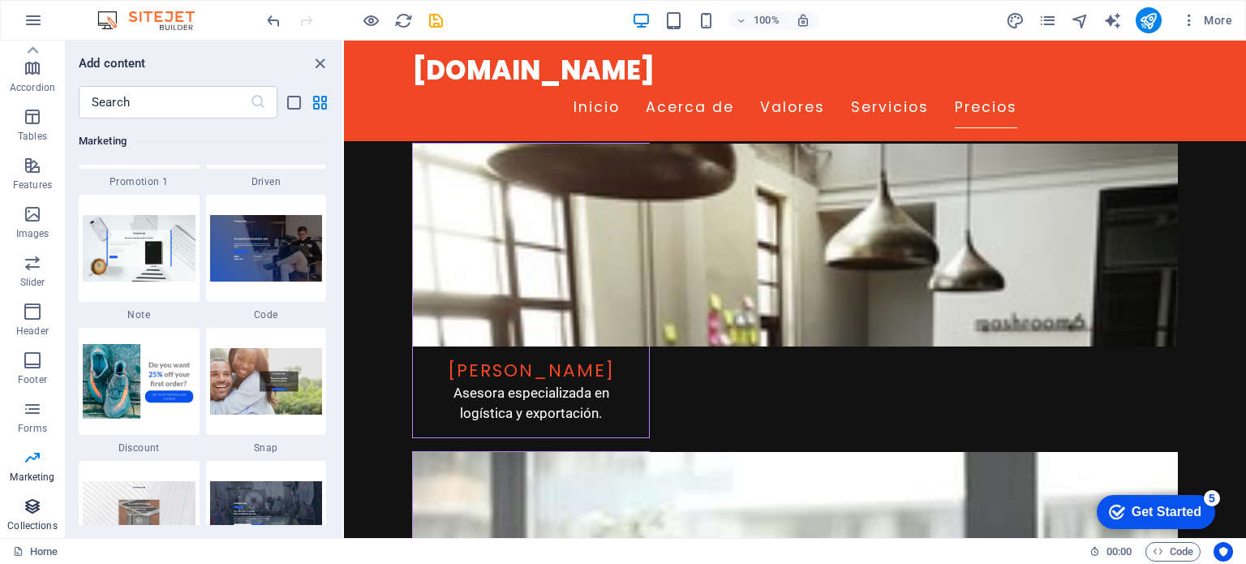
click at [42, 512] on icon "button" at bounding box center [32, 505] width 19 height 19
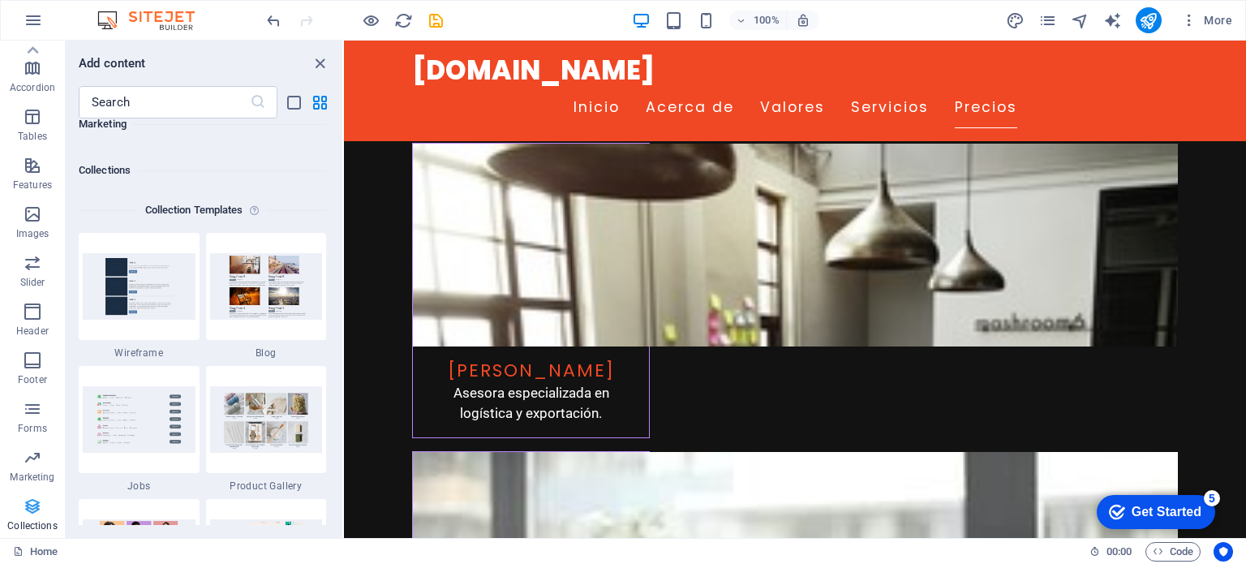
scroll to position [14849, 0]
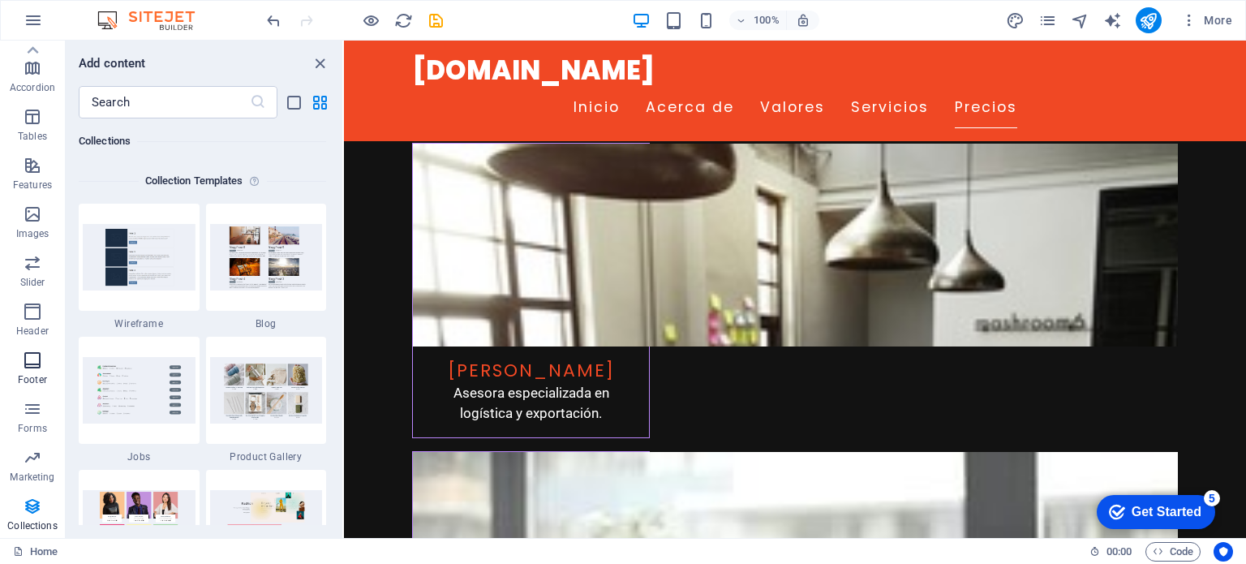
click at [29, 372] on span "Footer" at bounding box center [32, 369] width 65 height 39
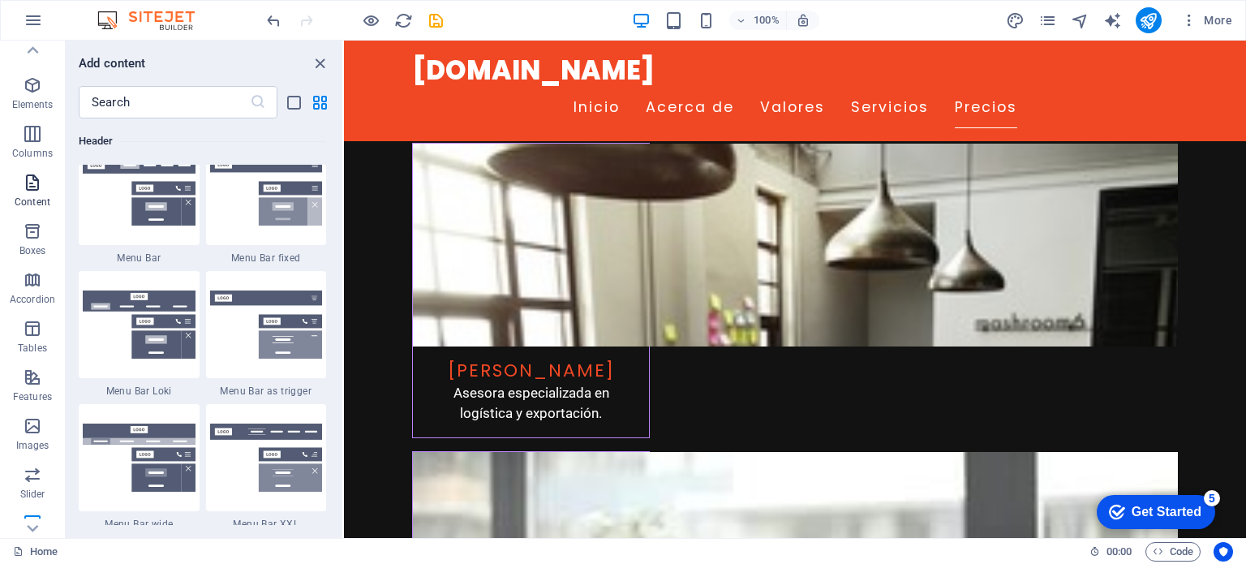
scroll to position [0, 0]
click at [36, 207] on icon "button" at bounding box center [32, 202] width 19 height 19
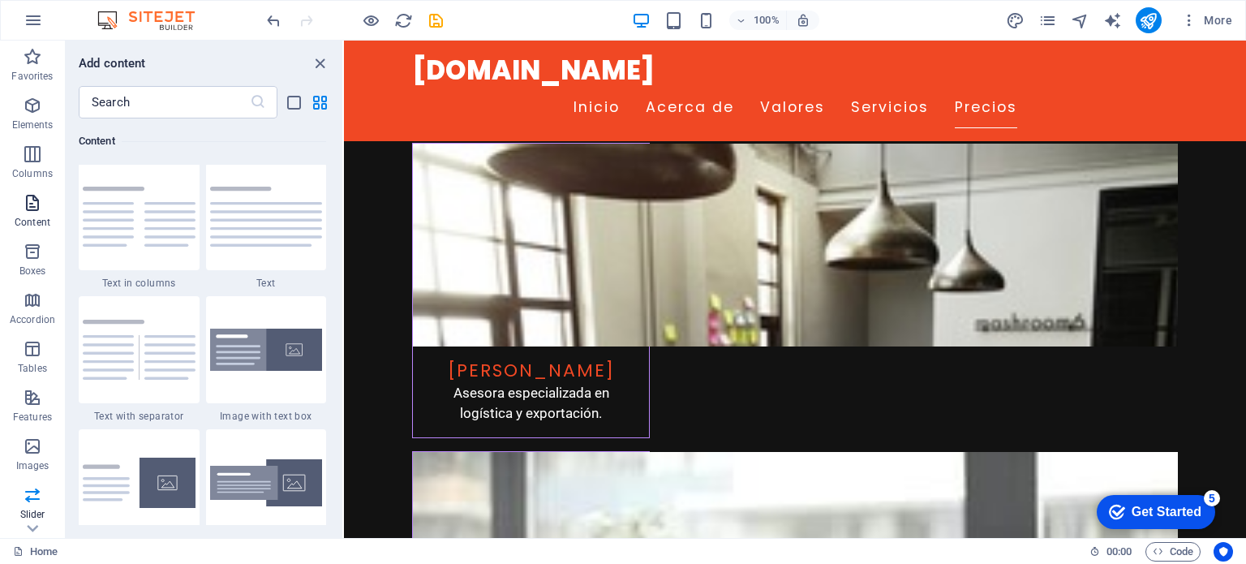
scroll to position [2838, 0]
click at [36, 168] on p "Columns" at bounding box center [32, 173] width 41 height 13
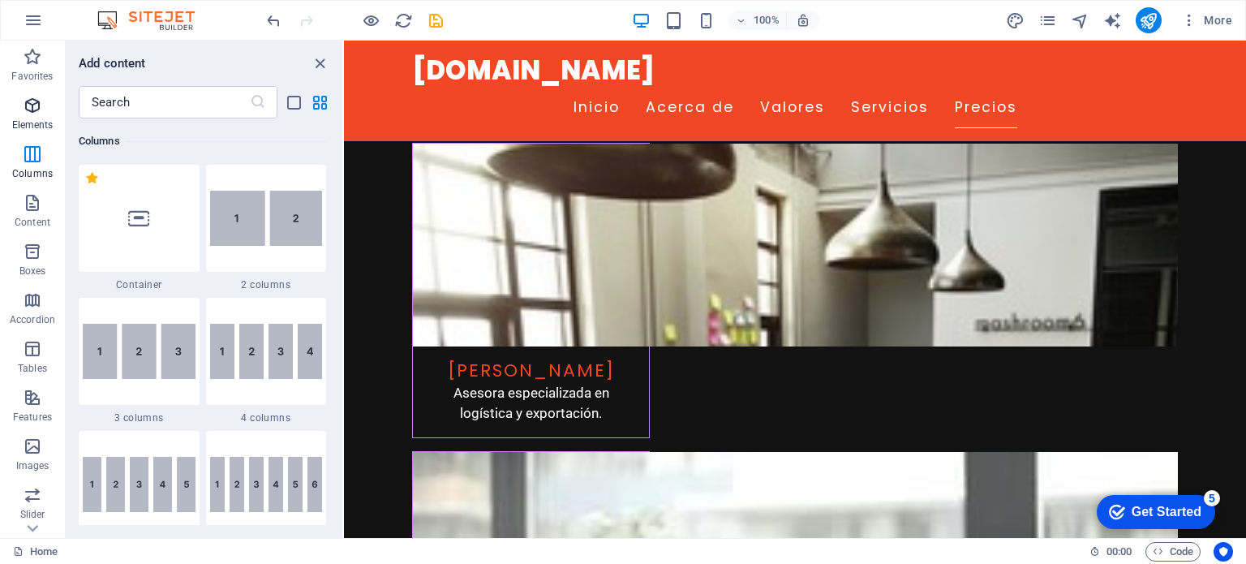
click at [31, 110] on icon "button" at bounding box center [32, 105] width 19 height 19
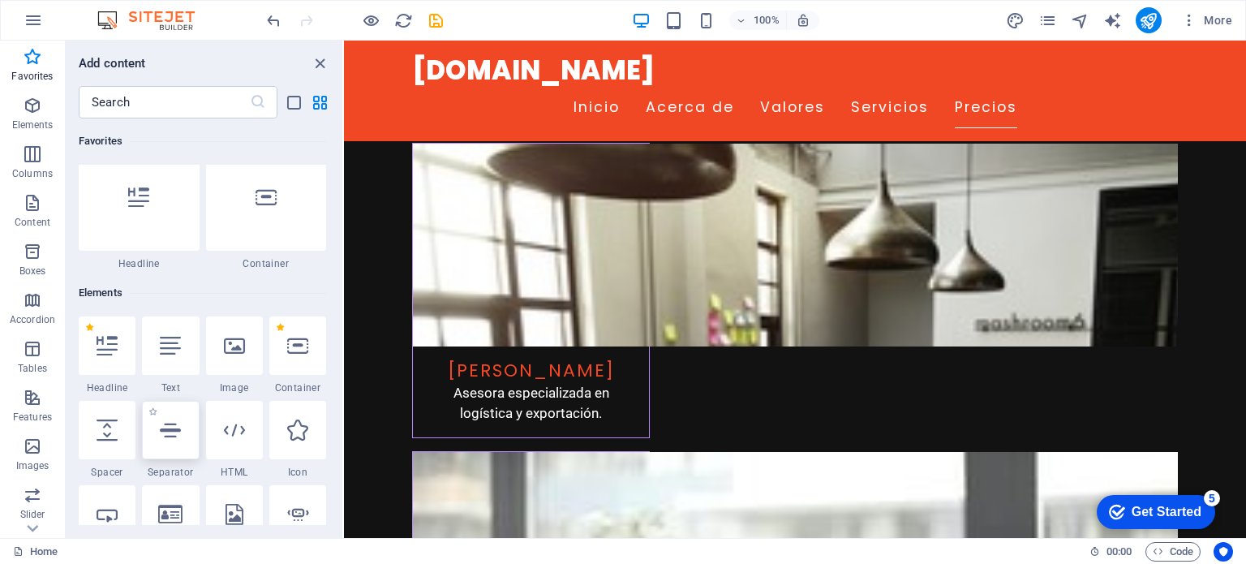
scroll to position [0, 0]
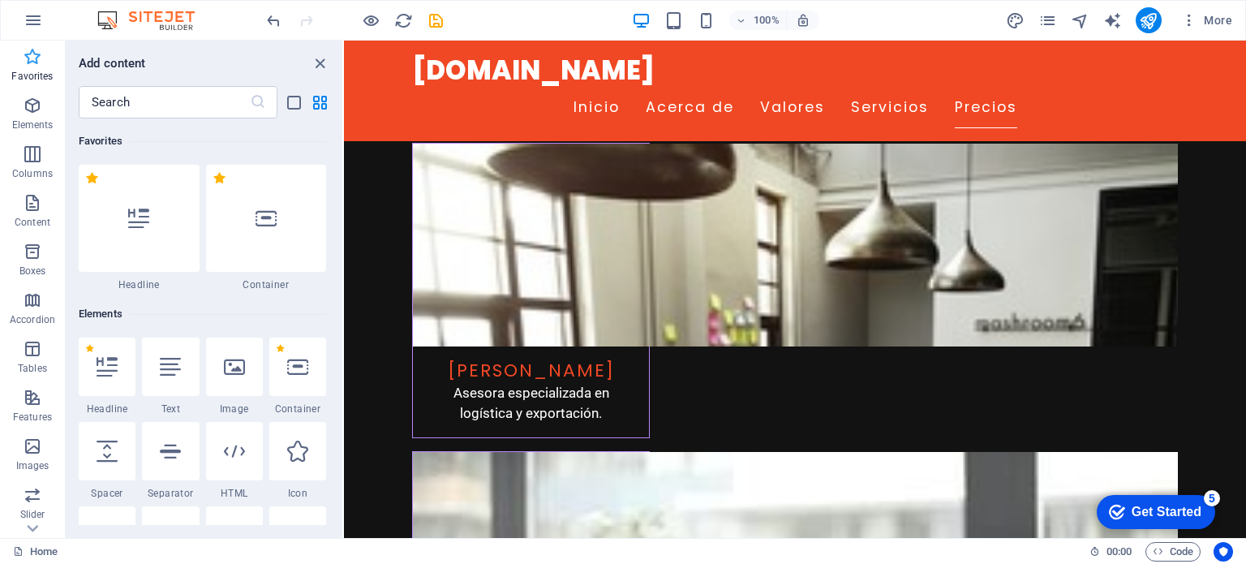
click at [30, 62] on icon "button" at bounding box center [32, 56] width 19 height 19
click at [34, 101] on icon "button" at bounding box center [32, 105] width 19 height 19
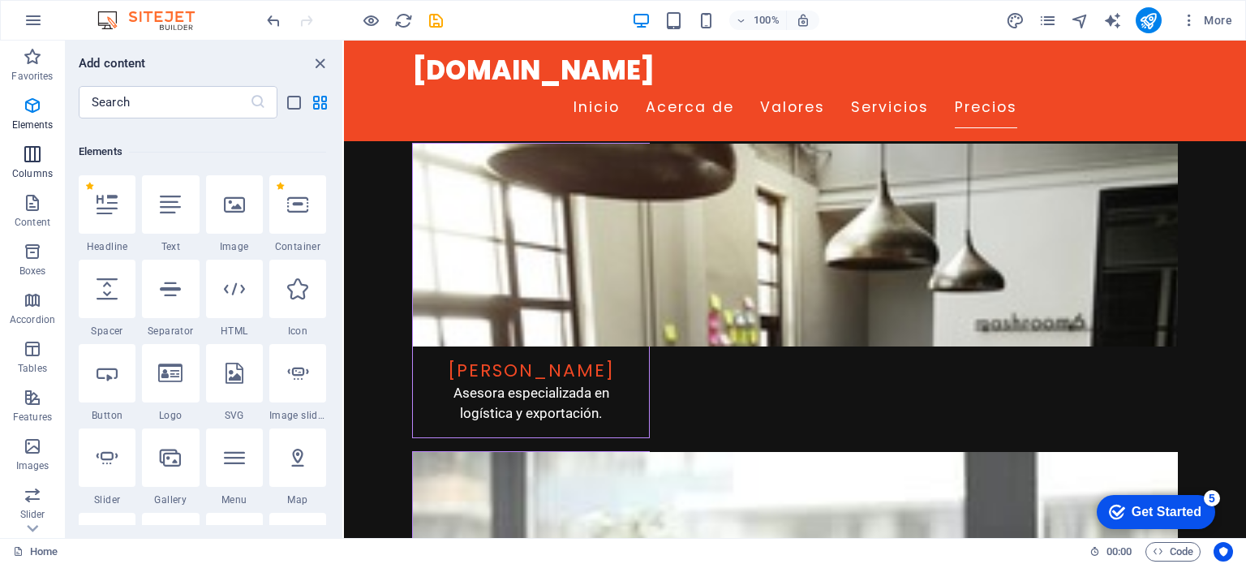
scroll to position [172, 0]
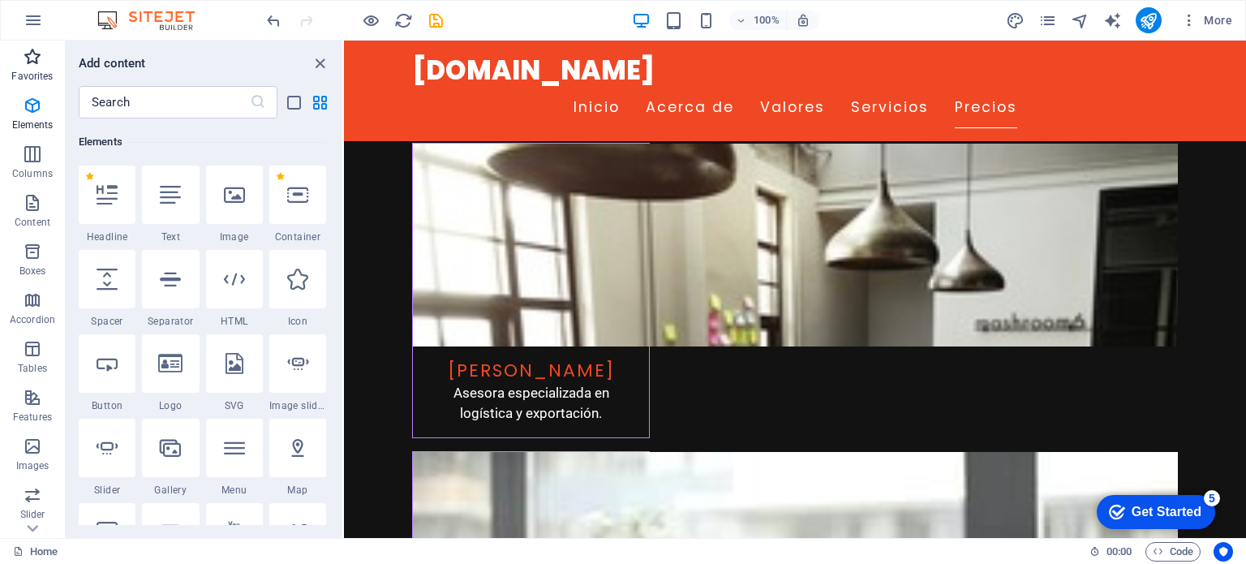
click at [24, 58] on icon "button" at bounding box center [32, 56] width 19 height 19
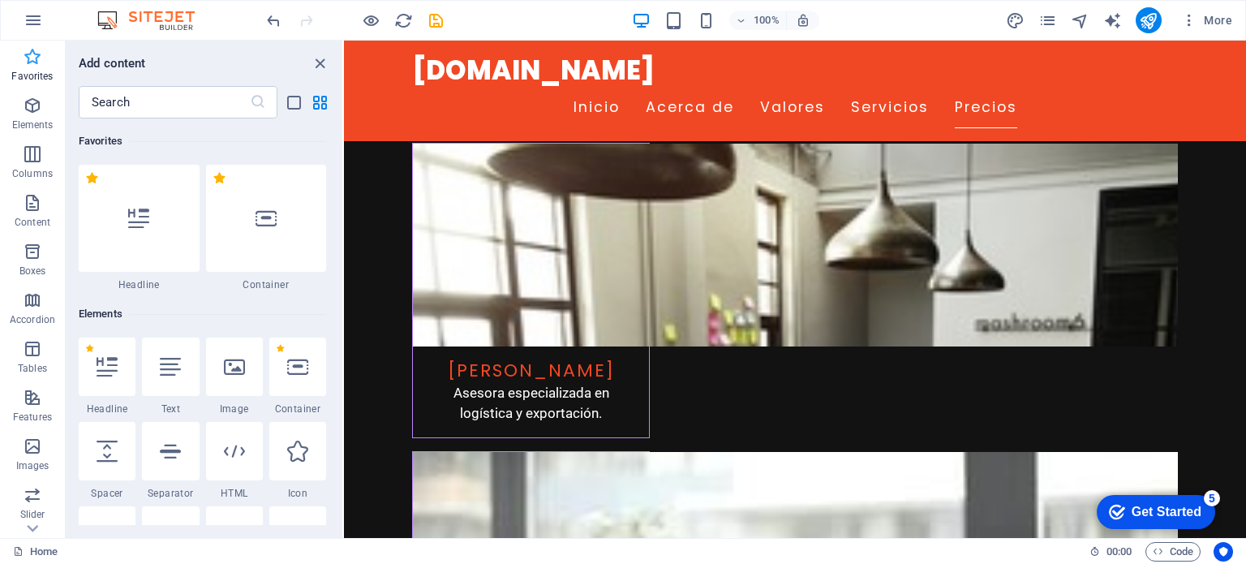
scroll to position [0, 0]
click at [31, 113] on icon "button" at bounding box center [32, 105] width 19 height 19
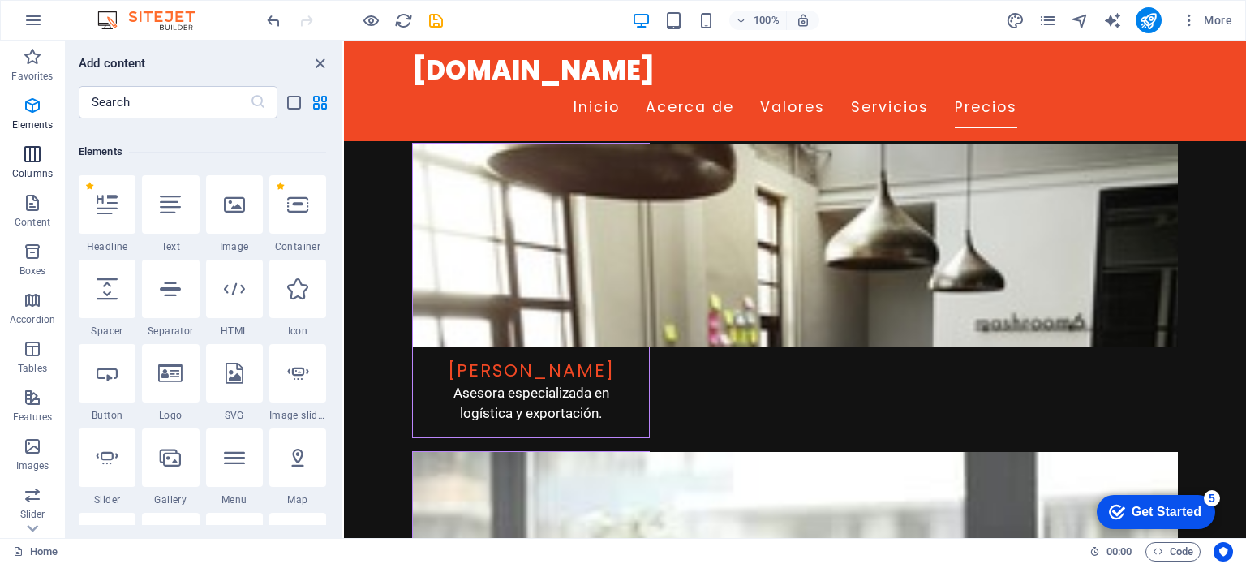
scroll to position [172, 0]
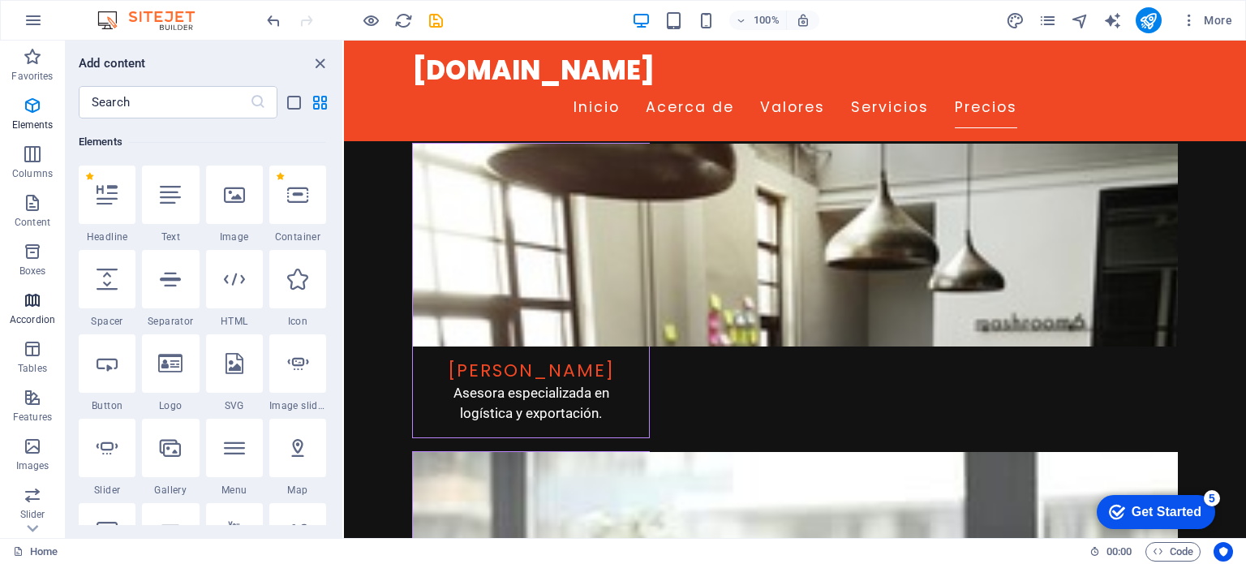
click at [41, 320] on p "Accordion" at bounding box center [32, 319] width 45 height 13
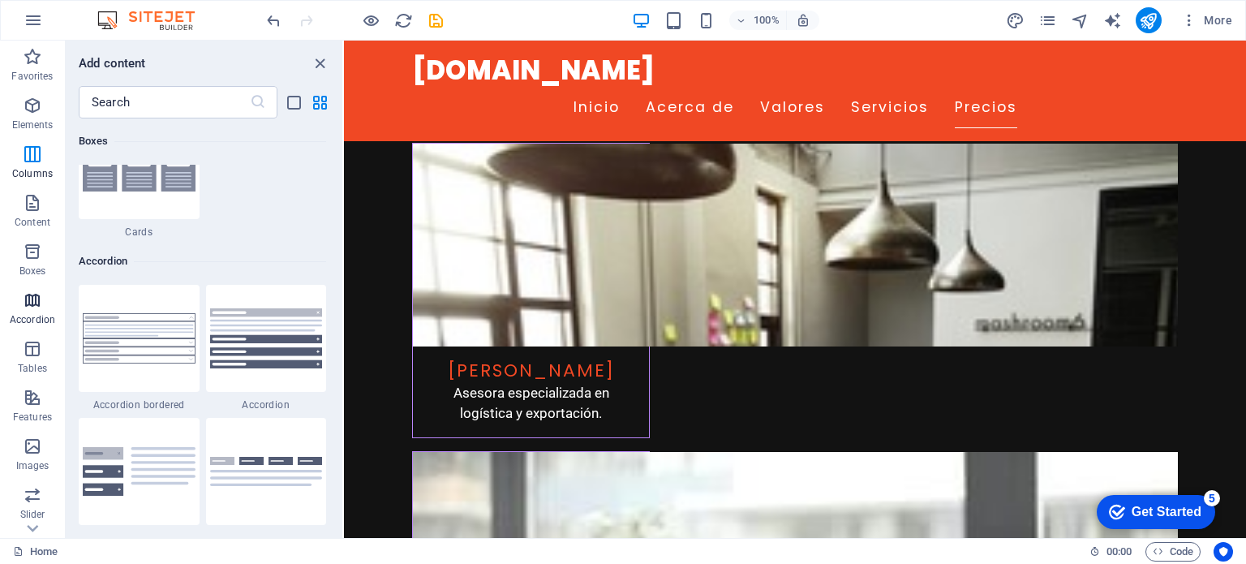
scroll to position [5178, 0]
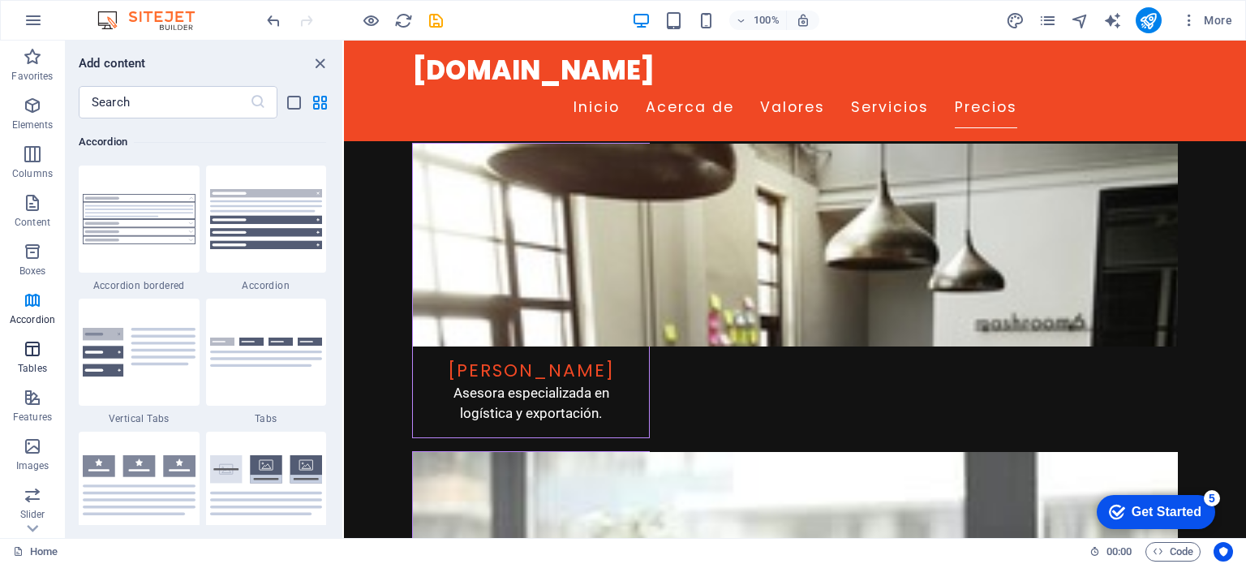
click at [41, 359] on icon "button" at bounding box center [32, 348] width 19 height 19
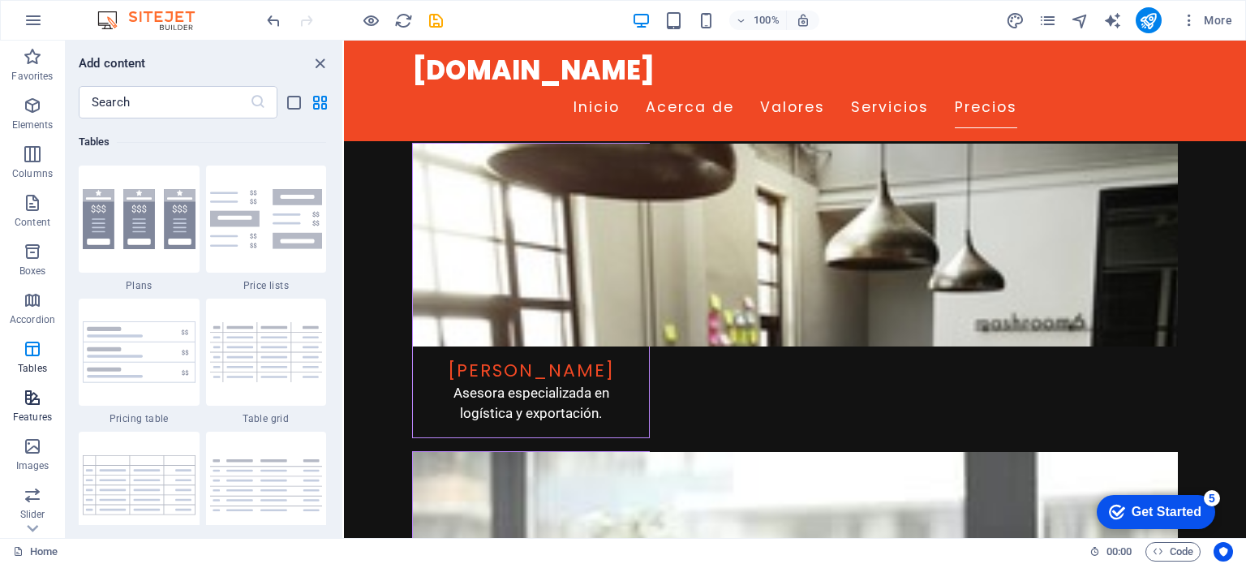
click at [42, 418] on p "Features" at bounding box center [32, 416] width 39 height 13
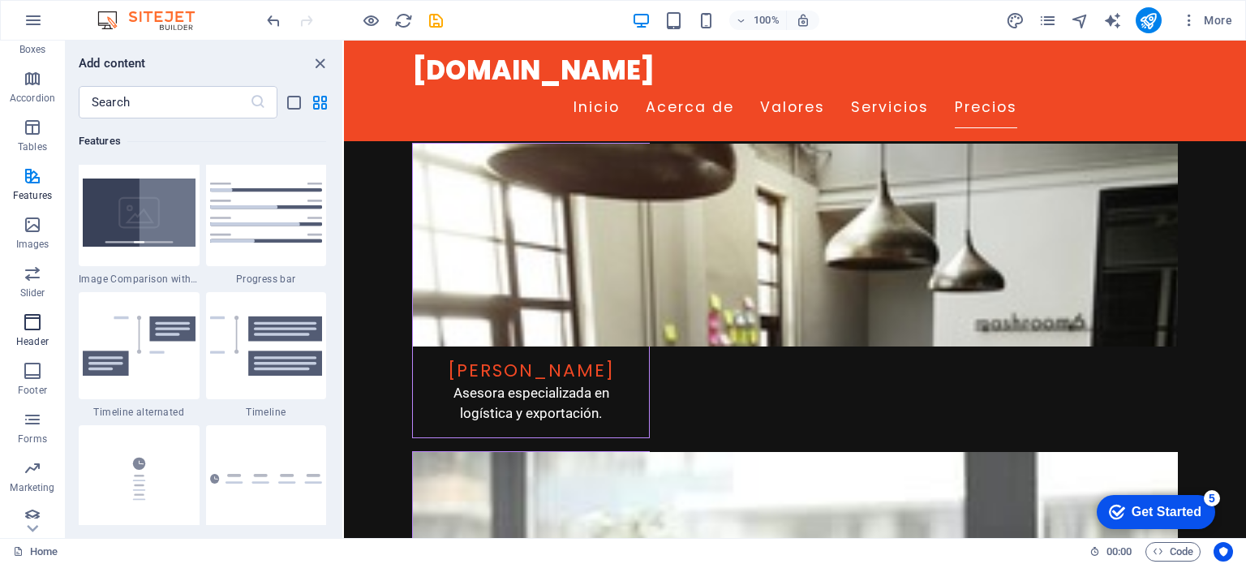
scroll to position [232, 0]
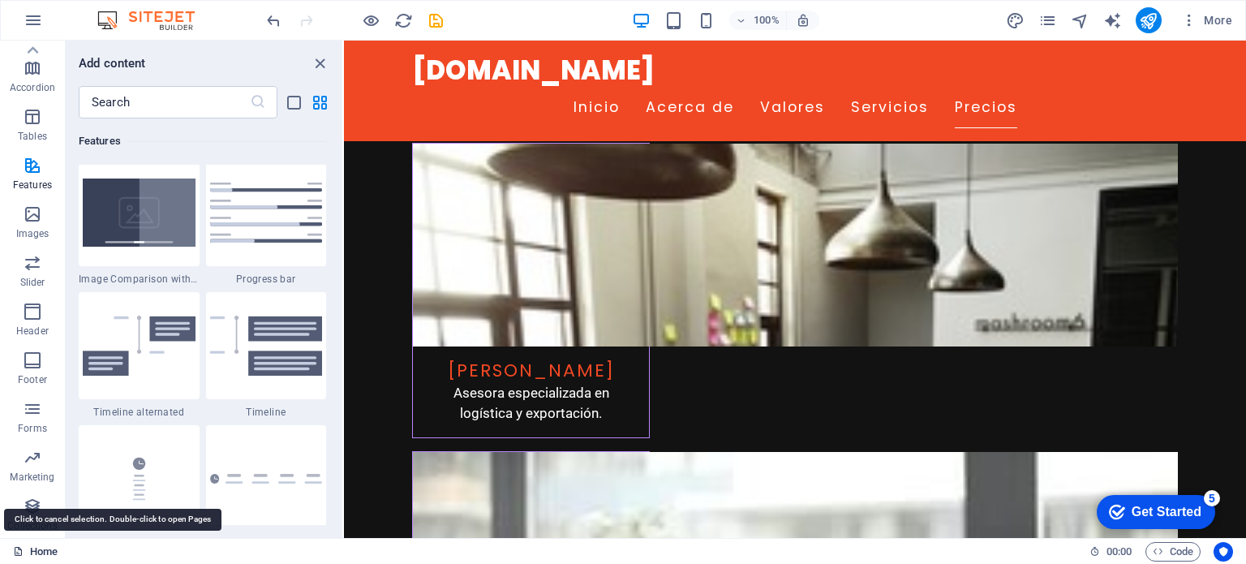
click at [36, 548] on link "Home" at bounding box center [35, 551] width 45 height 19
click at [29, 401] on icon "button" at bounding box center [32, 408] width 19 height 19
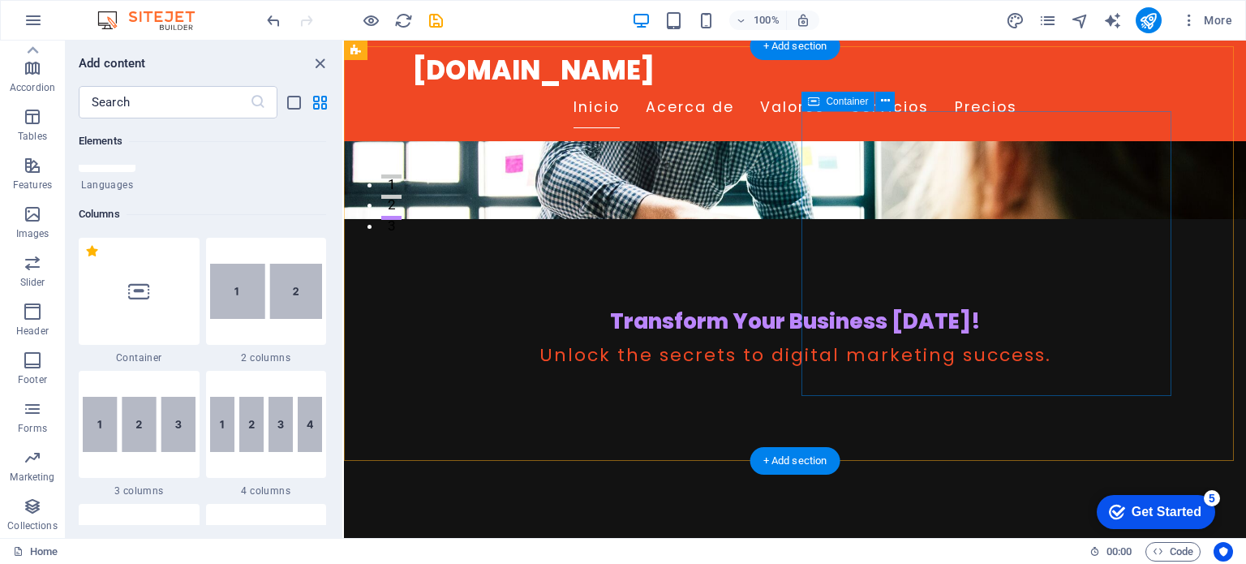
scroll to position [0, 0]
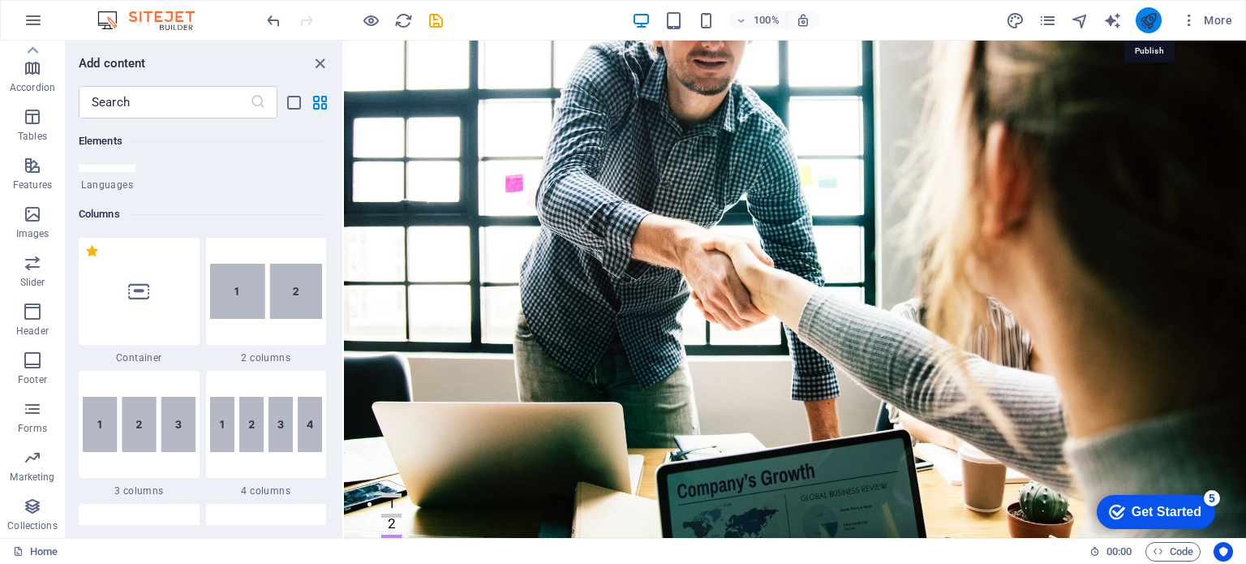
click at [1152, 20] on icon "publish" at bounding box center [1148, 20] width 19 height 19
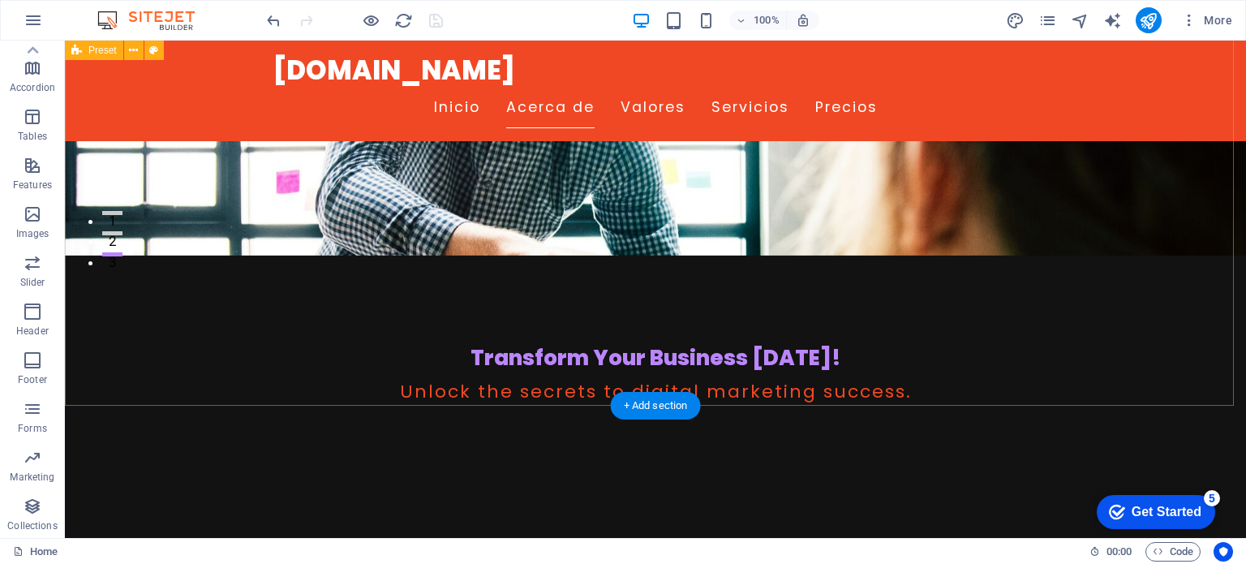
scroll to position [162, 0]
